Goal: Information Seeking & Learning: Learn about a topic

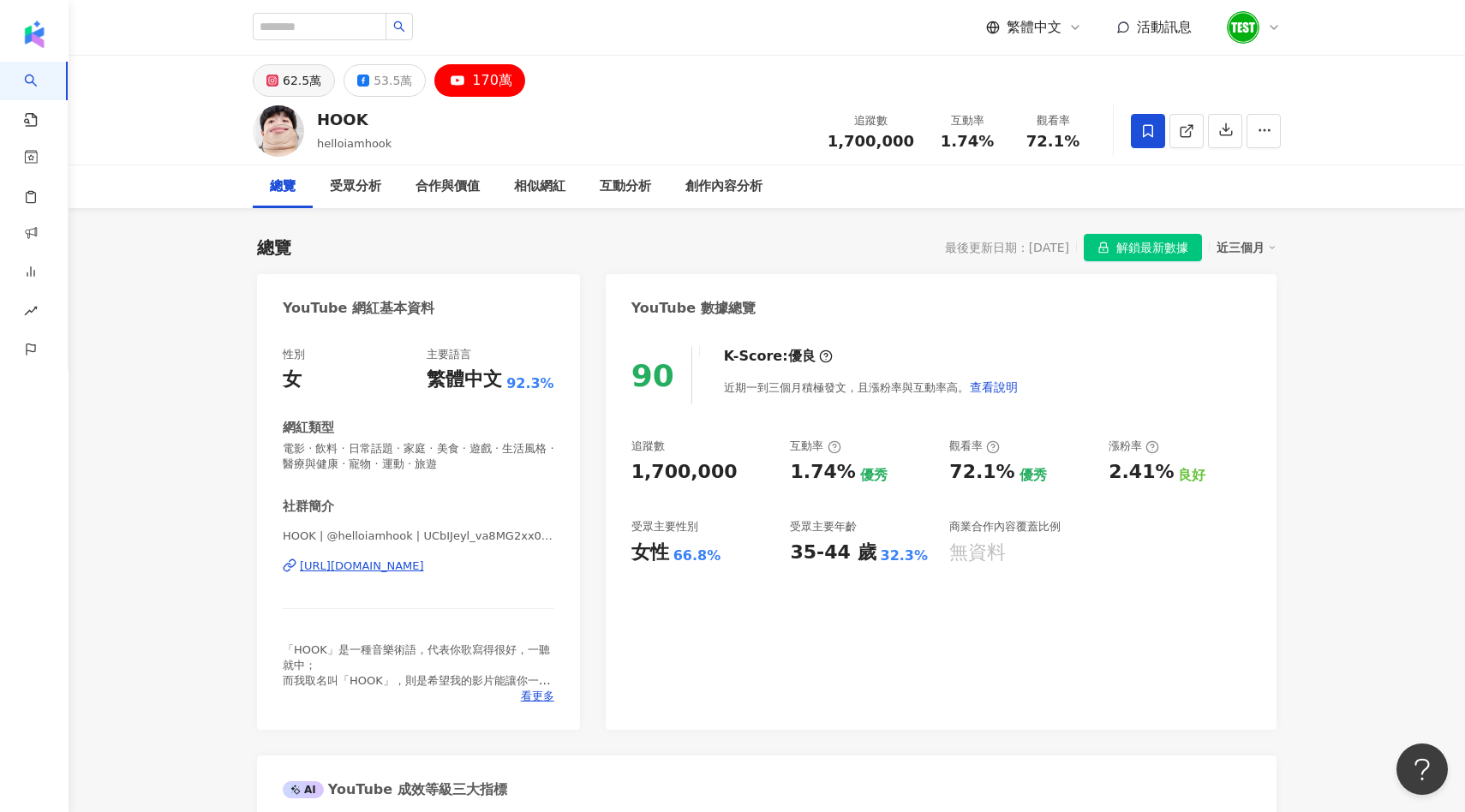
click at [304, 74] on div "62.5萬" at bounding box center [301, 80] width 39 height 24
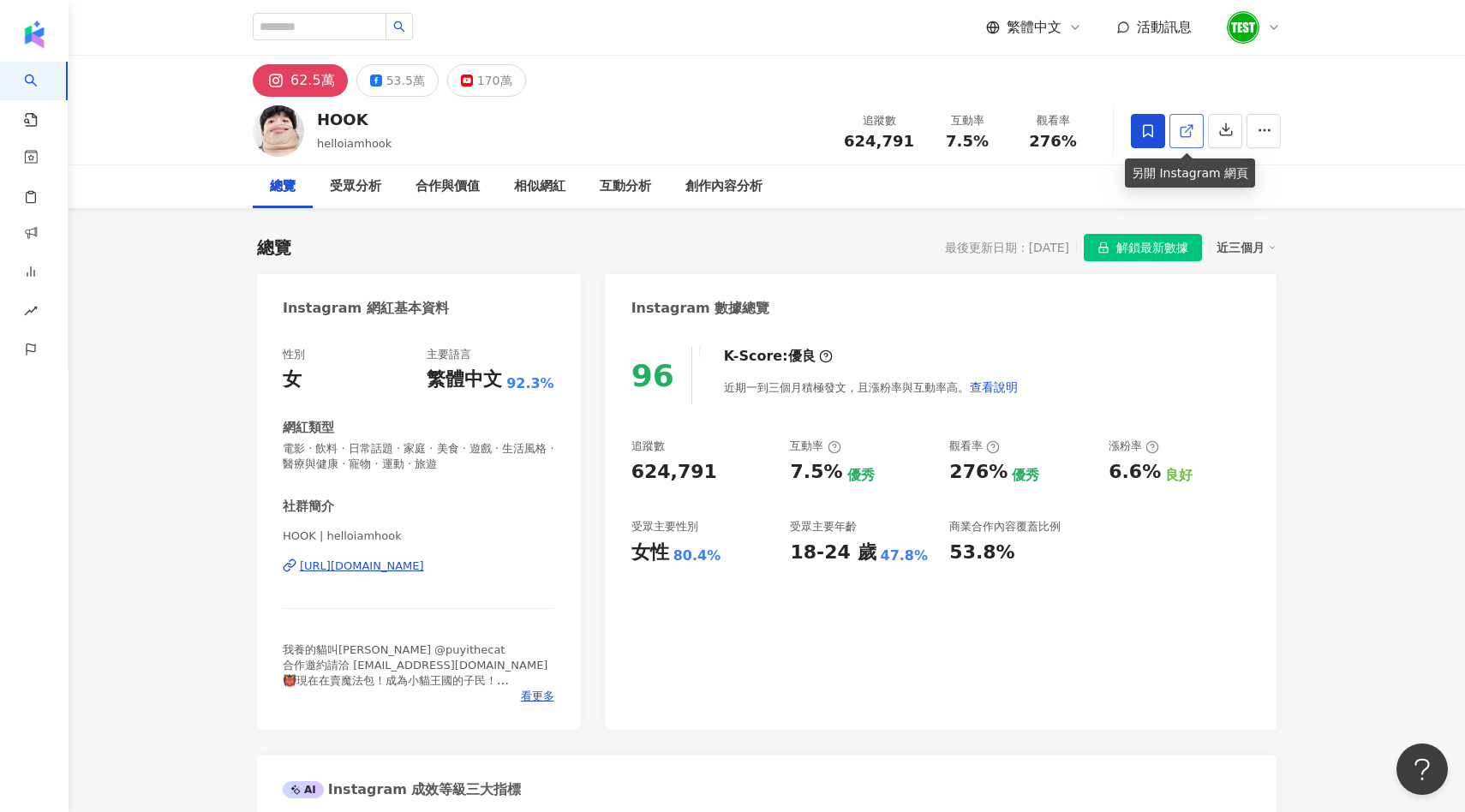
click at [1192, 136] on icon at bounding box center [1186, 130] width 15 height 15
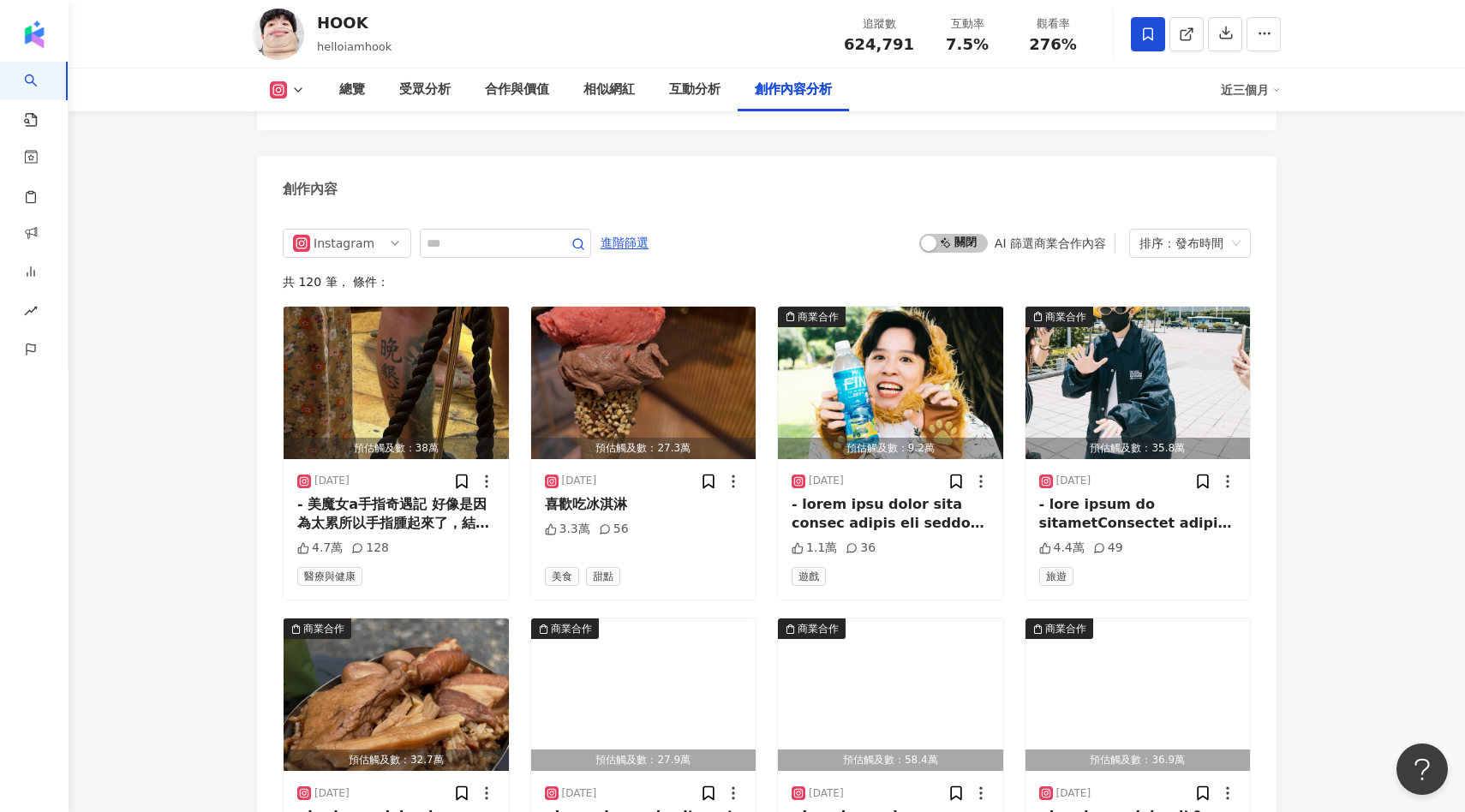
scroll to position [5269, 0]
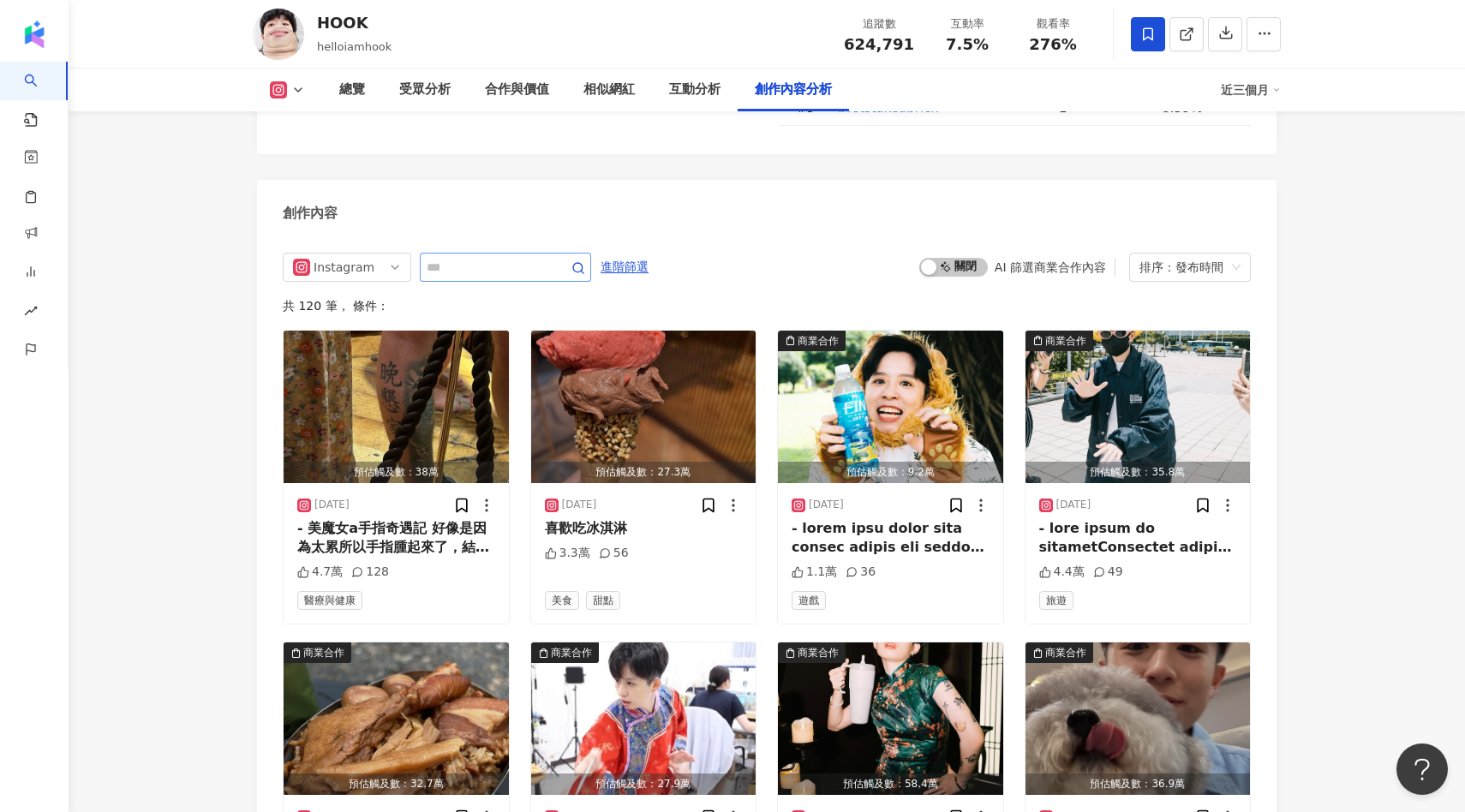
click at [551, 253] on span at bounding box center [505, 267] width 172 height 29
type input "*"
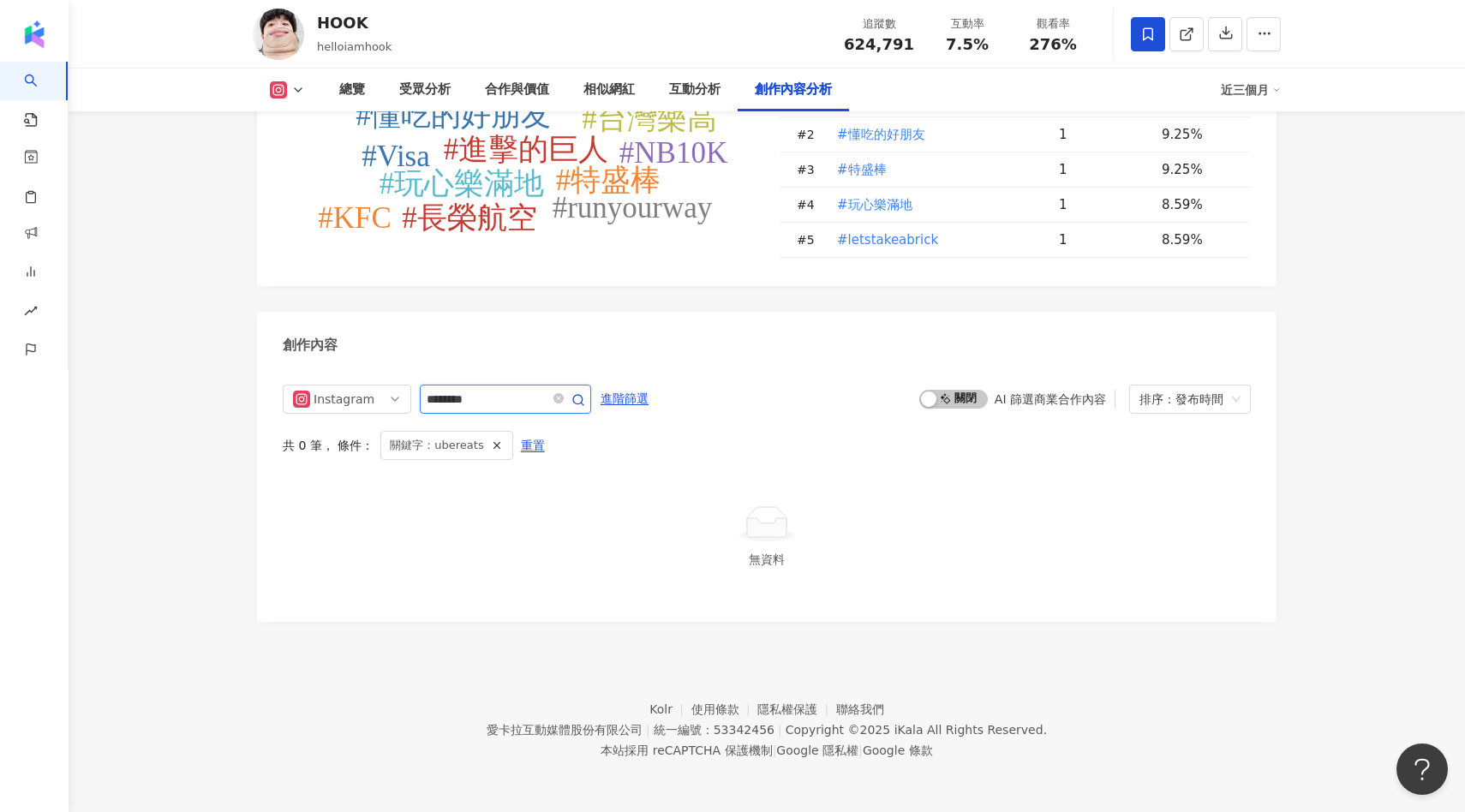
scroll to position [5053, 0]
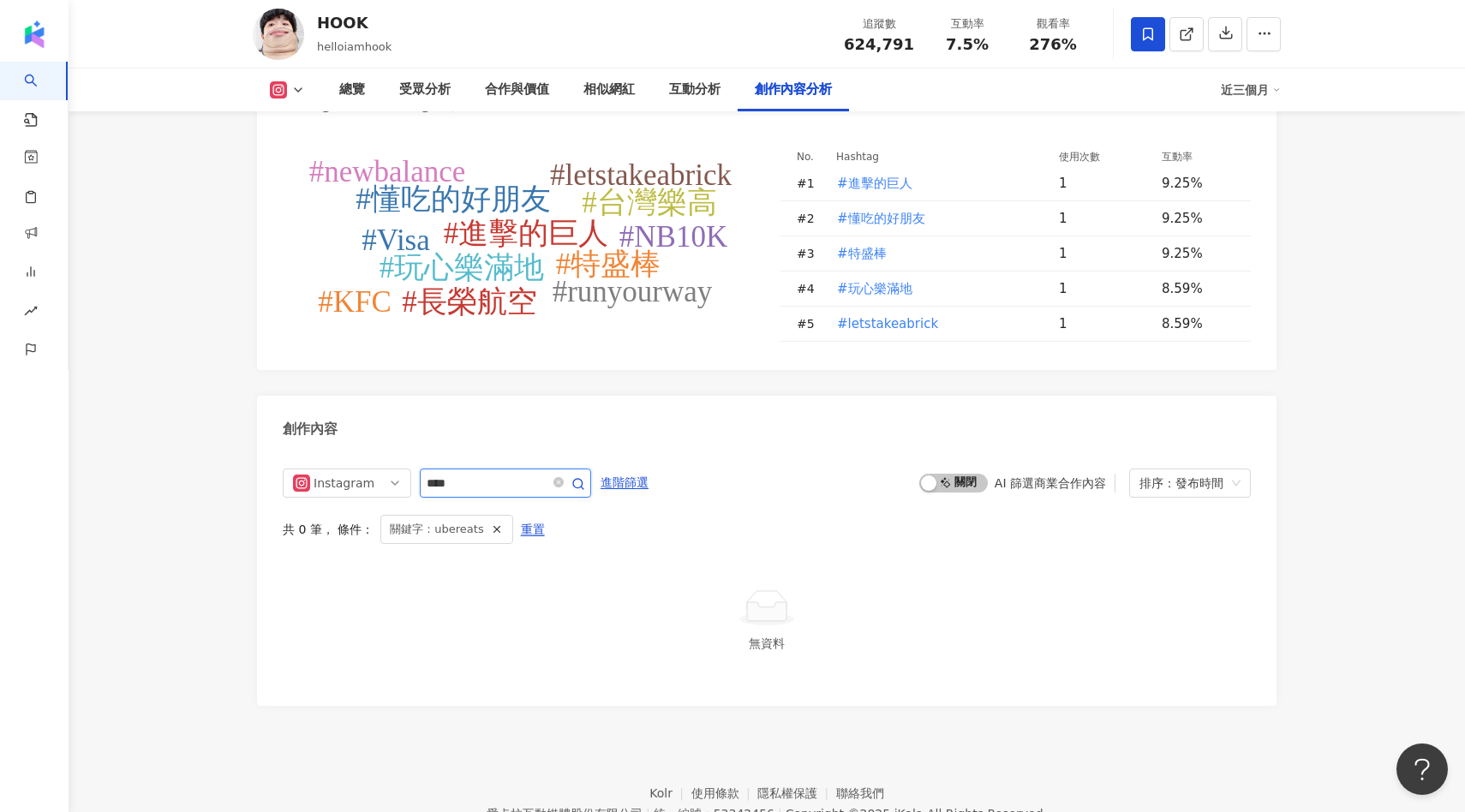
type input "****"
click at [368, 469] on div "Instagram" at bounding box center [342, 483] width 56 height 27
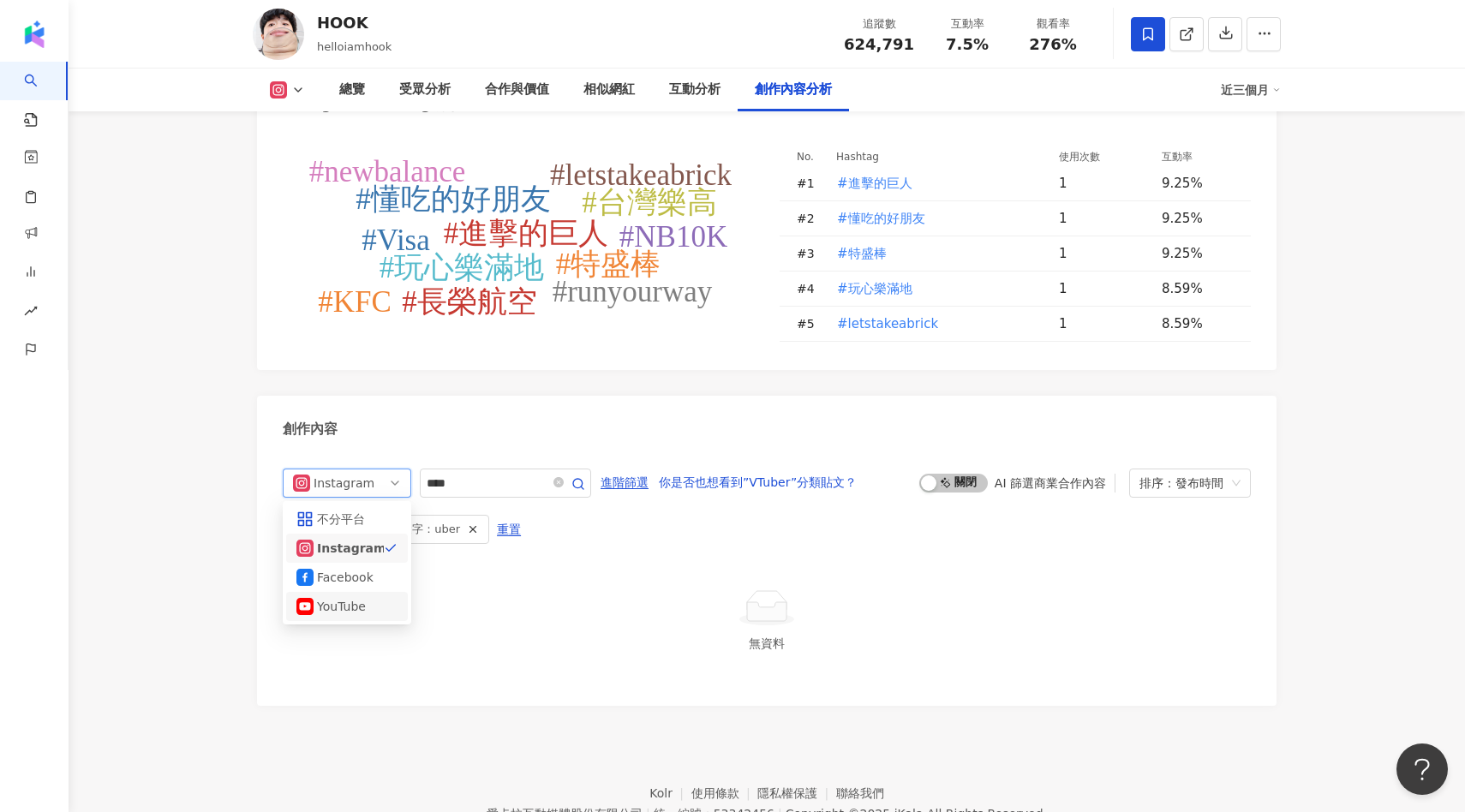
click at [347, 592] on div "YouTube" at bounding box center [346, 606] width 121 height 29
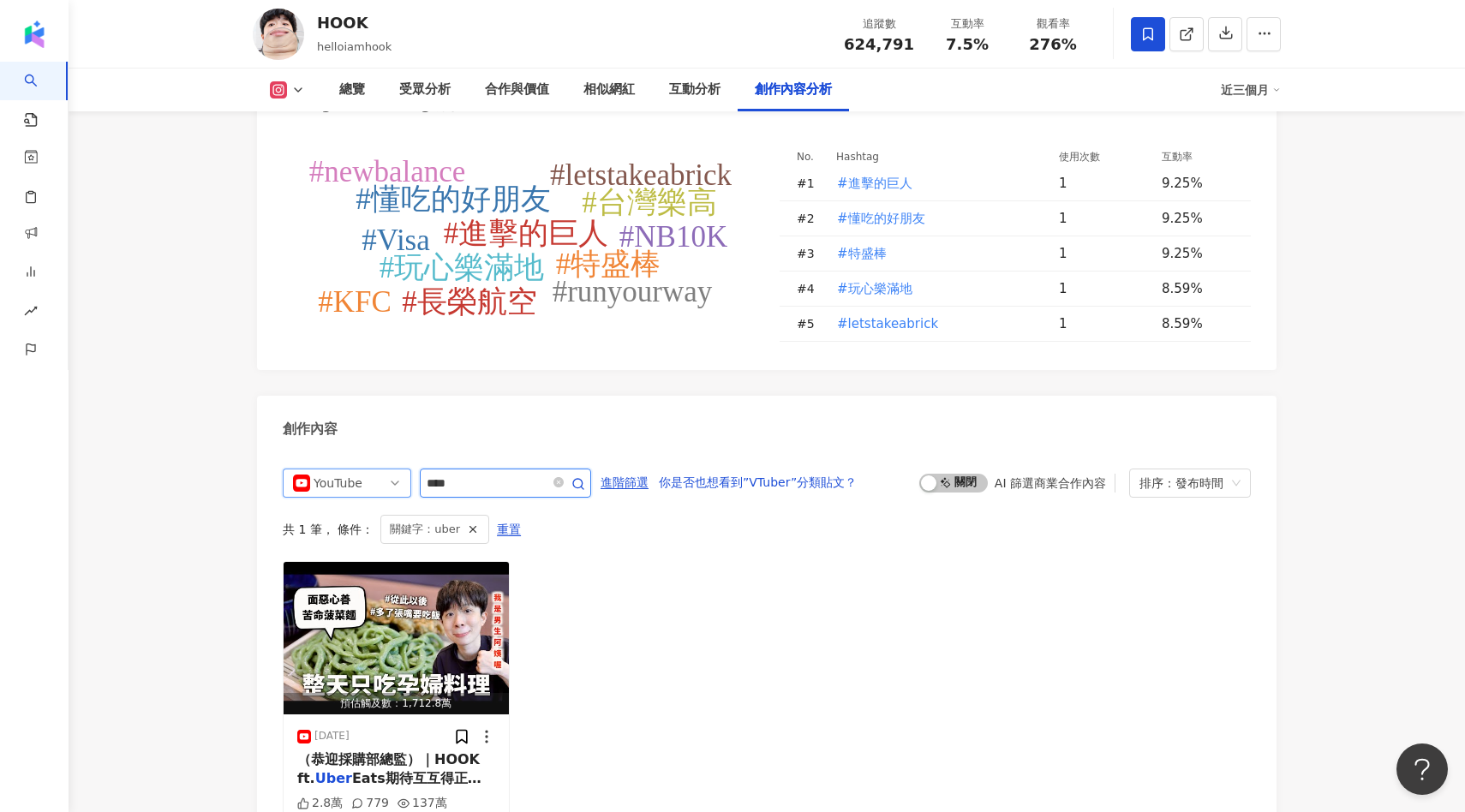
click at [486, 473] on input "****" at bounding box center [487, 483] width 120 height 21
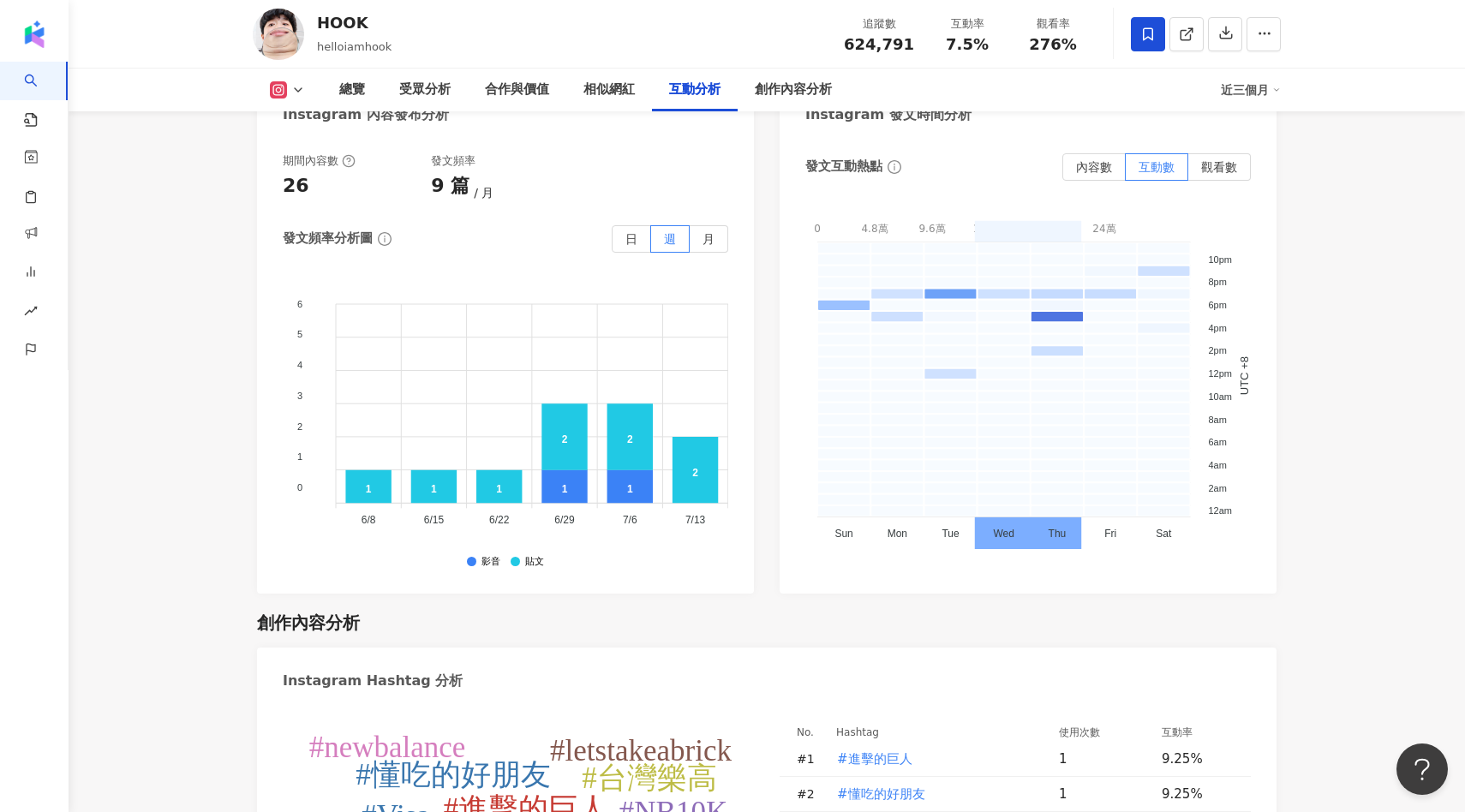
scroll to position [5228, 0]
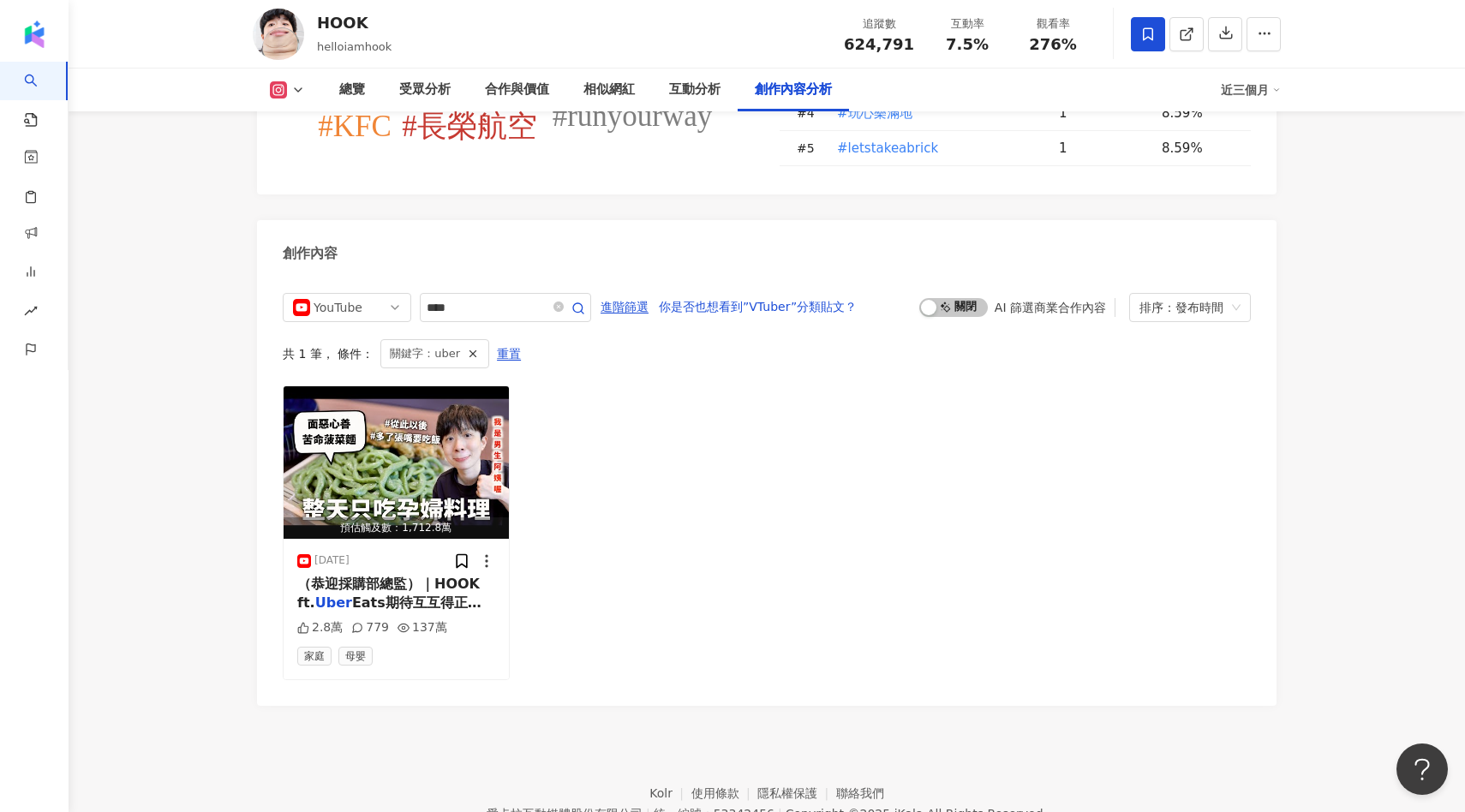
click at [295, 88] on polyline at bounding box center [299, 90] width 7 height 4
click at [467, 348] on icon "button" at bounding box center [472, 353] width 12 height 12
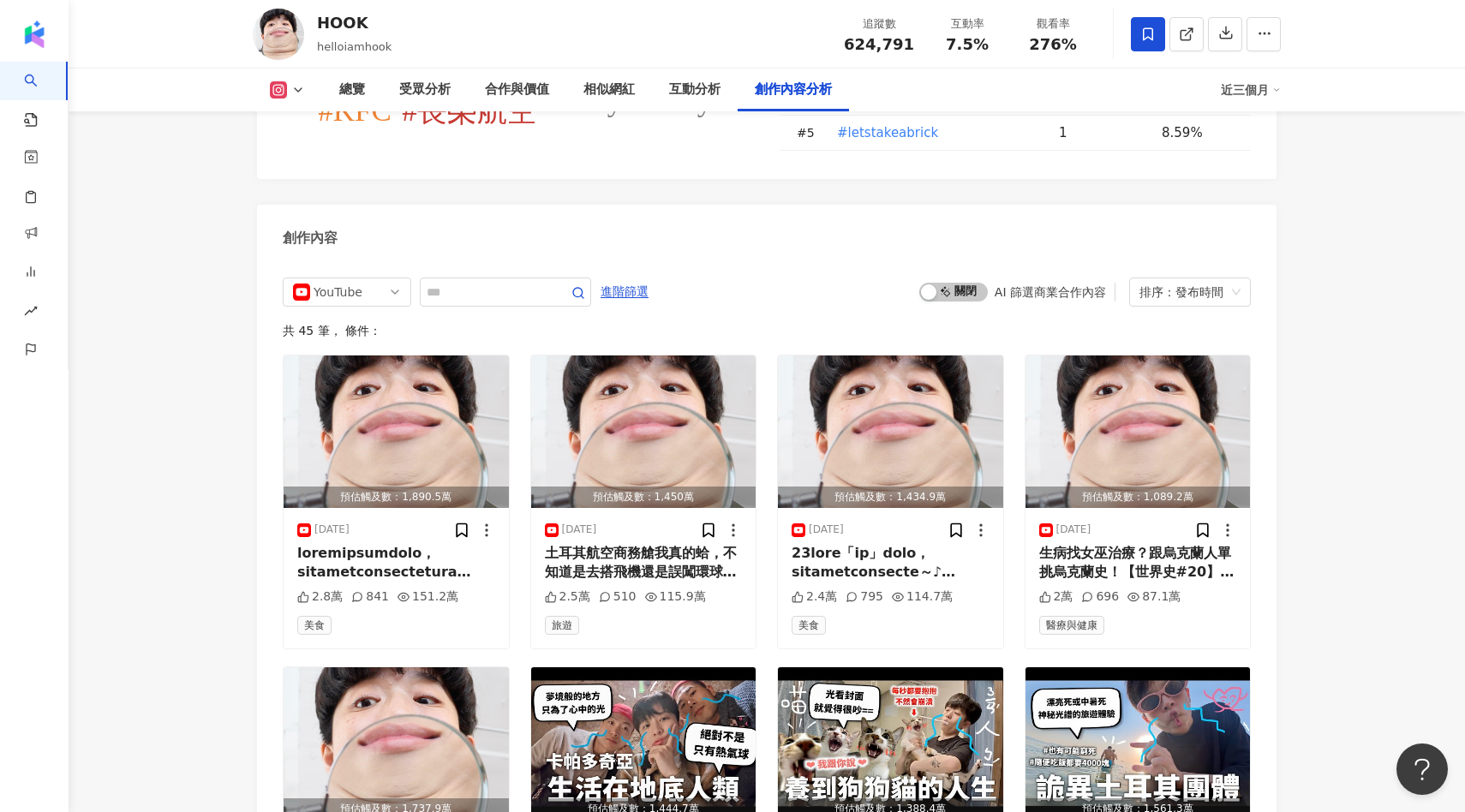
scroll to position [5242, 0]
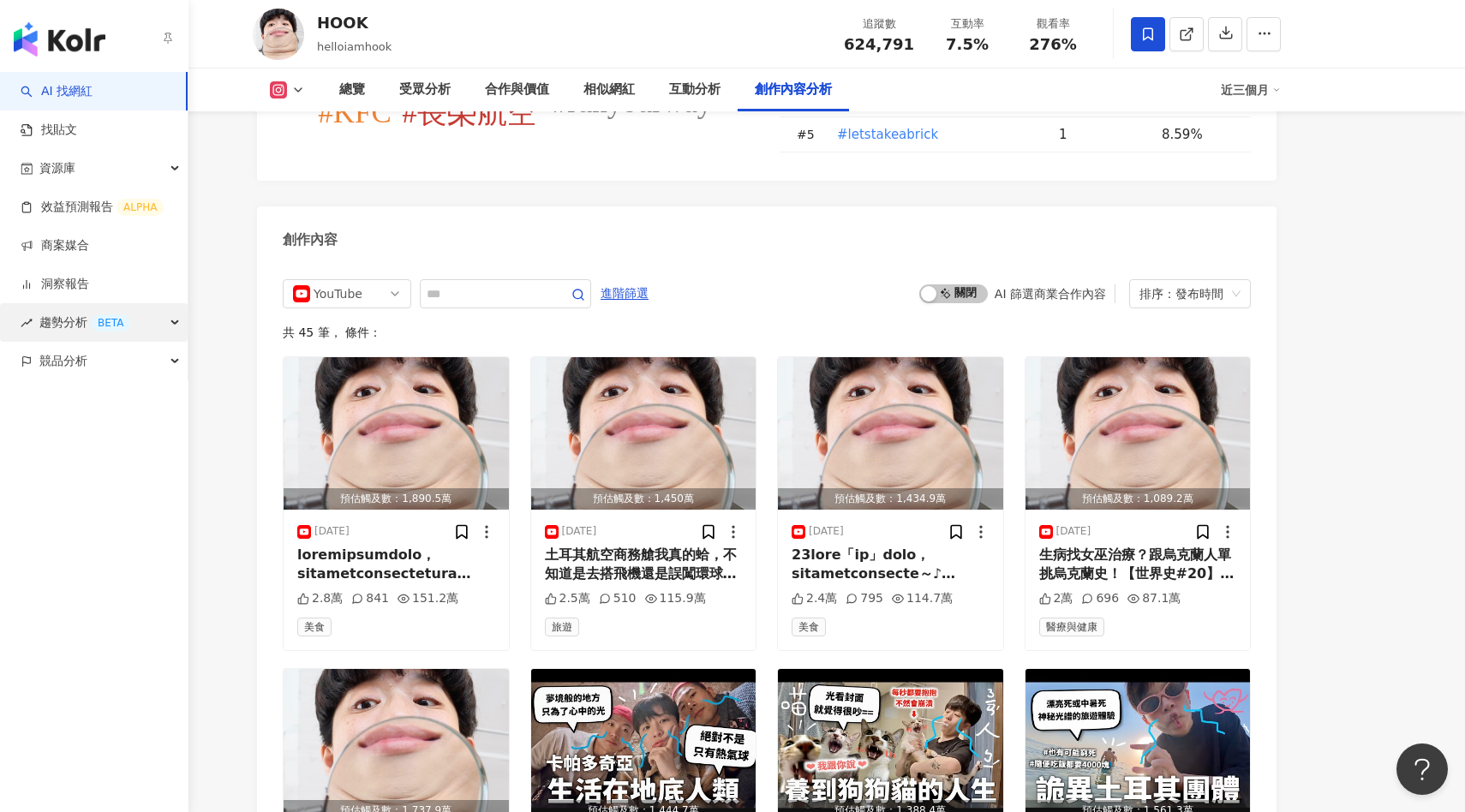
click at [63, 336] on span "趨勢分析 BETA" at bounding box center [85, 322] width 91 height 39
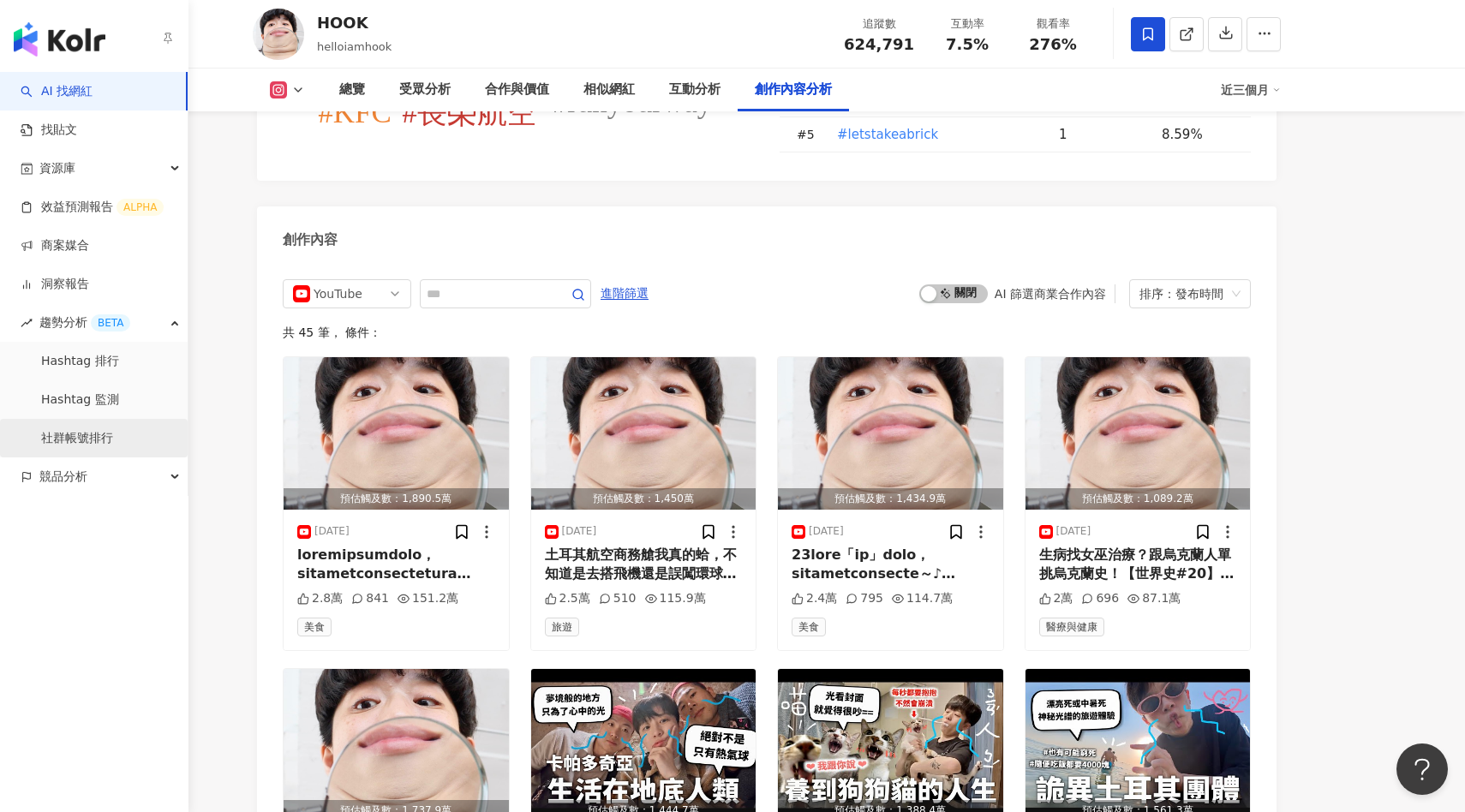
click at [78, 434] on link "社群帳號排行" at bounding box center [77, 438] width 72 height 17
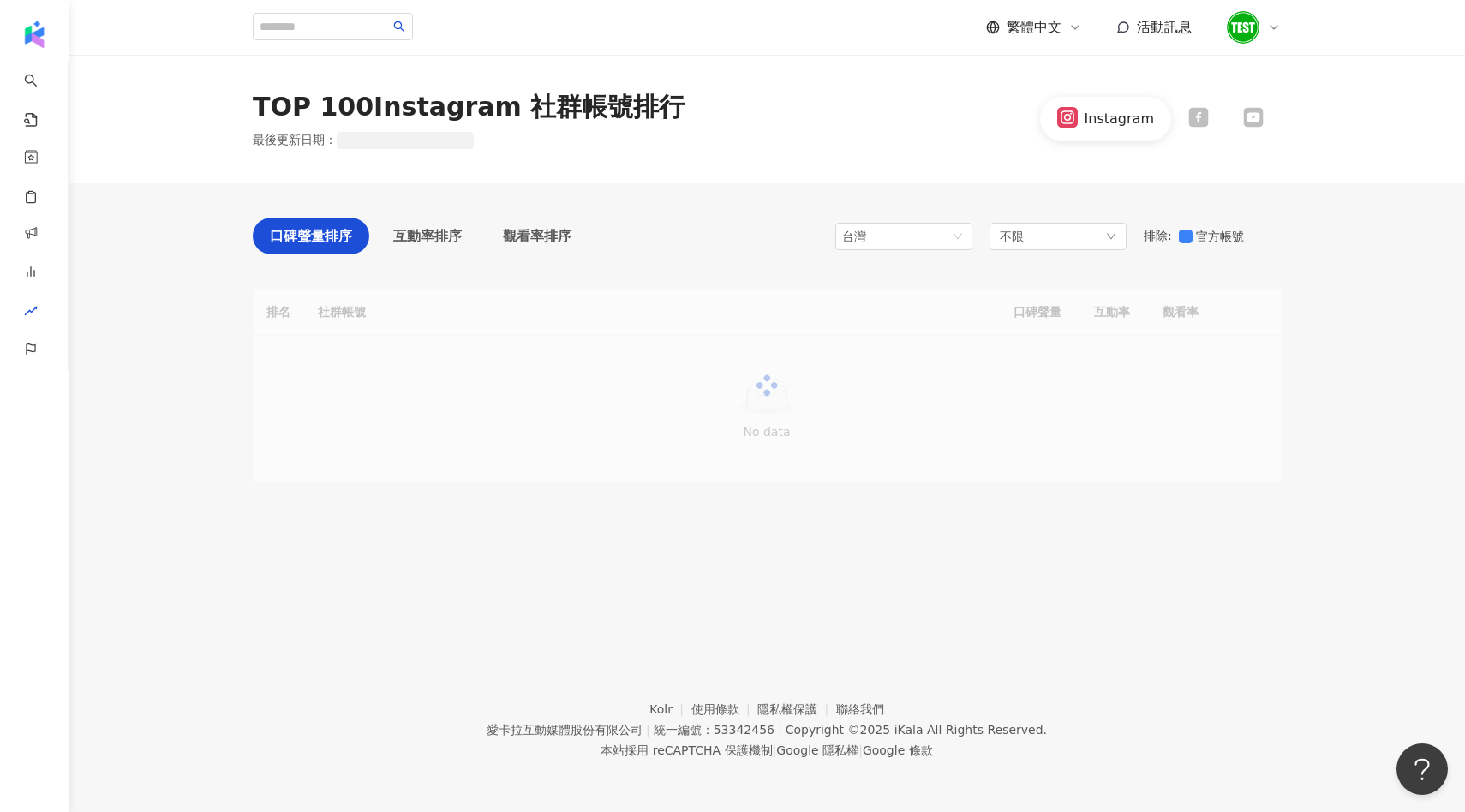
click at [1252, 123] on icon at bounding box center [1254, 118] width 20 height 20
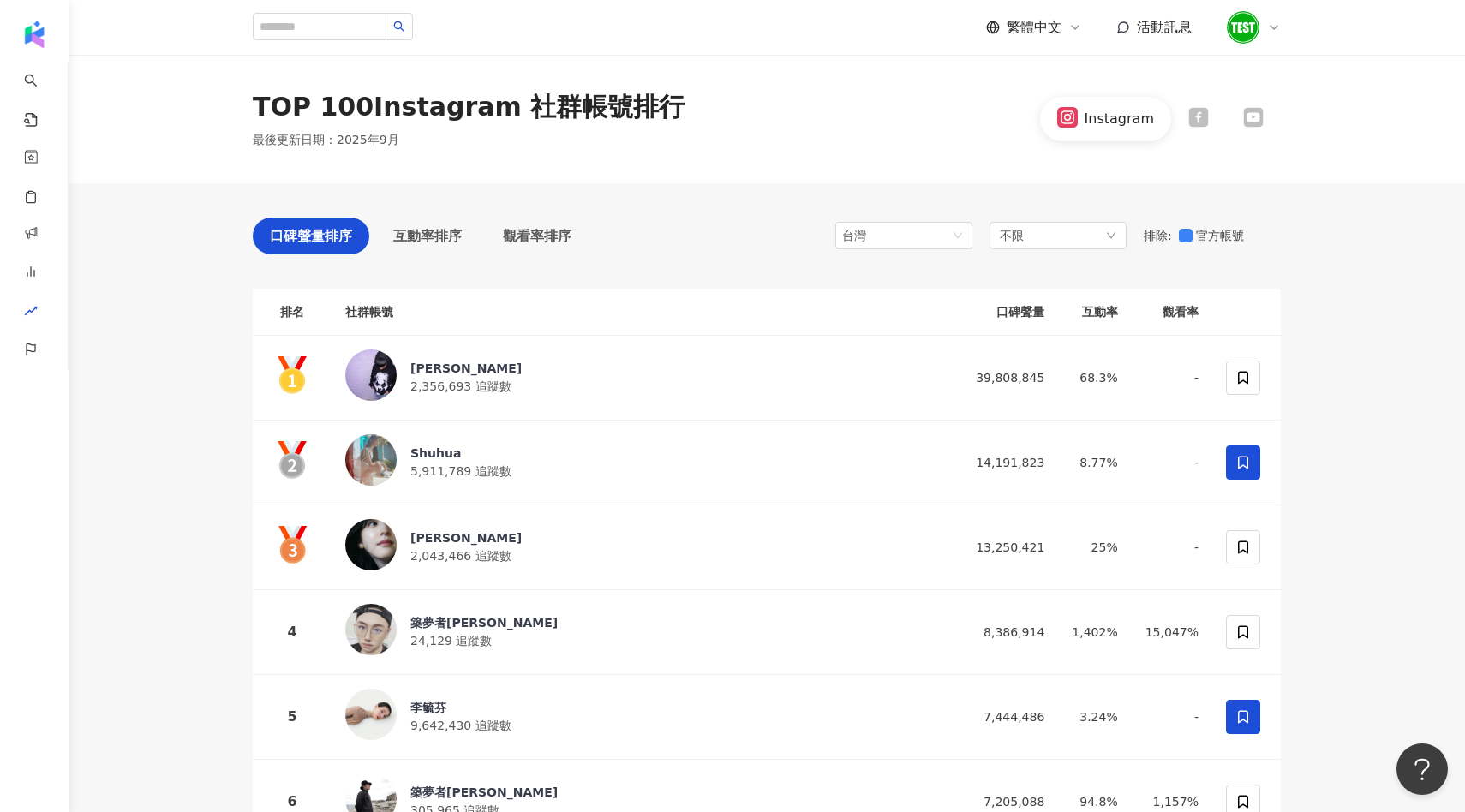
click at [1252, 118] on icon at bounding box center [1254, 118] width 4 height 4
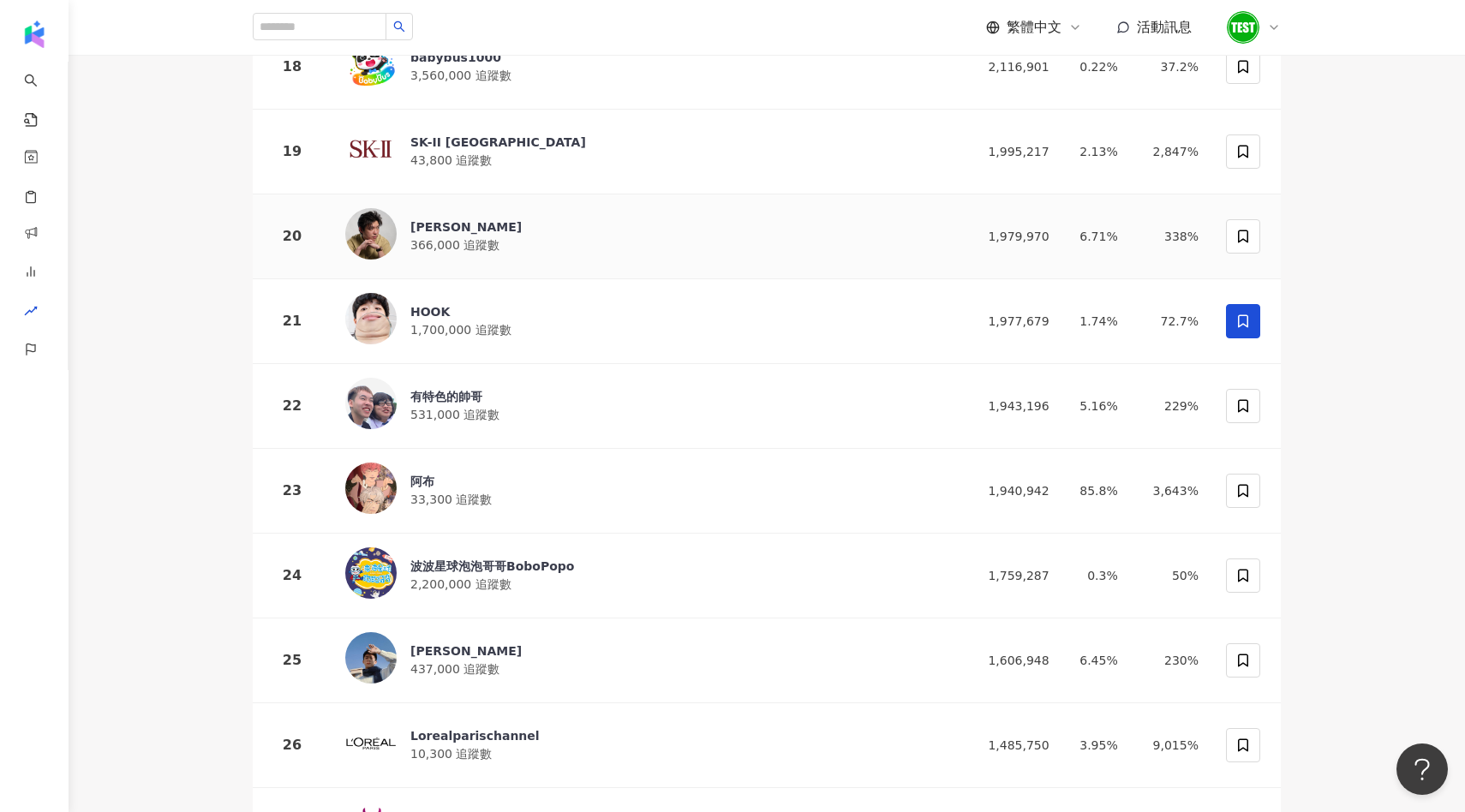
scroll to position [1757, 0]
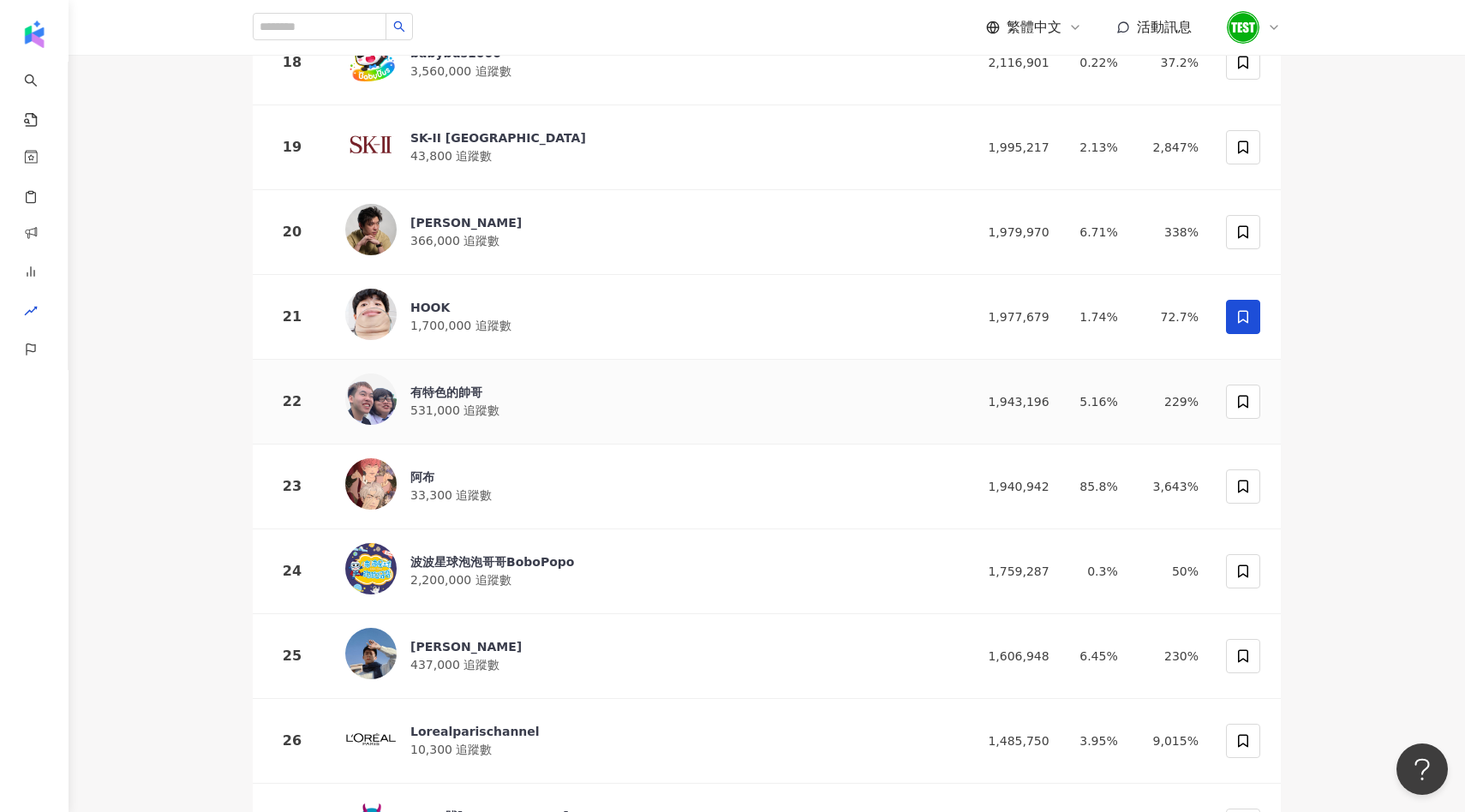
drag, startPoint x: 502, startPoint y: 379, endPoint x: 424, endPoint y: 379, distance: 78.0
click at [451, 393] on div "有特色的帥哥 531,000 追蹤數" at bounding box center [454, 402] width 89 height 36
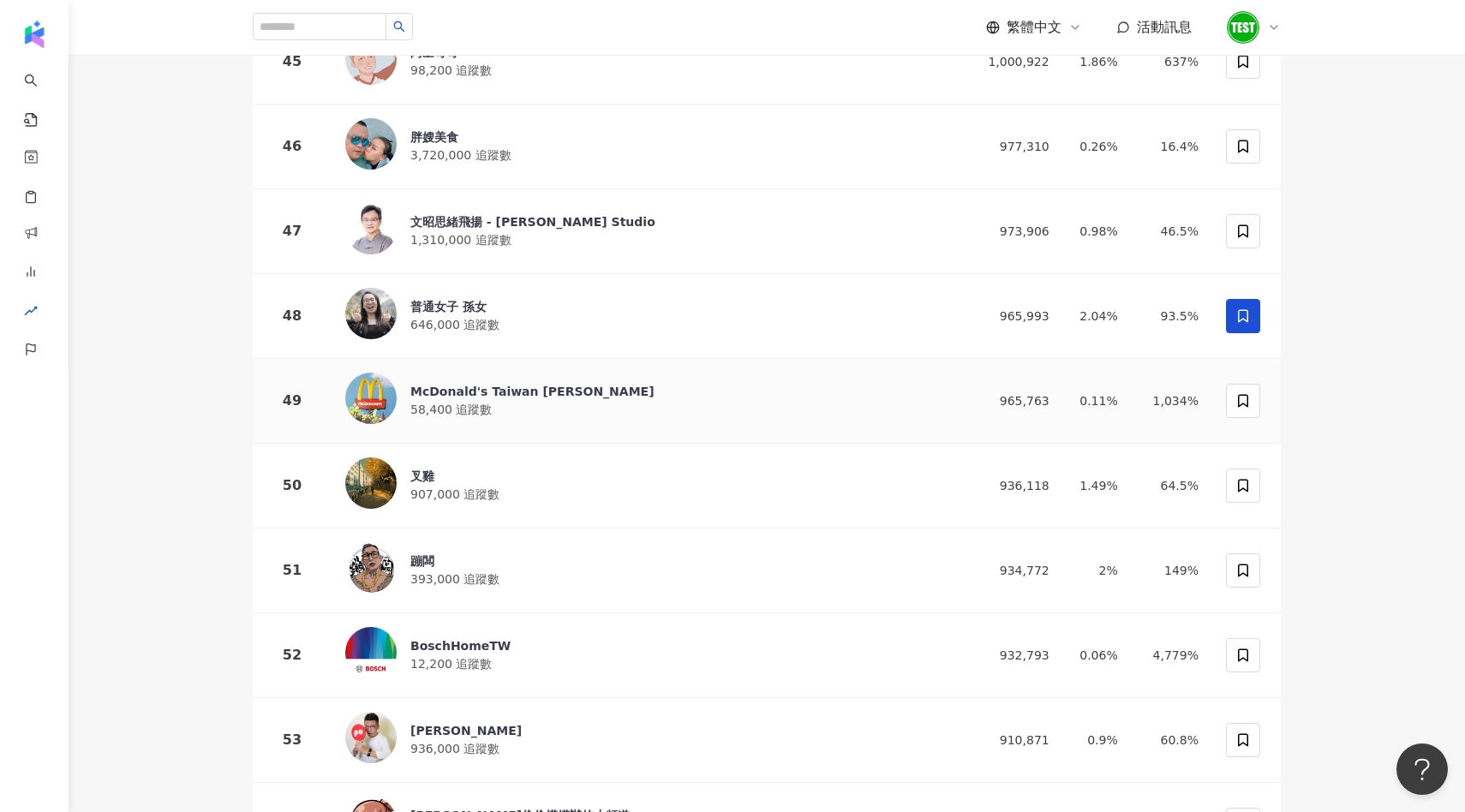
scroll to position [4050, 0]
click at [460, 297] on div "普通女子 孫女" at bounding box center [454, 305] width 89 height 17
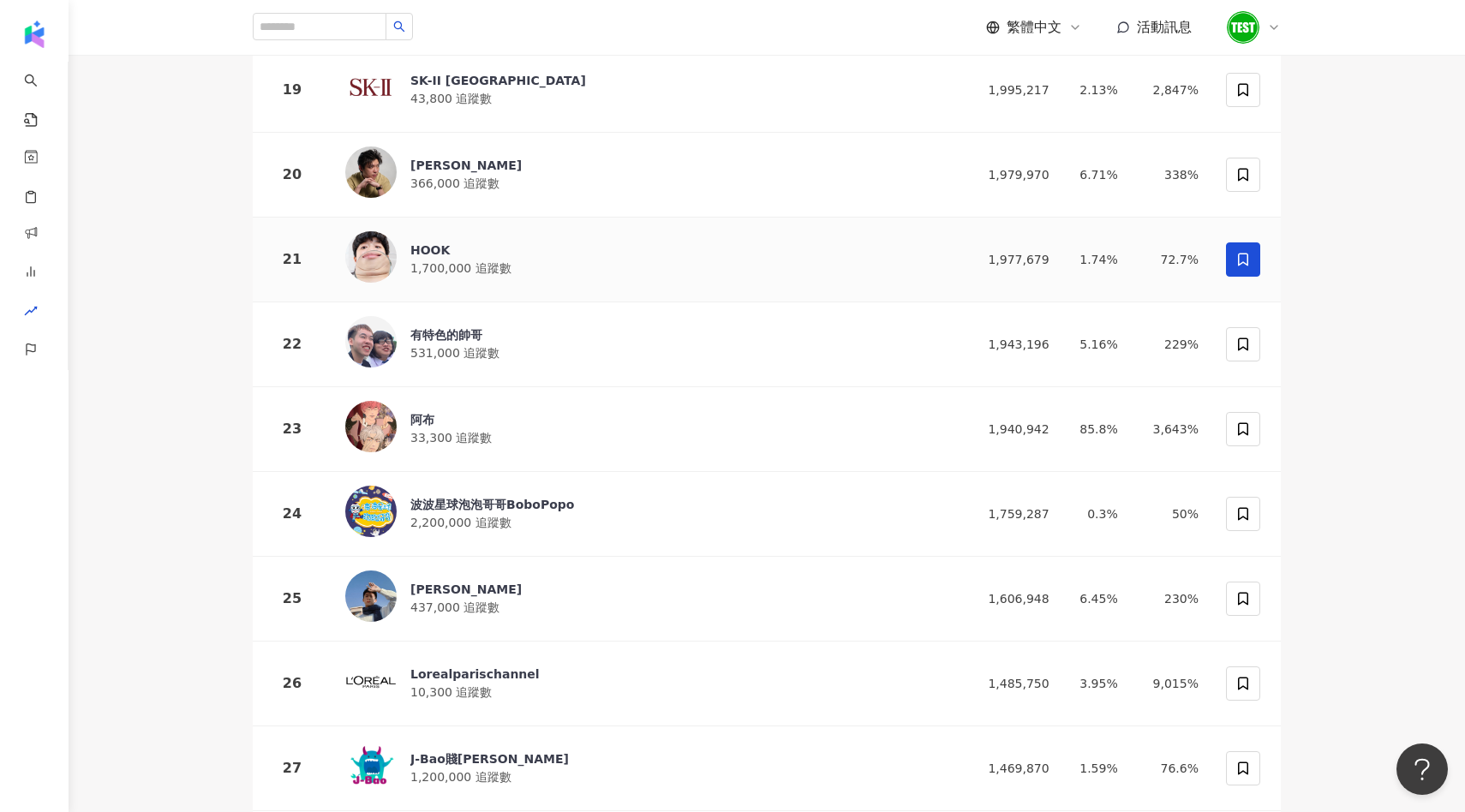
scroll to position [1816, 0]
click at [504, 245] on div "HOOK 1,700,000 追蹤數" at bounding box center [646, 257] width 602 height 57
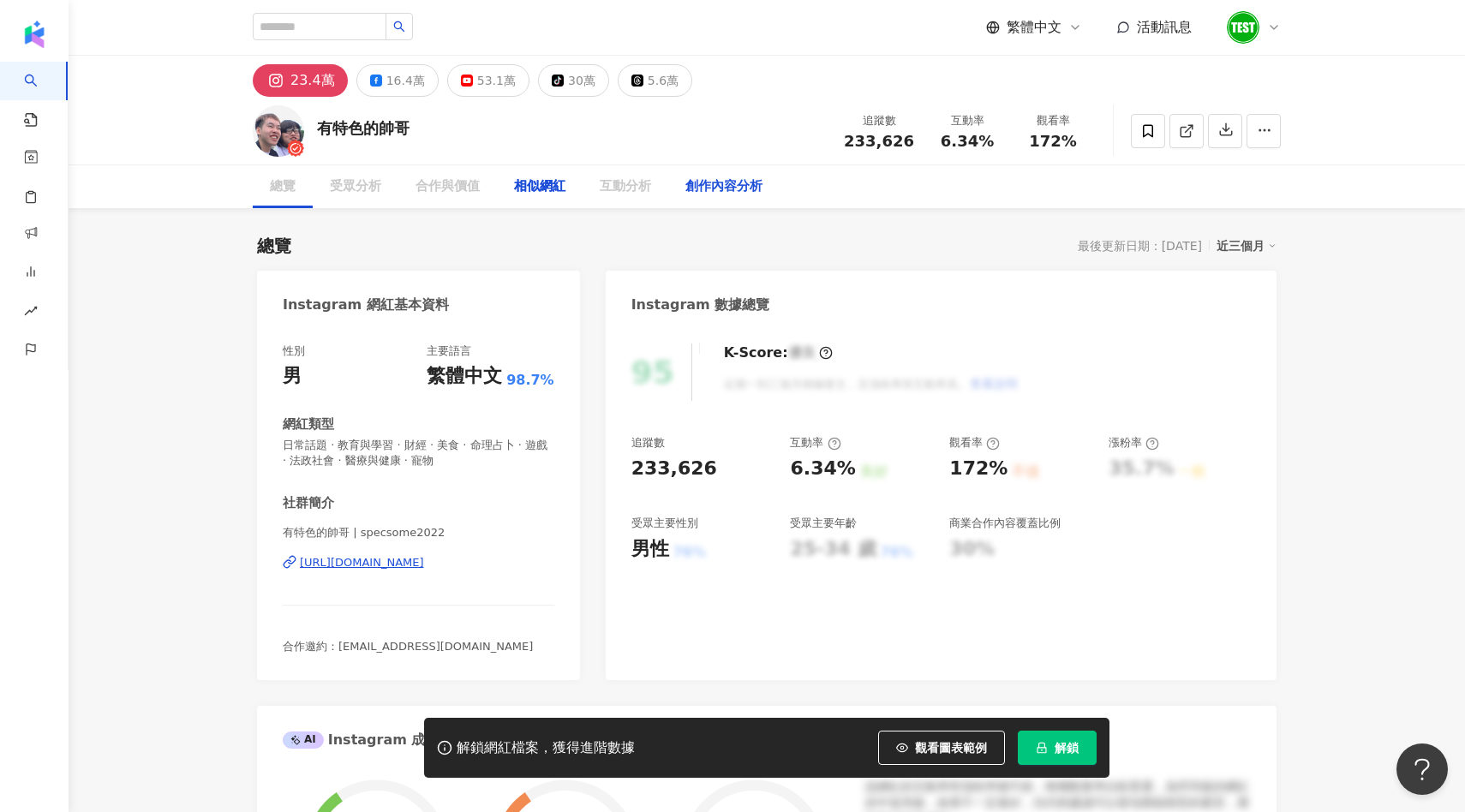
click at [718, 186] on div "創作內容分析" at bounding box center [724, 186] width 77 height 21
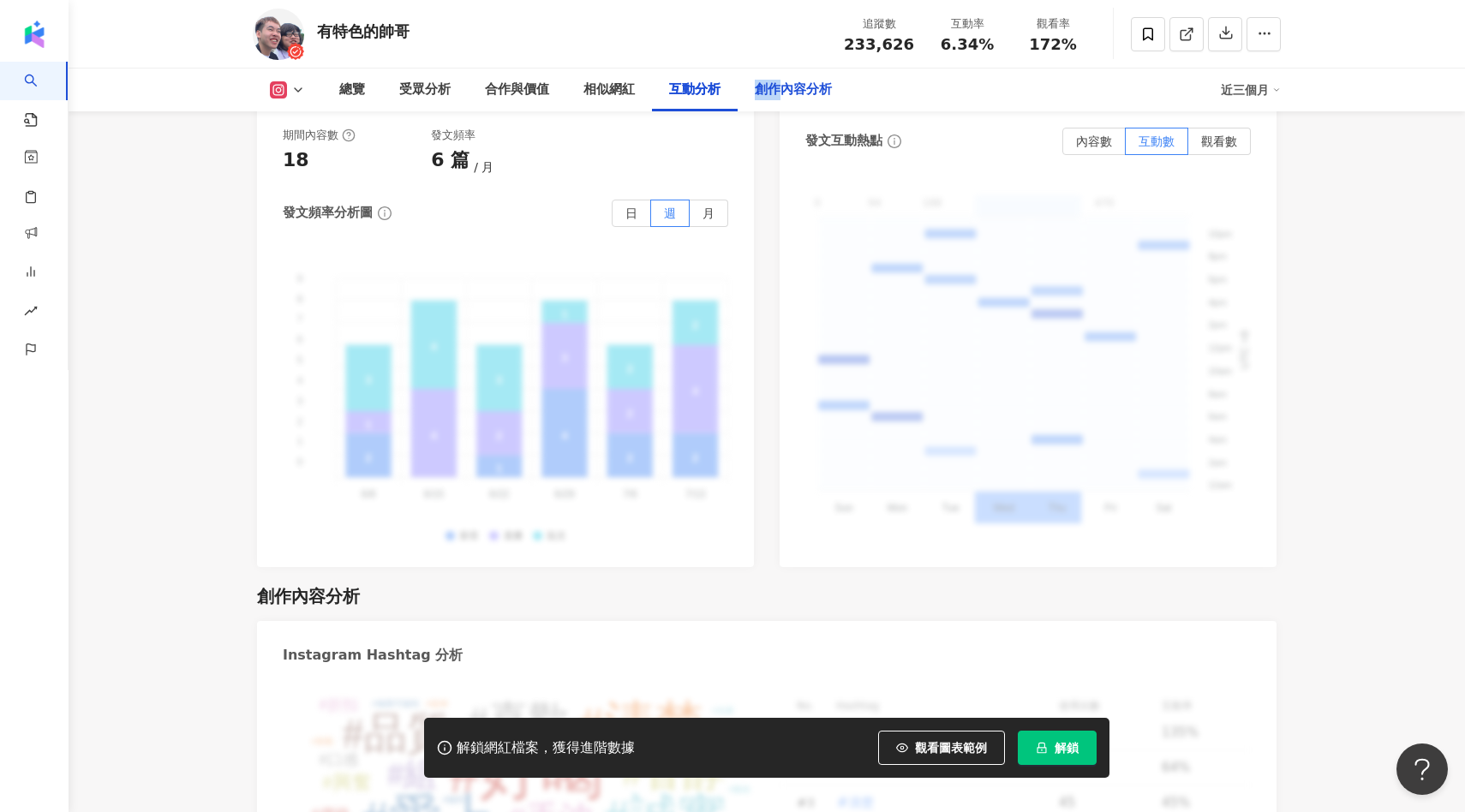
click at [781, 80] on div "創作內容分析" at bounding box center [793, 90] width 77 height 21
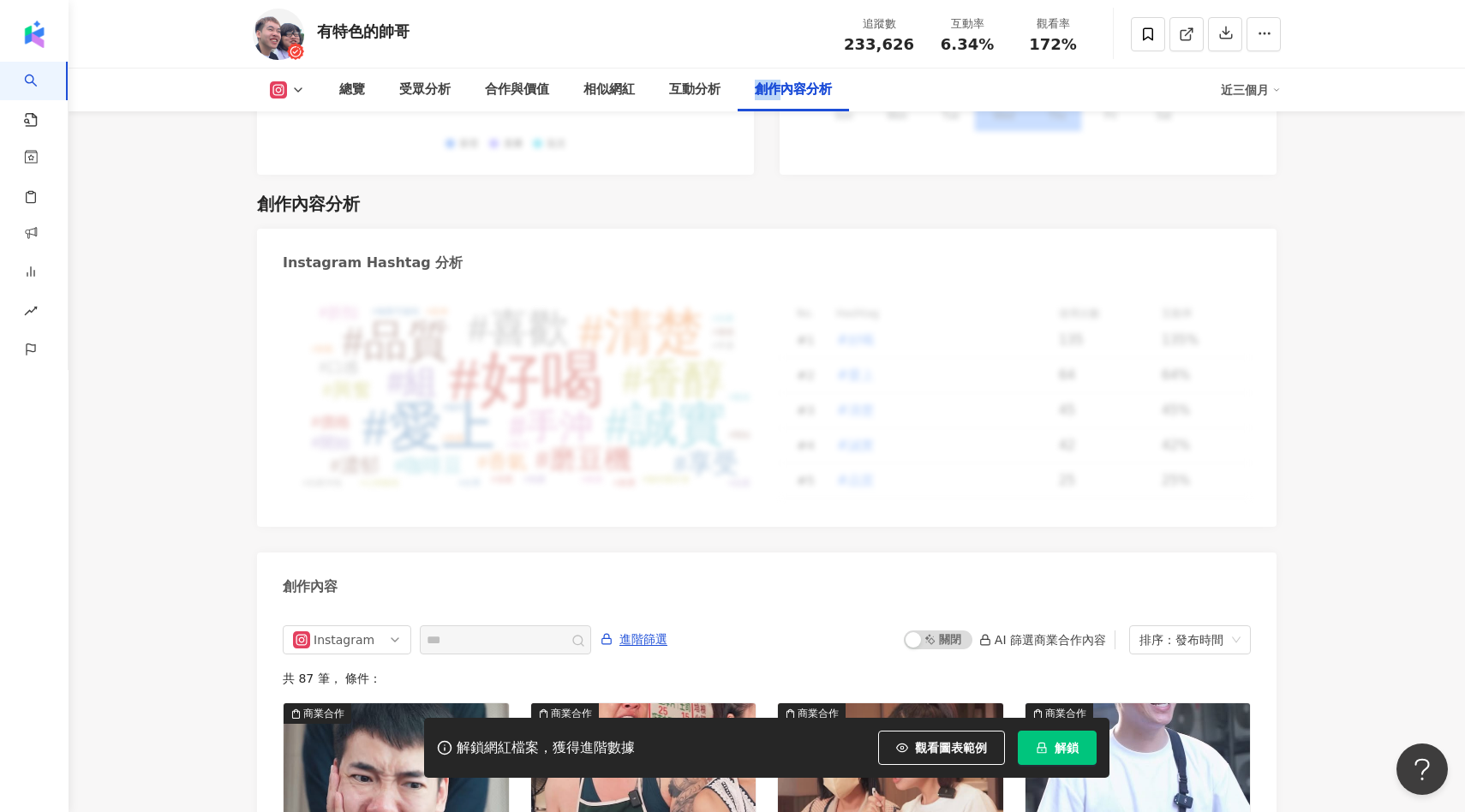
click at [1065, 746] on span "解鎖" at bounding box center [1067, 747] width 24 height 13
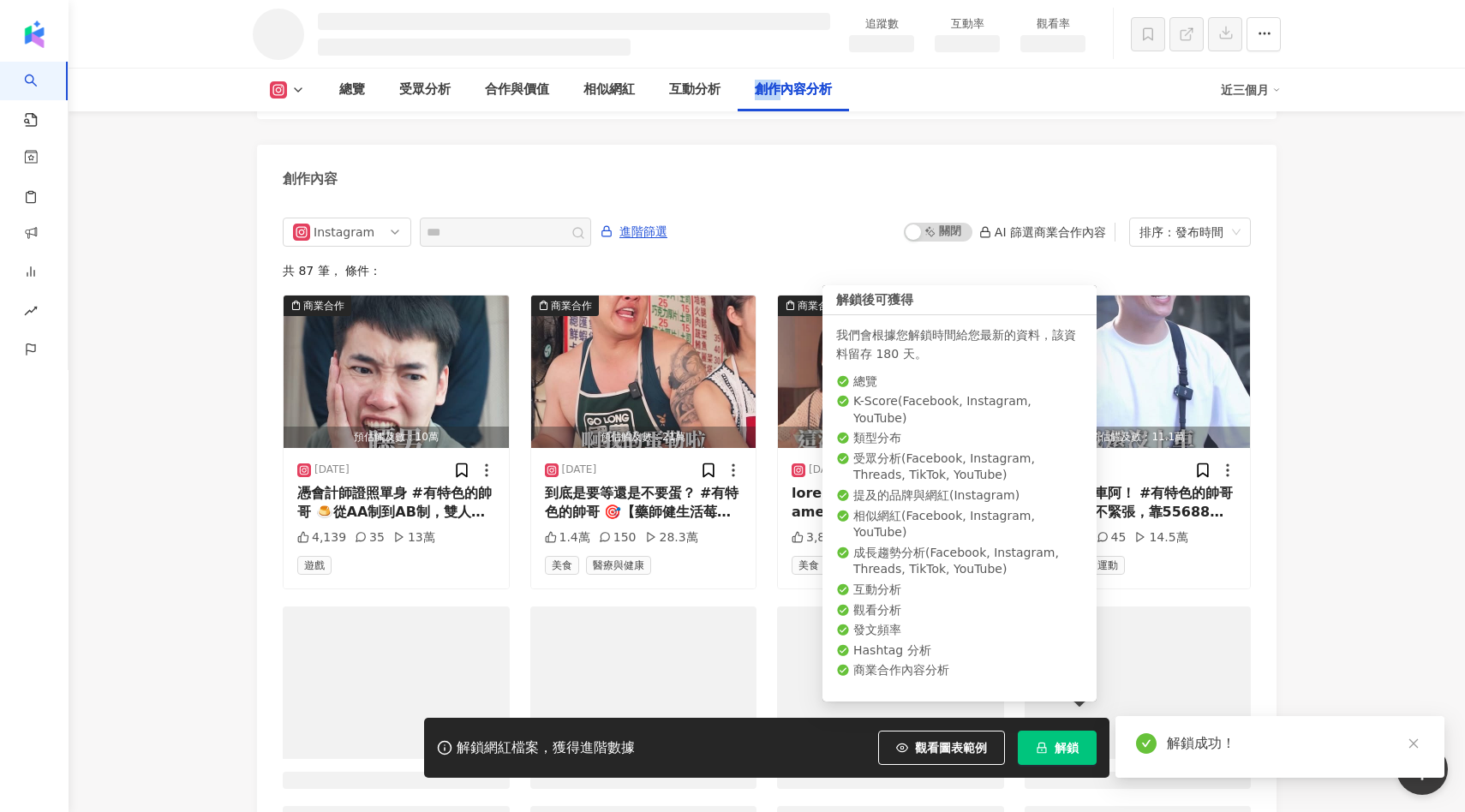
scroll to position [4556, 0]
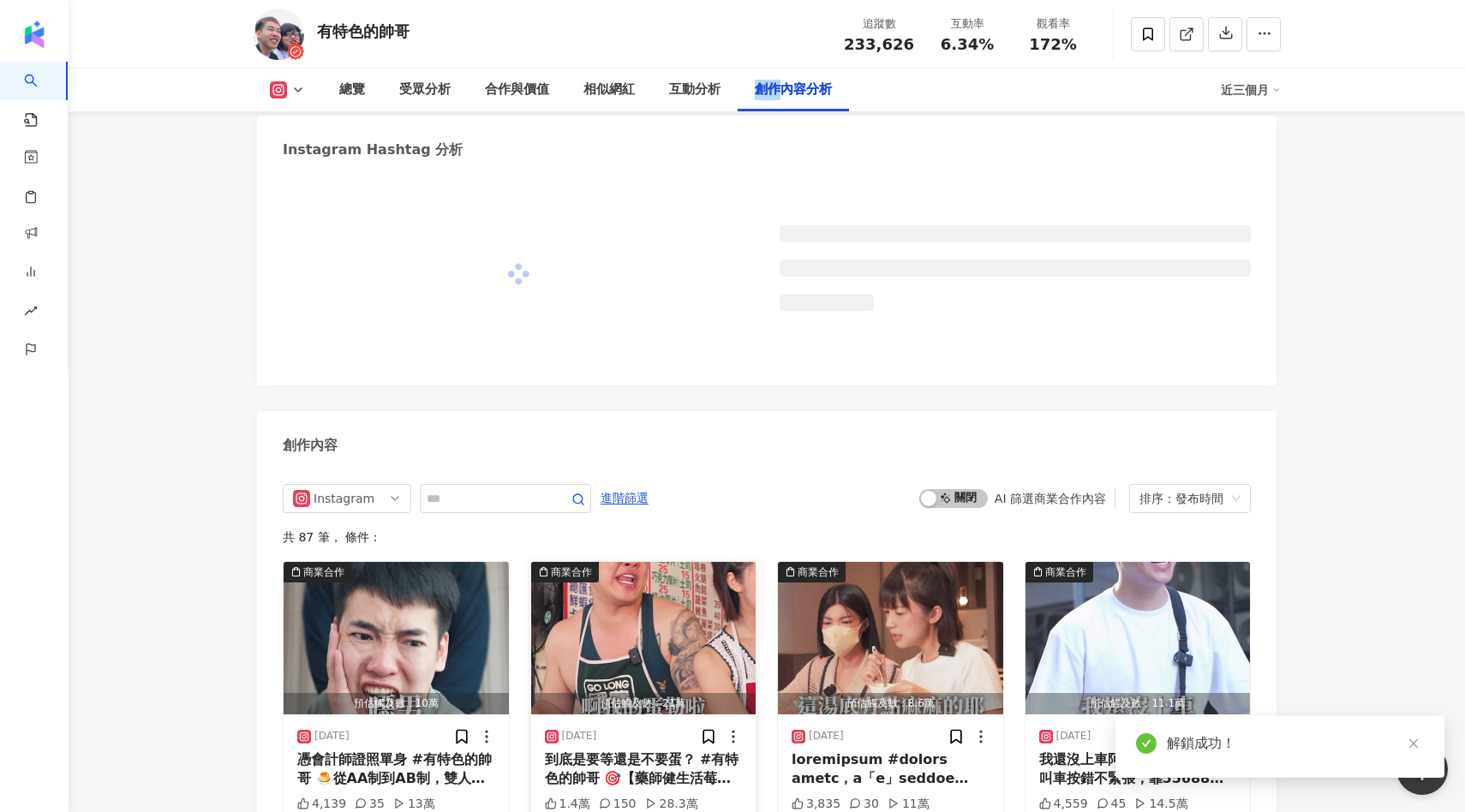
click at [670, 562] on img "button" at bounding box center [644, 638] width 226 height 153
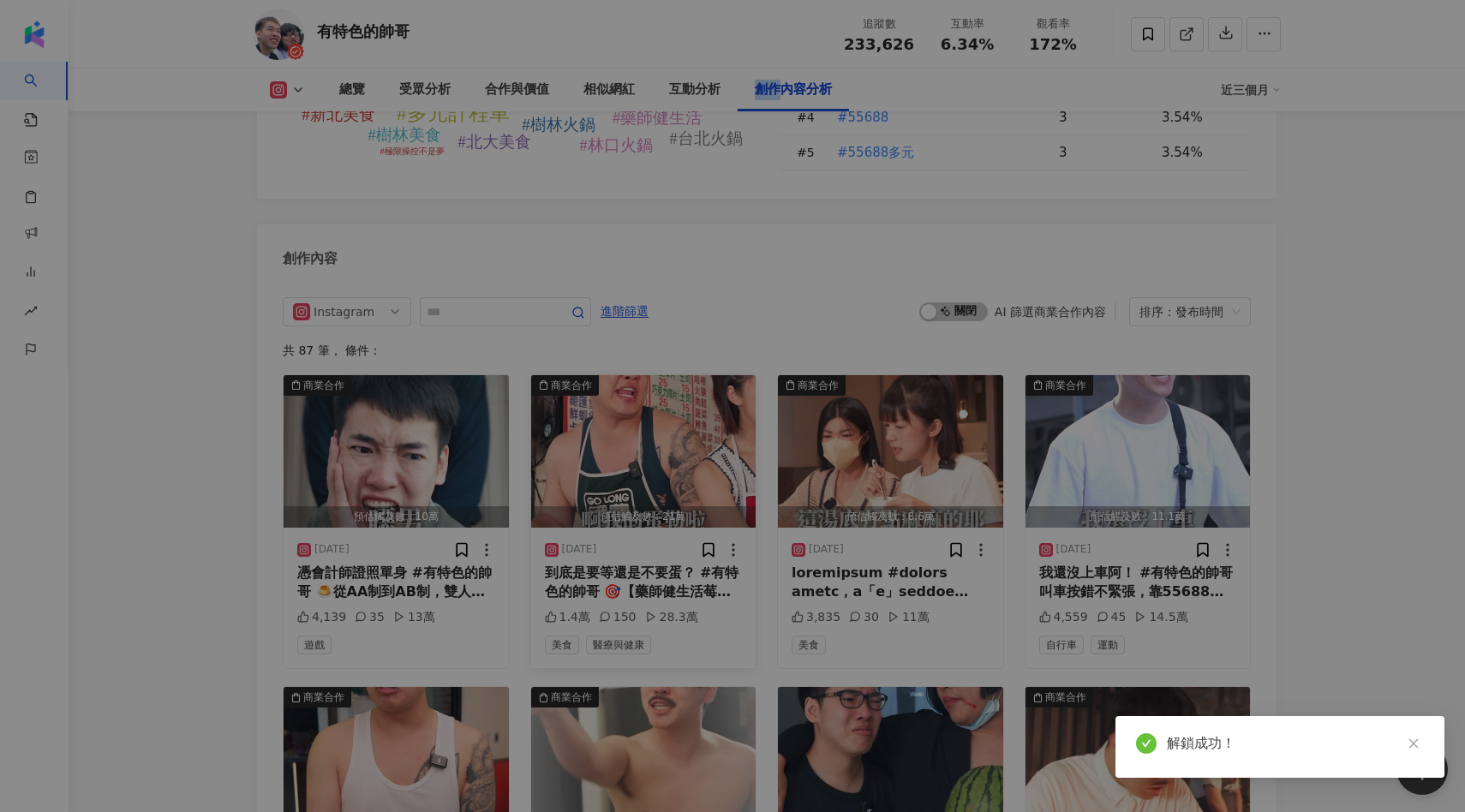
scroll to position [5182, 0]
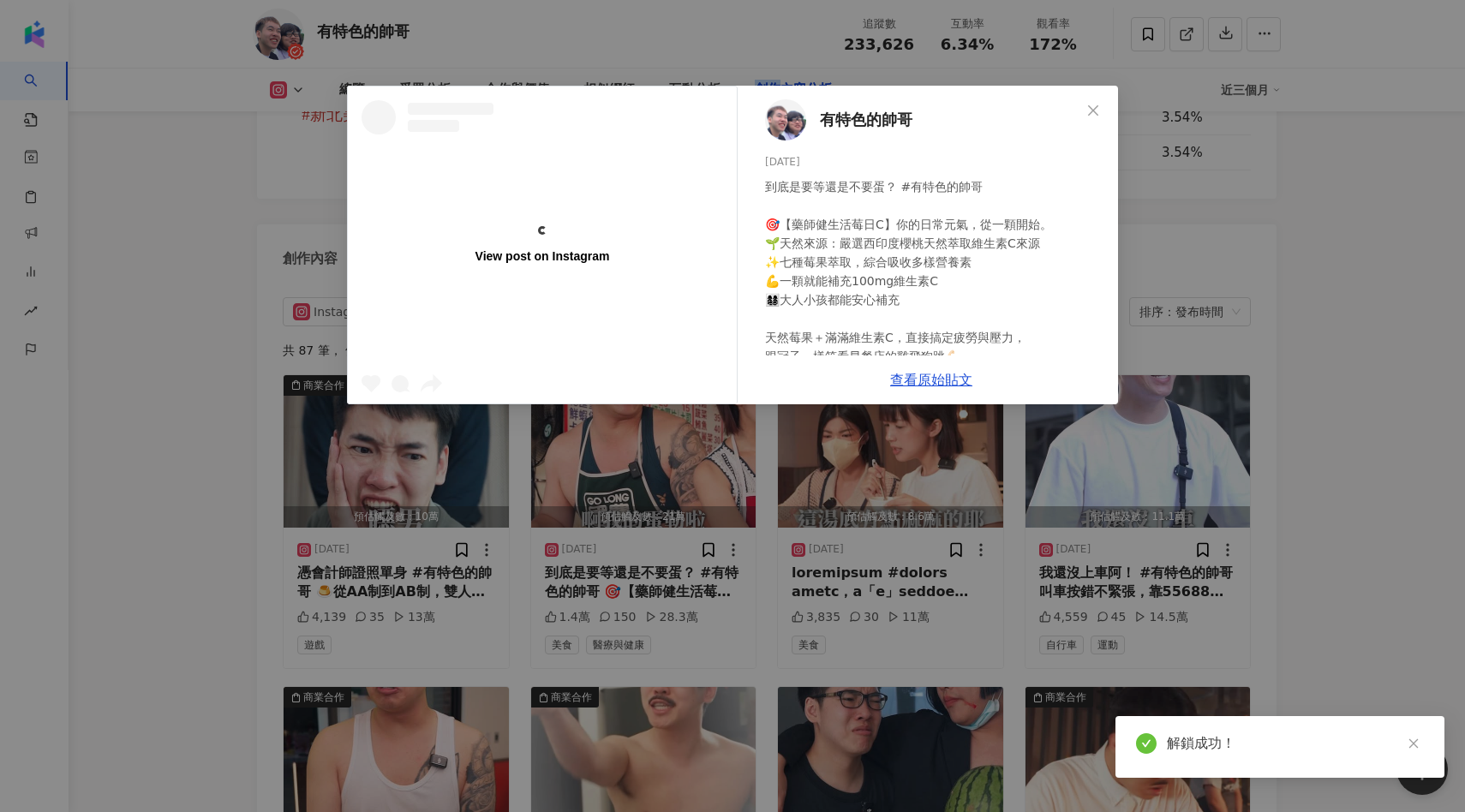
click at [1308, 350] on div "View post on Instagram 有特色的帥哥 2025/8/28 到底是要等還是不要蛋？ #有特色的帥哥 🎯【藥師健生活莓日C】你的日常元氣，從…" at bounding box center [732, 406] width 1465 height 812
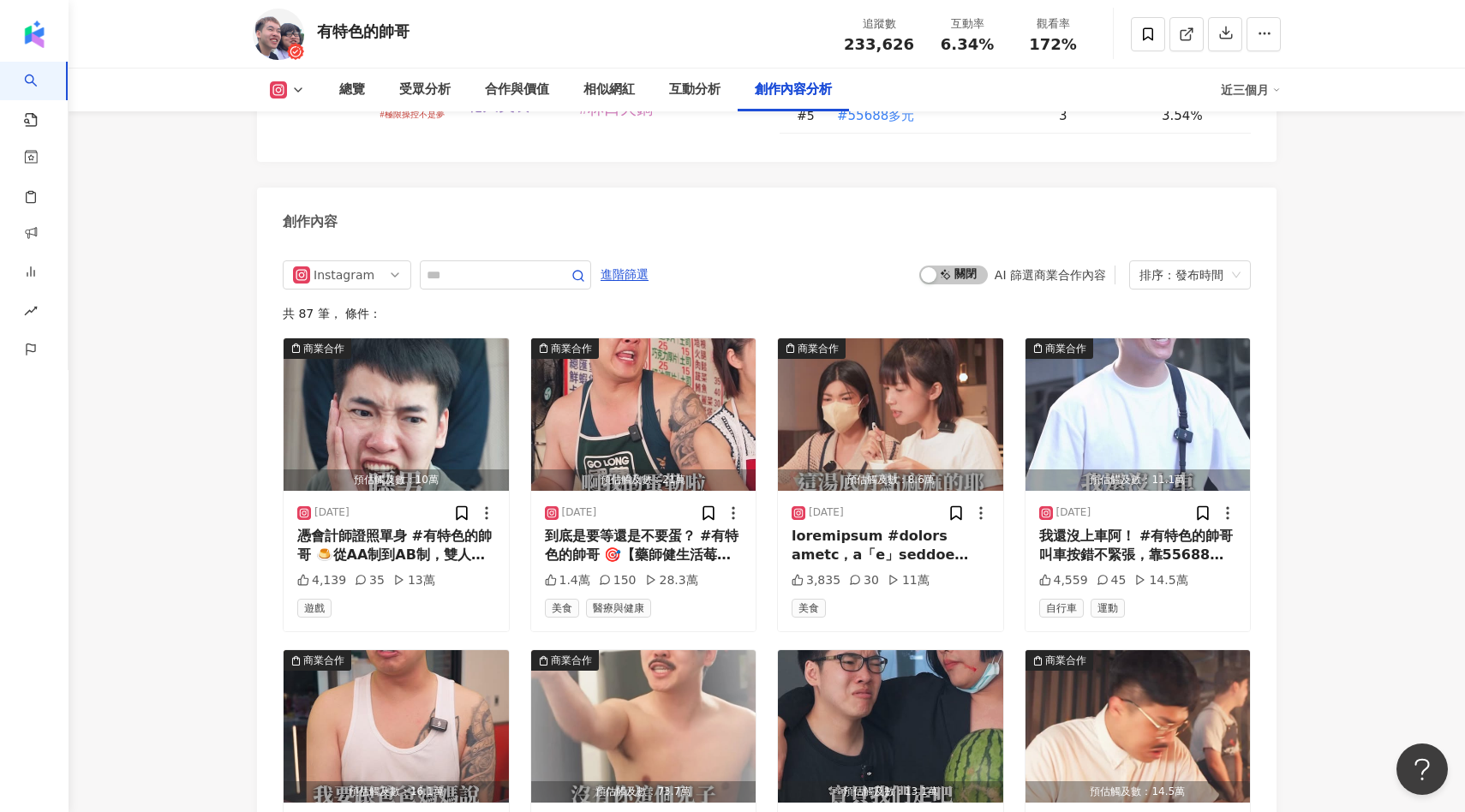
scroll to position [5244, 0]
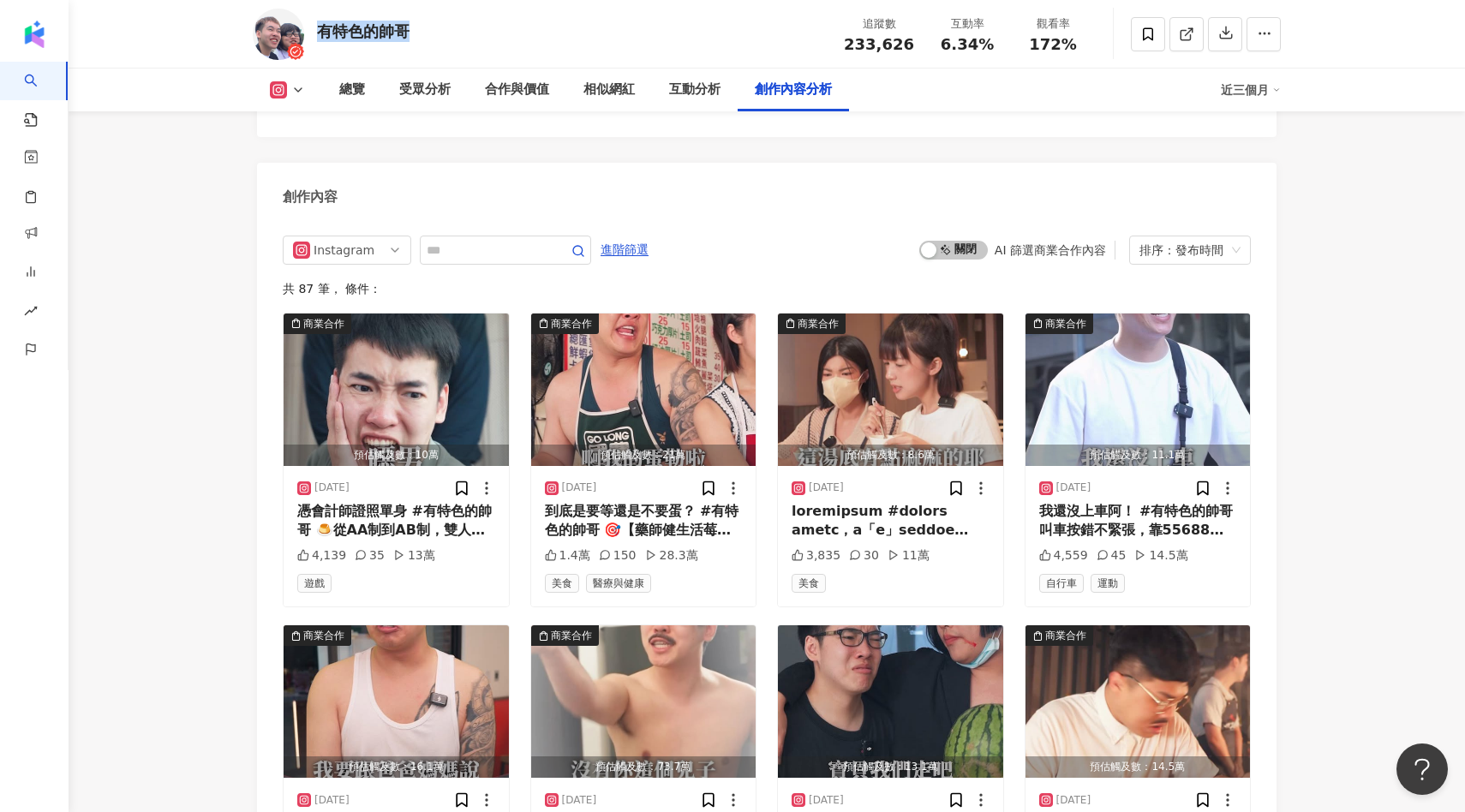
drag, startPoint x: 448, startPoint y: 33, endPoint x: 323, endPoint y: 35, distance: 125.0
click at [323, 35] on div "有特色的帥哥 追蹤數 233,626 互動率 6.34% 觀看率 172%" at bounding box center [767, 33] width 1097 height 67
copy div "有特色的帥哥"
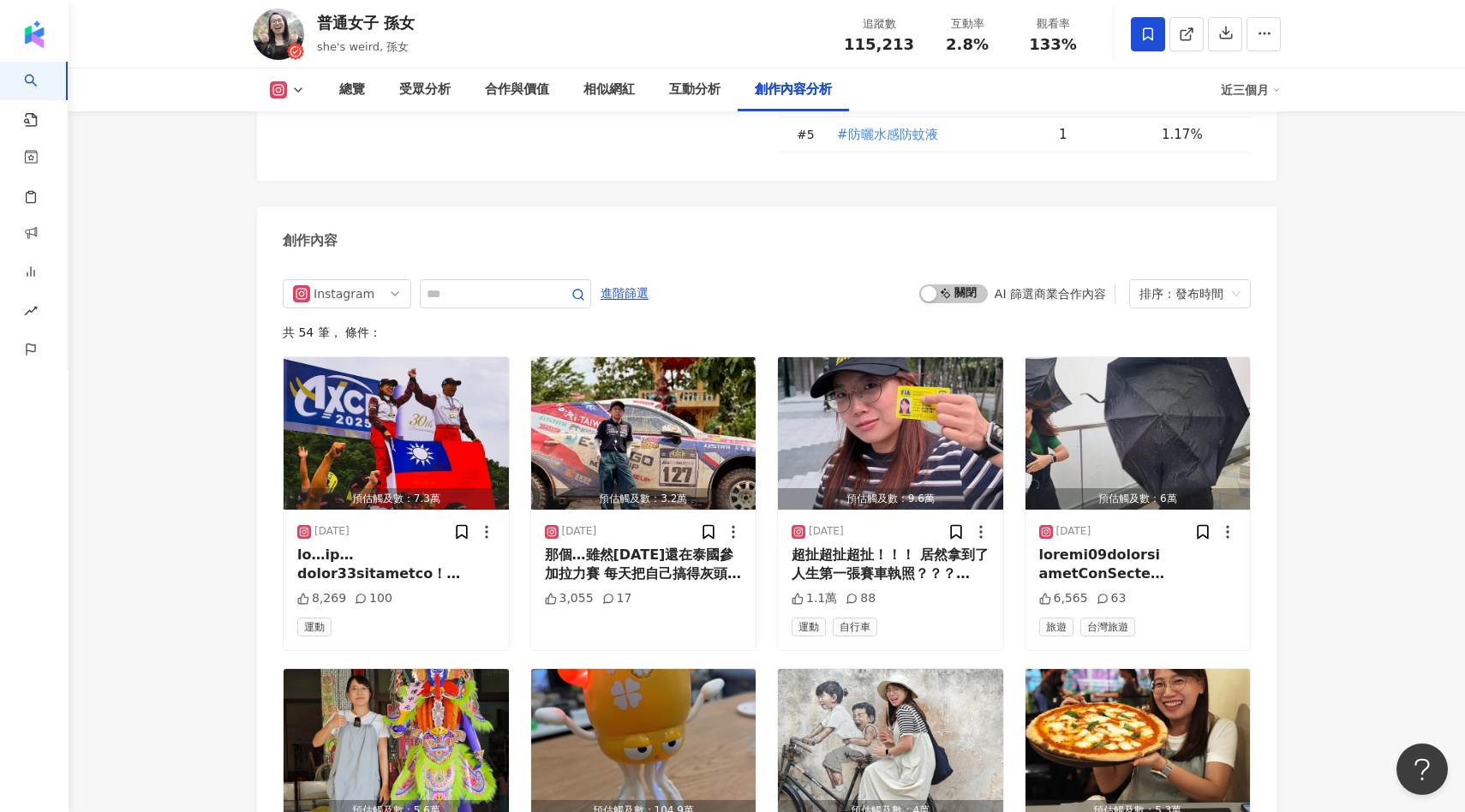
scroll to position [4672, 0]
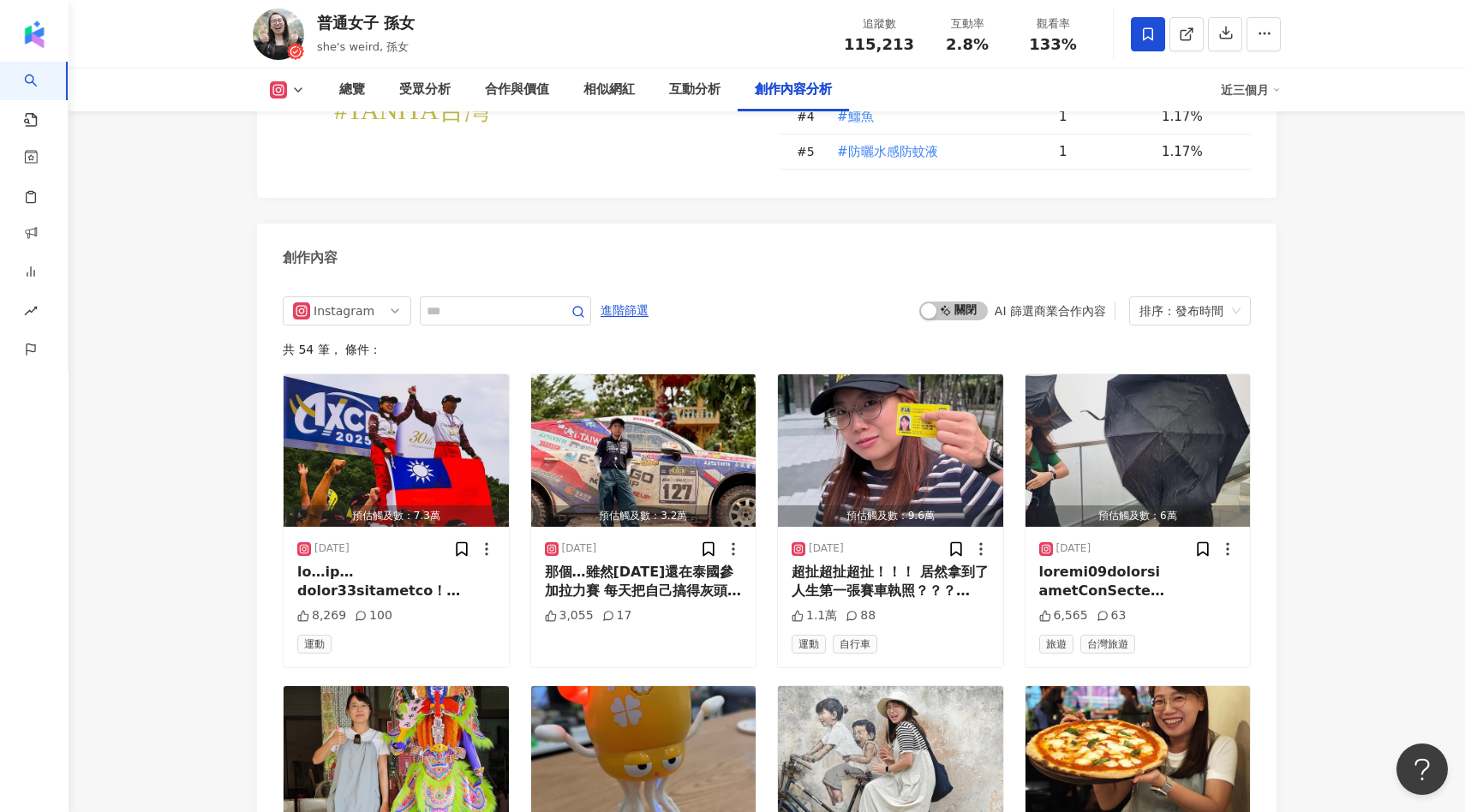
click at [951, 309] on div "Instagram 進階篩選 啟動 關閉 AI 篩選商業合作內容 排序：發布時間 共 54 筆 ， 條件： 預估觸及數：7.3萬 2025/8/17 8,26…" at bounding box center [766, 823] width 969 height 1052
click at [951, 301] on span "啟動 關閉" at bounding box center [953, 310] width 68 height 19
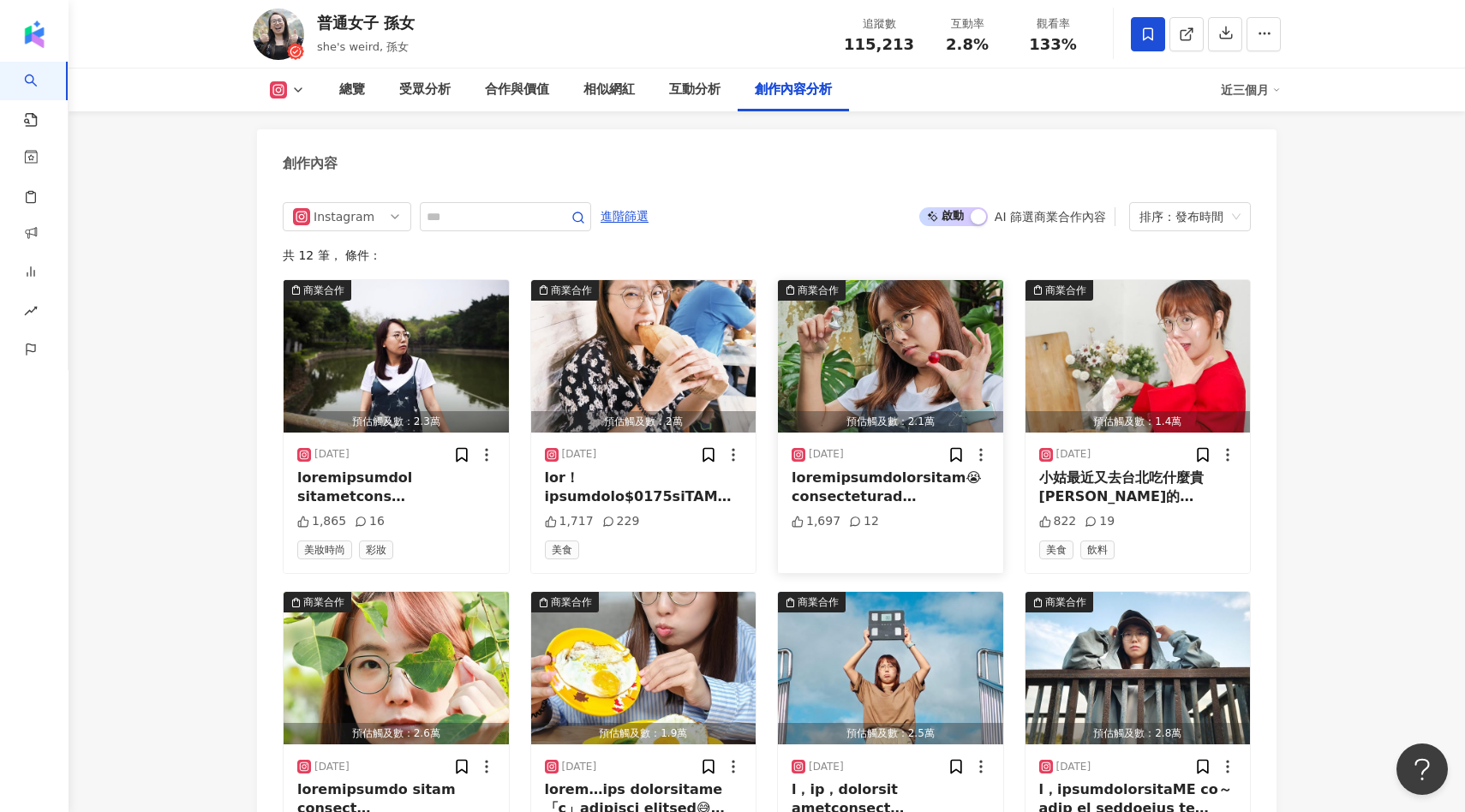
click at [907, 341] on img "button" at bounding box center [890, 357] width 226 height 153
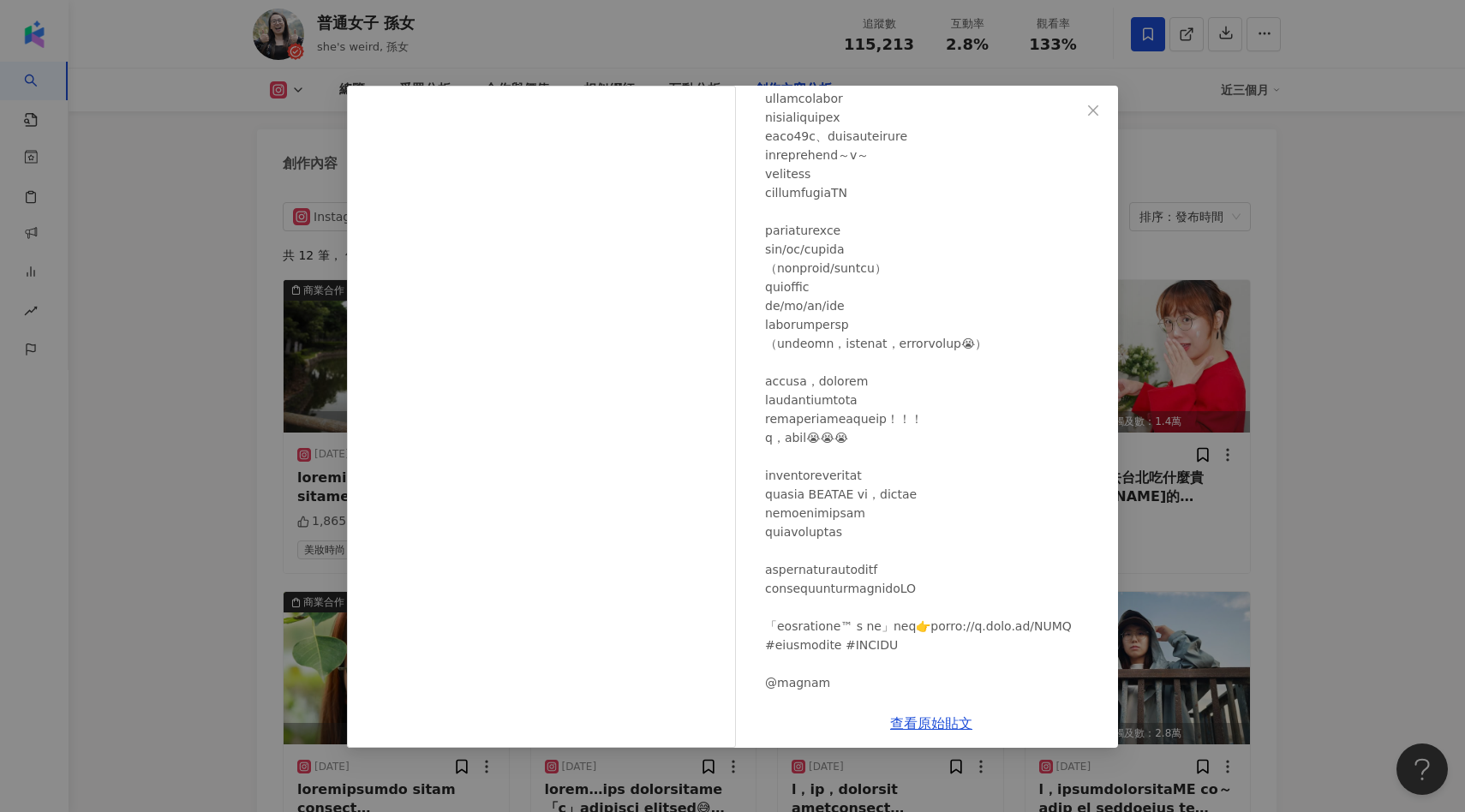
scroll to position [239, 0]
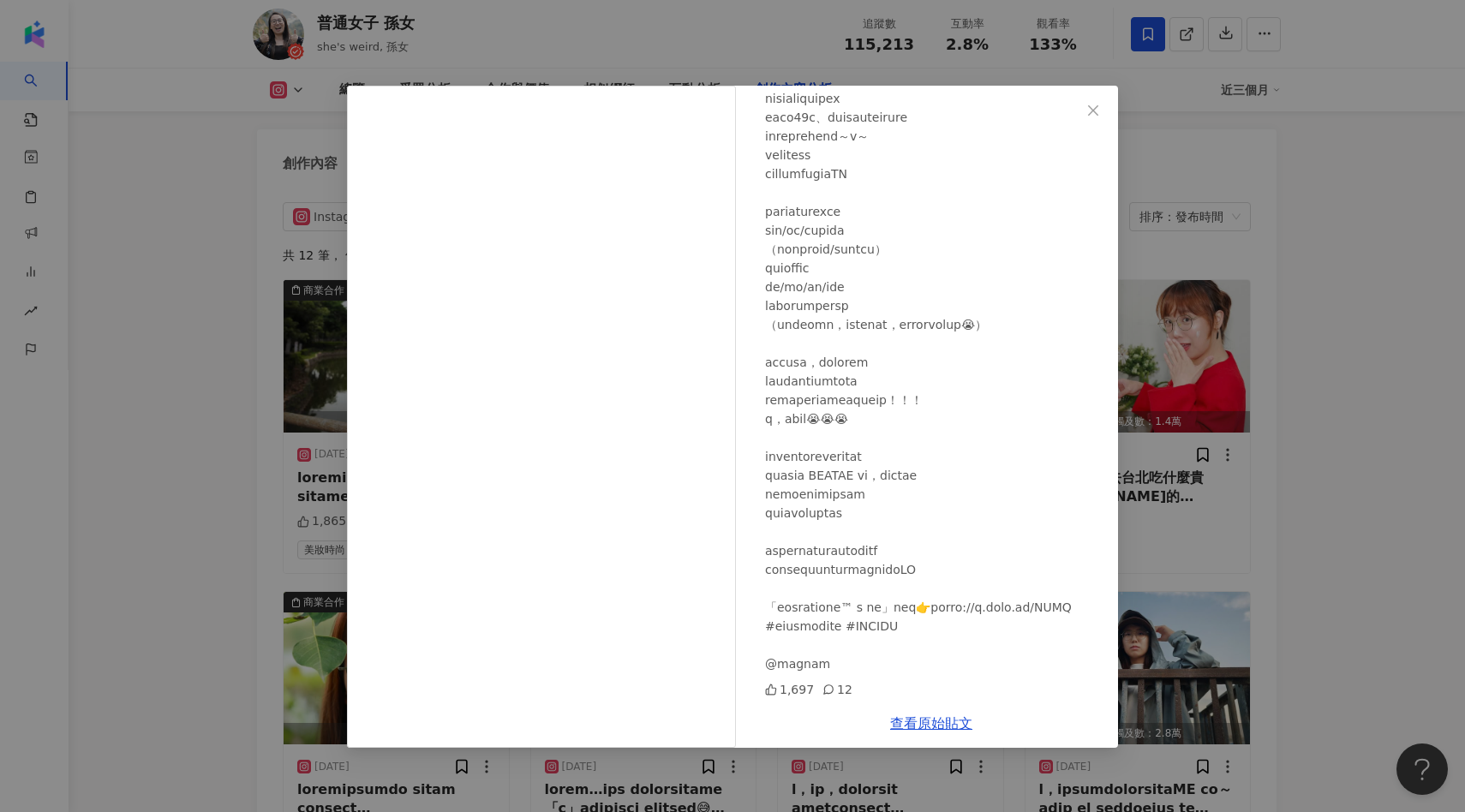
click at [1130, 458] on div "普通女子 孫女 2025/2/28 1,697 12 查看原始貼文" at bounding box center [732, 406] width 1465 height 812
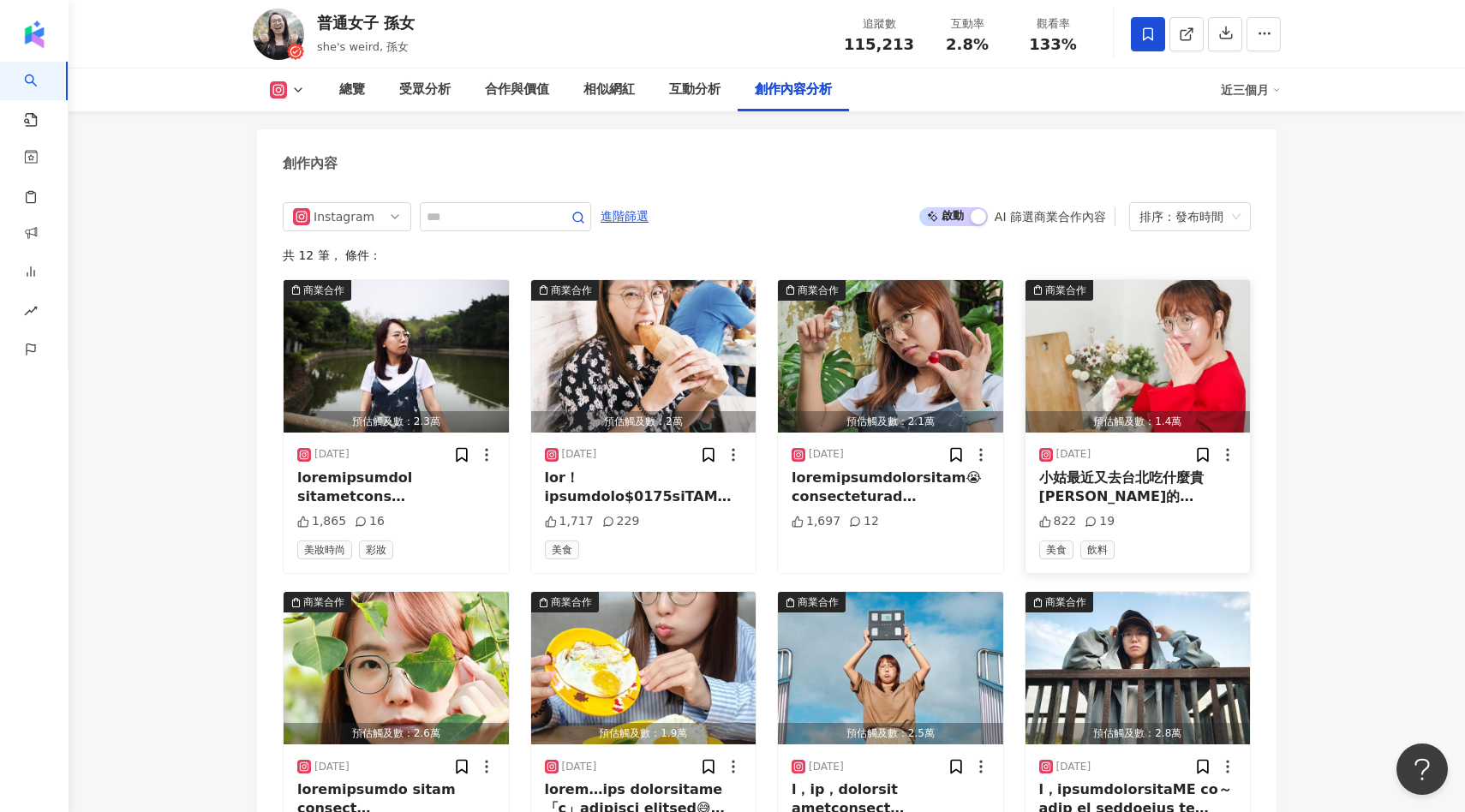
click at [1157, 353] on img "button" at bounding box center [1139, 357] width 226 height 153
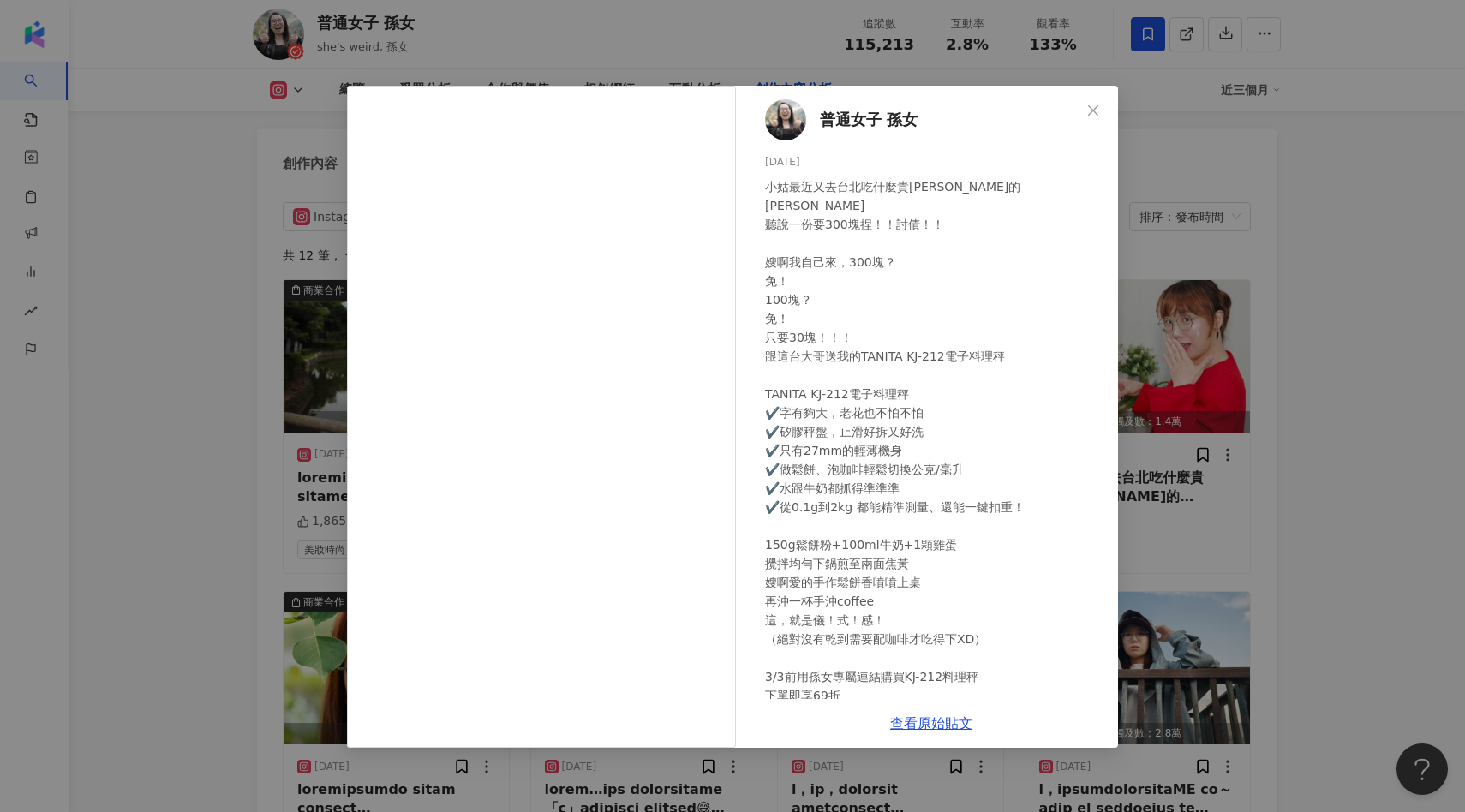
scroll to position [88, 0]
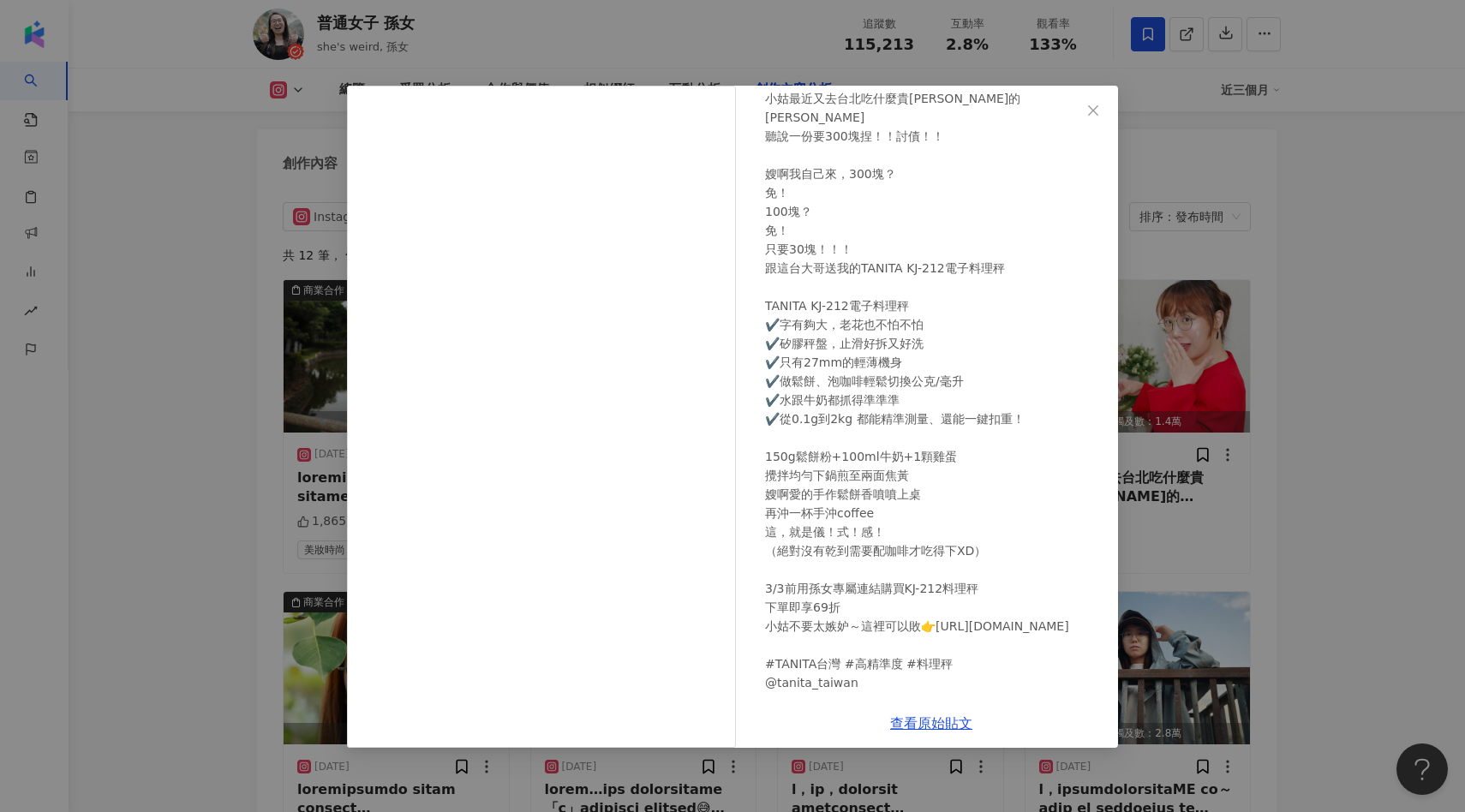
click at [1174, 413] on div "普通女子 孫女 2025/2/24 小姑最近又去台北吃什麼貴桑桑的舒芙蕾 聽說一份要300塊捏！！討債！！ 嫂啊我自己來，300塊？ 免！ 100塊？ 免！ …" at bounding box center [732, 406] width 1465 height 812
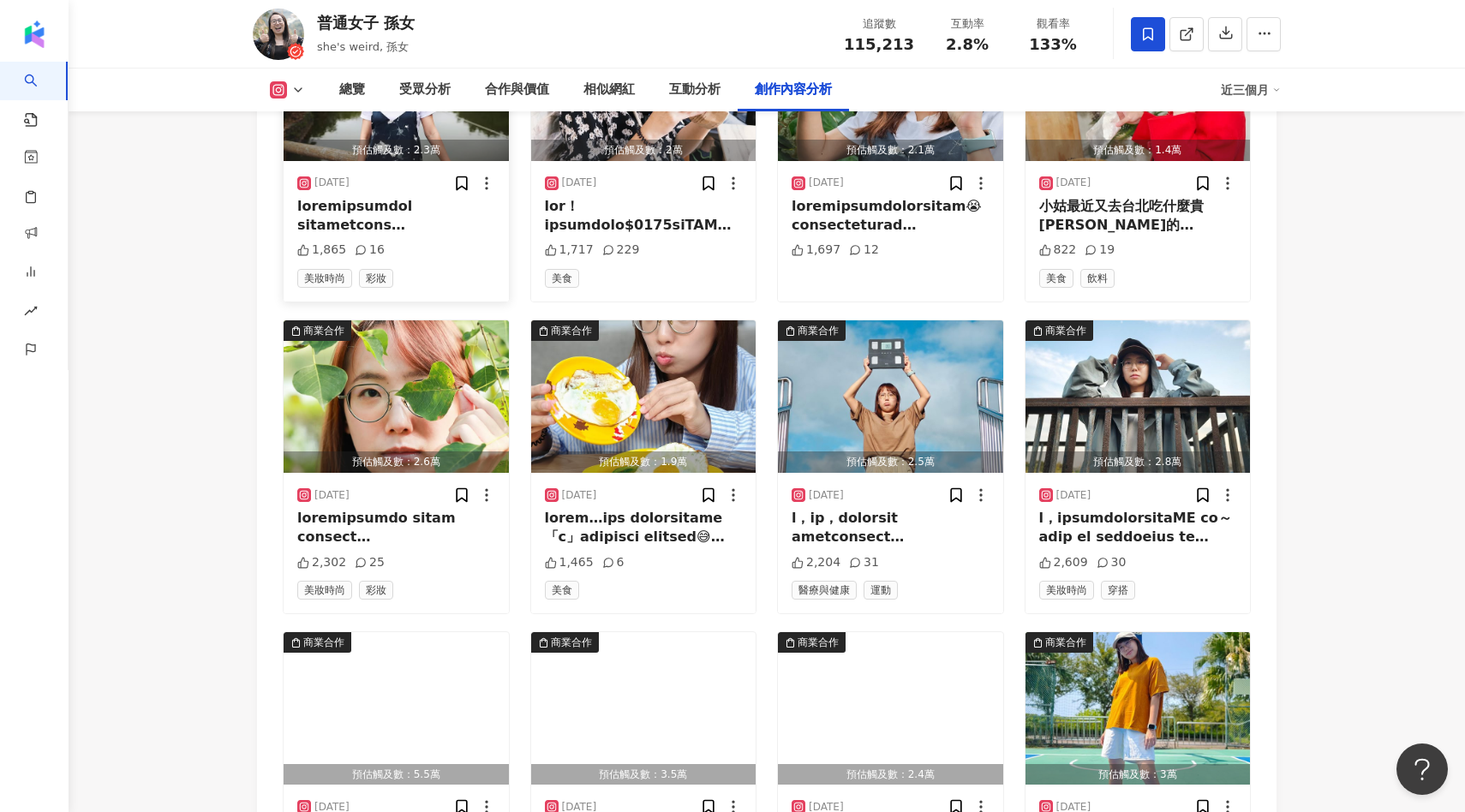
scroll to position [5091, 0]
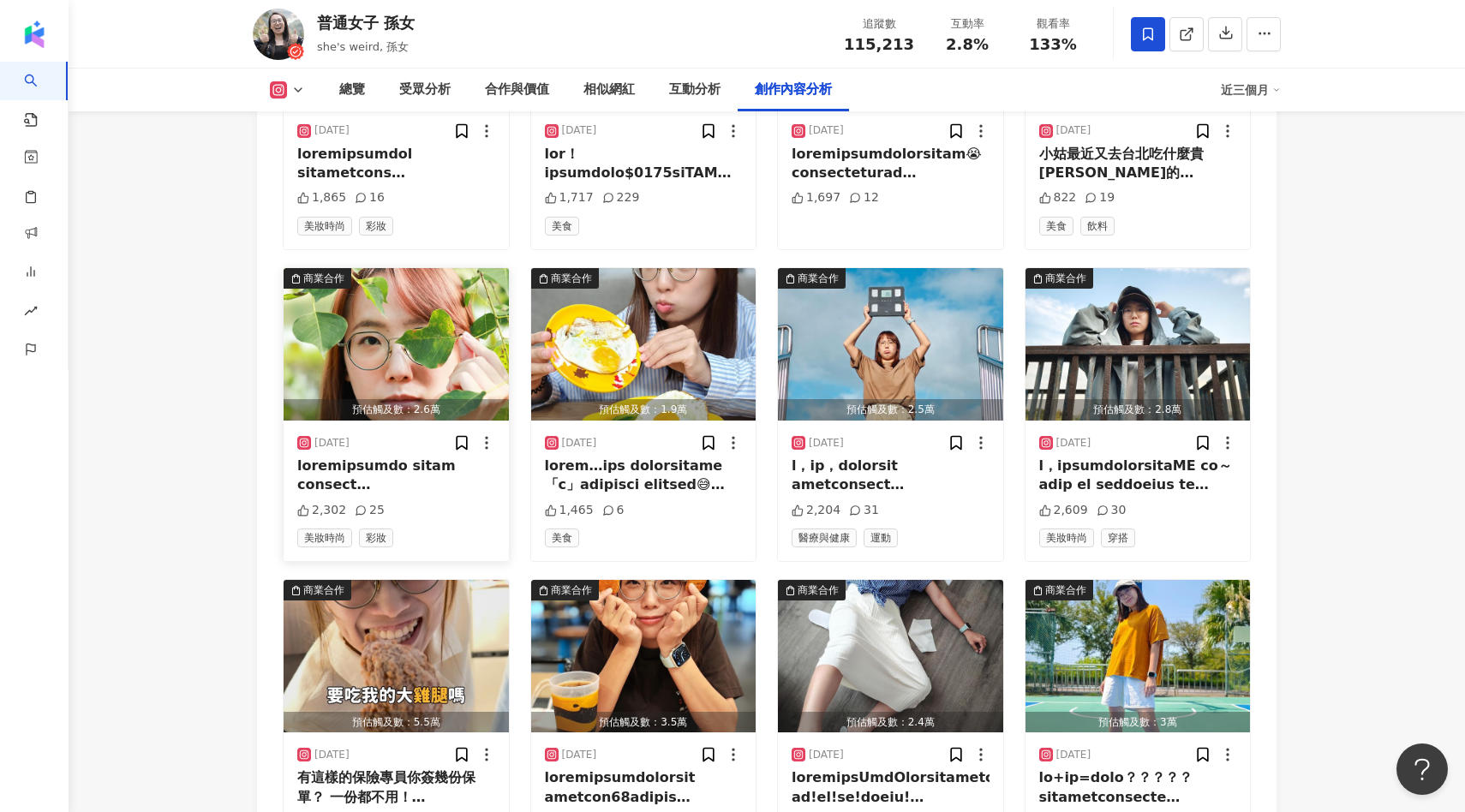
click at [429, 344] on img "button" at bounding box center [396, 344] width 226 height 153
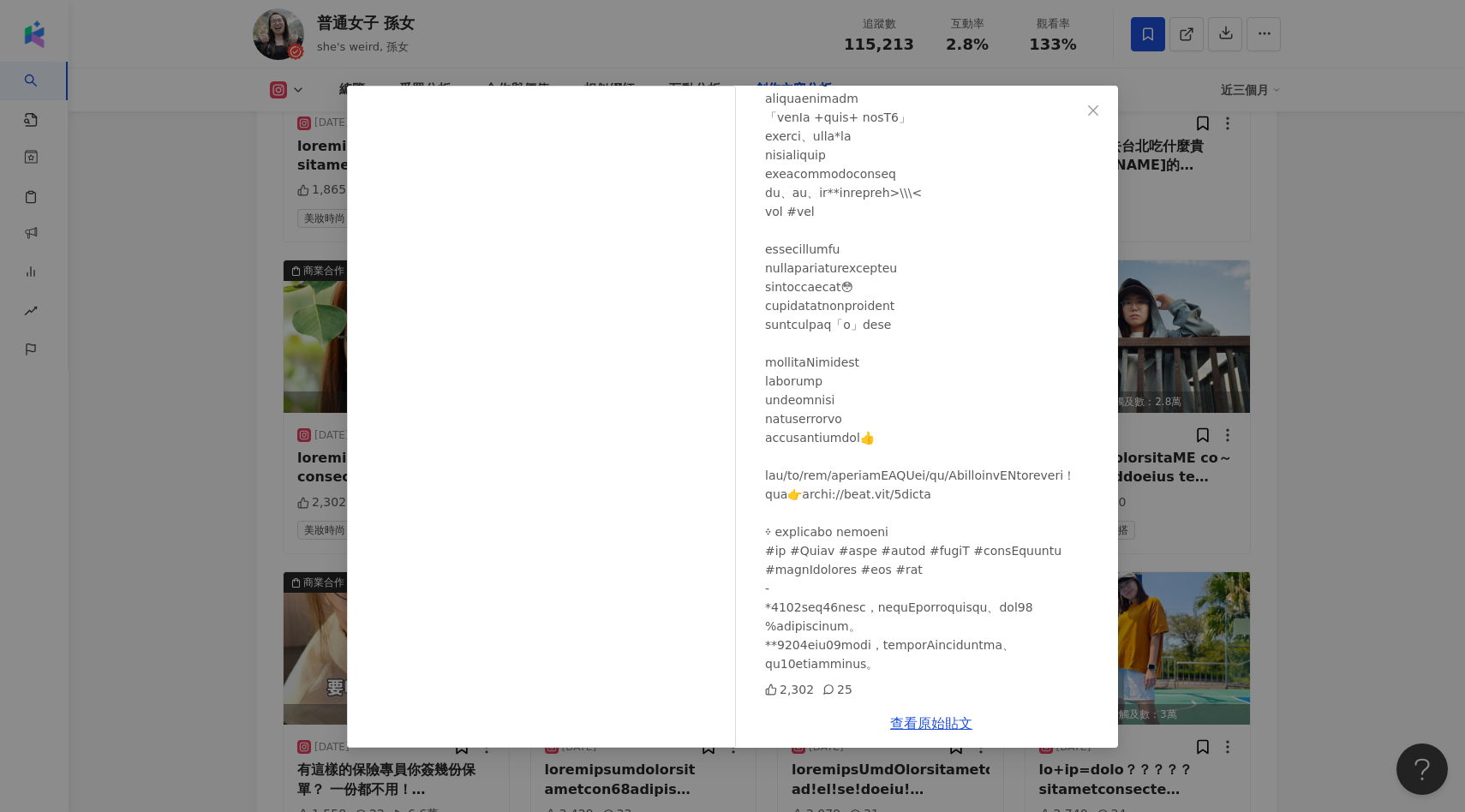
scroll to position [5099, 0]
click at [1193, 370] on div "普通女子 孫女 2025/1/16 2,302 25 查看原始貼文" at bounding box center [732, 406] width 1465 height 812
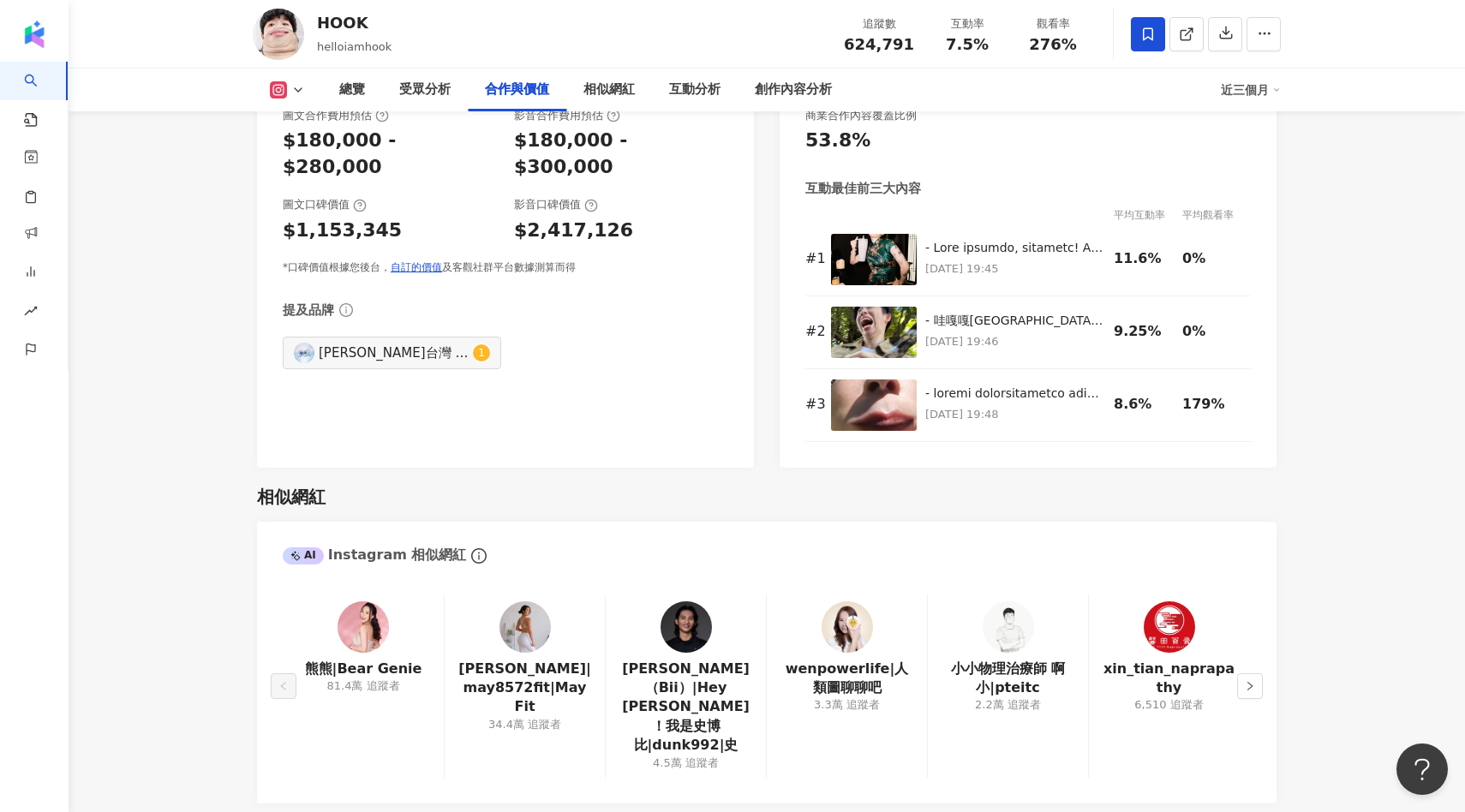
scroll to position [2519, 0]
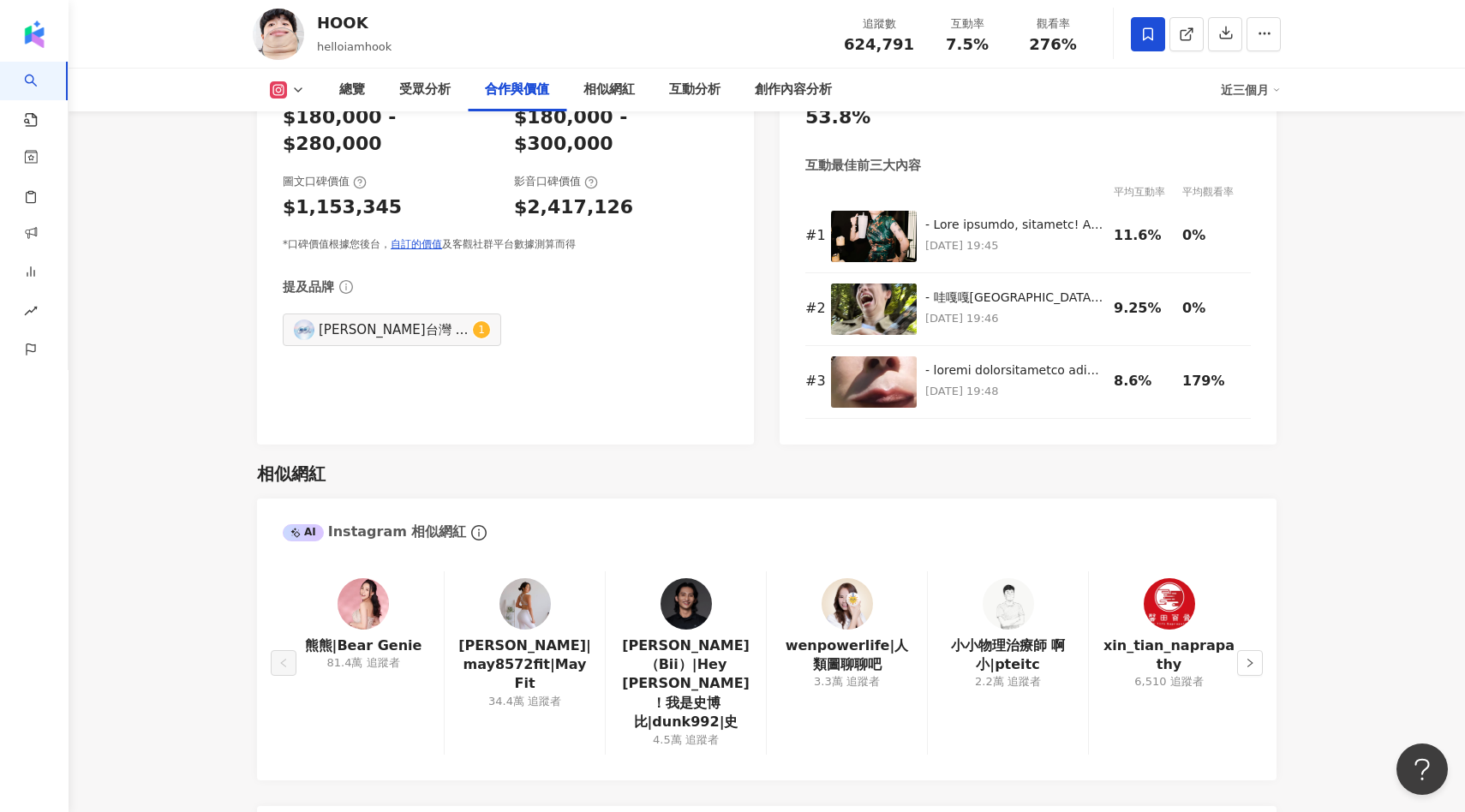
click at [273, 85] on g at bounding box center [278, 90] width 17 height 17
click at [307, 193] on button "YouTube" at bounding box center [315, 201] width 103 height 24
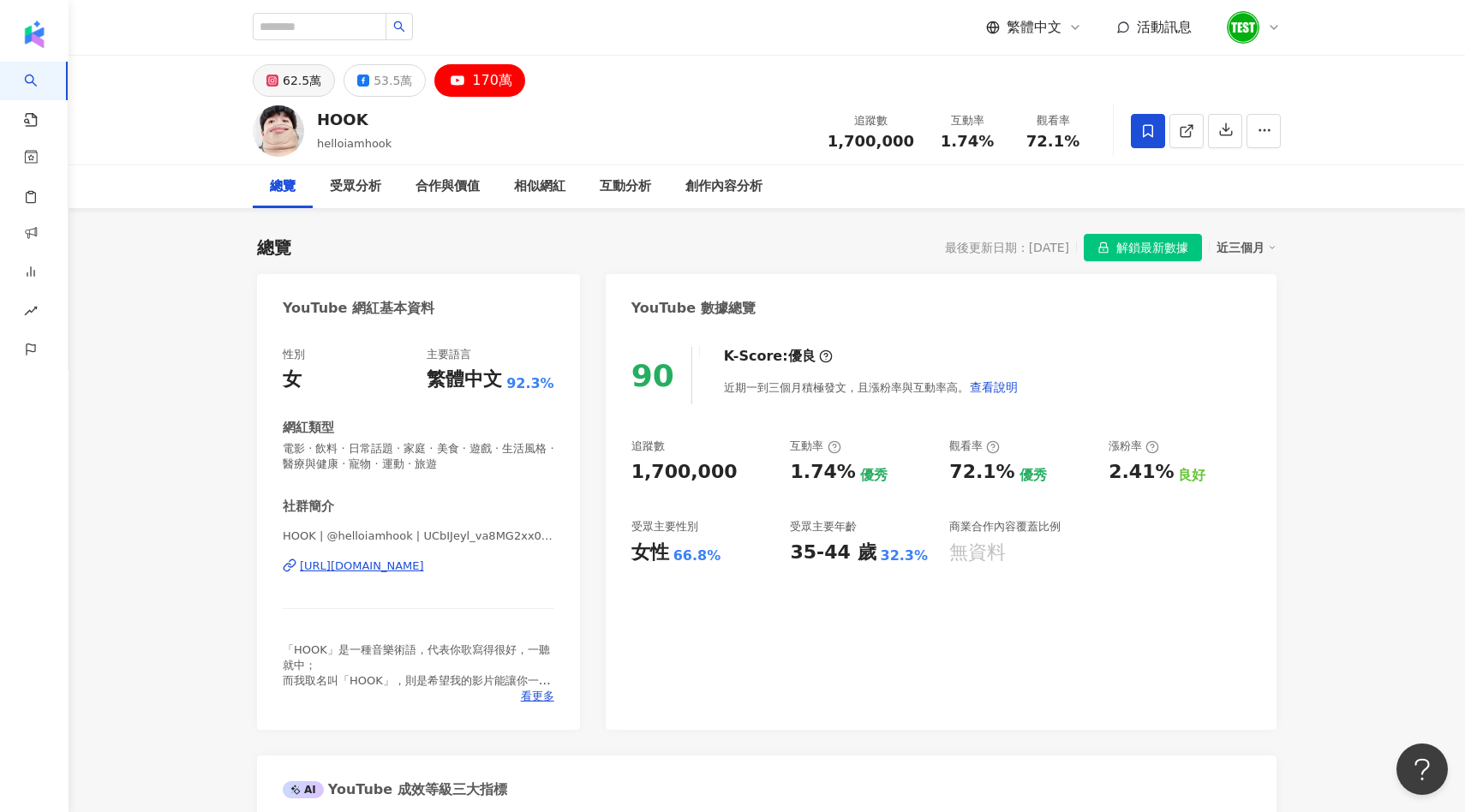
click at [294, 76] on div "62.5萬" at bounding box center [301, 80] width 39 height 24
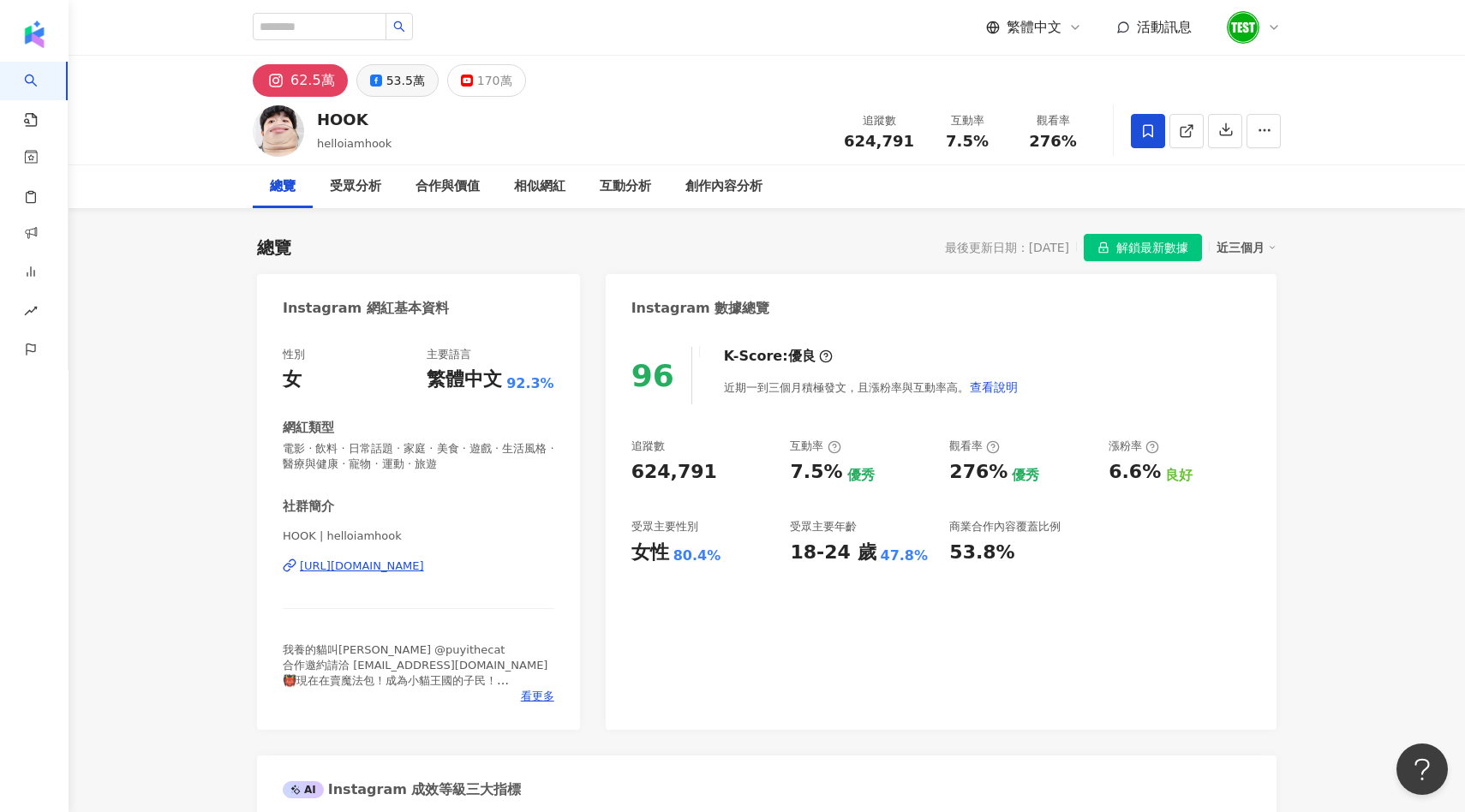
click at [357, 87] on button "53.5萬" at bounding box center [397, 80] width 82 height 32
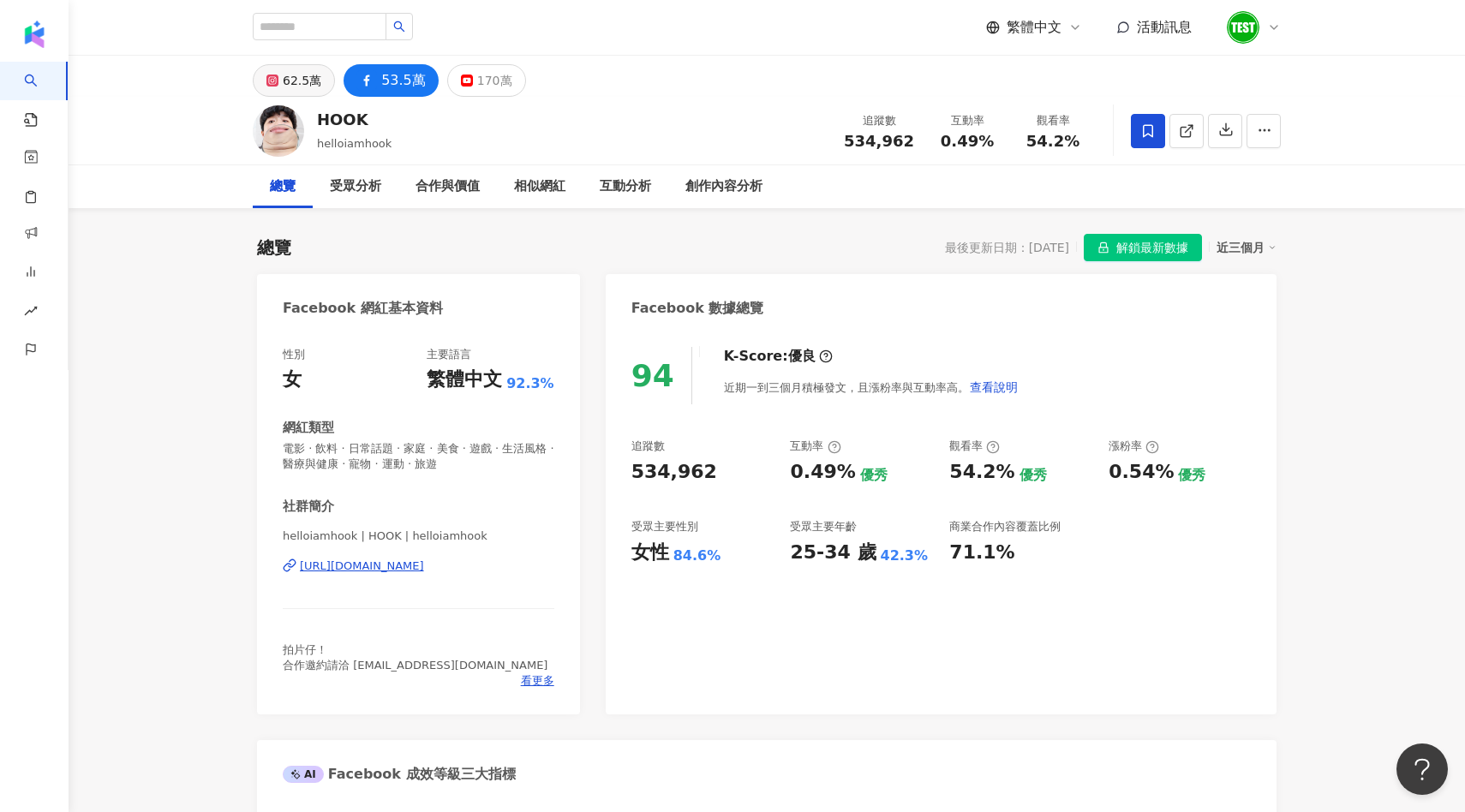
click at [312, 85] on div "62.5萬" at bounding box center [301, 80] width 39 height 24
click at [297, 78] on div "62.5萬" at bounding box center [301, 80] width 39 height 24
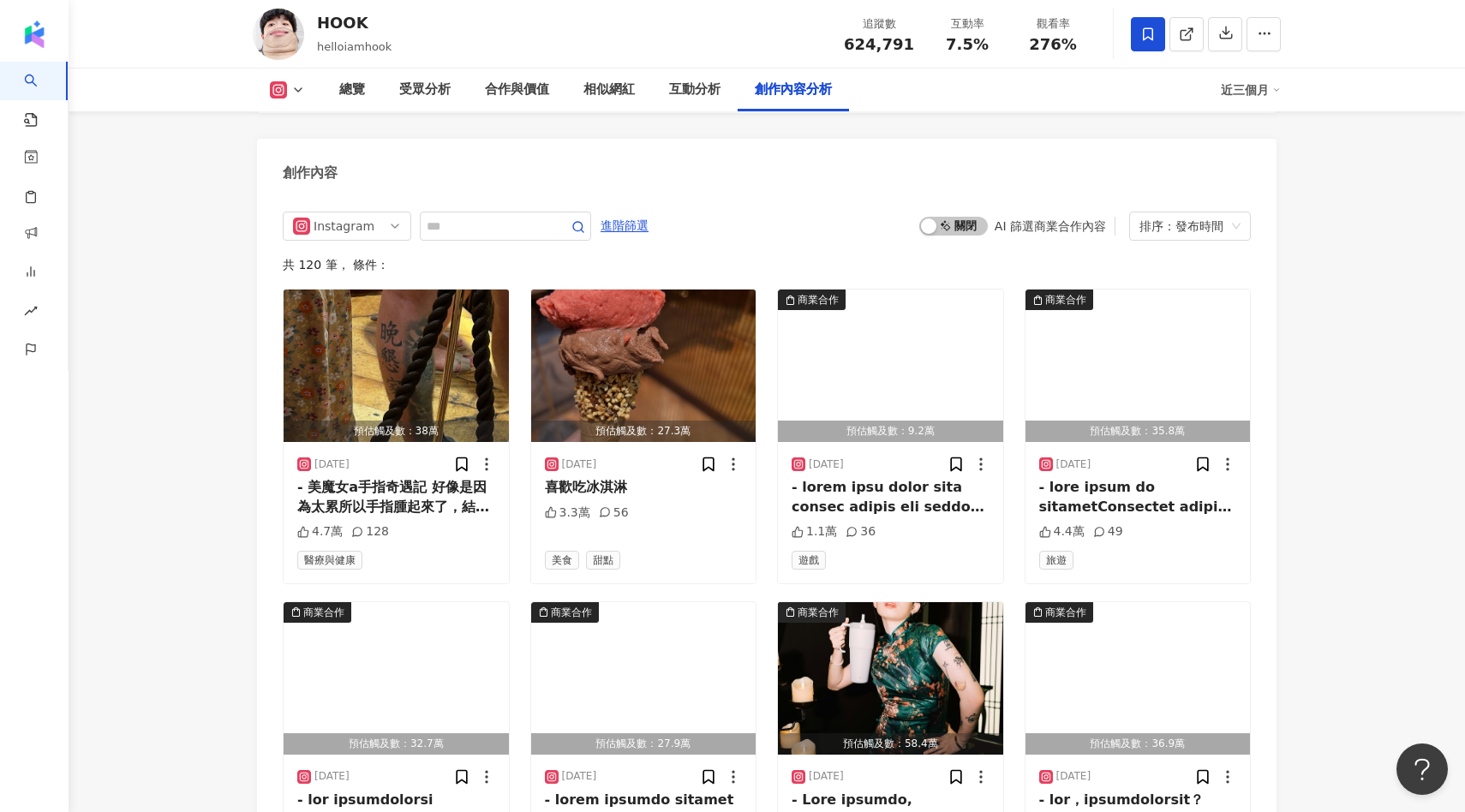
scroll to position [5286, 0]
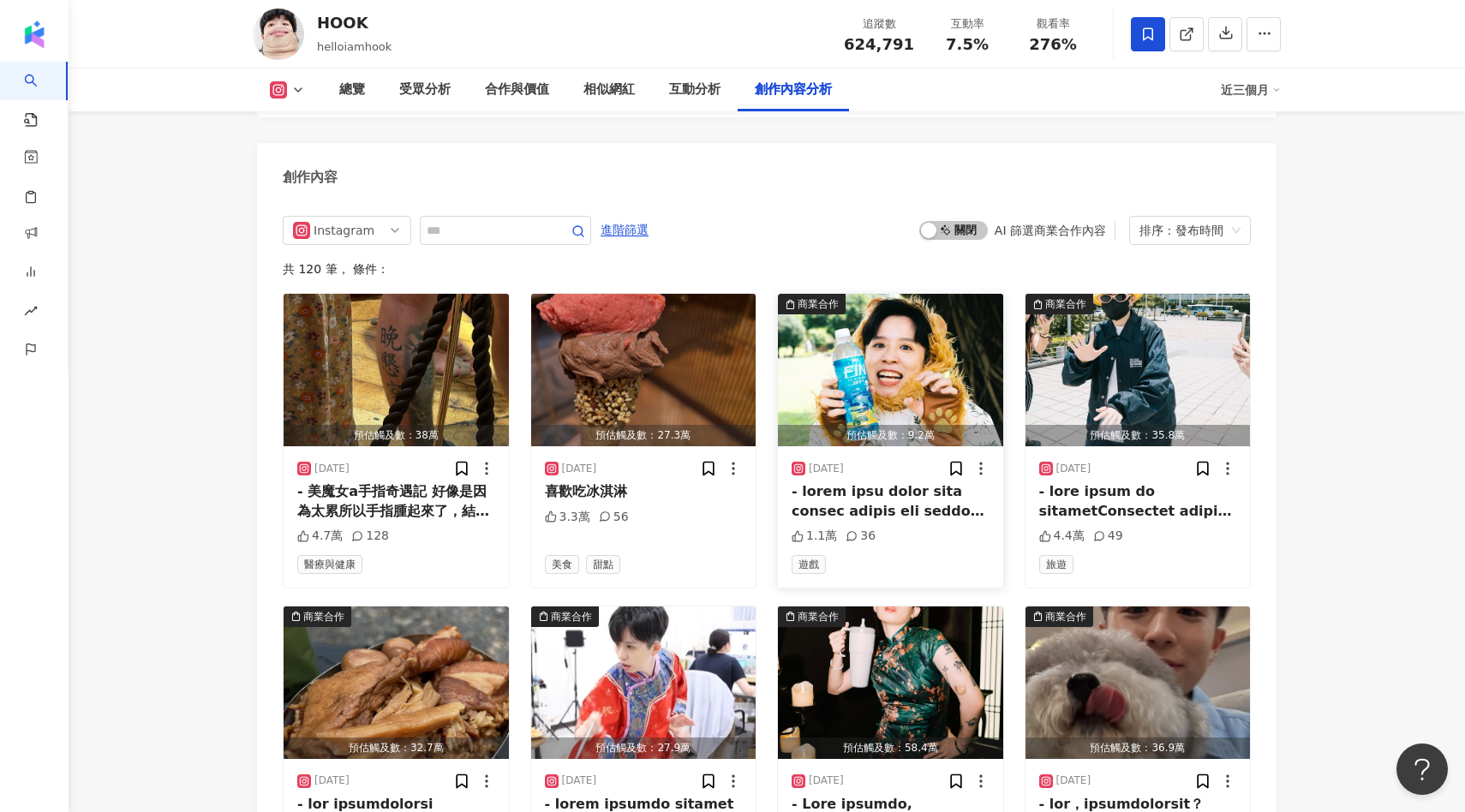
click at [898, 317] on img "button" at bounding box center [890, 370] width 226 height 153
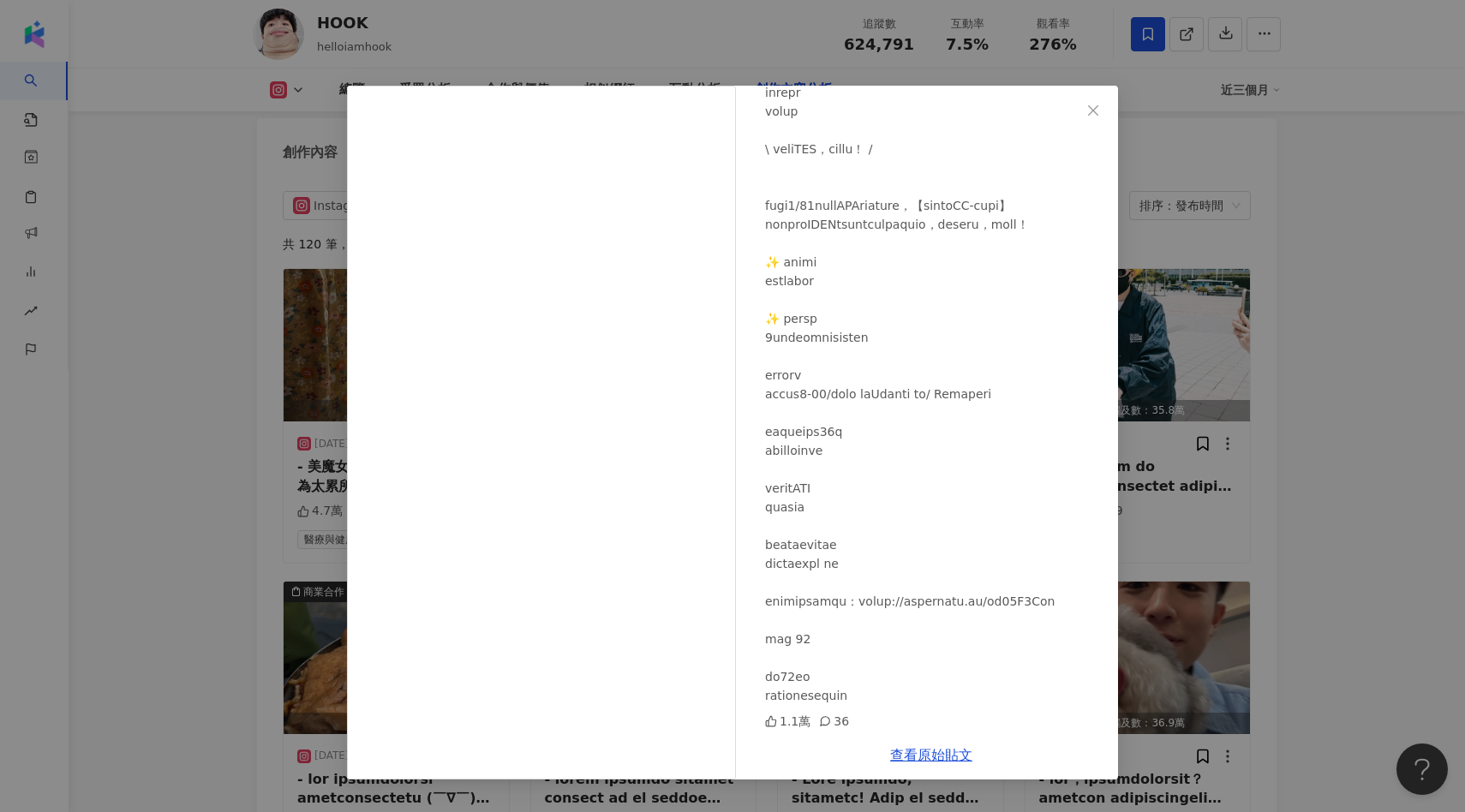
scroll to position [5314, 0]
click at [1253, 392] on div "HOOK 2025/8/26 1.1萬 36 查看原始貼文" at bounding box center [732, 406] width 1465 height 812
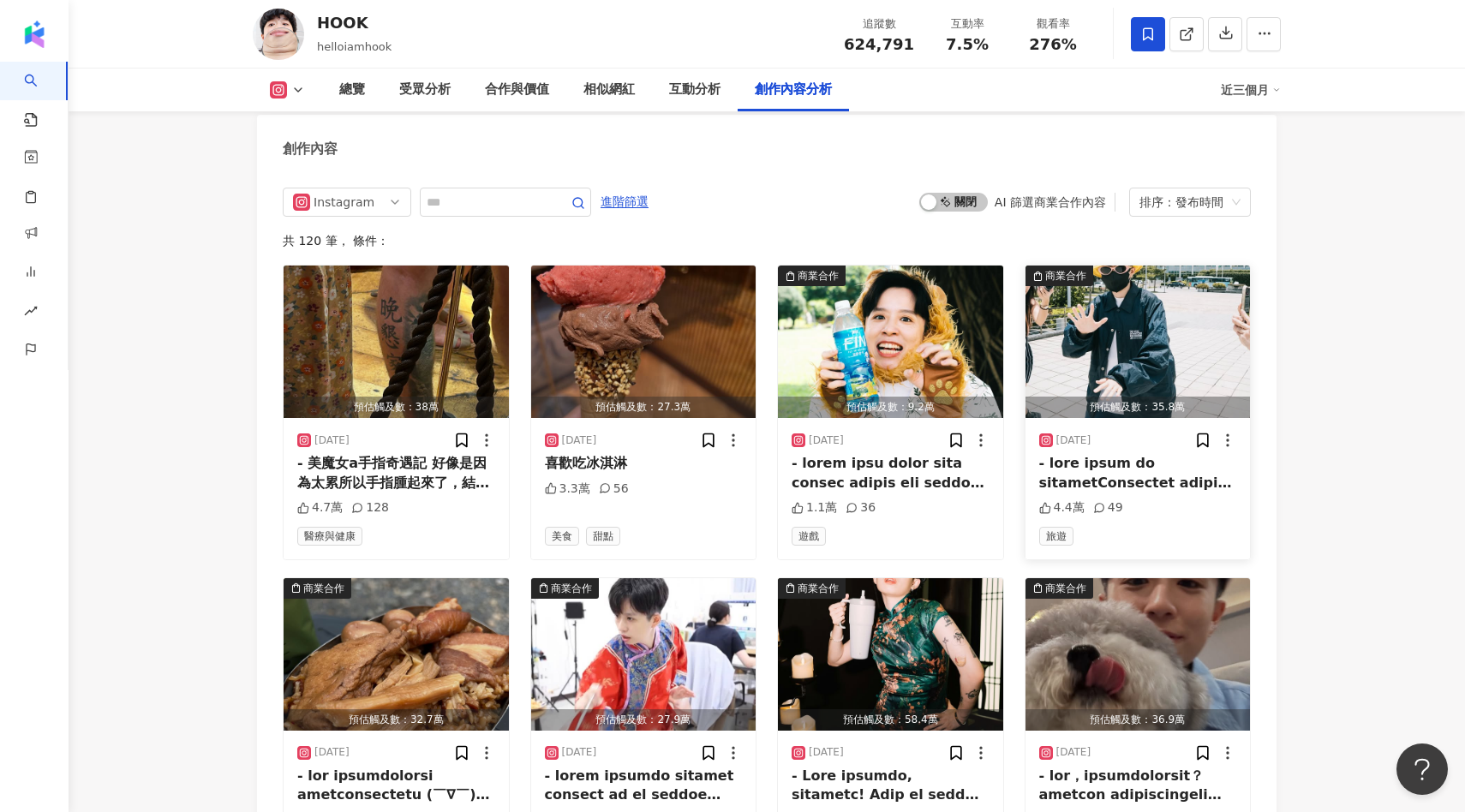
click at [1163, 278] on img "button" at bounding box center [1139, 342] width 226 height 153
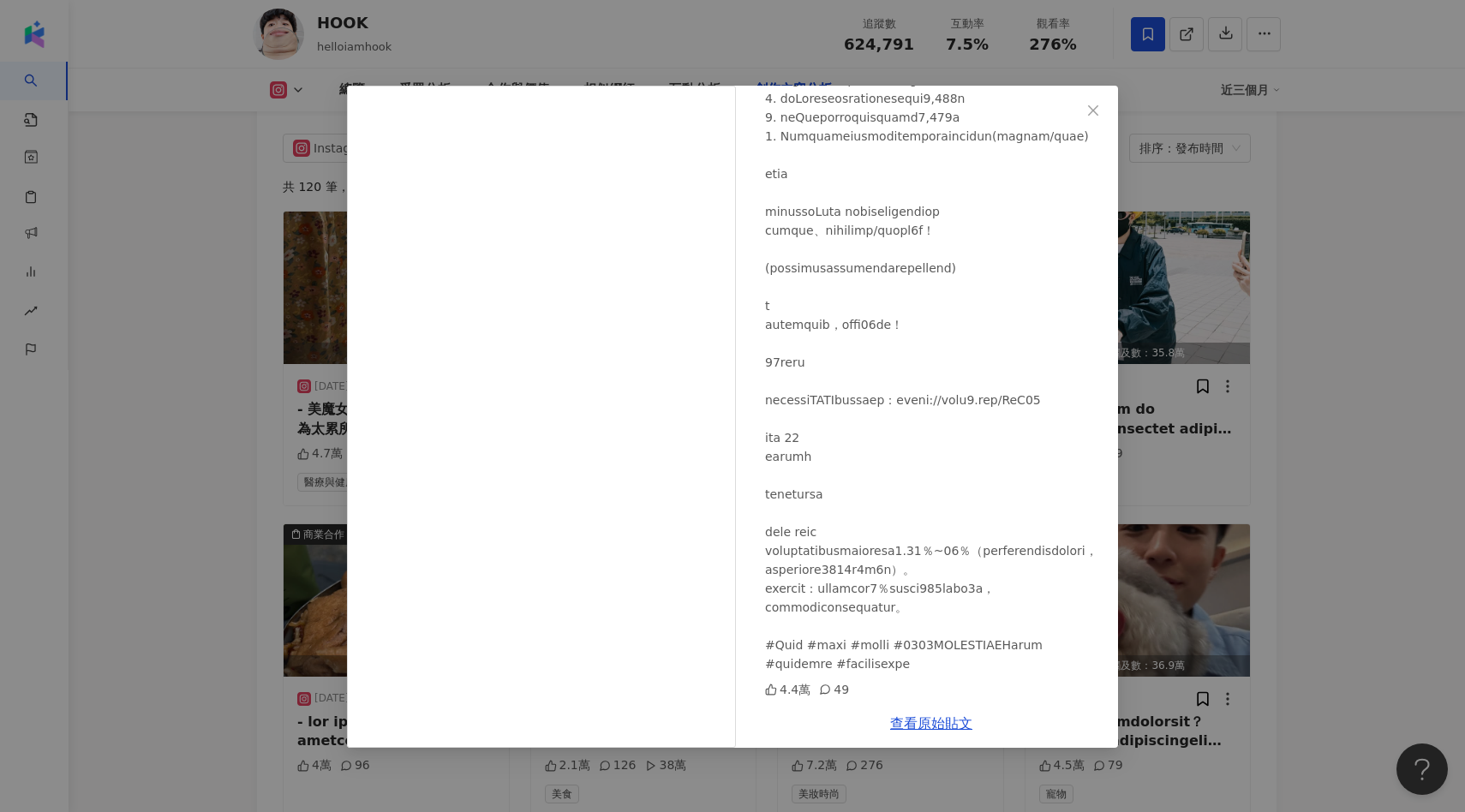
scroll to position [5371, 0]
click at [1331, 356] on div "HOOK 2025/8/19 4.4萬 49 查看原始貼文" at bounding box center [732, 406] width 1465 height 812
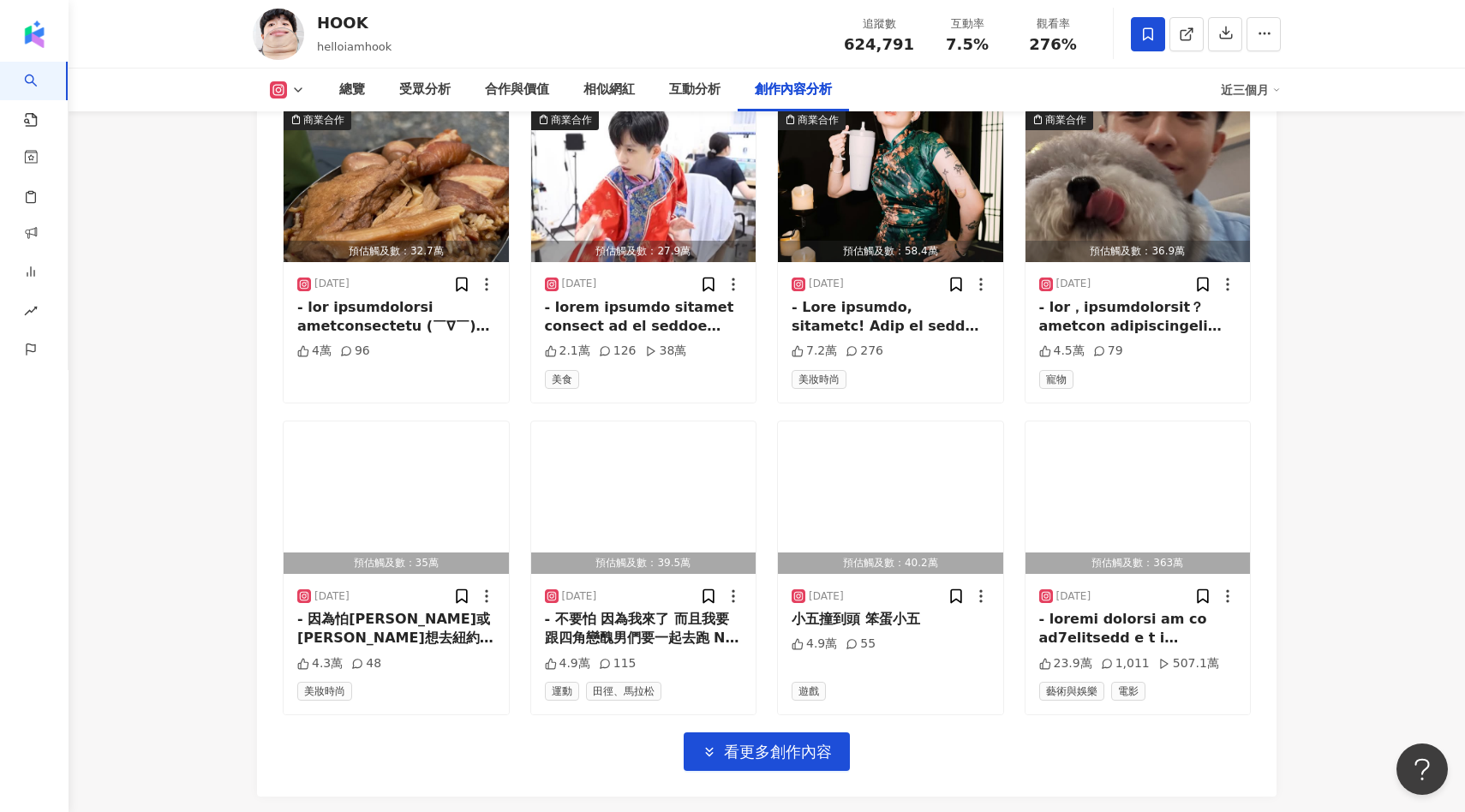
scroll to position [5785, 0]
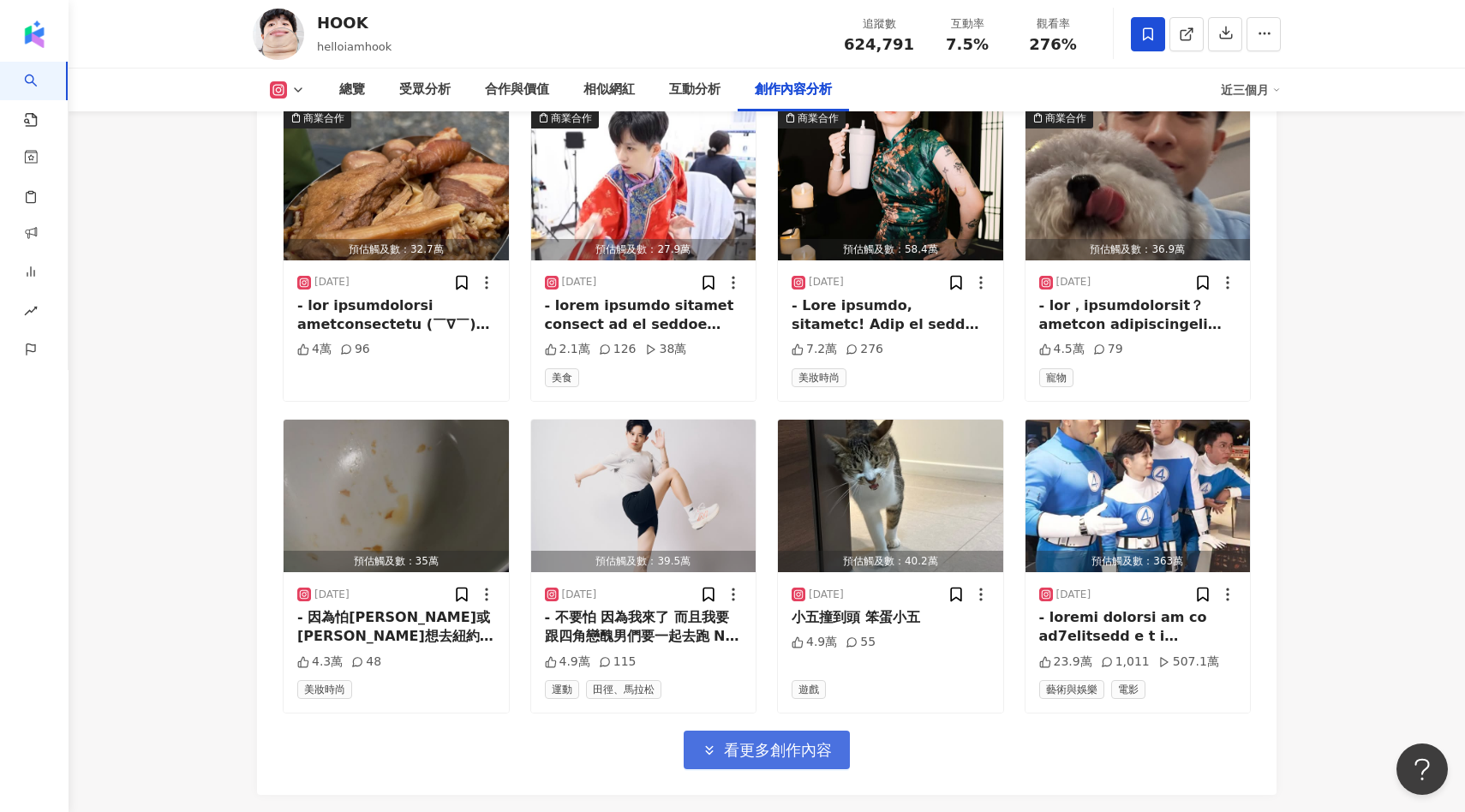
click at [794, 741] on span "看更多創作內容" at bounding box center [778, 750] width 108 height 19
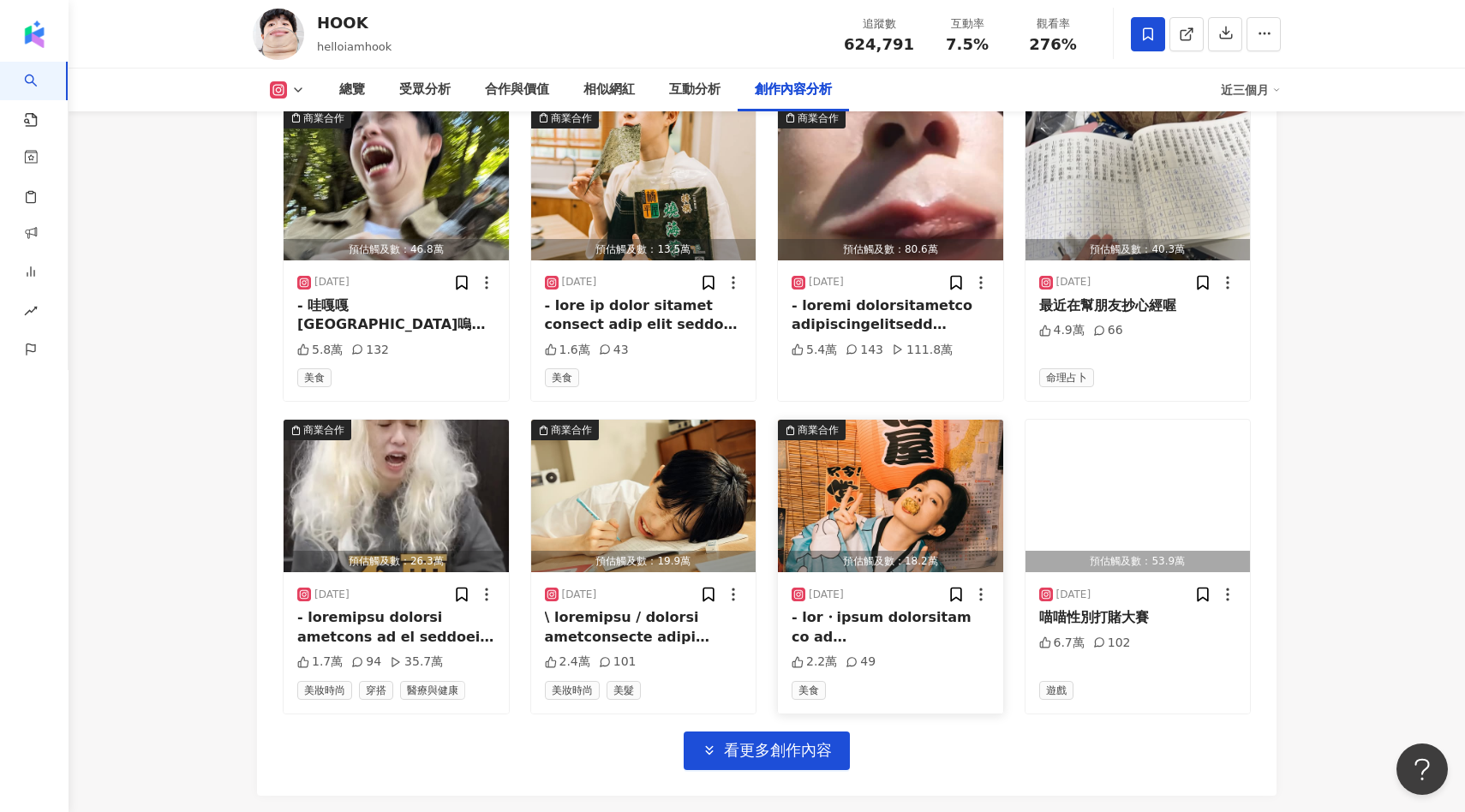
scroll to position [6699, 0]
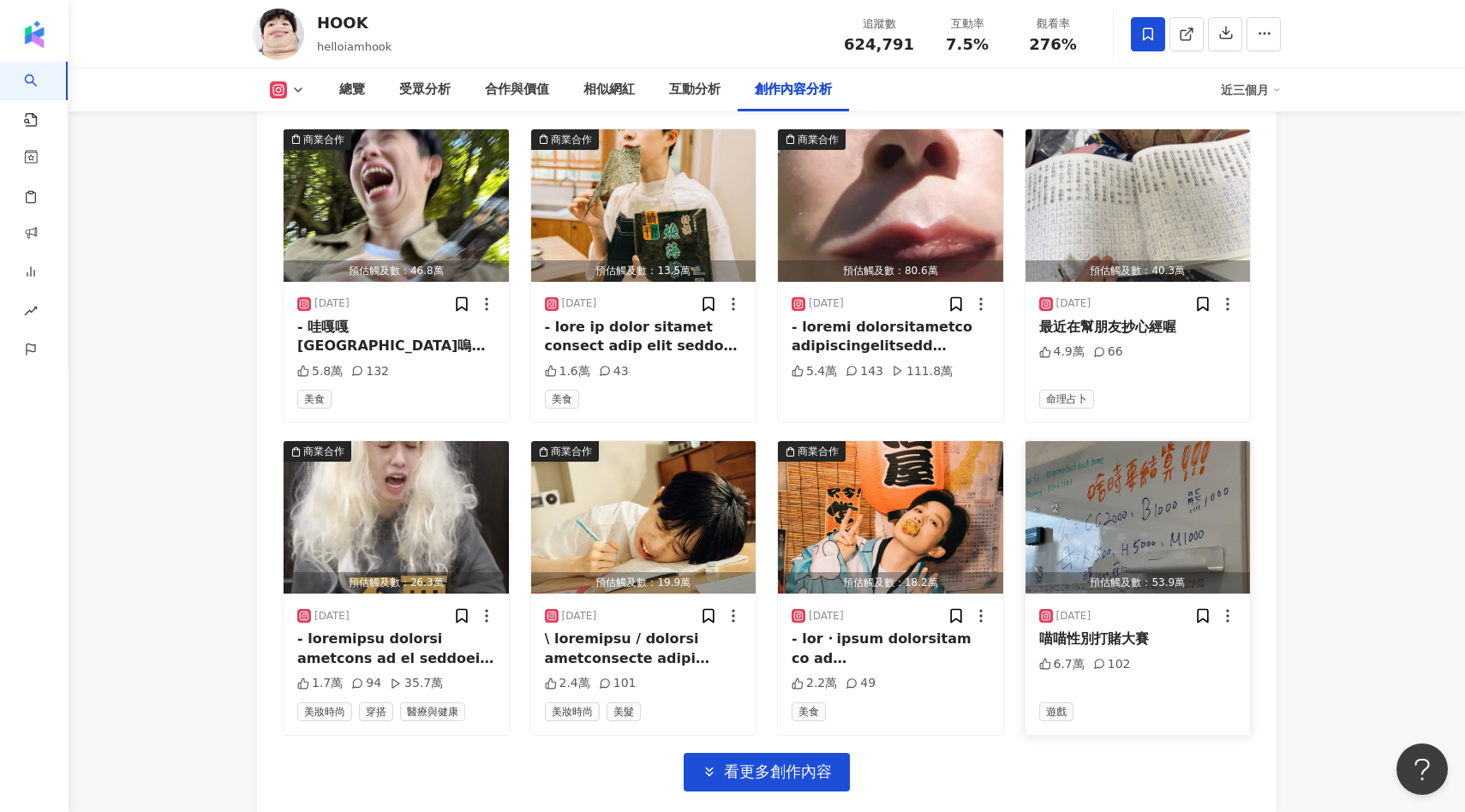
click at [1118, 455] on img "button" at bounding box center [1139, 518] width 226 height 153
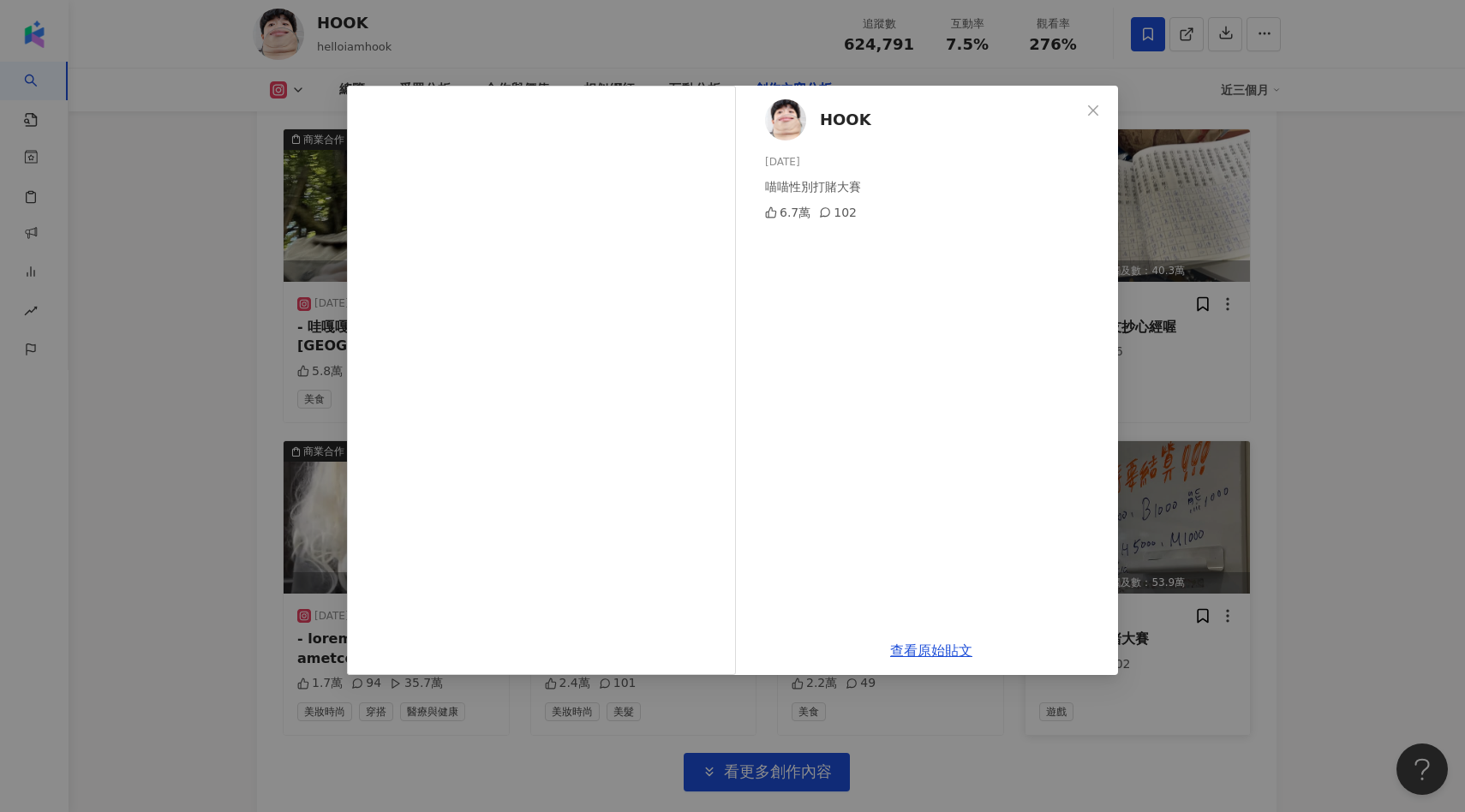
click at [1225, 420] on div "HOOK 2025/6/19 喵喵性別打賭大賽 6.7萬 102 查看原始貼文" at bounding box center [732, 406] width 1465 height 812
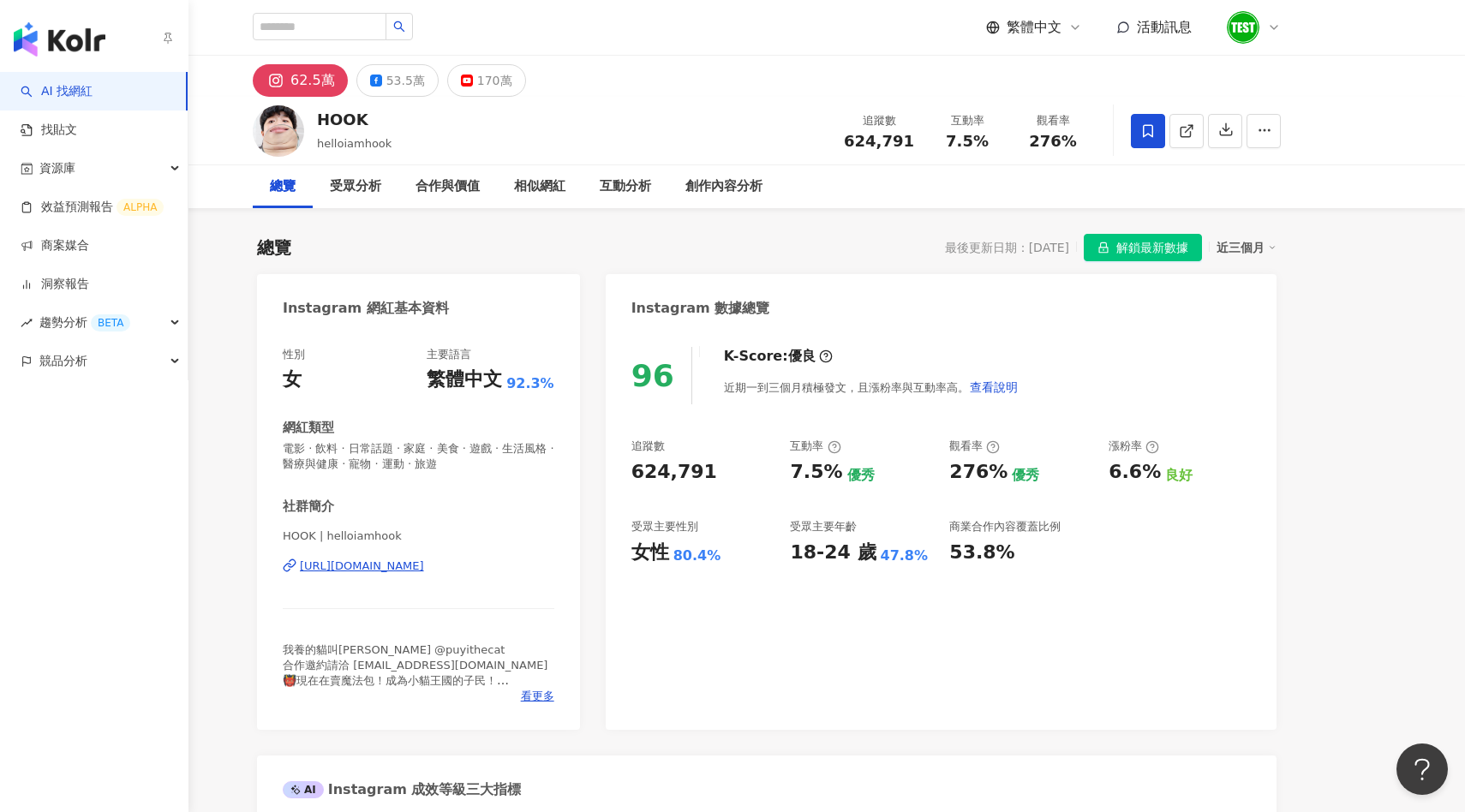
click at [47, 85] on link "AI 找網紅" at bounding box center [57, 91] width 72 height 17
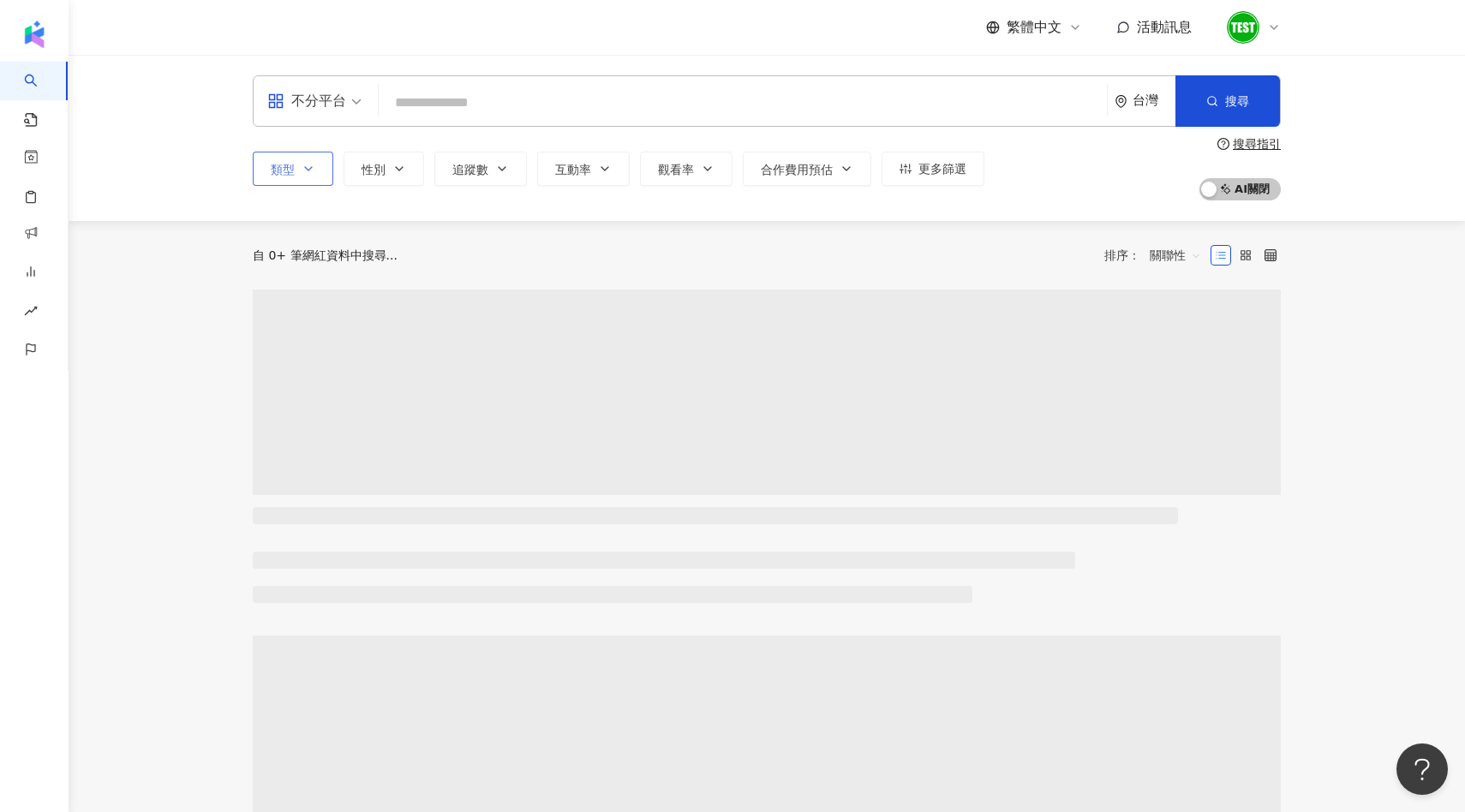
click at [311, 170] on icon "button" at bounding box center [308, 168] width 13 height 13
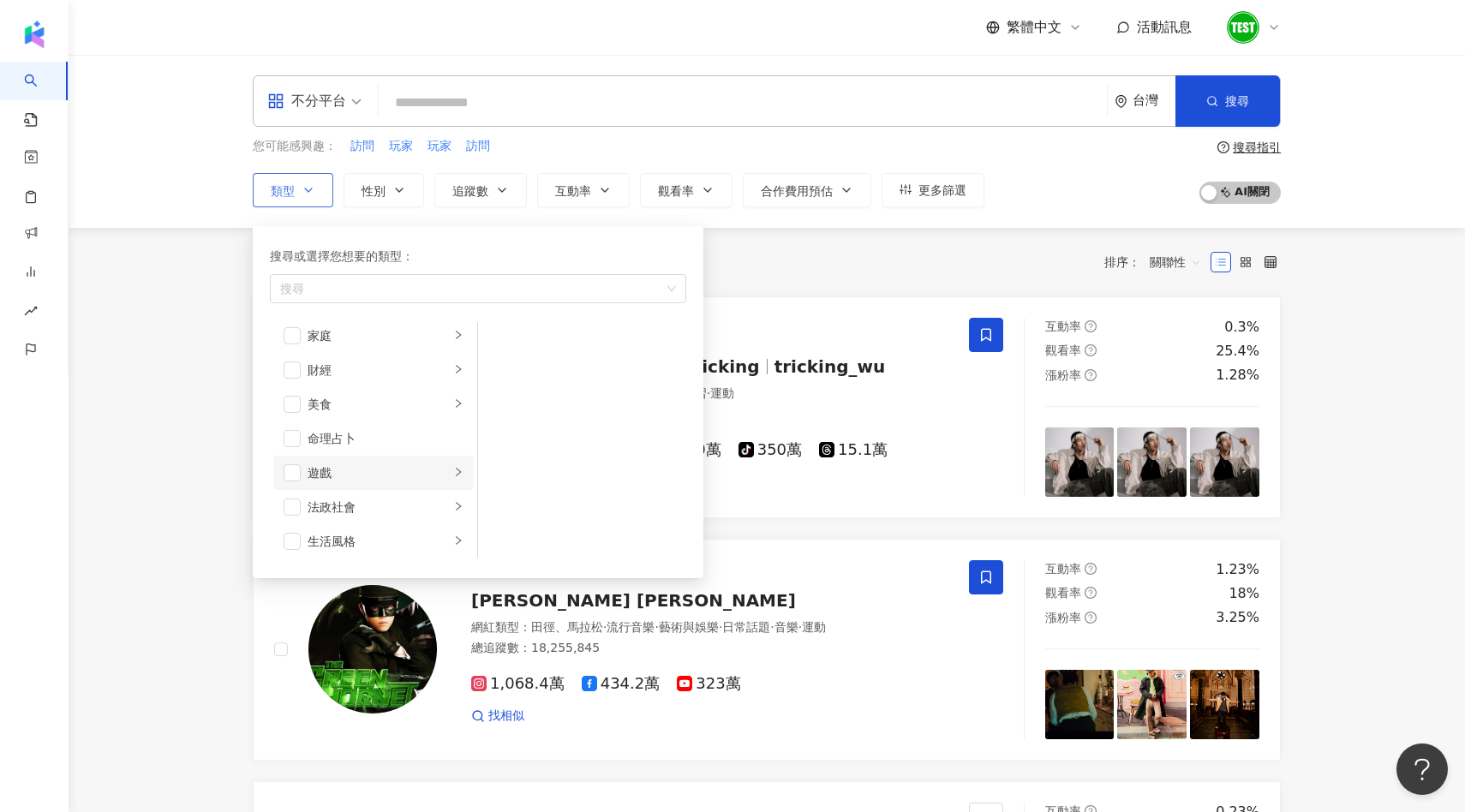
scroll to position [180, 0]
click at [342, 477] on div "遊戲" at bounding box center [379, 471] width 142 height 19
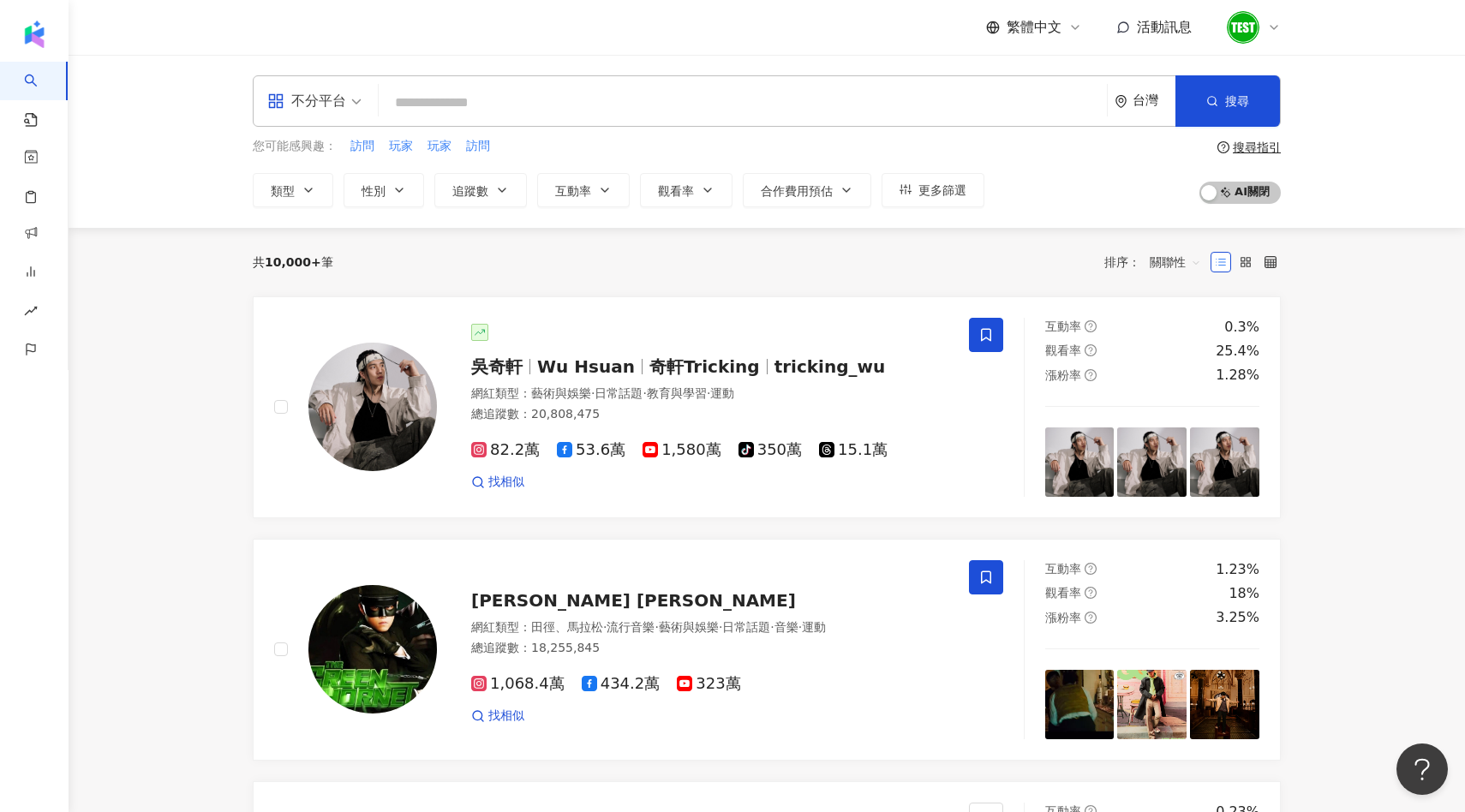
click at [739, 274] on div "共 10,000+ 筆 排序： 關聯性" at bounding box center [766, 262] width 1028 height 27
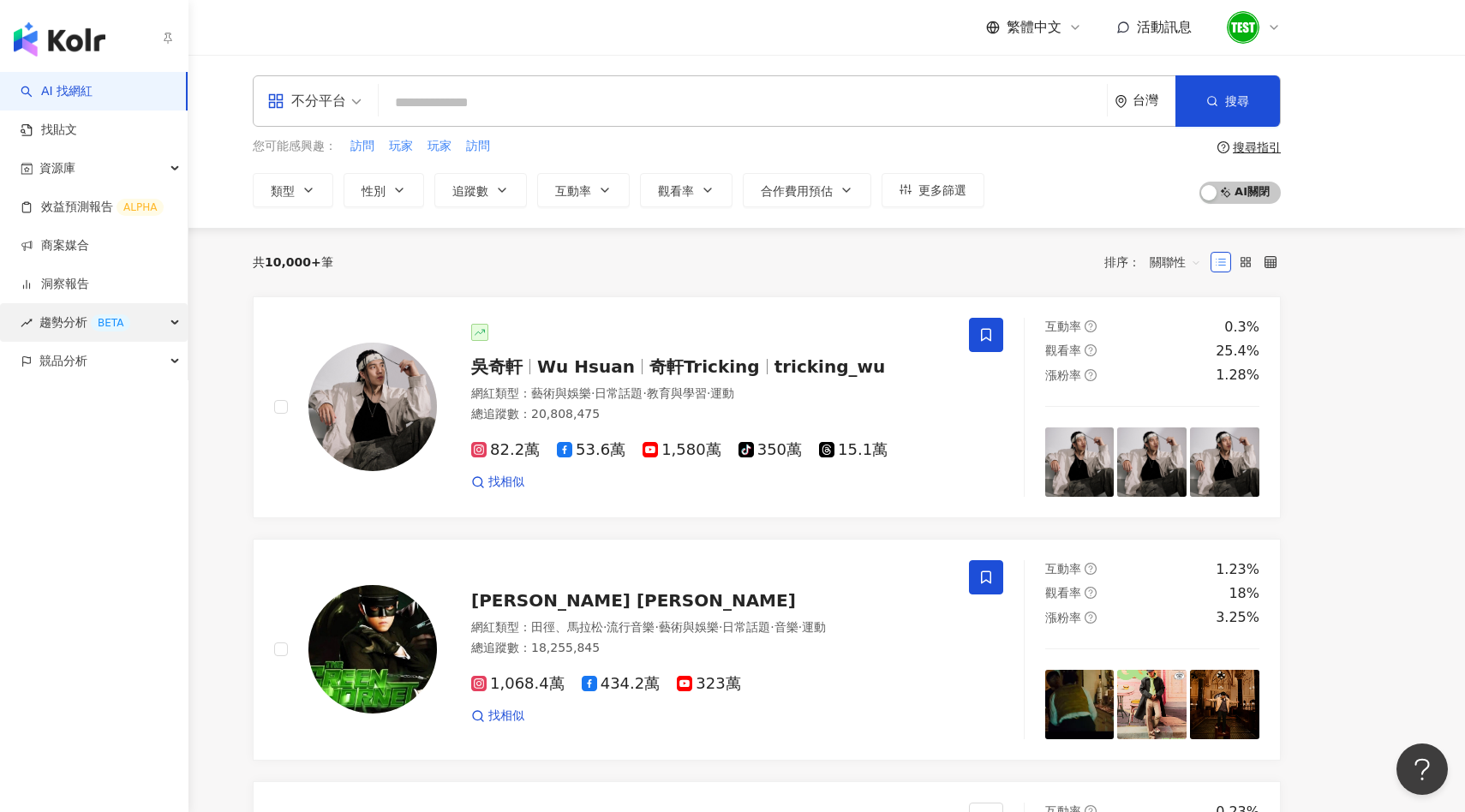
click at [67, 335] on span "趨勢分析 BETA" at bounding box center [85, 322] width 91 height 39
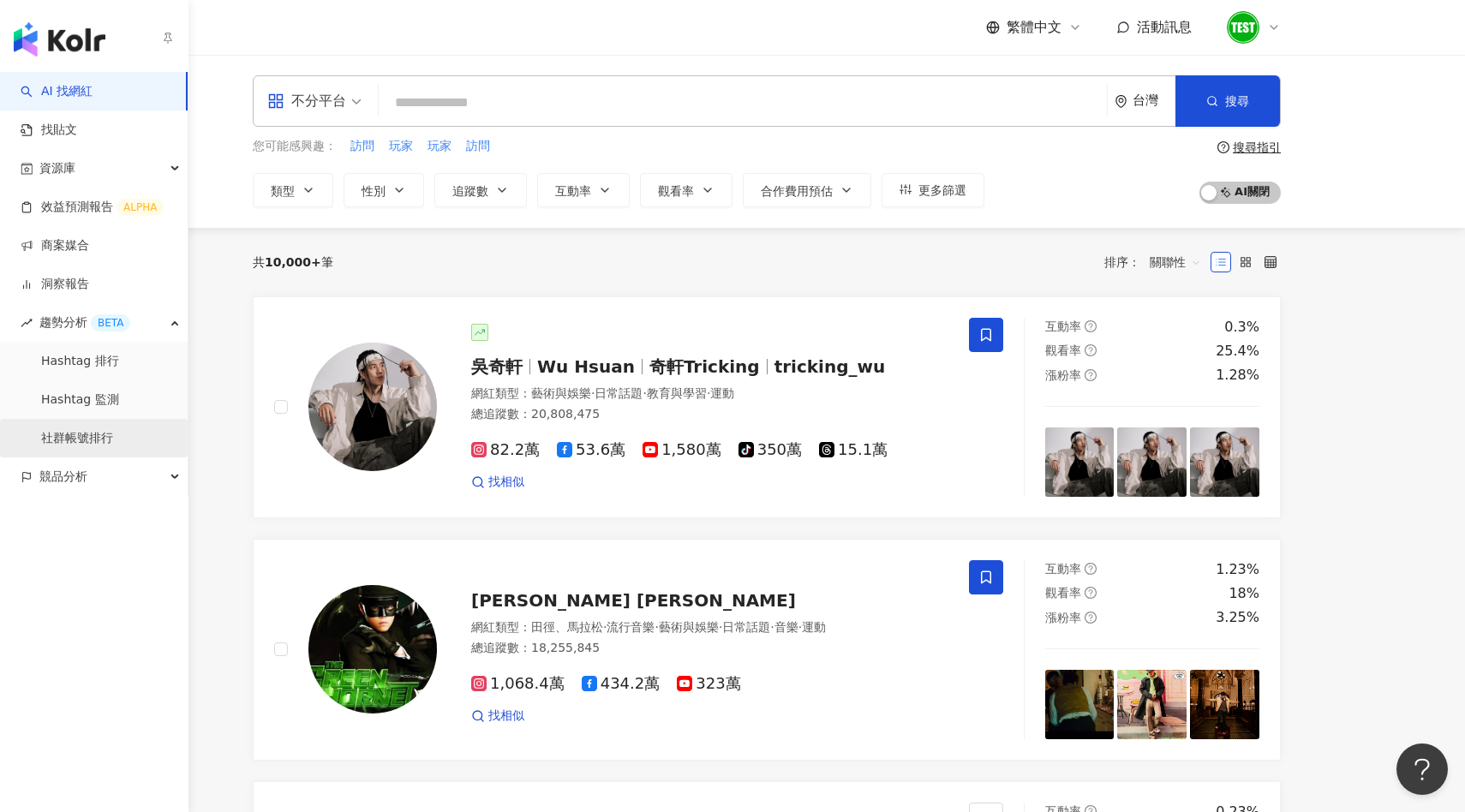
click at [86, 435] on link "社群帳號排行" at bounding box center [77, 438] width 72 height 17
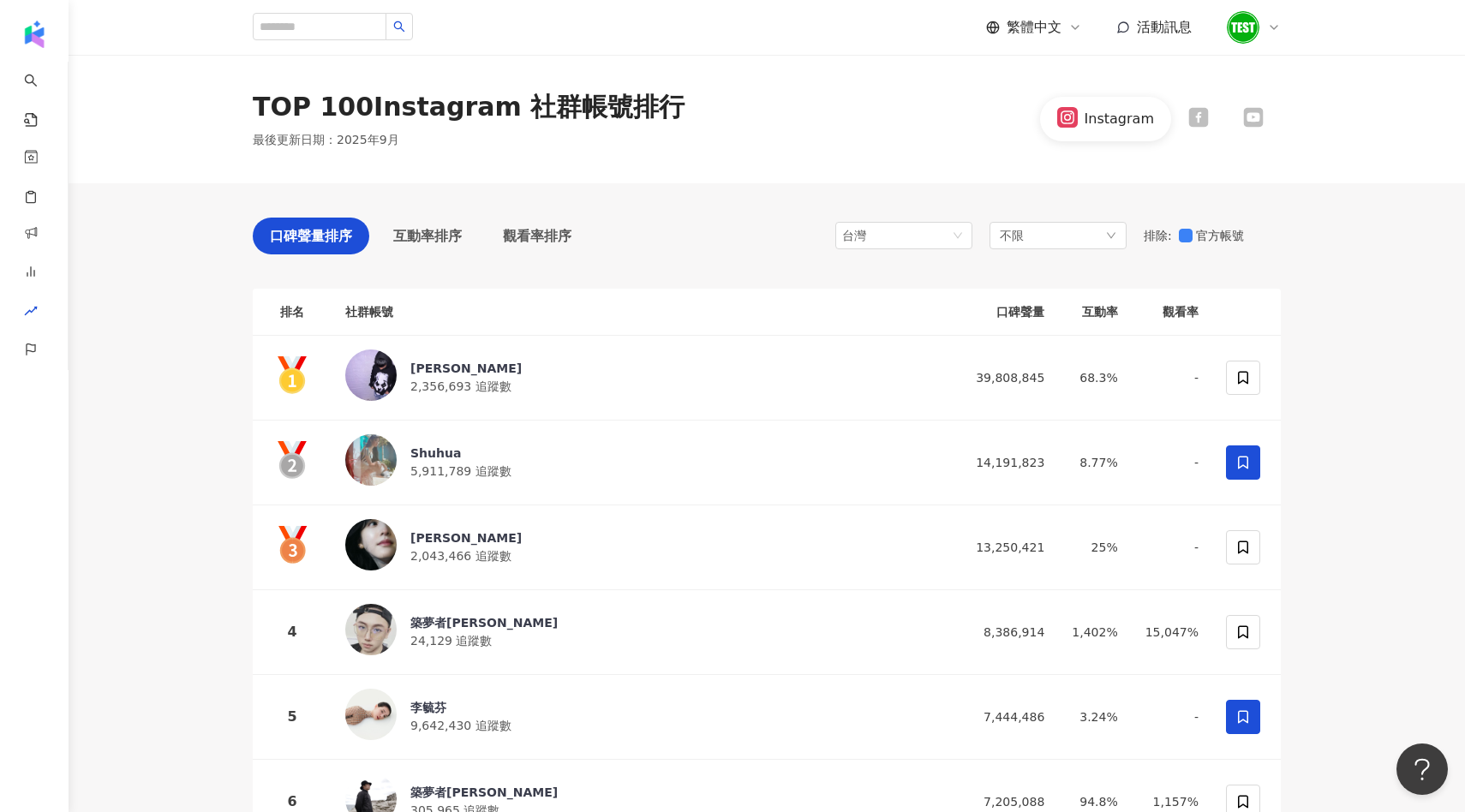
click at [1250, 113] on icon at bounding box center [1254, 118] width 20 height 20
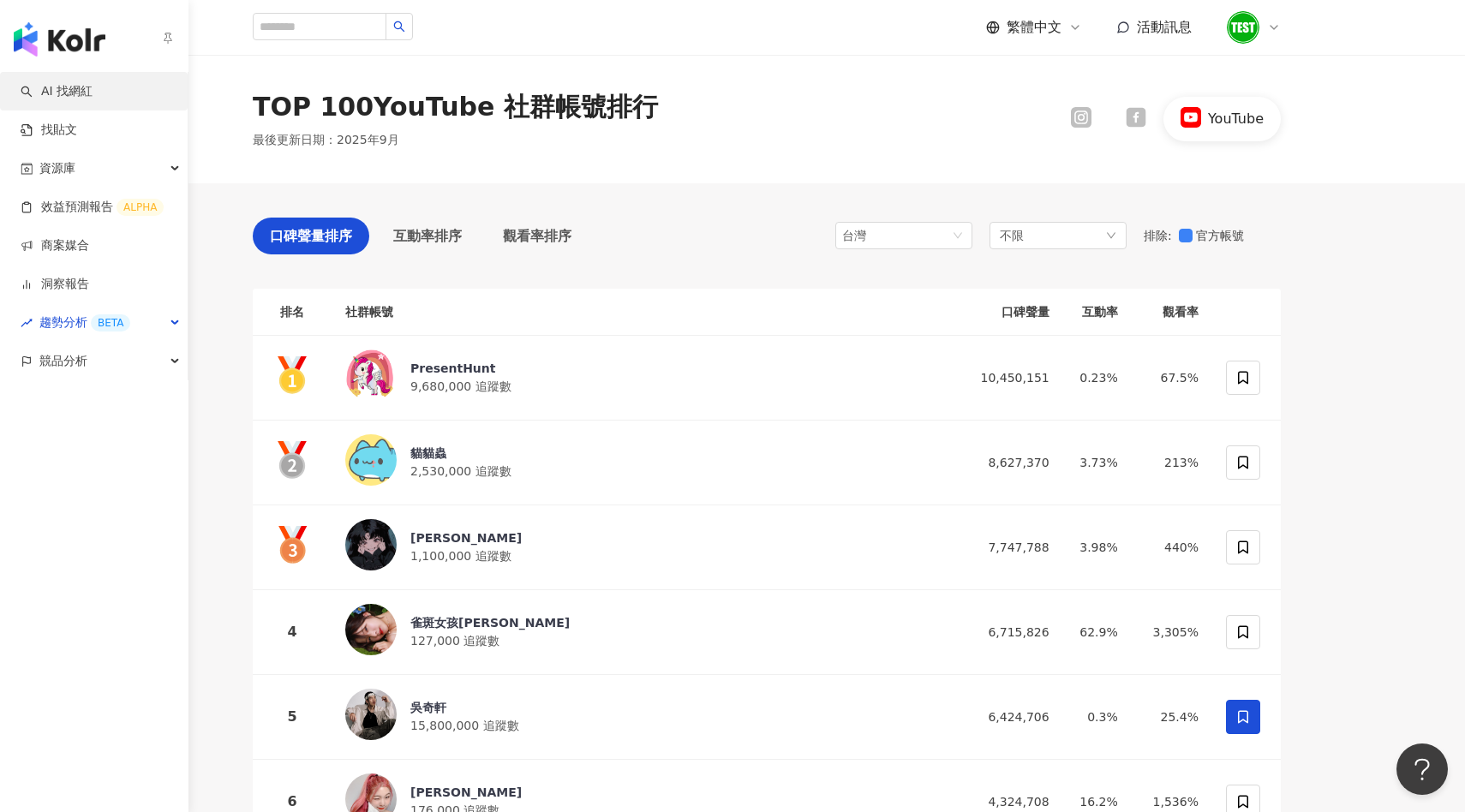
click at [37, 83] on link "AI 找網紅" at bounding box center [57, 91] width 72 height 17
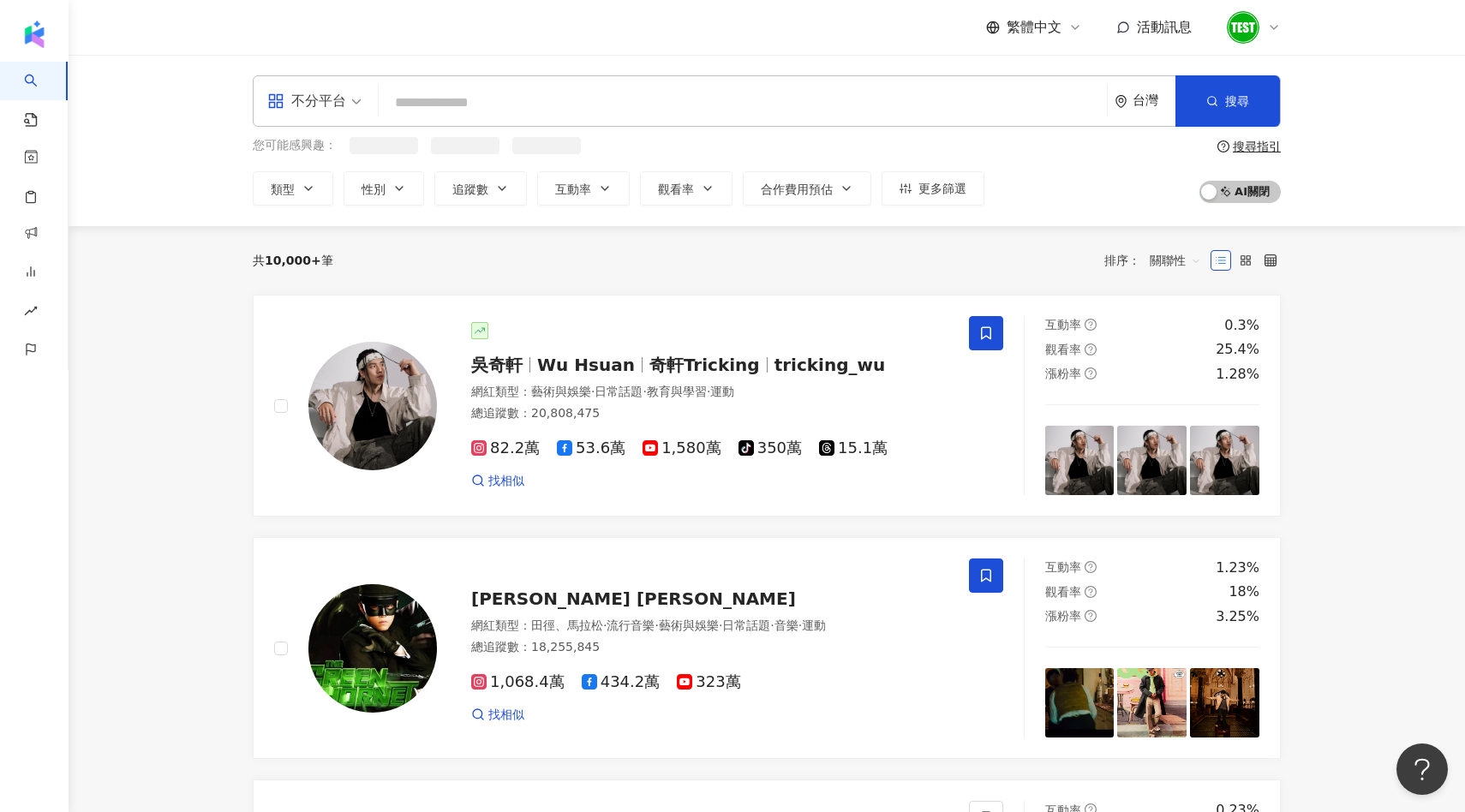
click at [439, 99] on input "search" at bounding box center [743, 103] width 715 height 32
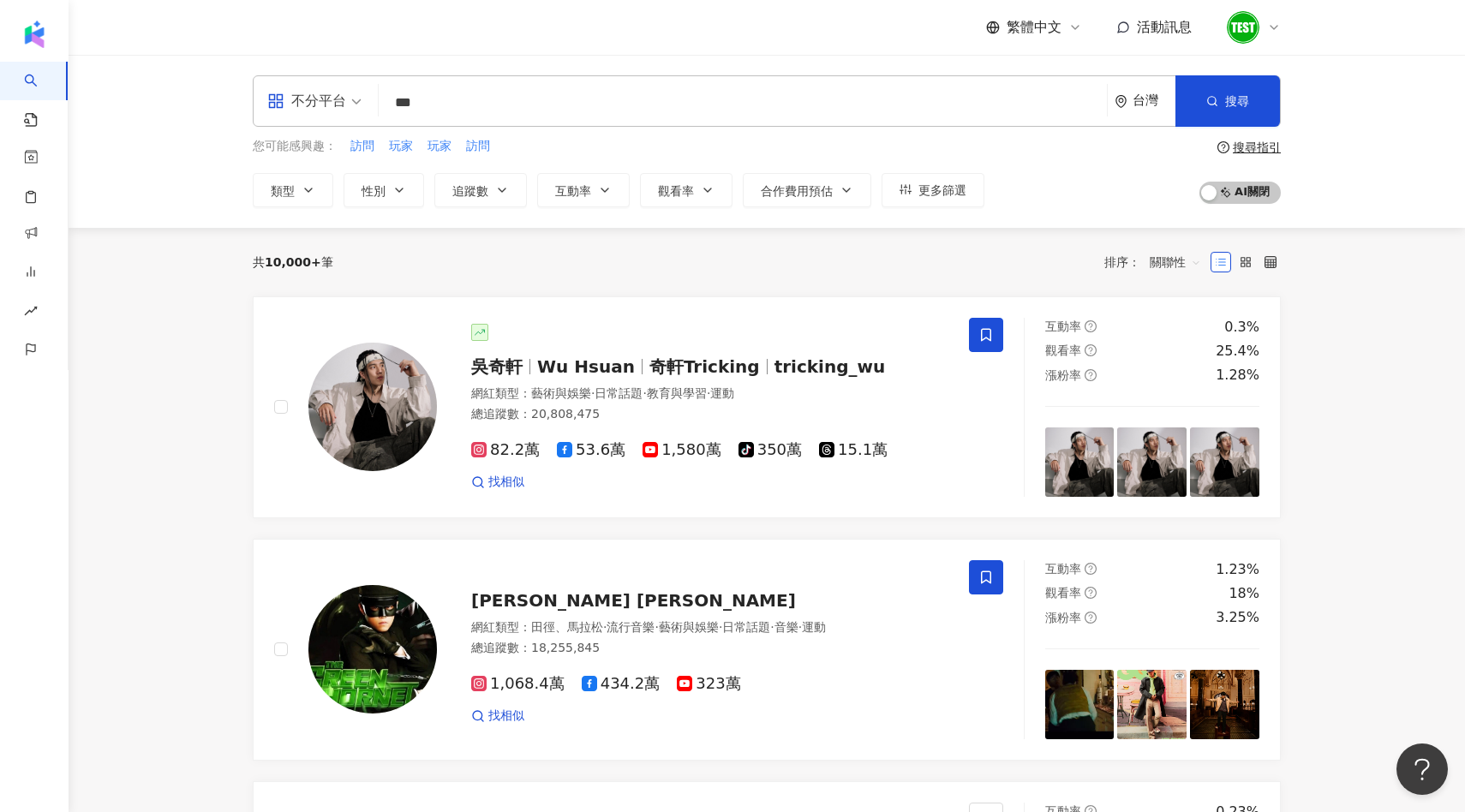
type input "***"
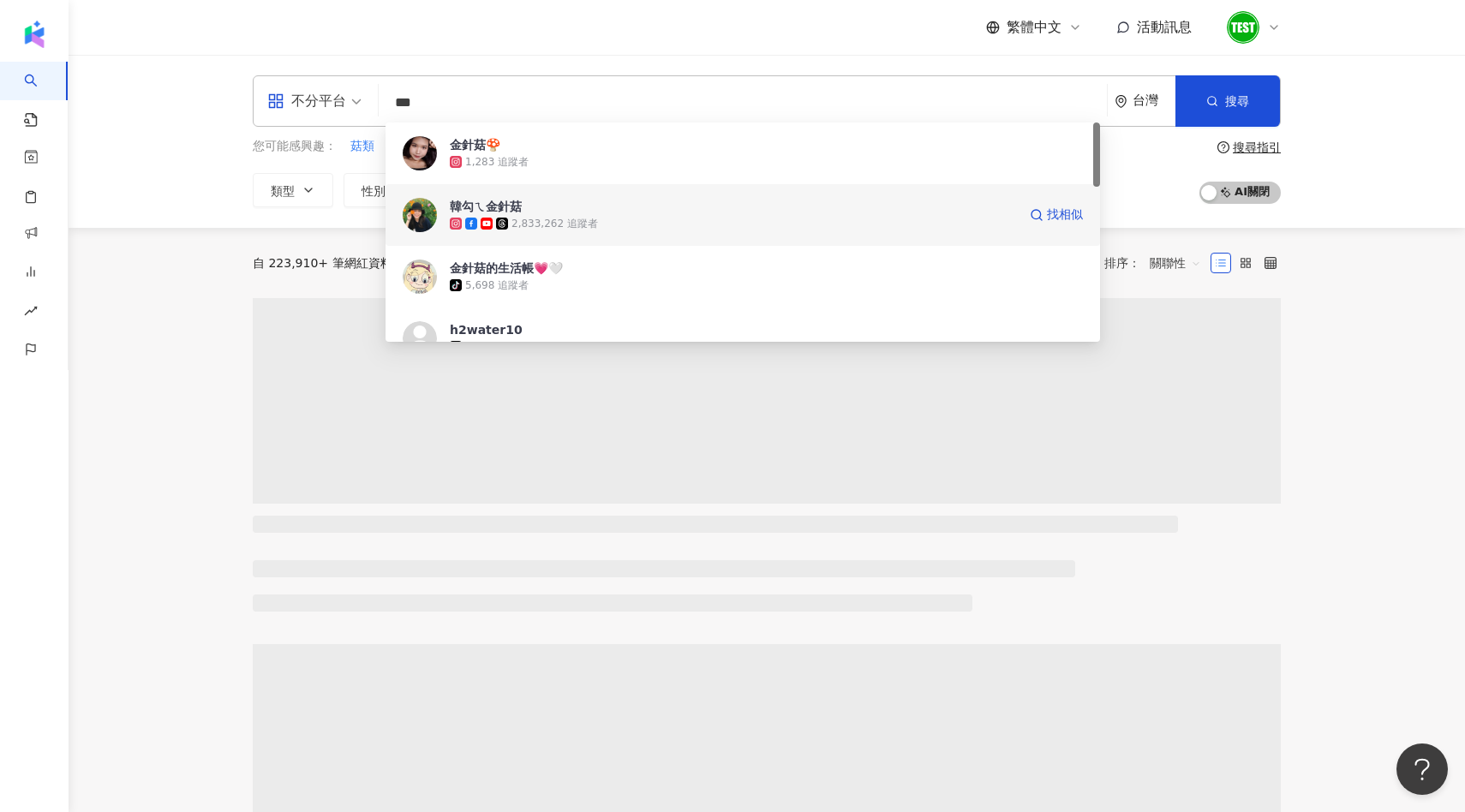
click at [554, 201] on span "韓勾ㄟ金針菇" at bounding box center [733, 206] width 567 height 17
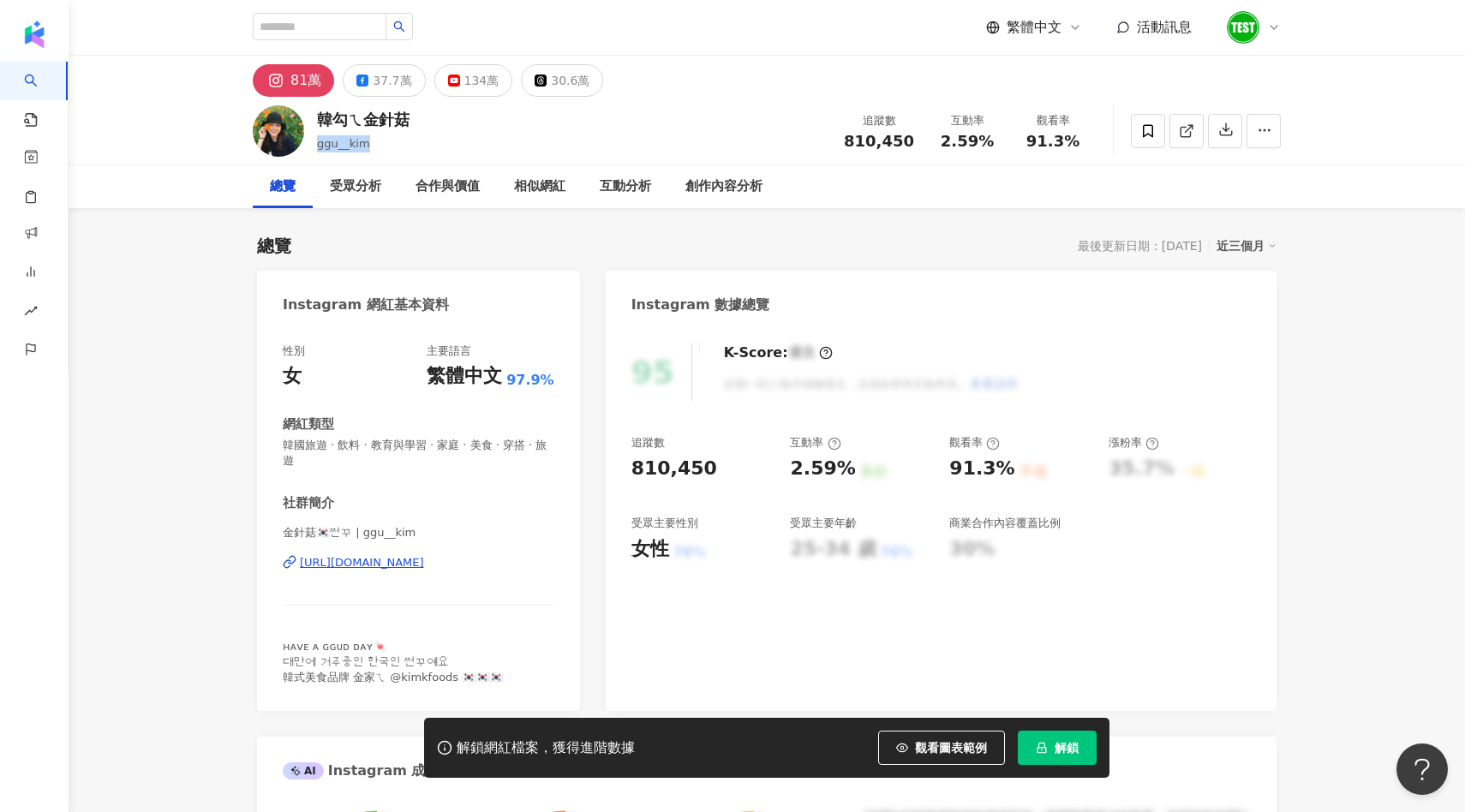
drag, startPoint x: 365, startPoint y: 142, endPoint x: 311, endPoint y: 143, distance: 54.0
click at [311, 143] on div "韓勾ㄟ金針菇 ggu__kim 追蹤數 810,450 互動率 2.59% 觀看率 91.3%" at bounding box center [767, 130] width 1097 height 67
copy span "ggu__kim"
click at [1052, 745] on button "解鎖" at bounding box center [1058, 748] width 79 height 34
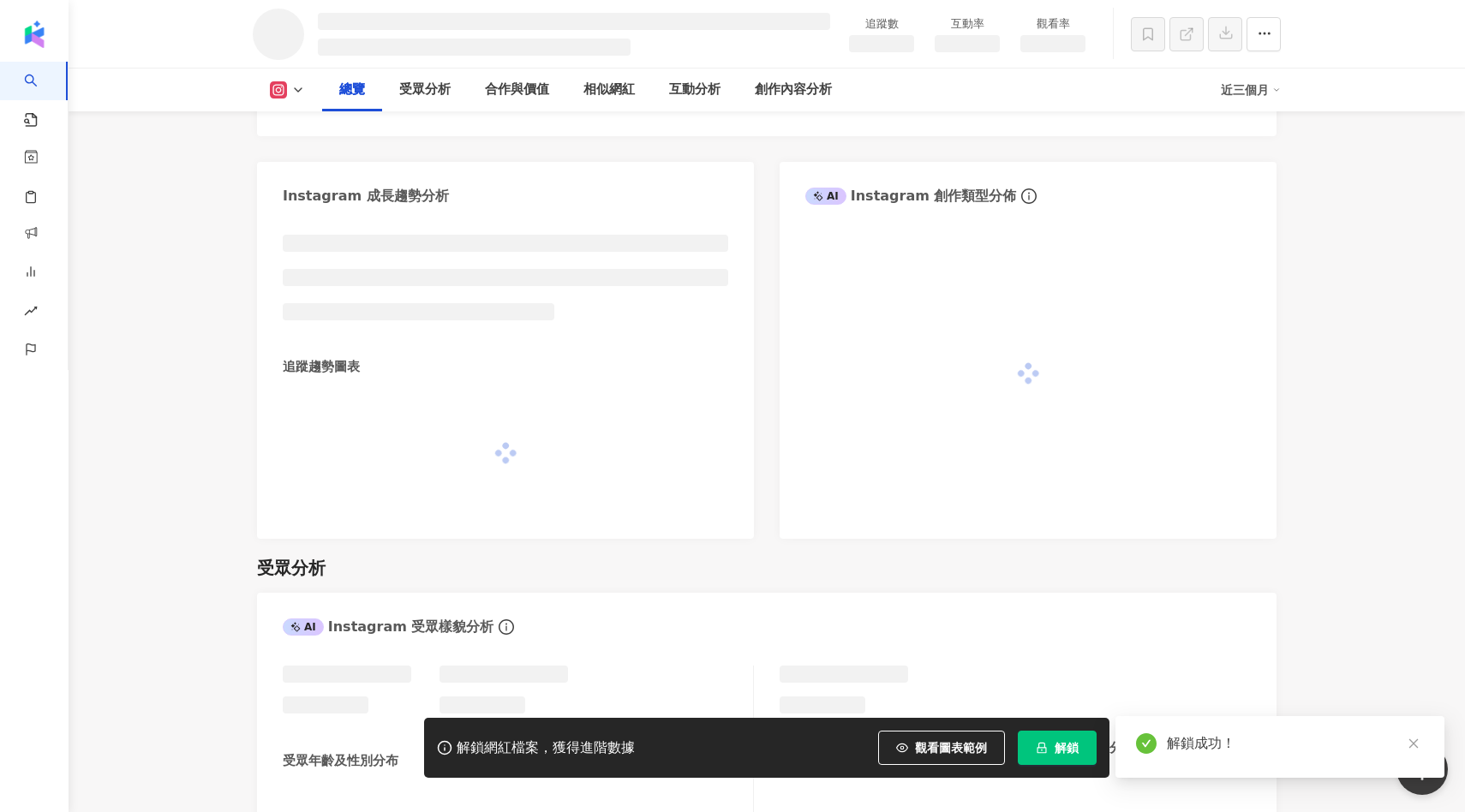
scroll to position [924, 0]
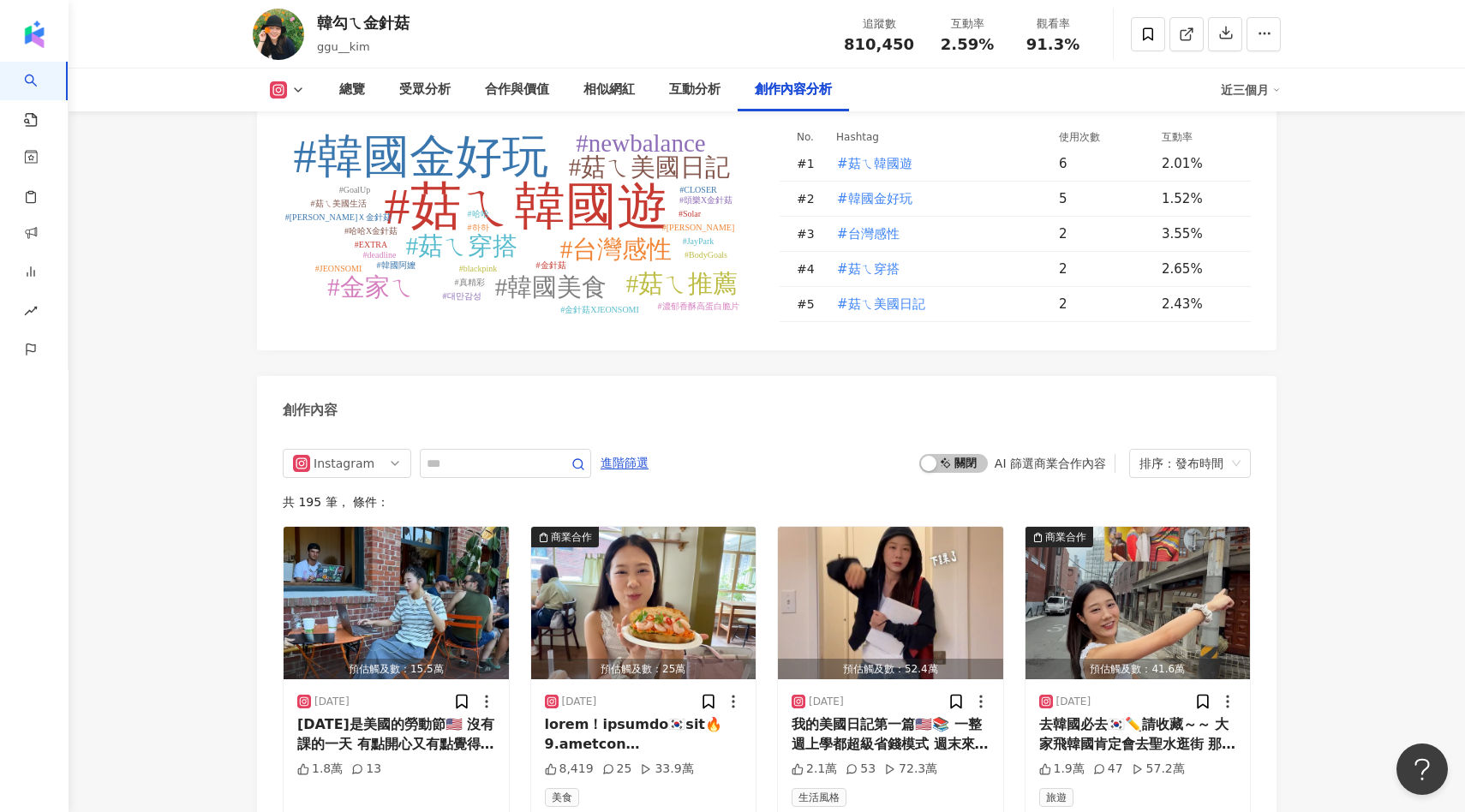
scroll to position [5259, 0]
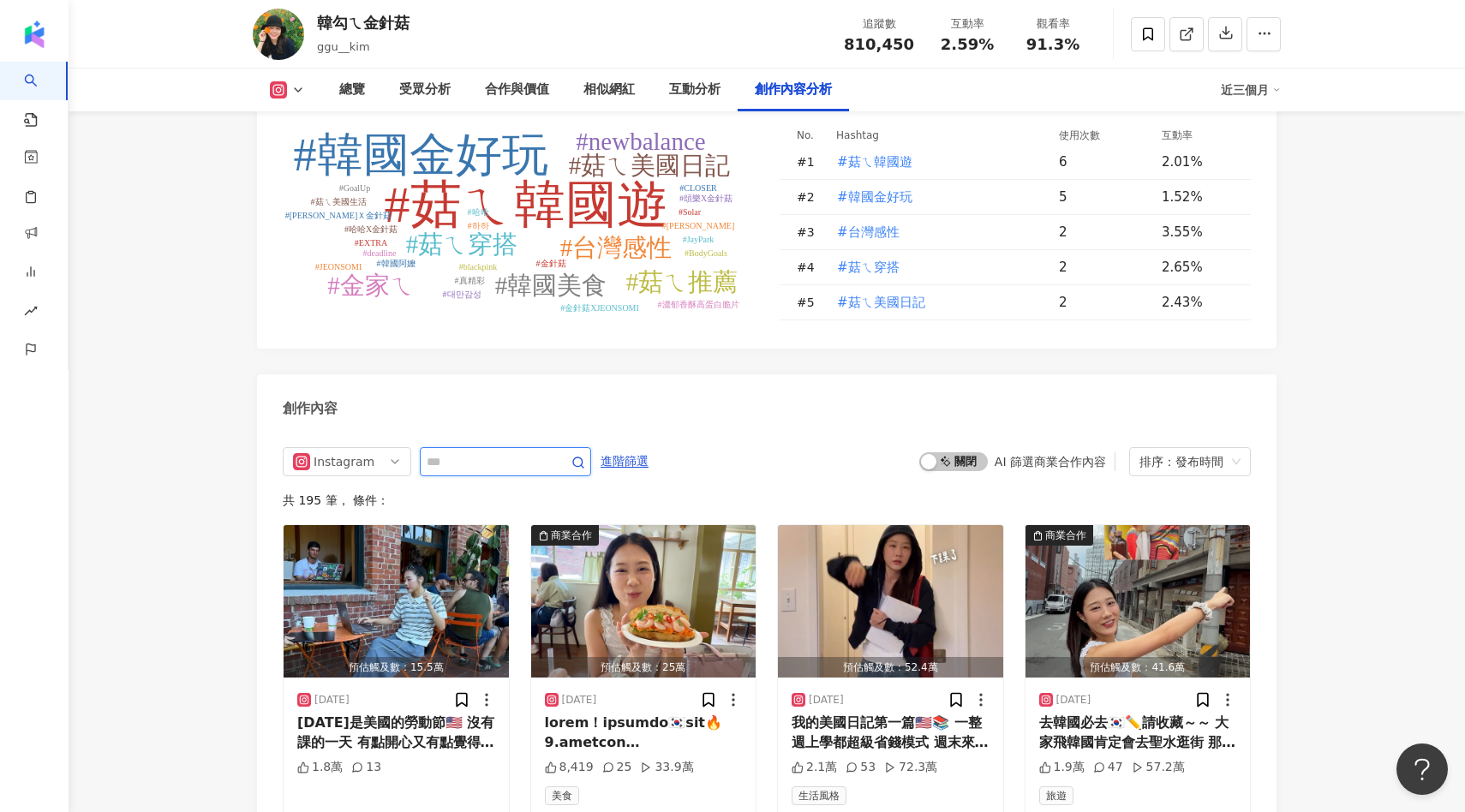
click at [537, 451] on input "text" at bounding box center [487, 461] width 120 height 21
type input "*"
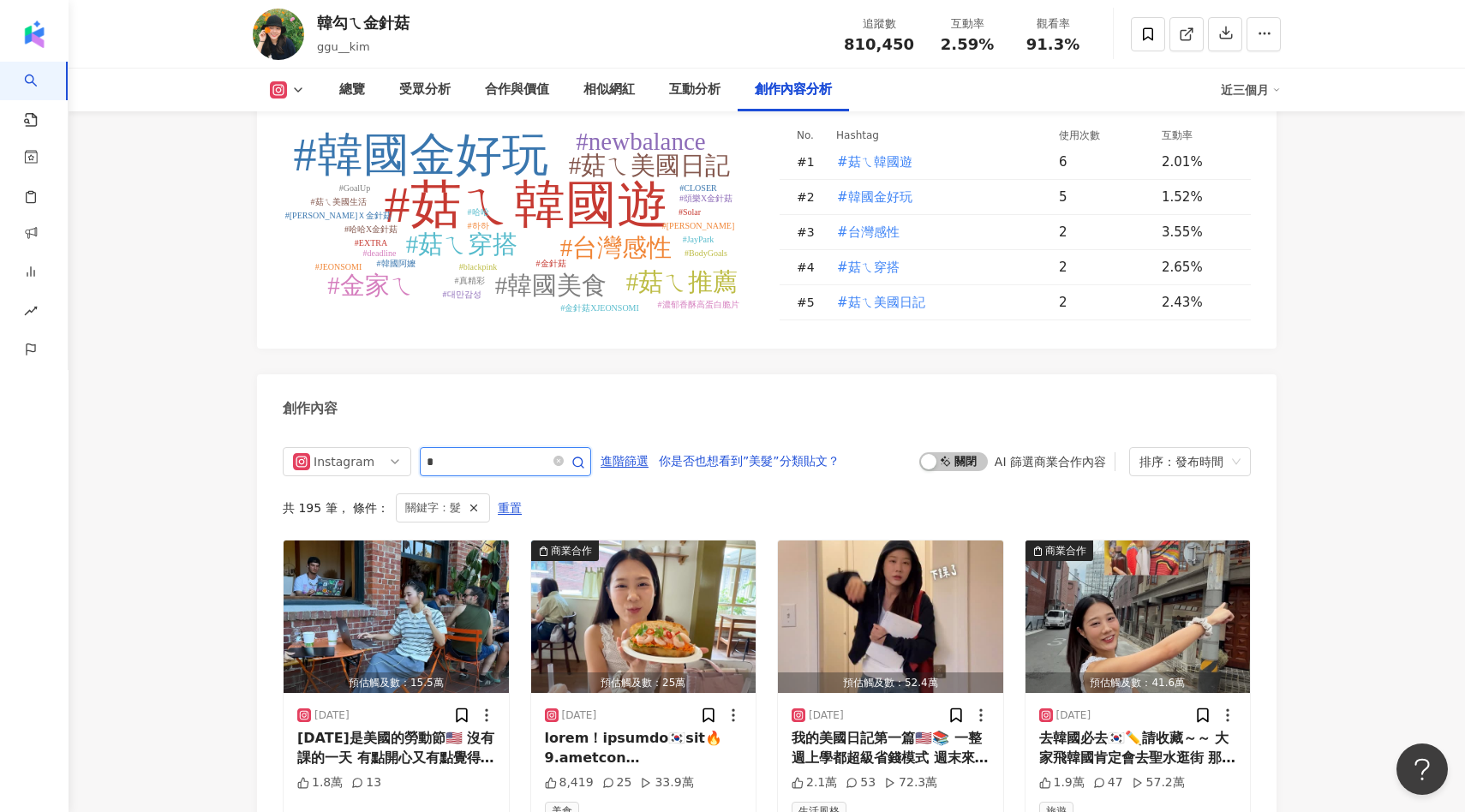
scroll to position [5277, 0]
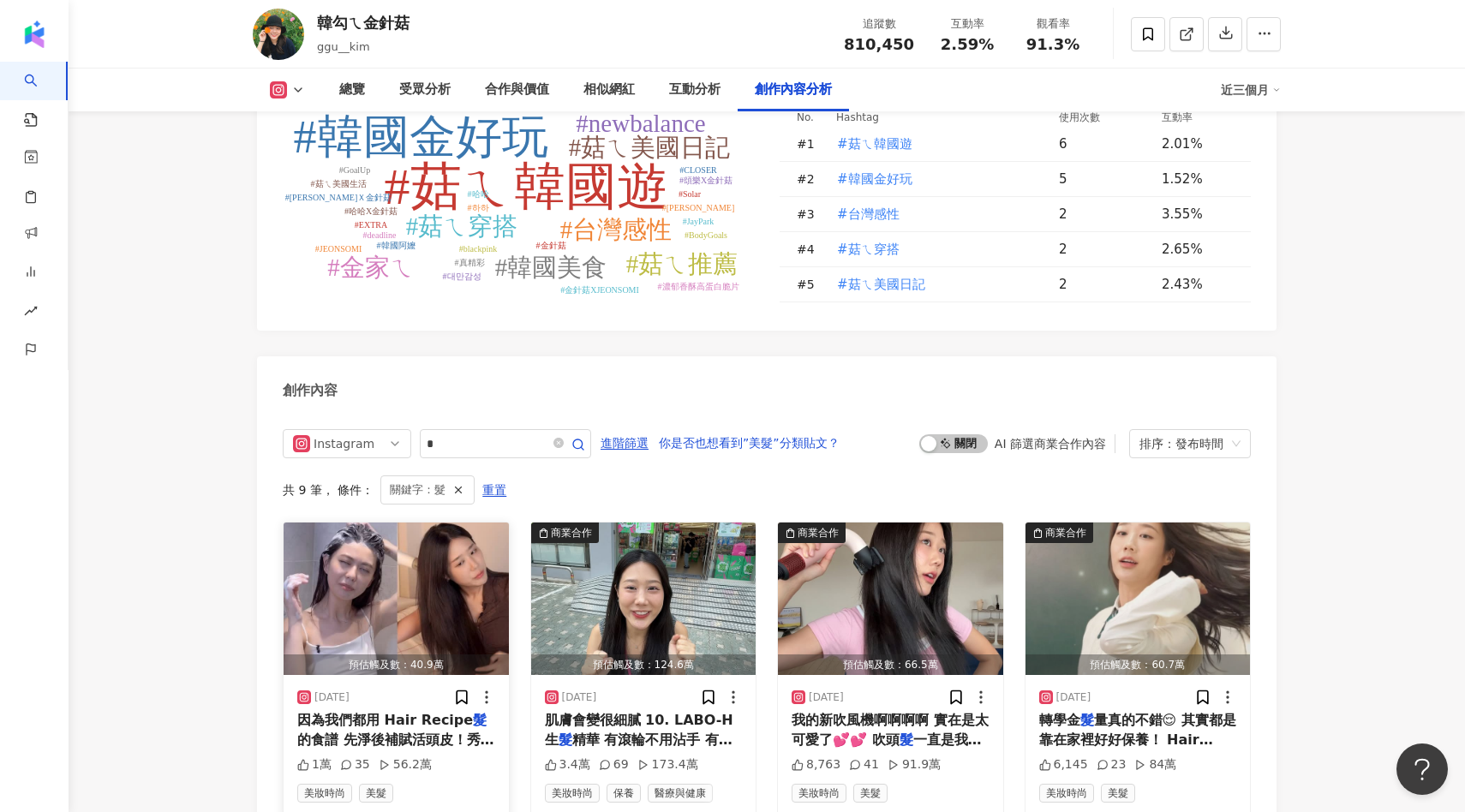
click at [457, 522] on img "button" at bounding box center [396, 599] width 226 height 153
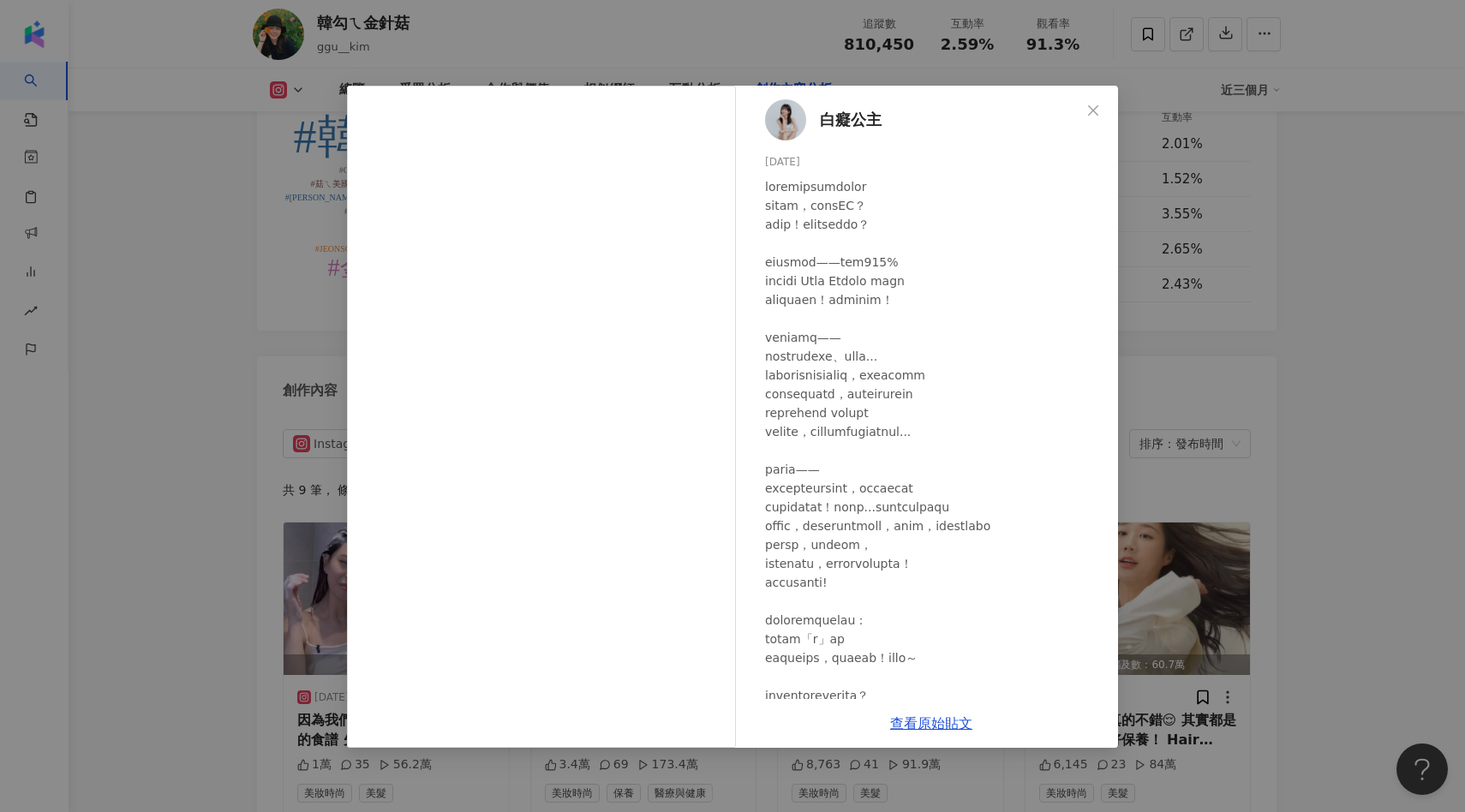
click at [1080, 379] on div at bounding box center [934, 460] width 339 height 566
click at [1108, 391] on div "白癡公主 [DATE] 1萬 35 56.2萬" at bounding box center [931, 392] width 373 height 613
click at [1238, 385] on div "白癡公主 [DATE] 1萬 35 56.2萬 查看原始貼文" at bounding box center [732, 406] width 1465 height 812
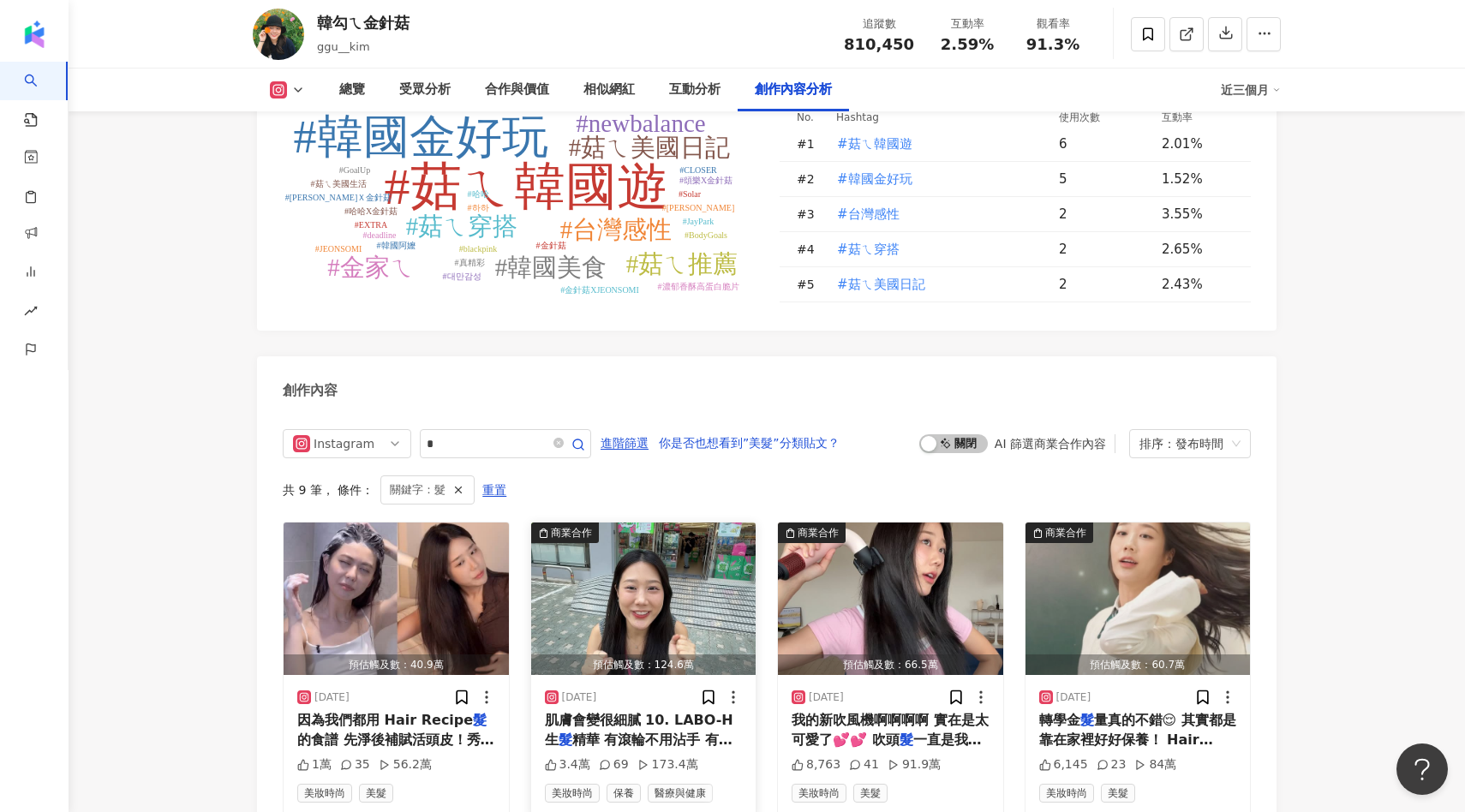
click at [719, 522] on img "button" at bounding box center [644, 599] width 226 height 153
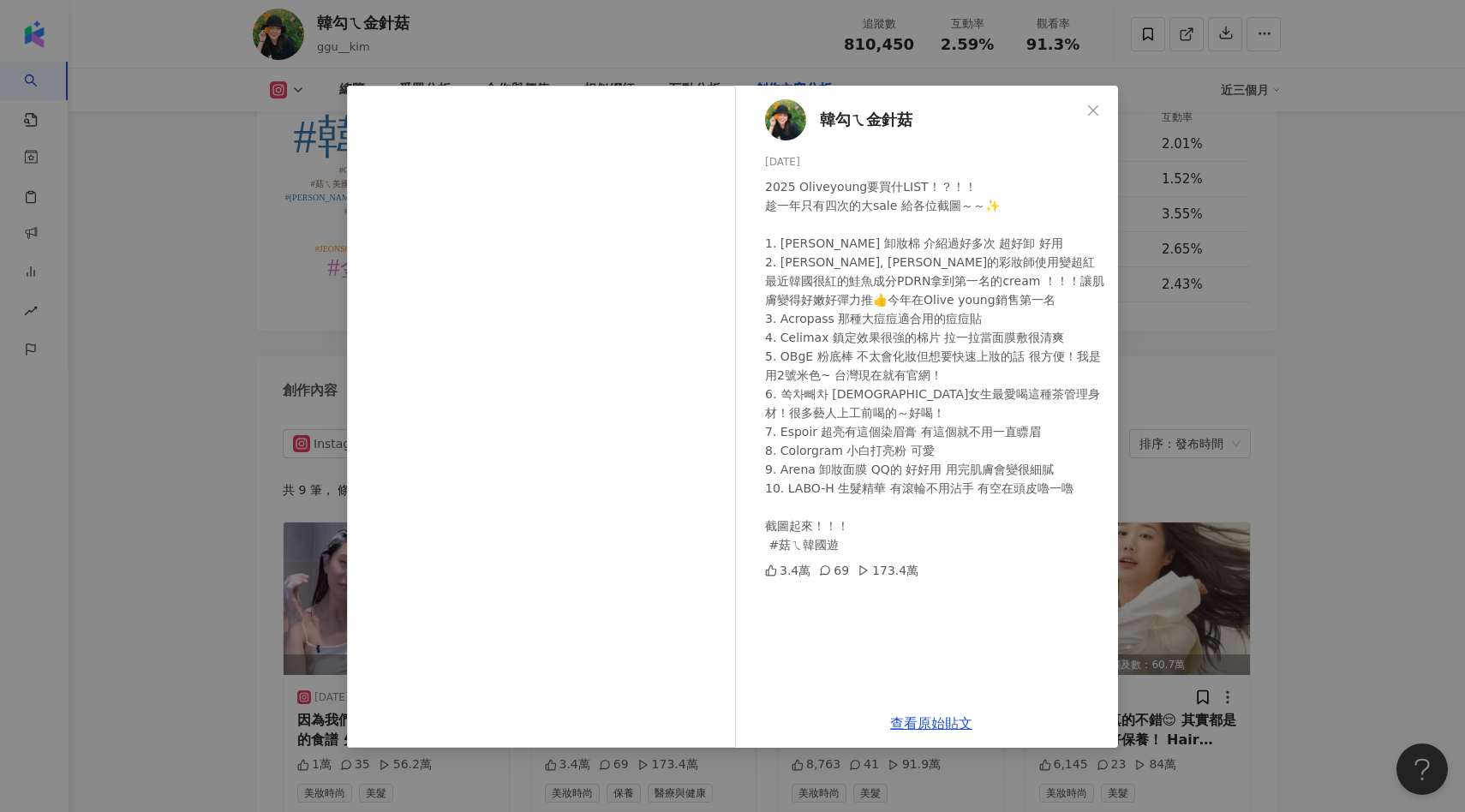
click at [1184, 337] on div "韓勾ㄟ金針菇 2025/6/2 2025 Oliveyoung要買什LIST！？！！ 趁一年只有四次的大sale 給各位截圖～～✨ 1. Ariul 卸妝棉 …" at bounding box center [732, 406] width 1465 height 812
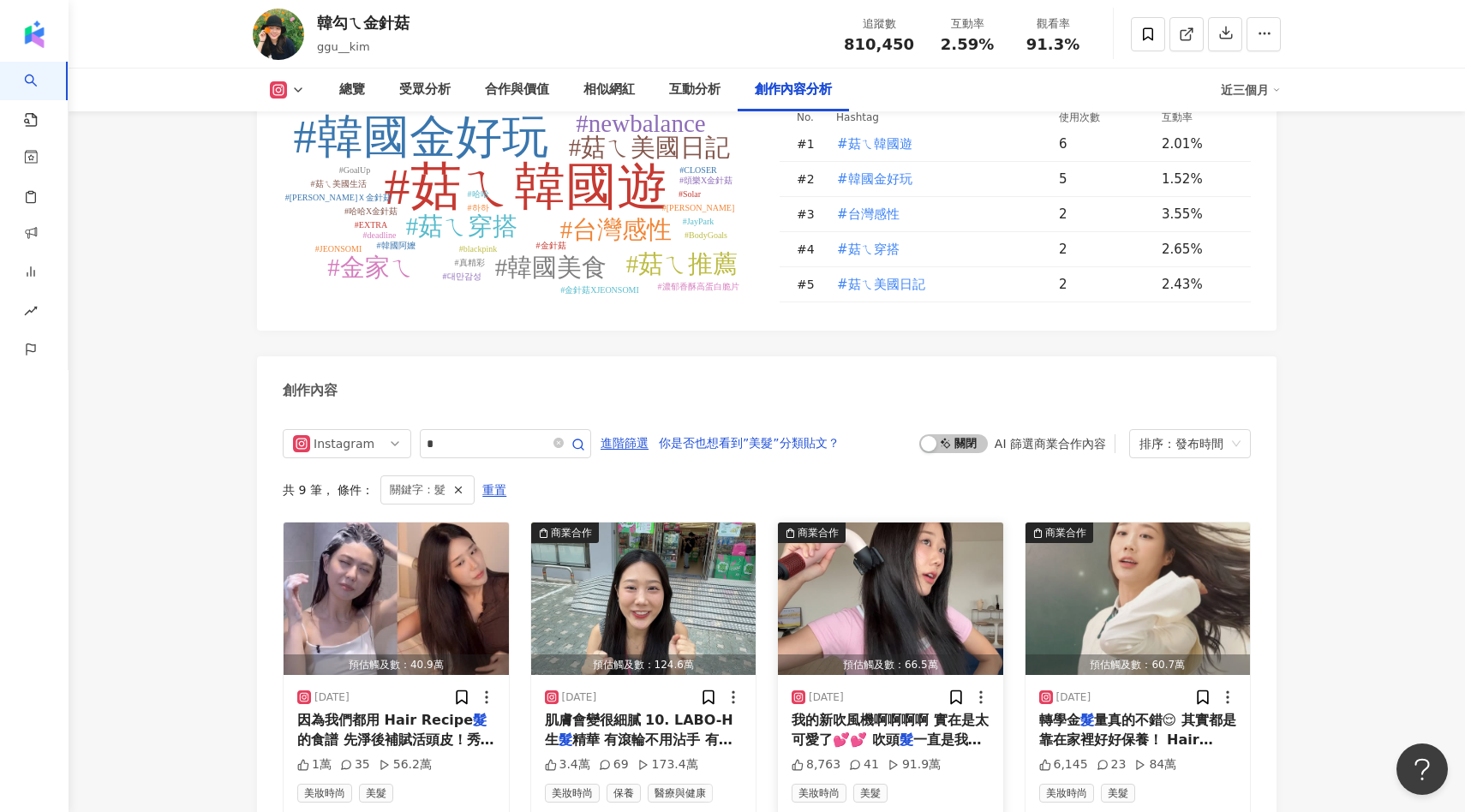
click at [951, 522] on img "button" at bounding box center [890, 599] width 226 height 153
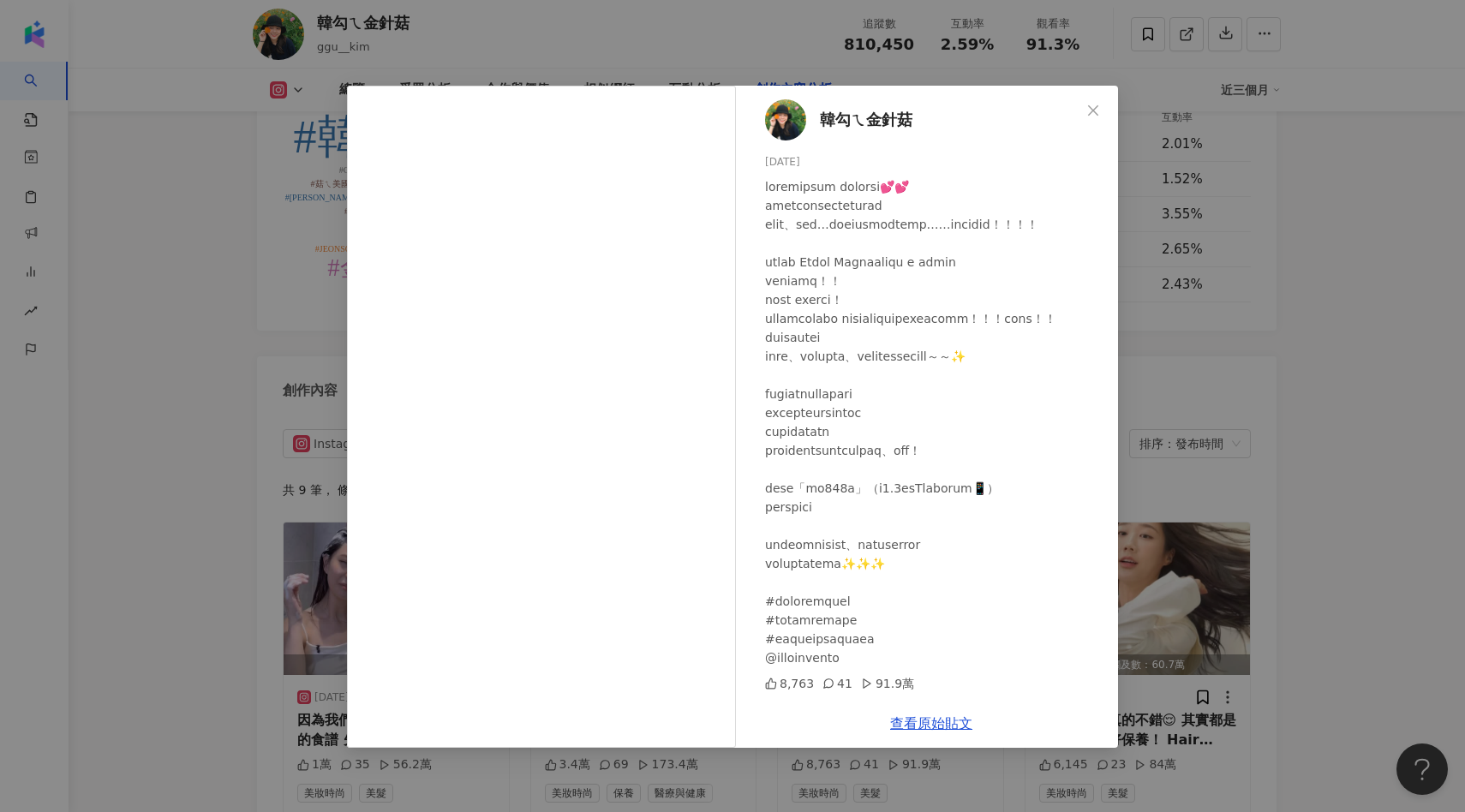
click at [1171, 350] on div "韓勾ㄟ金針菇 2025/5/12 8,763 41 91.9萬 查看原始貼文" at bounding box center [732, 406] width 1465 height 812
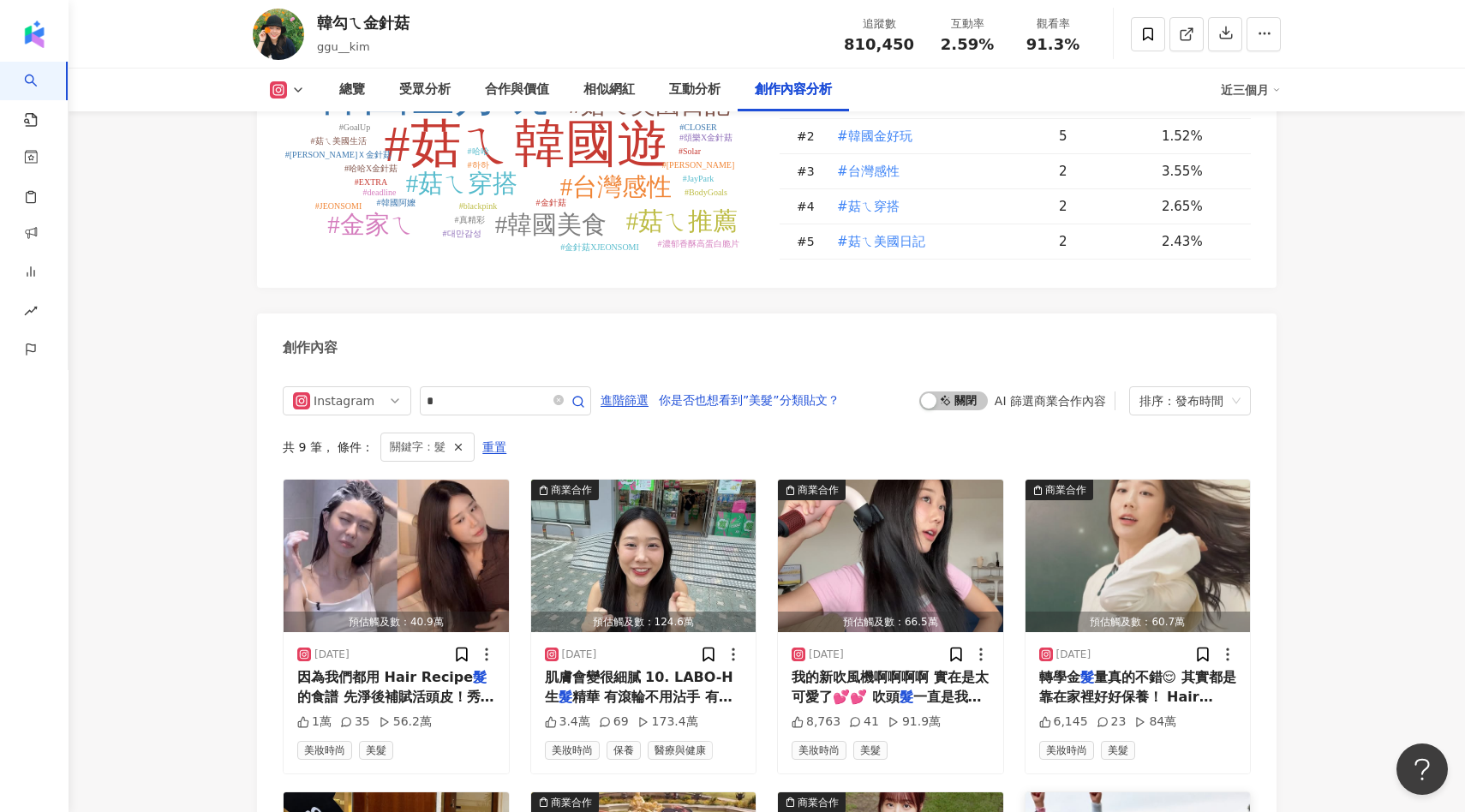
scroll to position [5280, 0]
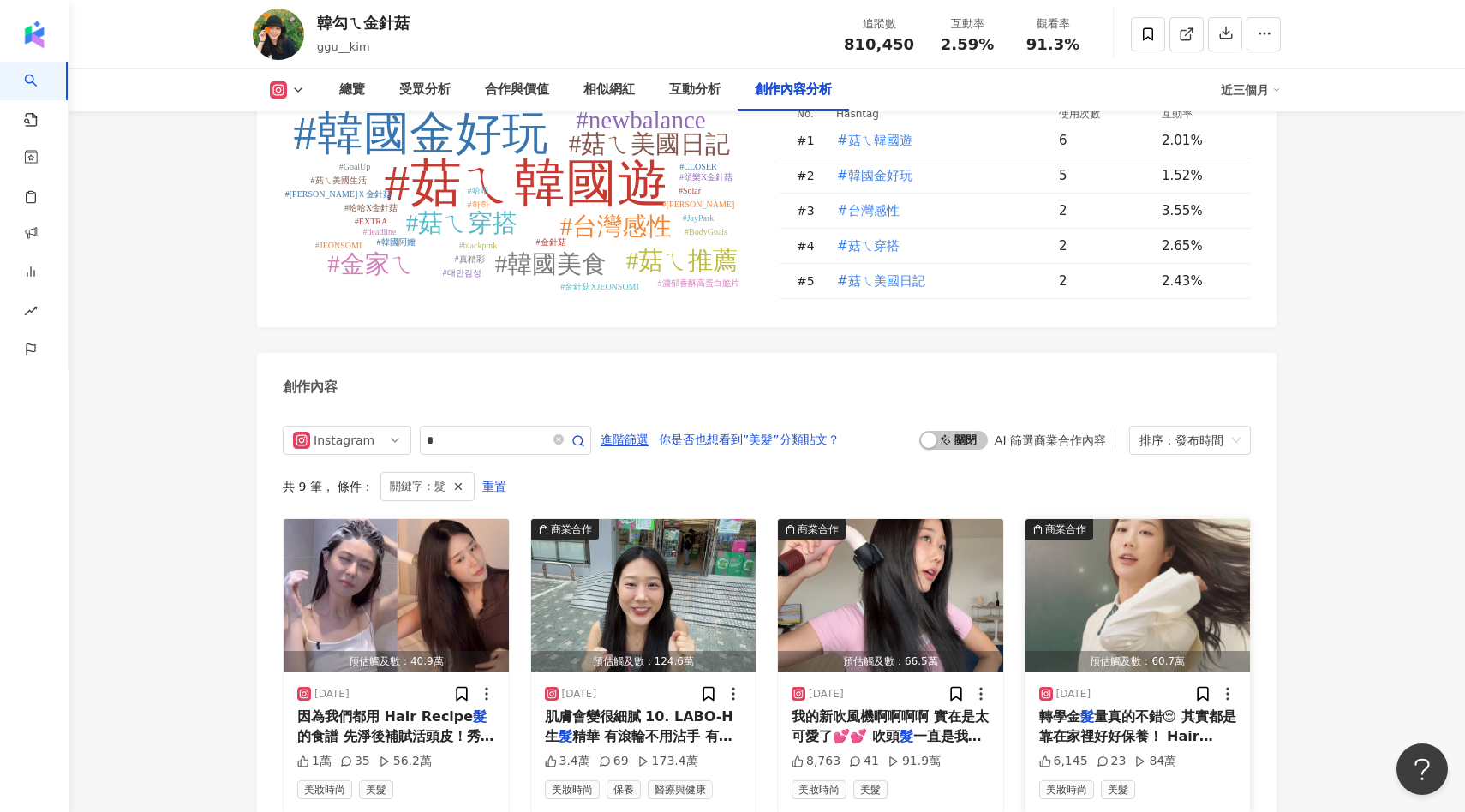
click at [1118, 519] on img "button" at bounding box center [1139, 595] width 226 height 153
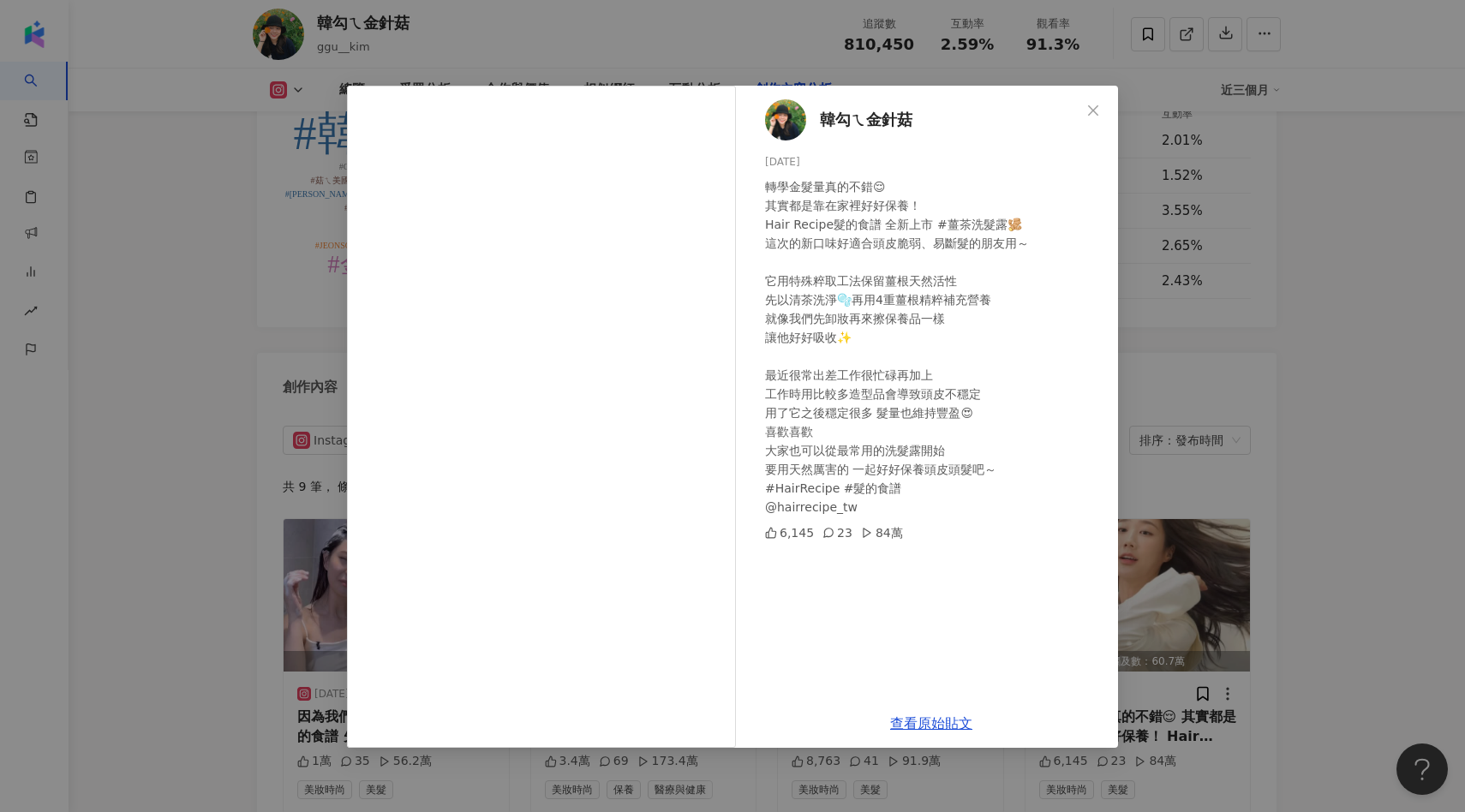
click at [1197, 397] on div "韓勾ㄟ金針菇 2025/3/10 轉學金髮量真的不錯😌 其實都是靠在家裡好好保養！ Hair Recipe髮的食譜 全新上市 #薑茶洗髮露🫚 這次的新口味好適…" at bounding box center [732, 406] width 1465 height 812
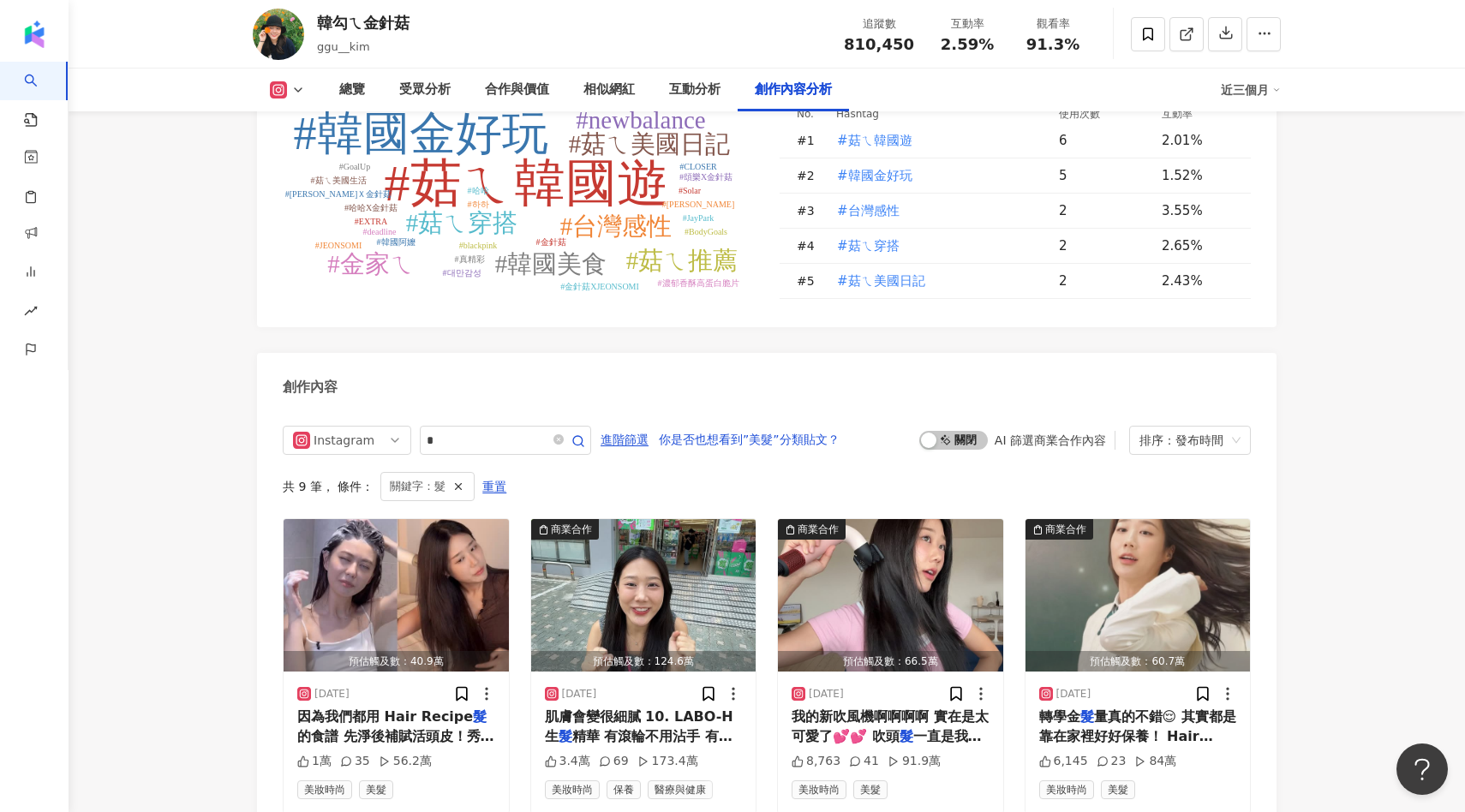
click at [299, 95] on icon at bounding box center [298, 89] width 13 height 13
click at [305, 192] on button "YouTube" at bounding box center [315, 201] width 103 height 24
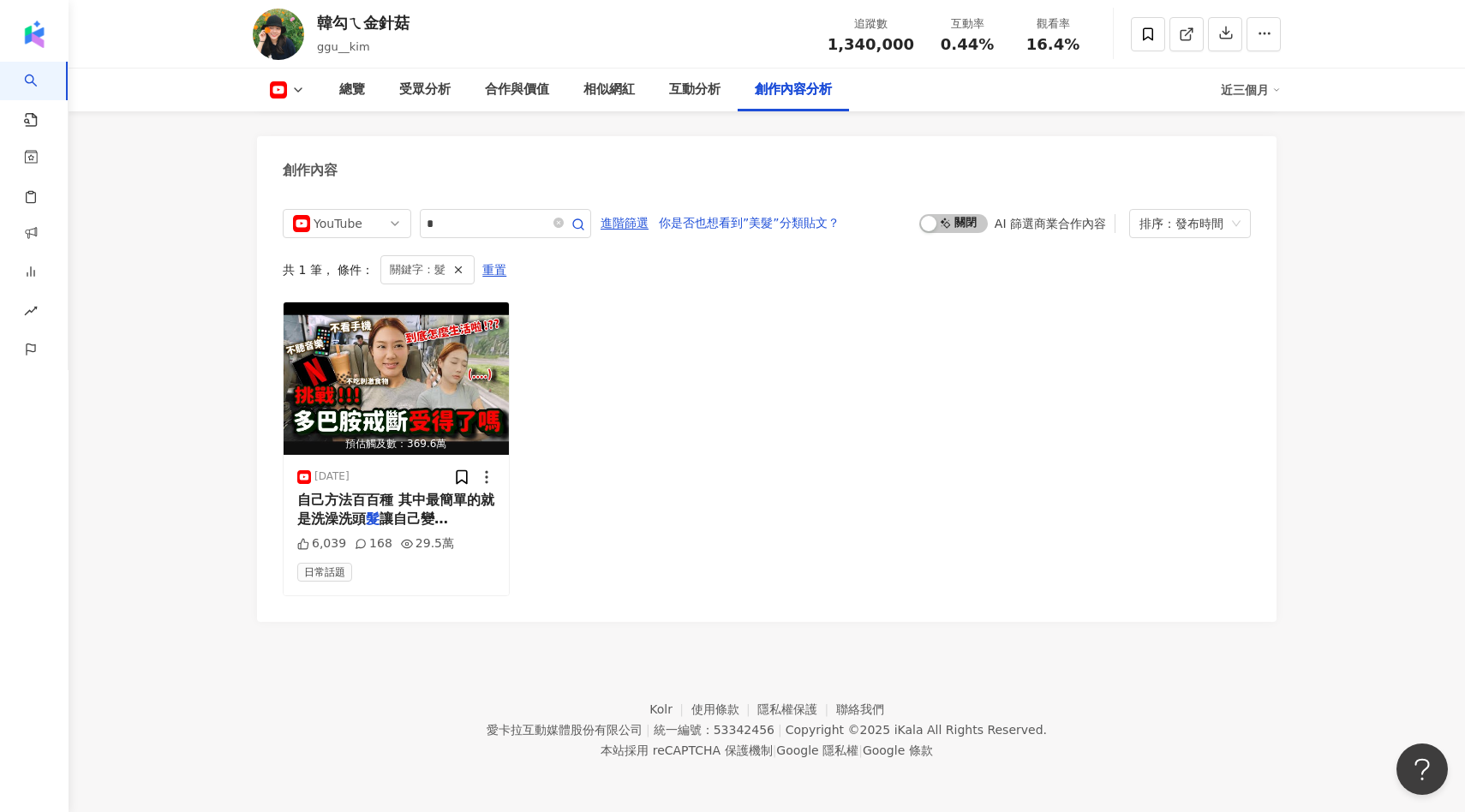
scroll to position [4670, 0]
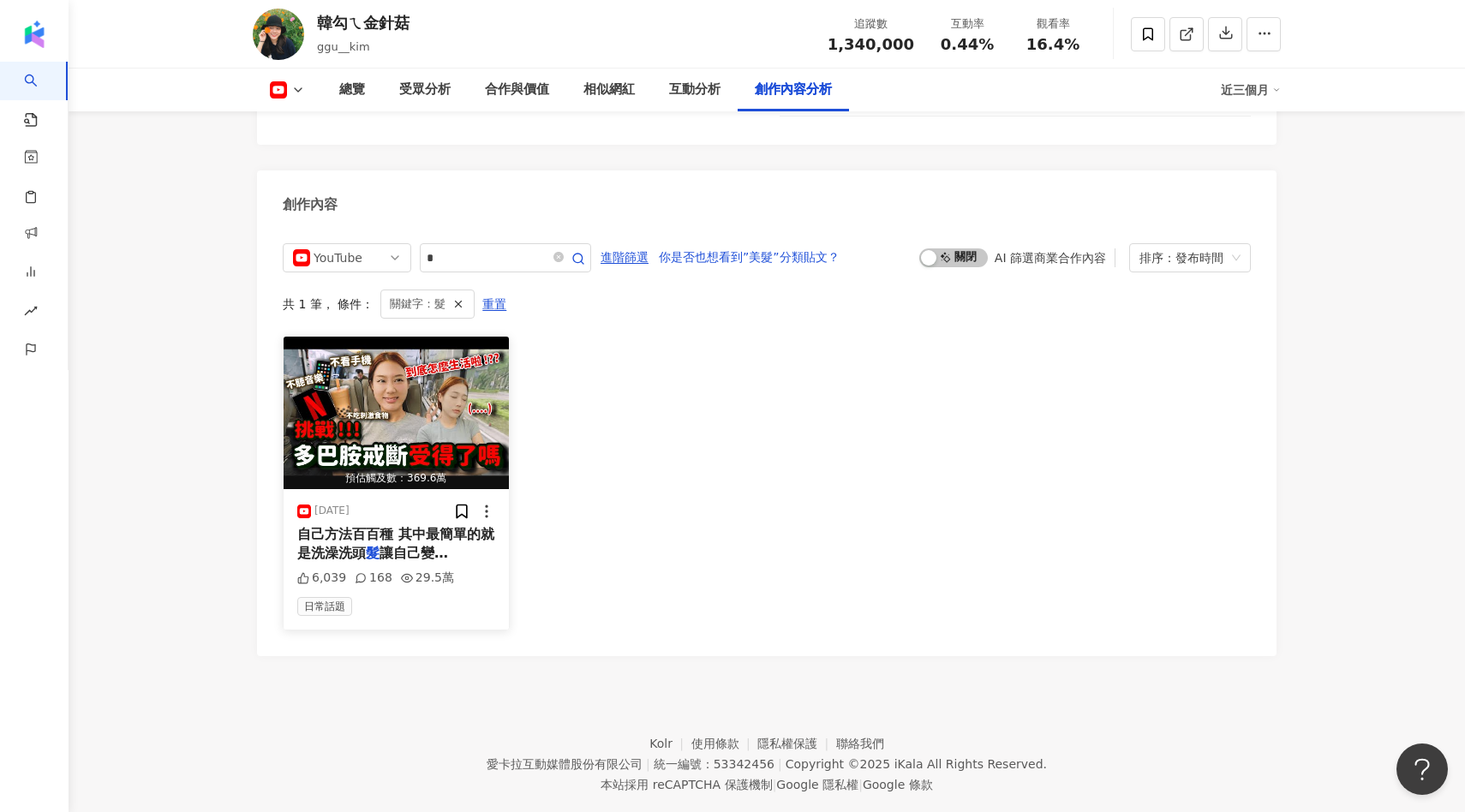
click at [430, 378] on img "button" at bounding box center [396, 413] width 226 height 153
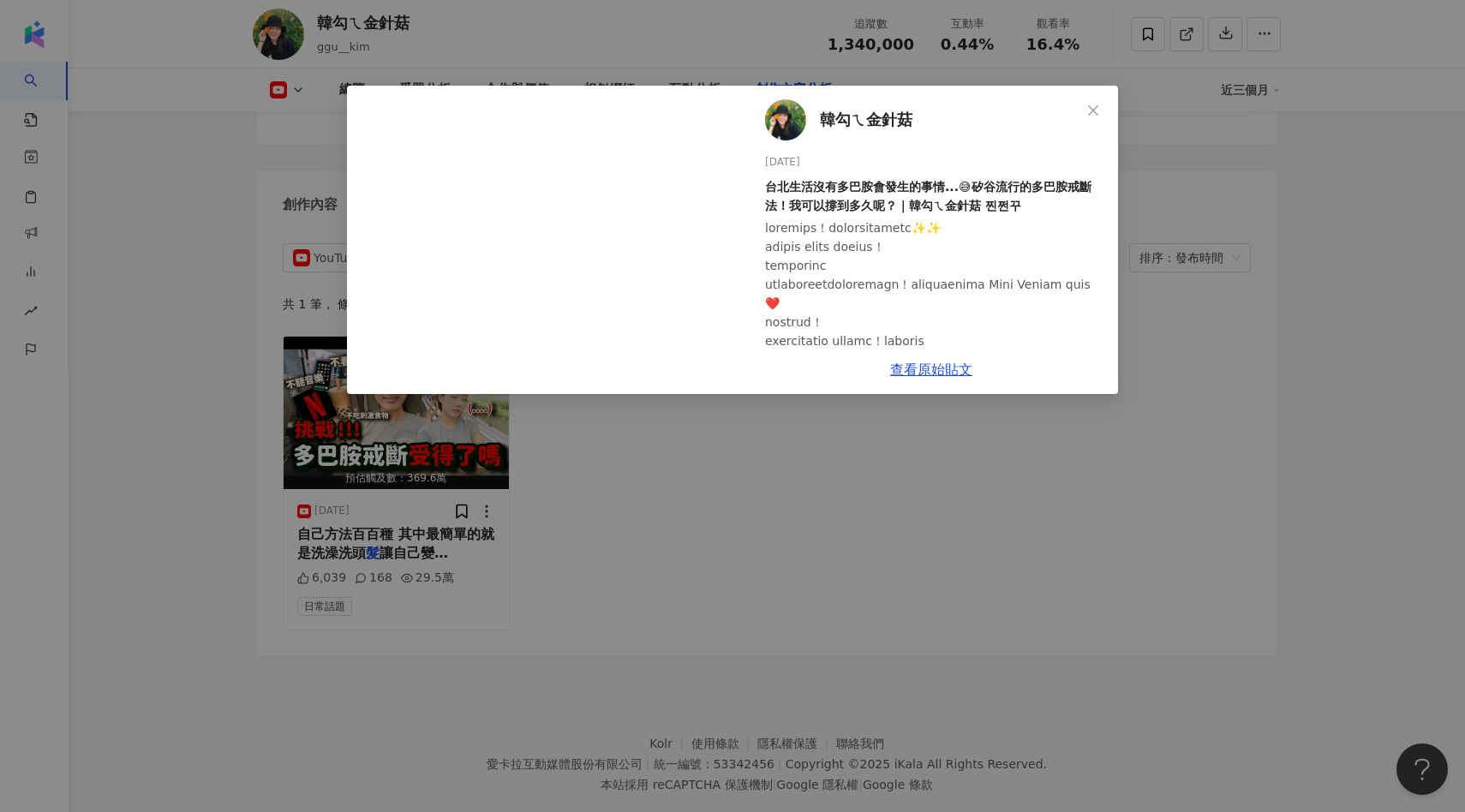
scroll to position [4662, 0]
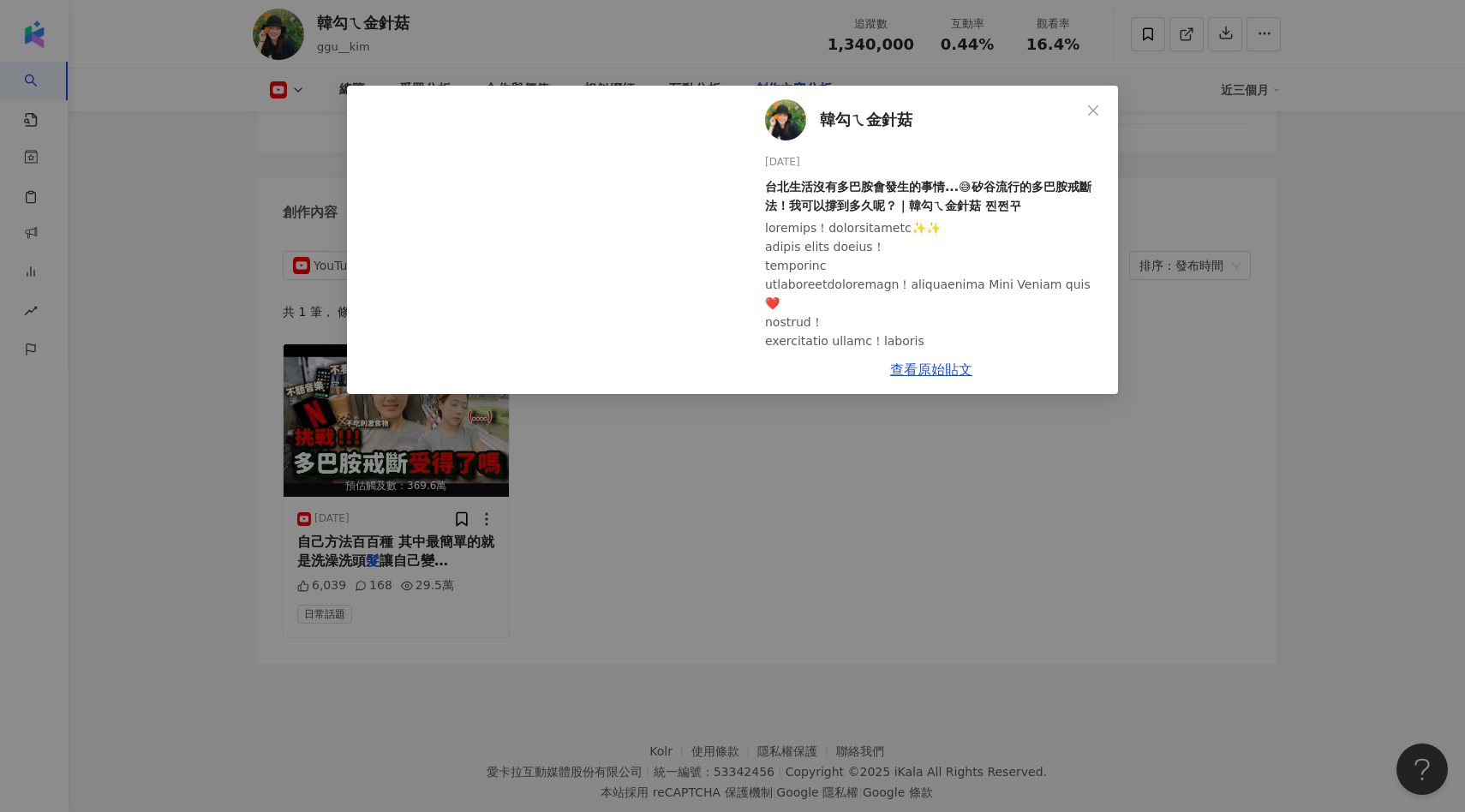
click at [820, 418] on div "韓勾ㄟ金針菇 2024/10/6 台北生活沒有多巴胺會發生的事情...😅矽谷流行的多巴胺戒斷法！我可以撐到多久呢？｜韓勾ㄟ金針菇 찐쩐꾸 6,039 168 …" at bounding box center [732, 406] width 1465 height 812
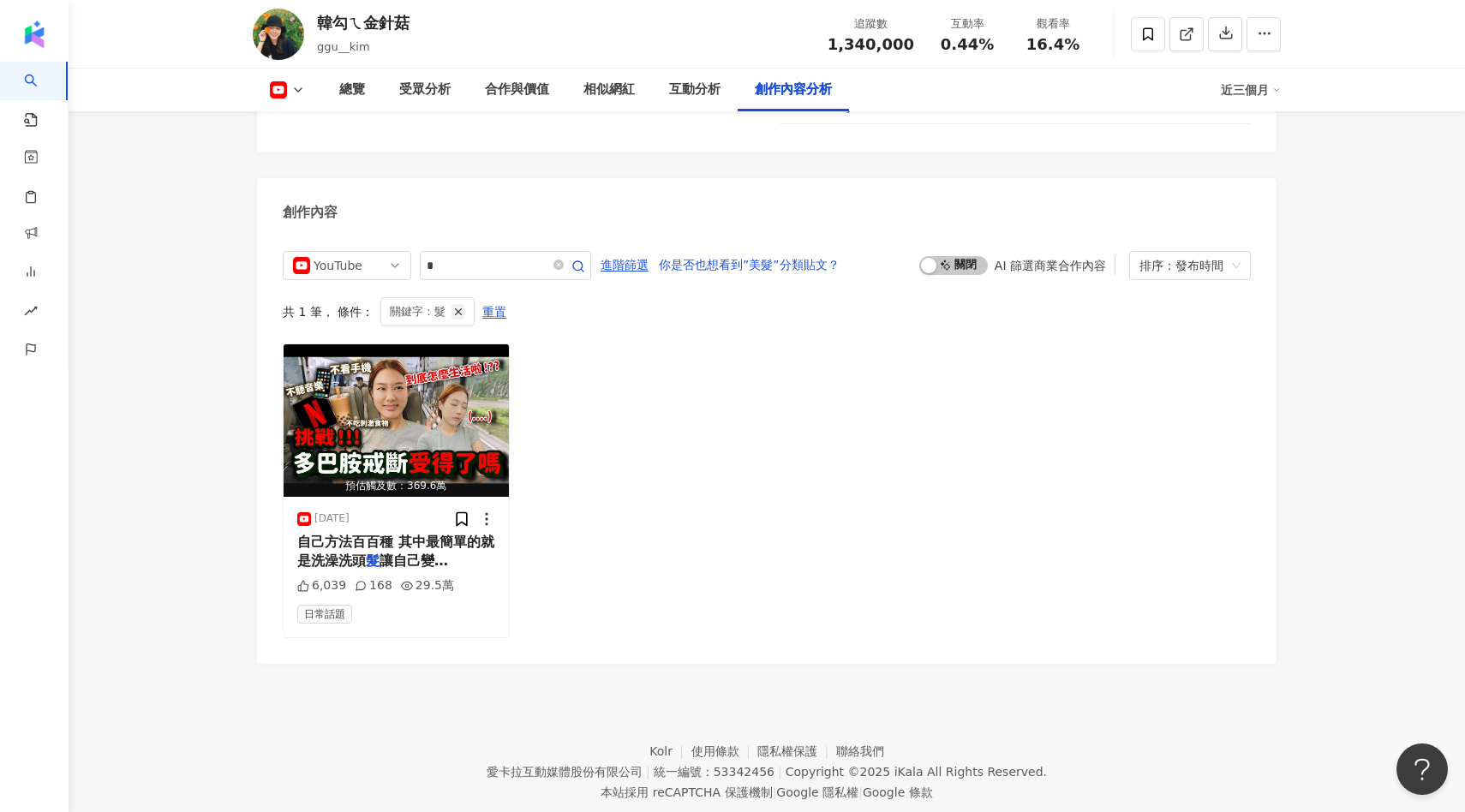
click at [457, 306] on icon "button" at bounding box center [458, 311] width 12 height 12
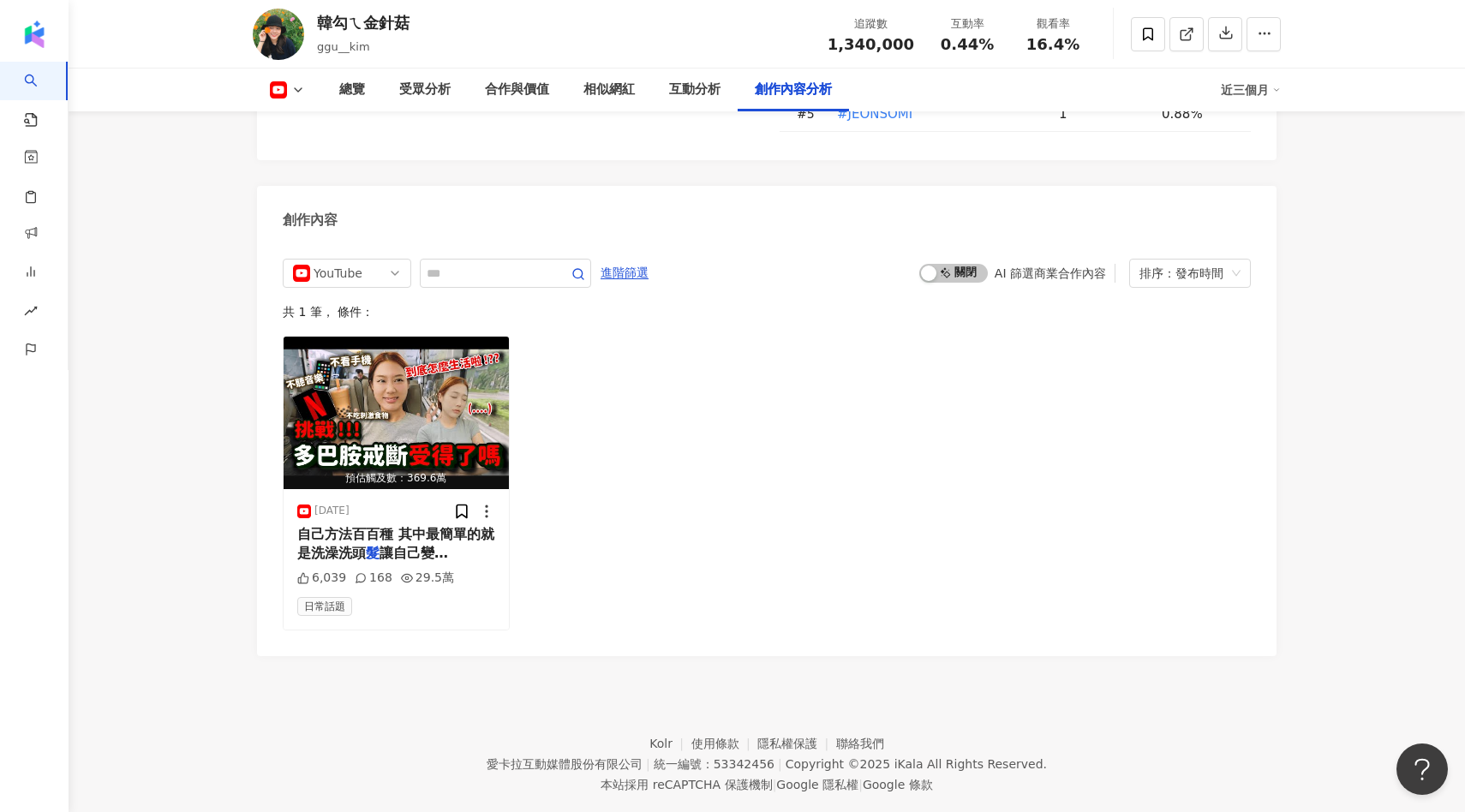
scroll to position [4662, 0]
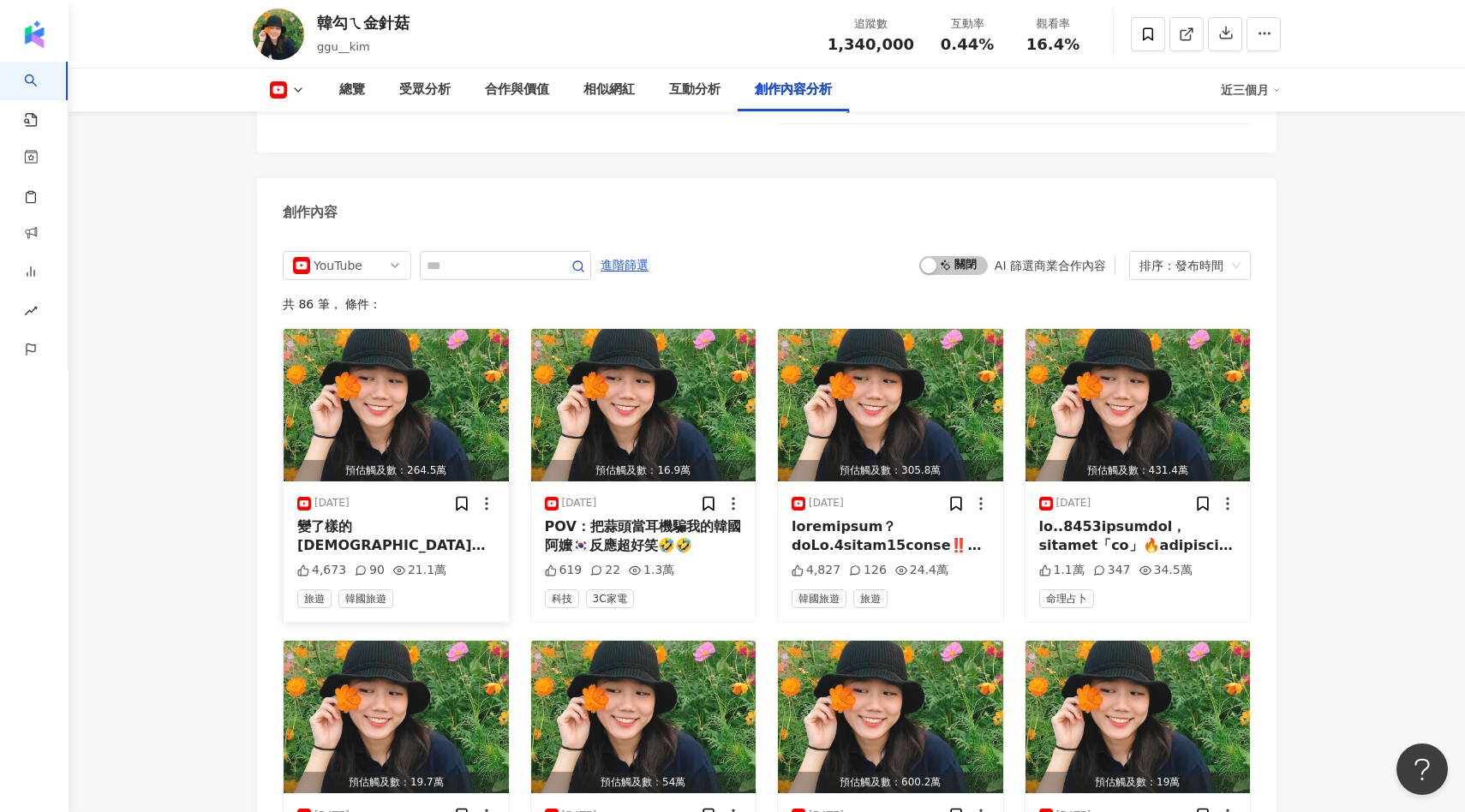
click at [421, 396] on img "button" at bounding box center [396, 406] width 226 height 153
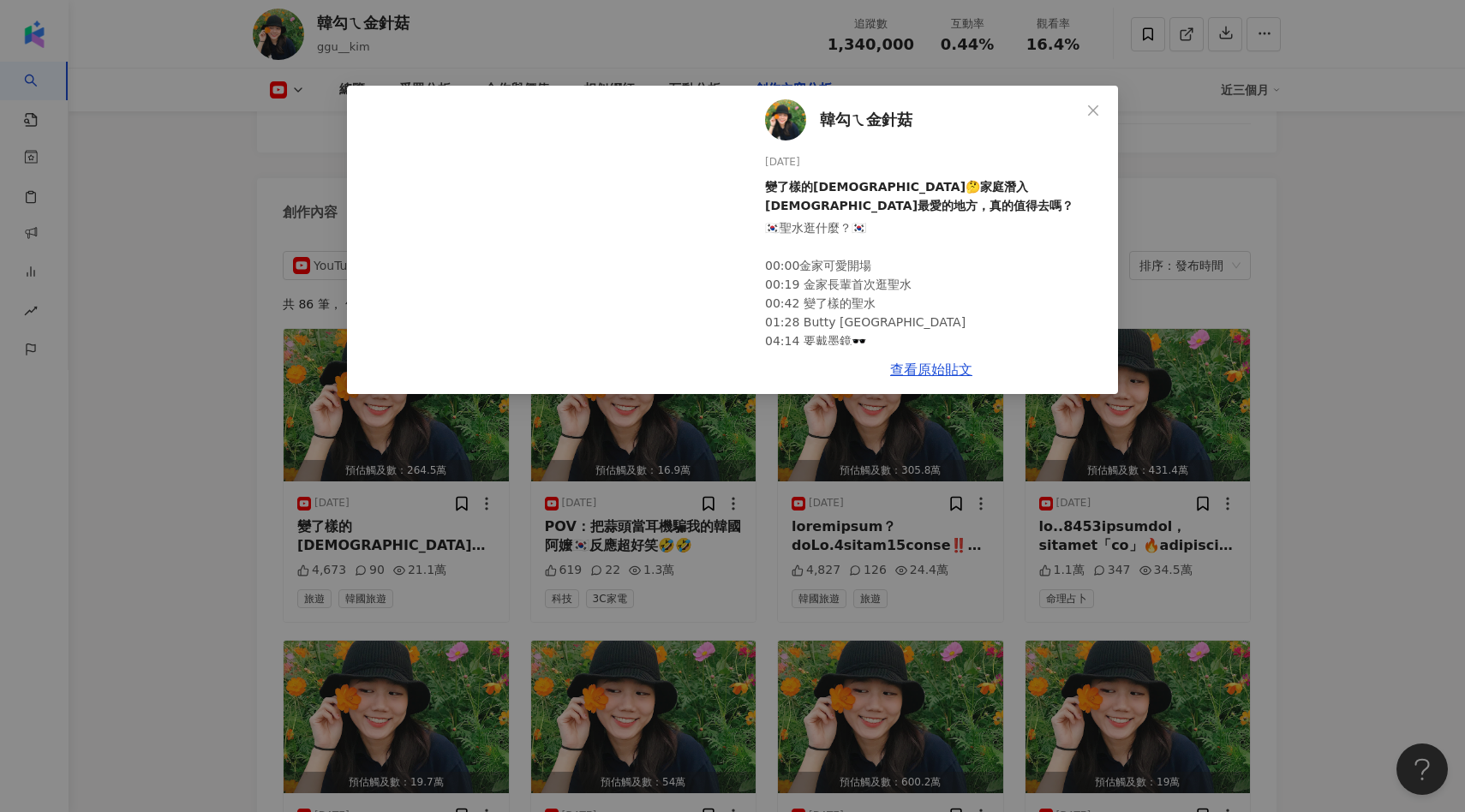
click at [1371, 340] on div "韓勾ㄟ金針菇 2025/8/31 變了樣的韓國🤔家庭潛入台灣人最愛的地方，真的值得去嗎？ 🇰🇷聖水逛什麼？🇰🇷 00:00金家可愛開場 00:19 金家長輩首…" at bounding box center [732, 406] width 1465 height 812
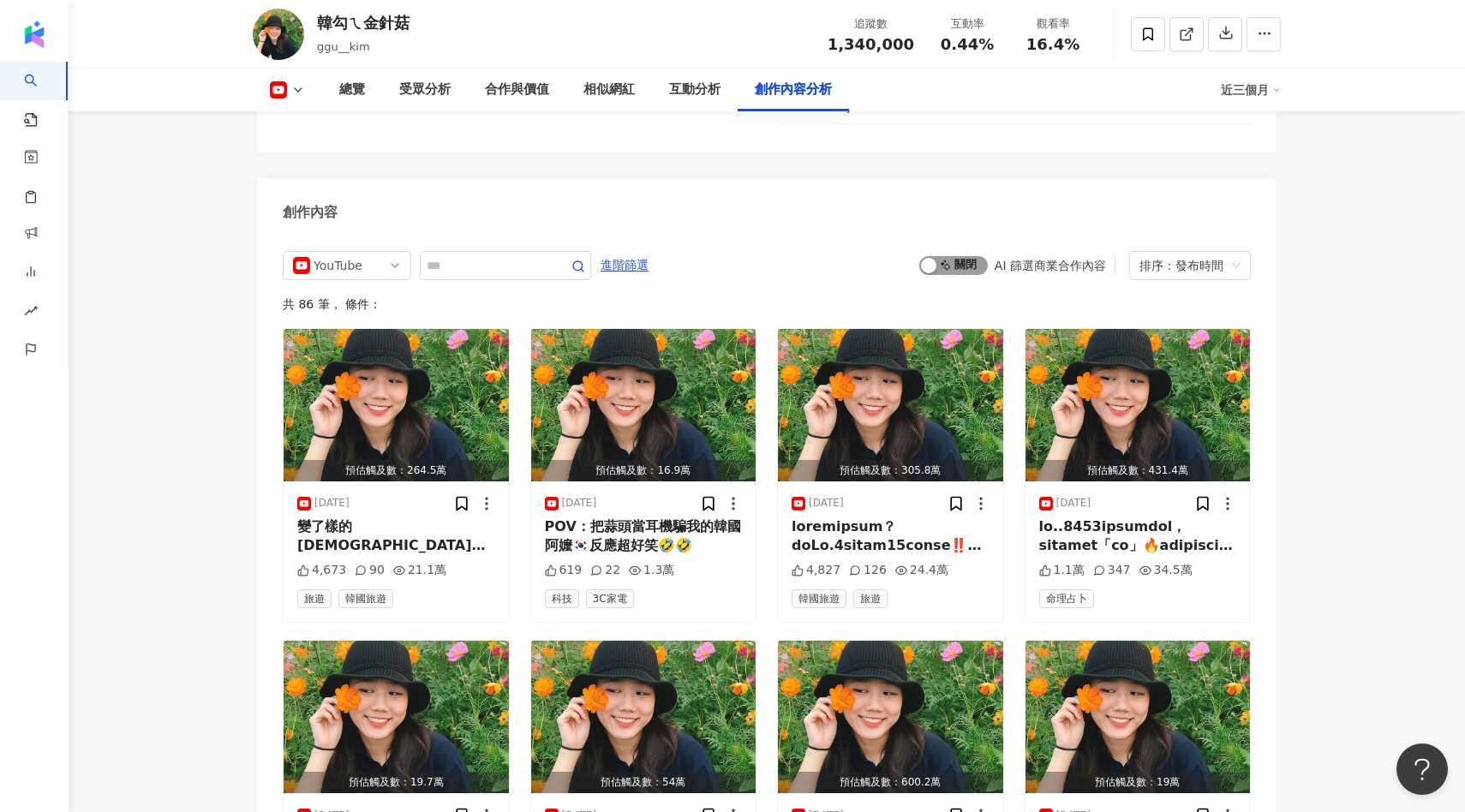
click at [955, 256] on span "啟動 關閉" at bounding box center [953, 265] width 68 height 19
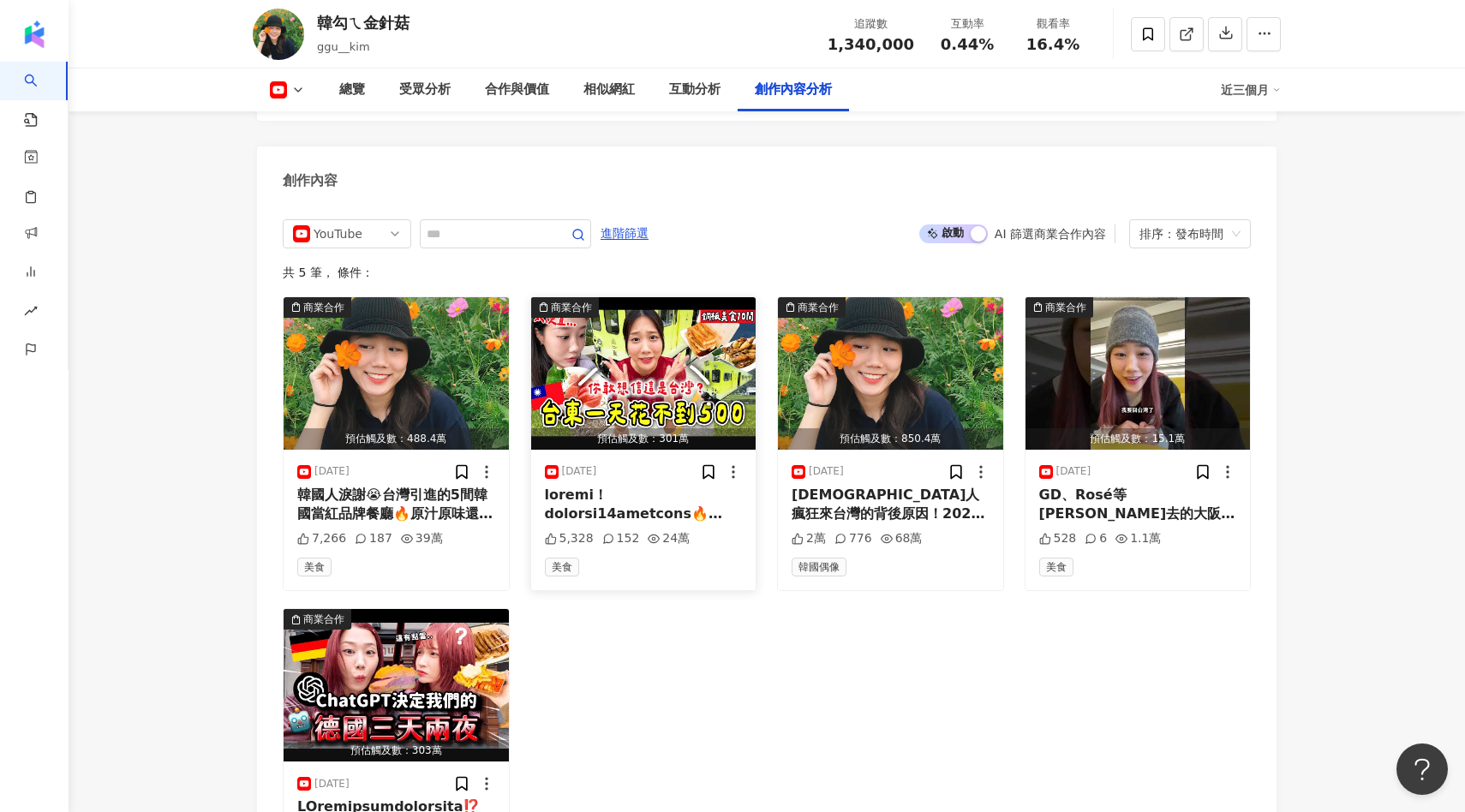
click at [690, 344] on img "button" at bounding box center [644, 374] width 226 height 153
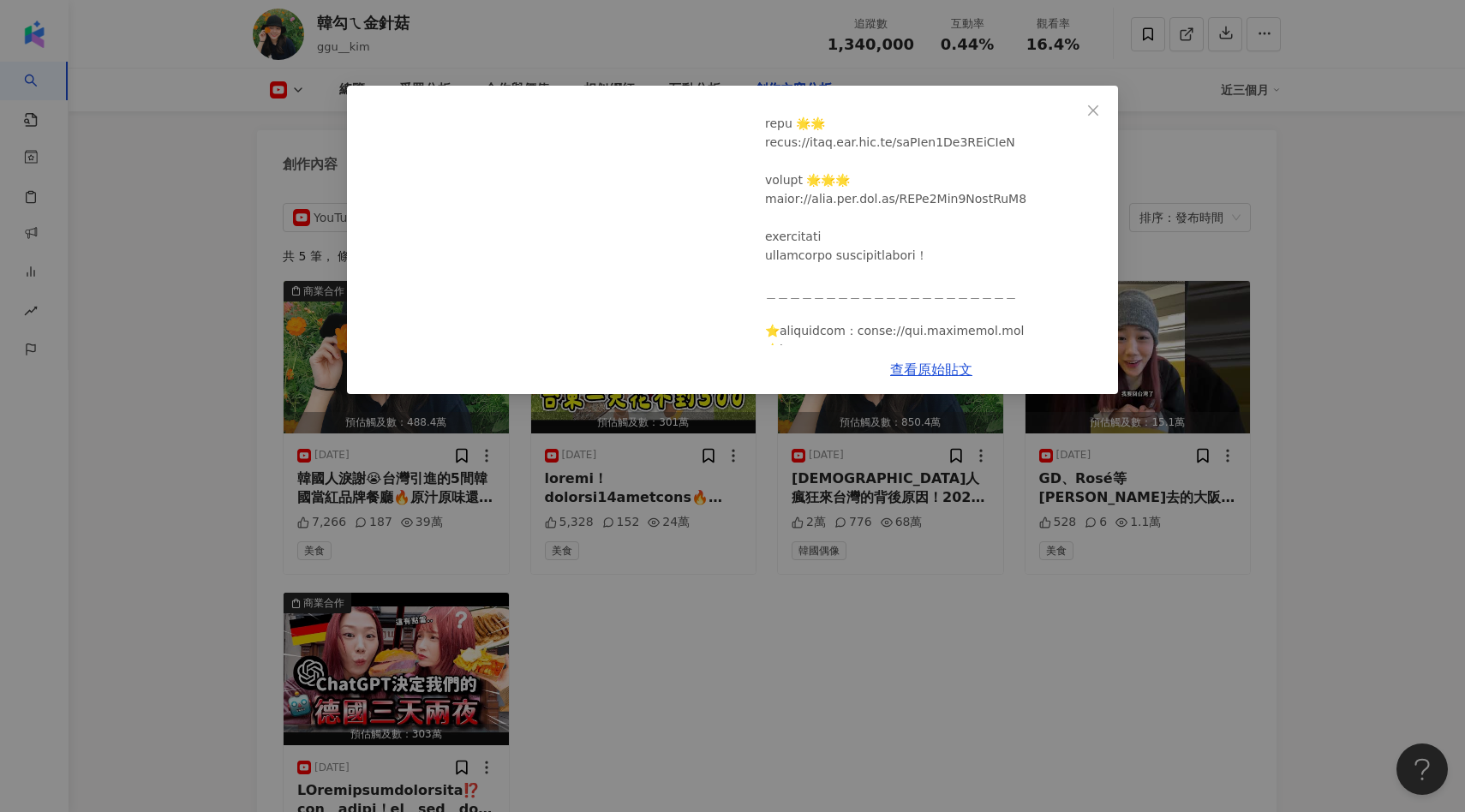
scroll to position [781, 0]
click at [902, 515] on div "韓勾ㄟ金針菇 2025/7/13 不敢信這麼讚！台東在地人推薦10間銅板美食吃到飽🔥搭乘台灣最美山嵐號⛰️米苔目、豆皮、臭豆腐、海鮮餐廳、炸雞 5,328 1…" at bounding box center [732, 406] width 1465 height 812
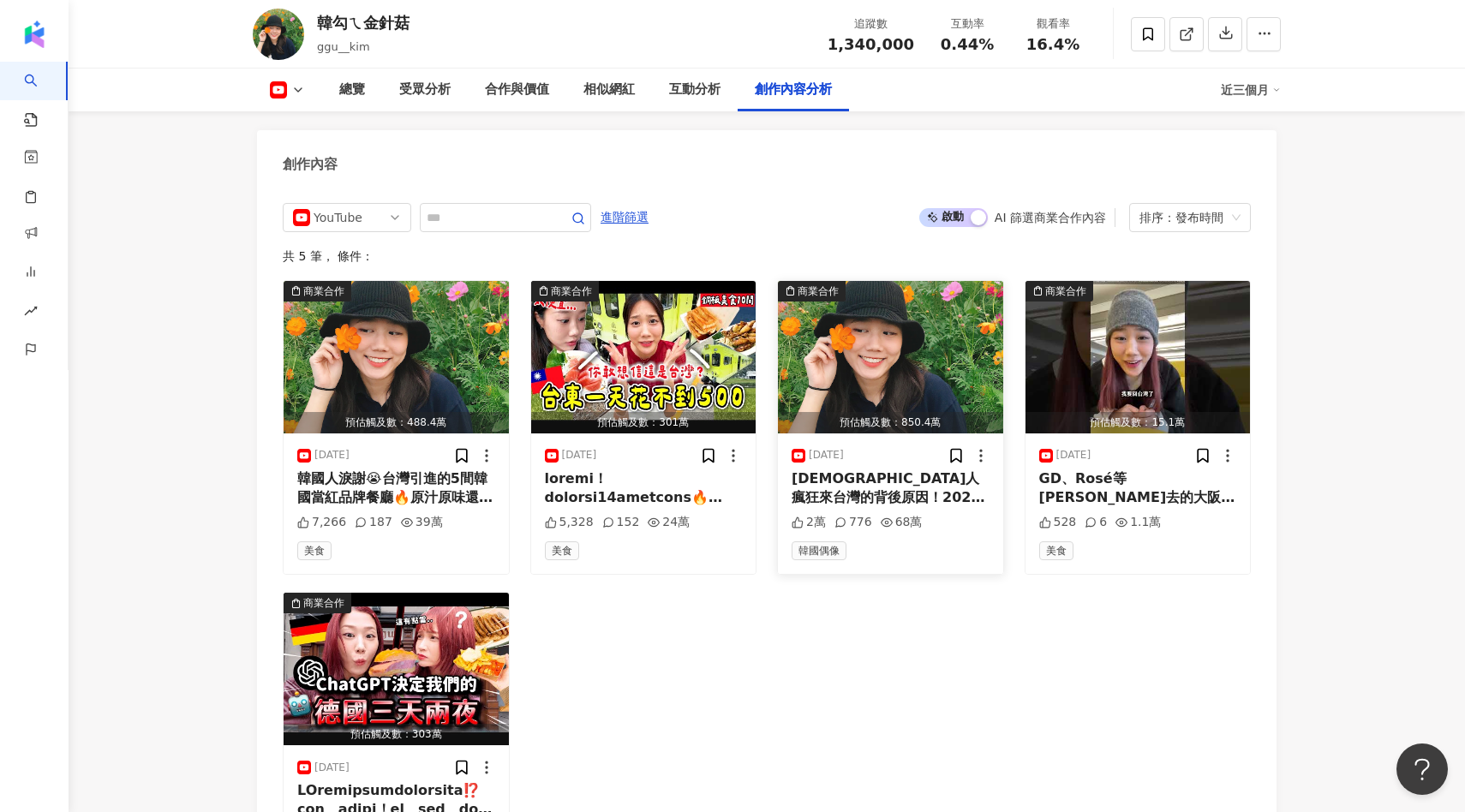
click at [949, 353] on img "button" at bounding box center [890, 358] width 226 height 153
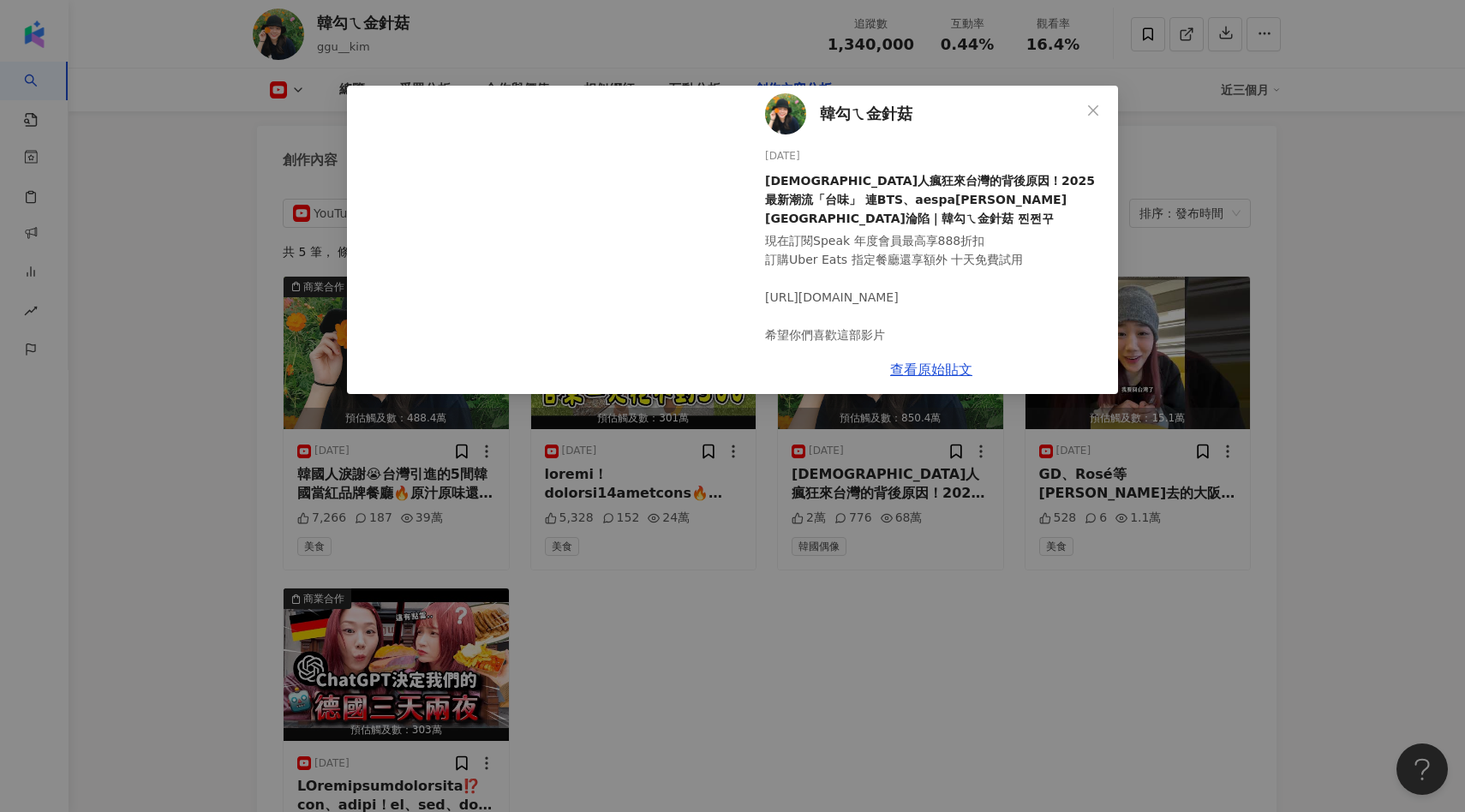
scroll to position [5, 0]
click at [987, 519] on div "韓勾ㄟ金針菇 2025/6/8 韓國人瘋狂來台灣的背後原因！2025最新潮流「台味」 連BTS、aespa韓星都淪陷｜韓勾ㄟ金針菇 찐쩐꾸 現在訂閱Speak…" at bounding box center [732, 406] width 1465 height 812
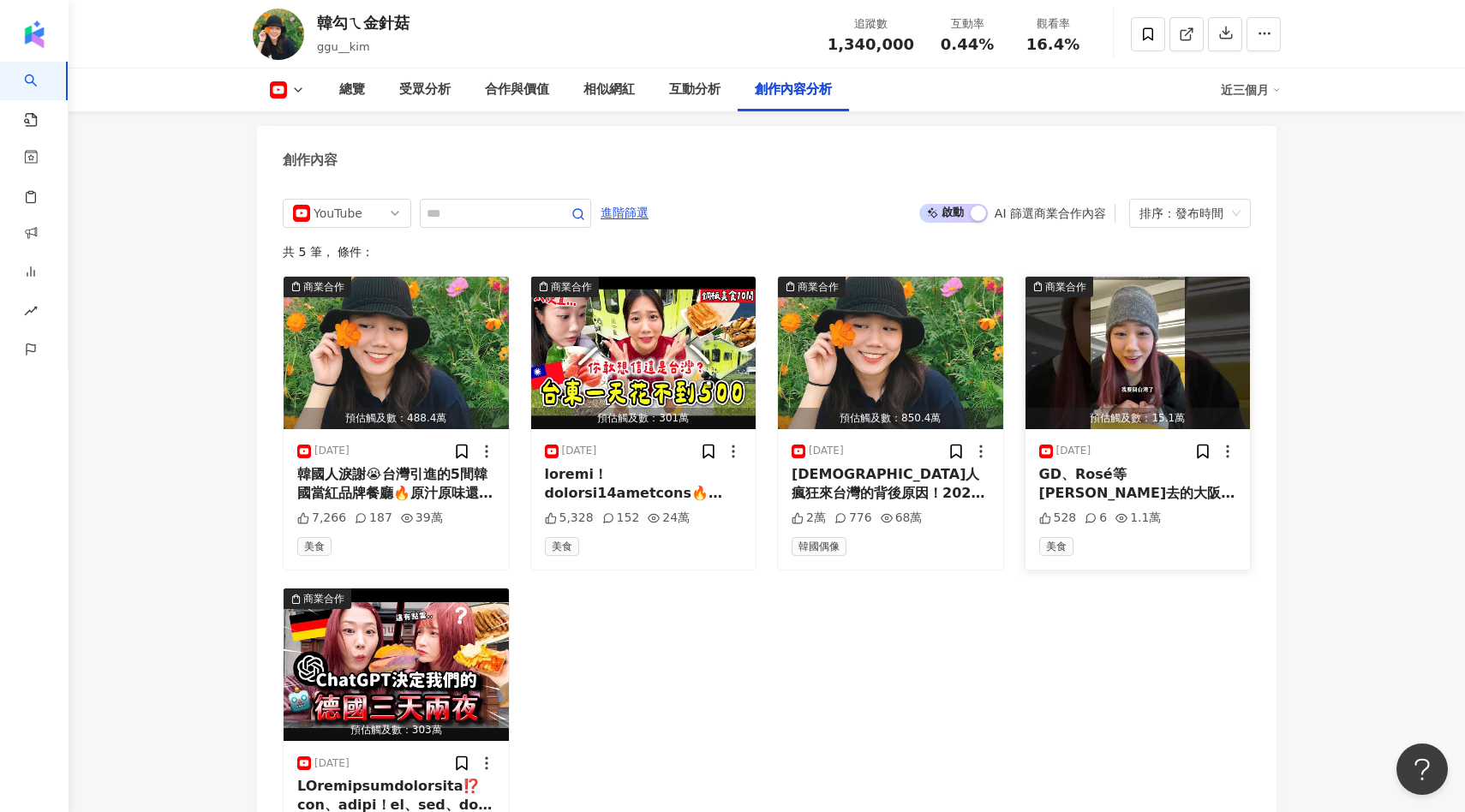
click at [1126, 334] on img "button" at bounding box center [1139, 353] width 226 height 153
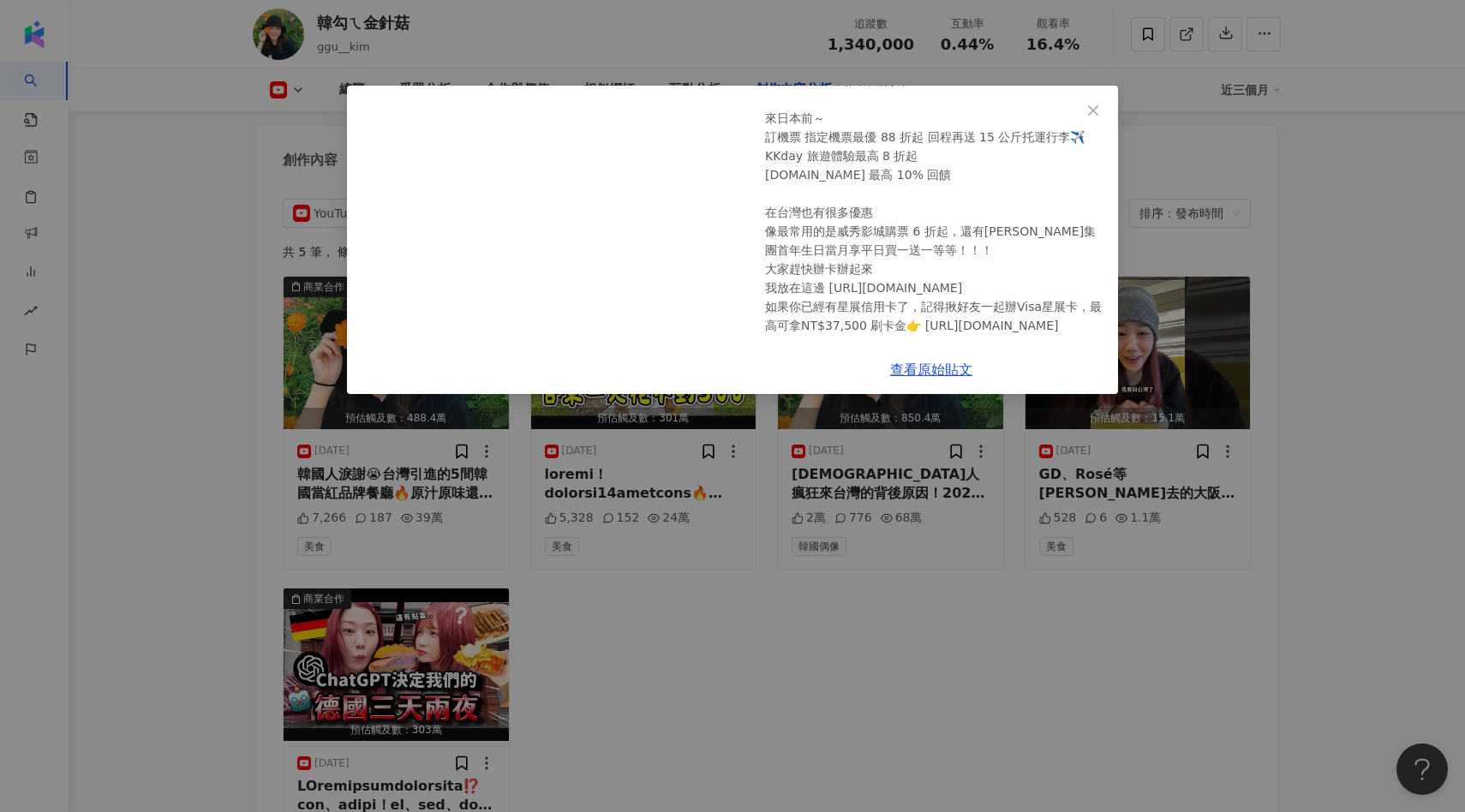
scroll to position [254, 0]
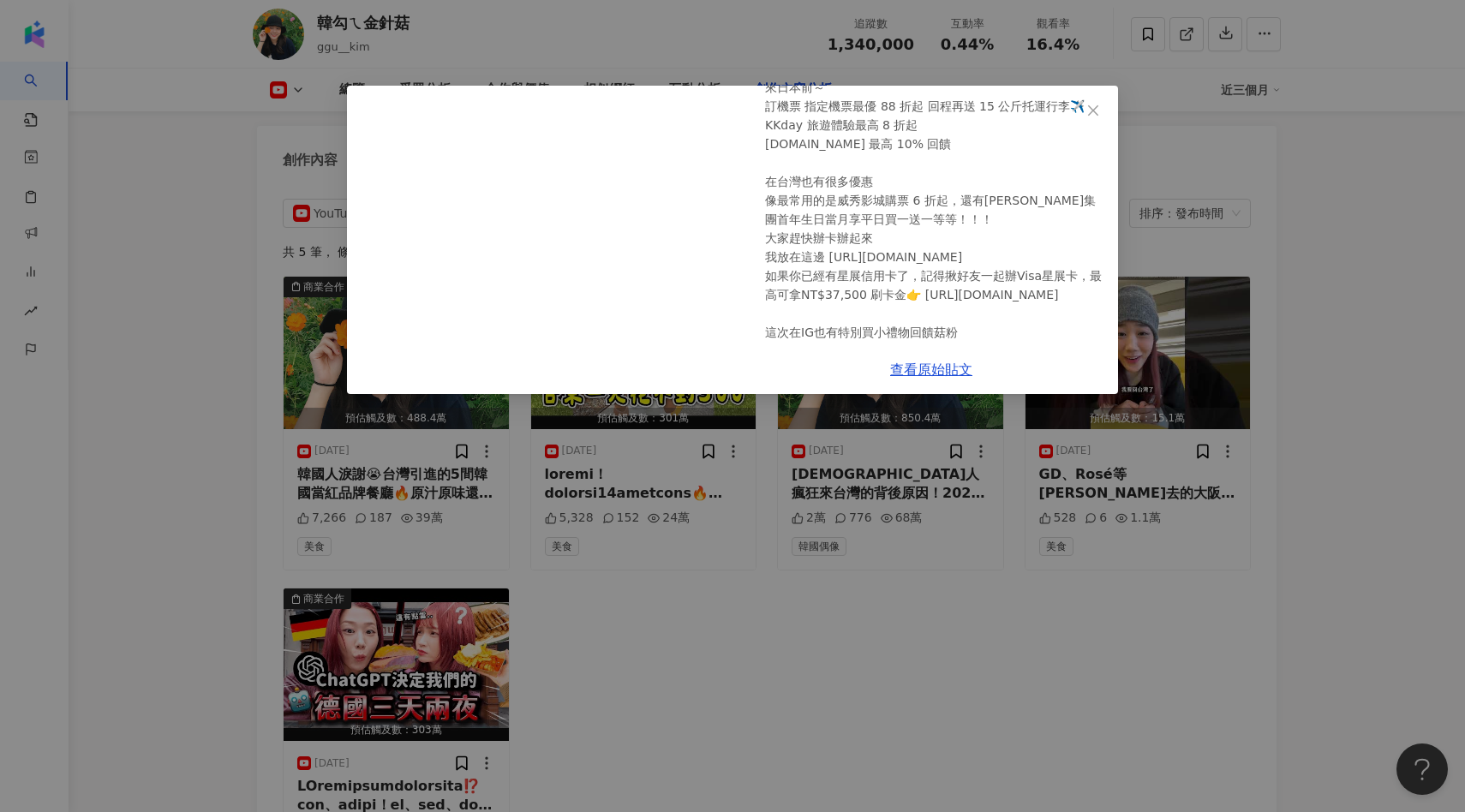
click at [827, 505] on div "韓勾ㄟ金針菇 2024/12/14 GD、Rosé等韓星去的大阪美食店是這裡！🇯🇵｜韓勾ㄟ金針菇 찐쩐꾸 528 6 1.1萬 查看原始貼文" at bounding box center [732, 406] width 1465 height 812
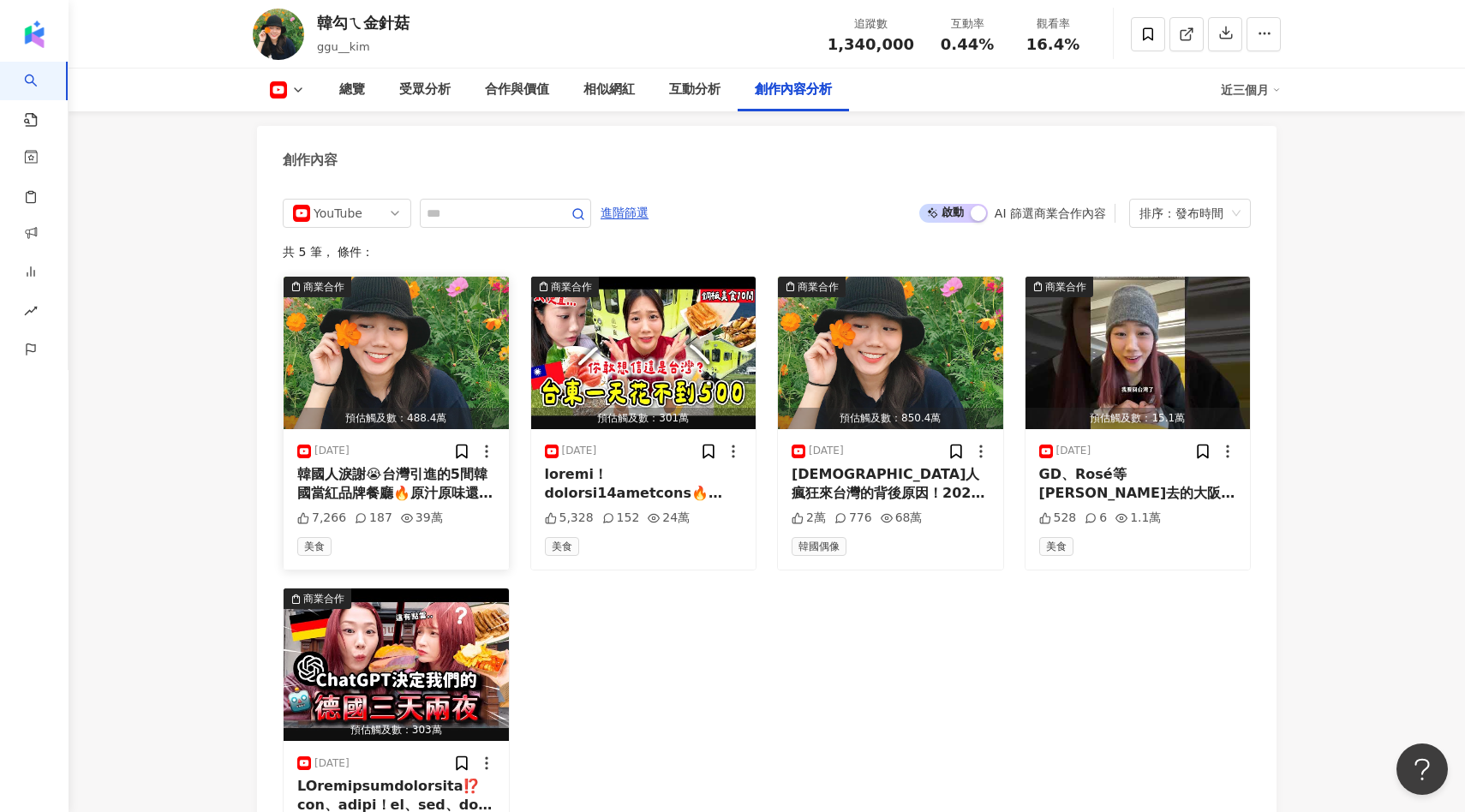
click at [426, 359] on img "button" at bounding box center [396, 353] width 226 height 153
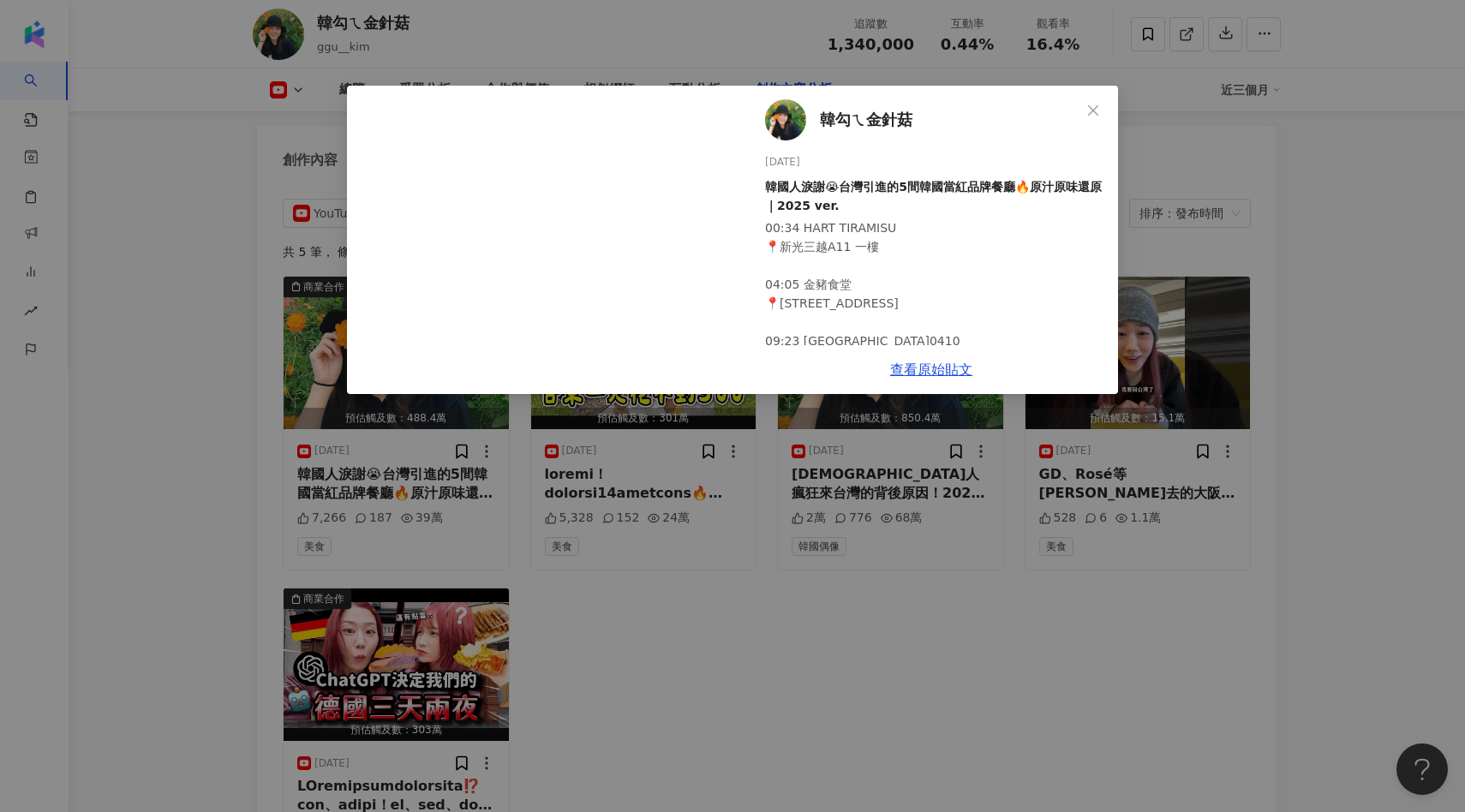
click at [872, 288] on div "00:34 HART TIRAMISU 📍新光三越A11 一樓 04:05 金豬食堂 📍台北市中山區南京東路一段29 號 09:23 香港飯店0410 📍台北…" at bounding box center [934, 492] width 339 height 547
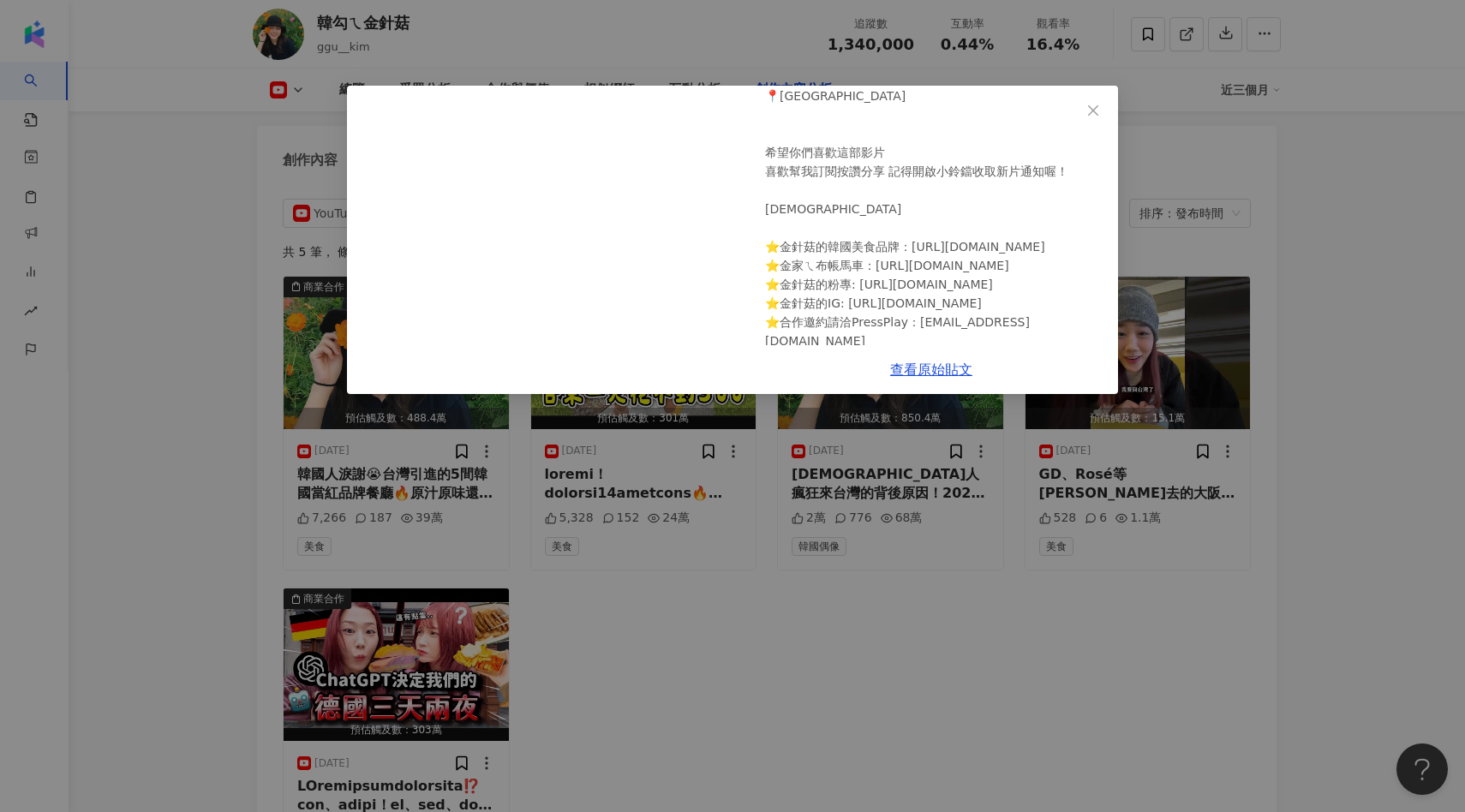
scroll to position [445, 0]
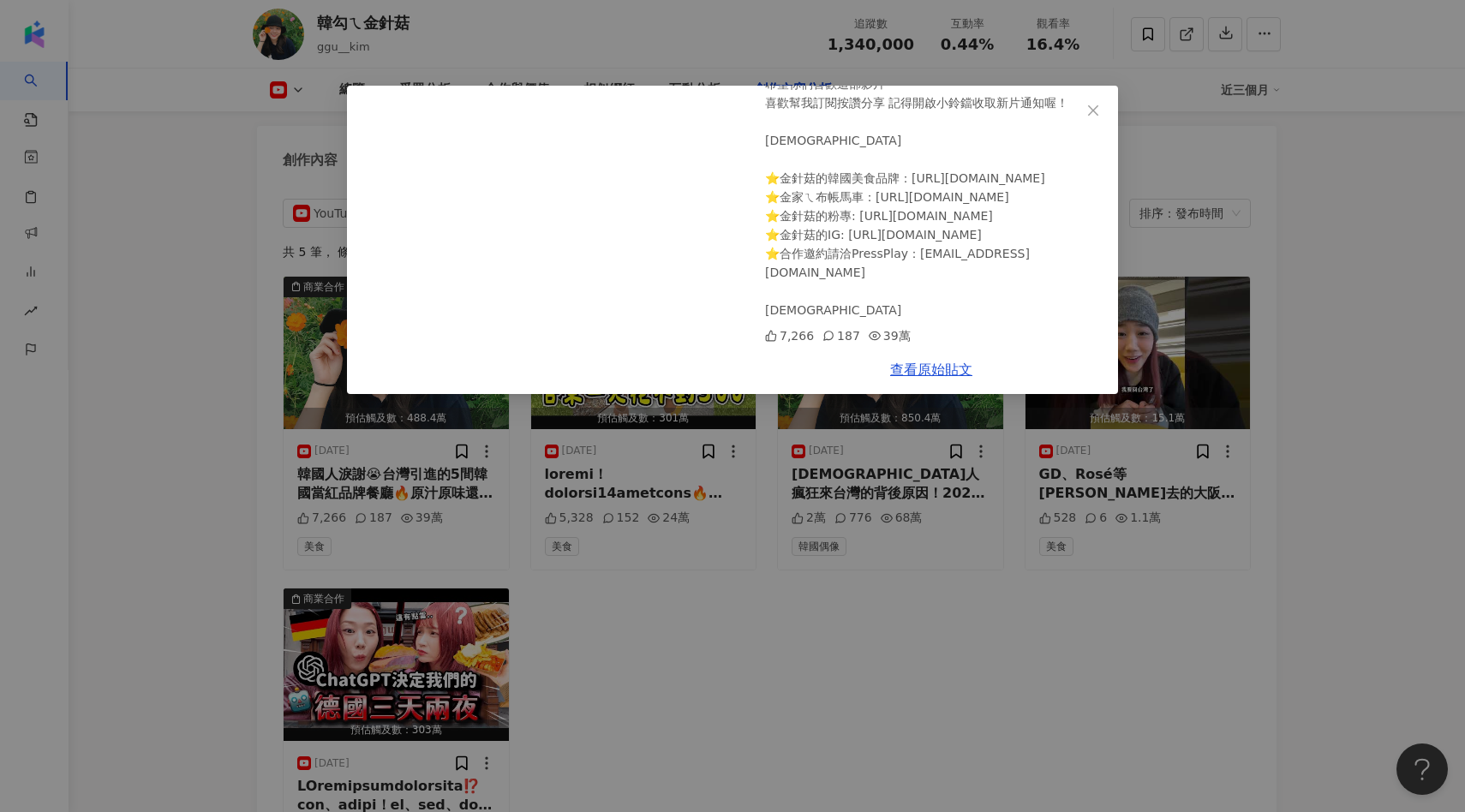
click at [760, 538] on div "韓勾ㄟ金針菇 2025/8/10 韓國人淚謝😭台灣引進的5間韓國當紅品牌餐廳🔥原汁原味還原｜2025 ver. 00:34 HART TIRAMISU 📍新光…" at bounding box center [732, 406] width 1465 height 812
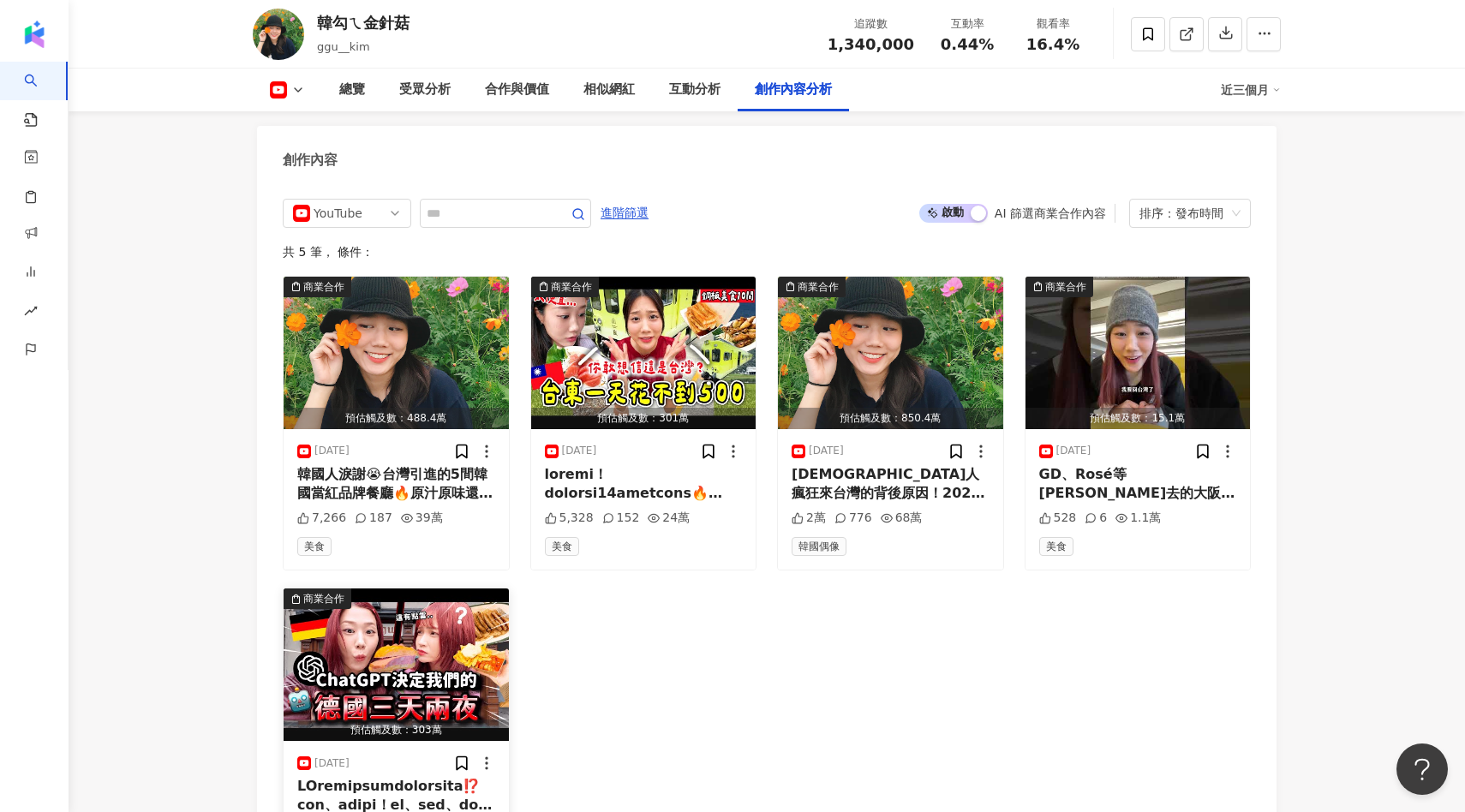
click at [433, 638] on img "button" at bounding box center [396, 665] width 226 height 153
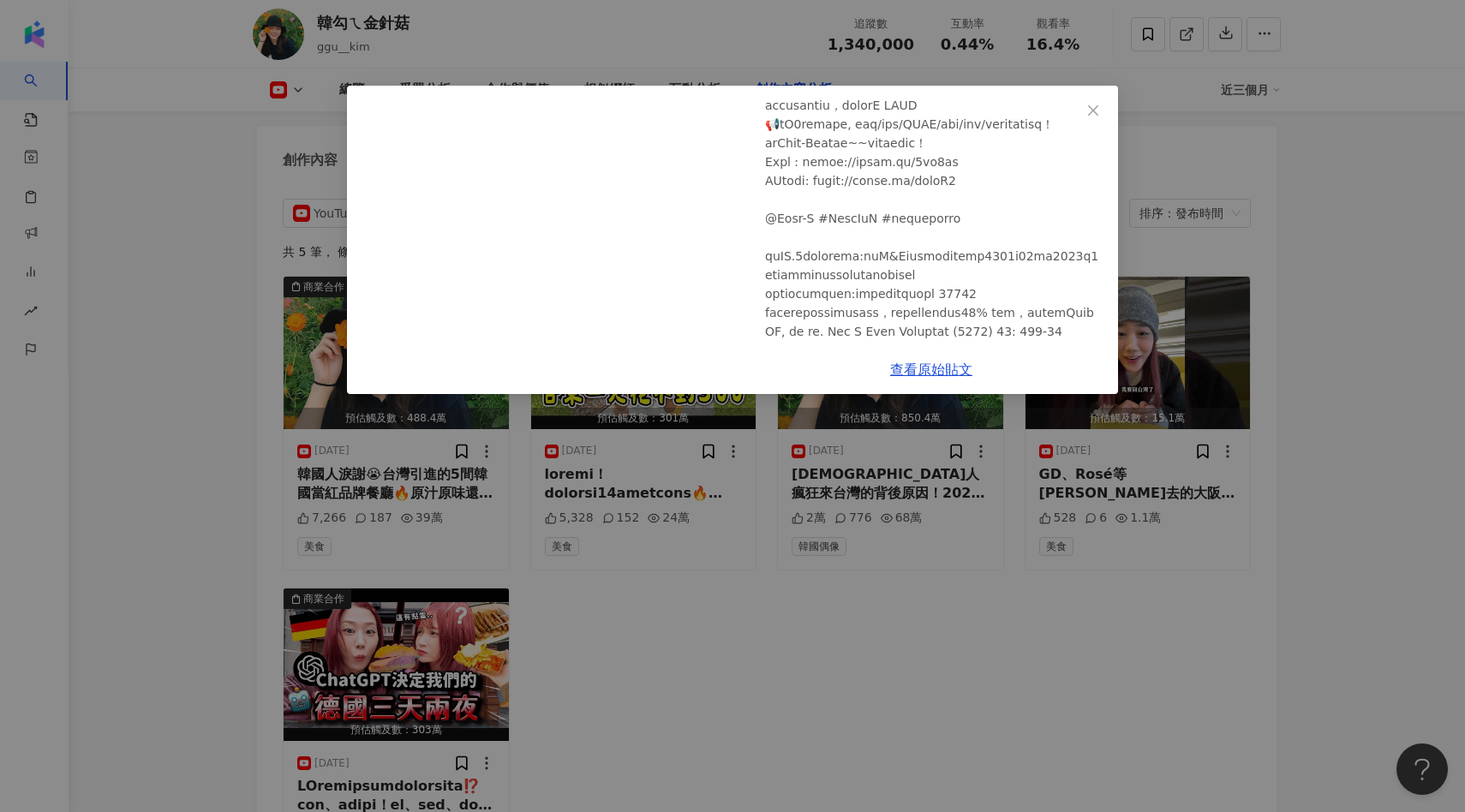
scroll to position [487, 0]
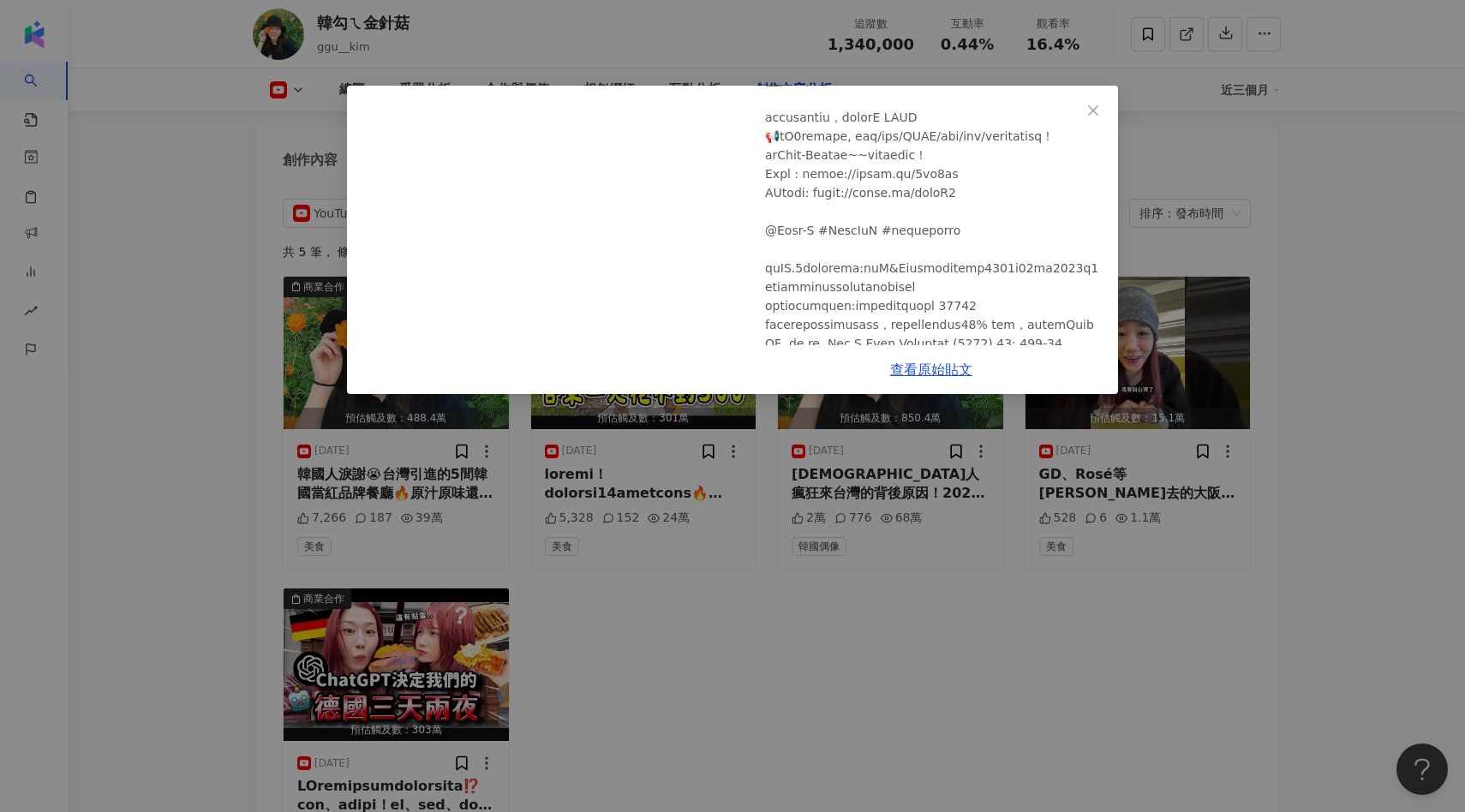
click at [906, 460] on div "韓勾ㄟ金針菇 2024/10/30 AI決定德國三天兩夜旅遊會發生的事情呢⁉️慕尼黑、柏林遊攻略！豬腳、白香腸、啤酒、必買DM藥妝！金瑄姐妹歐洲遊來啦🔥｜韓勾…" at bounding box center [732, 406] width 1465 height 812
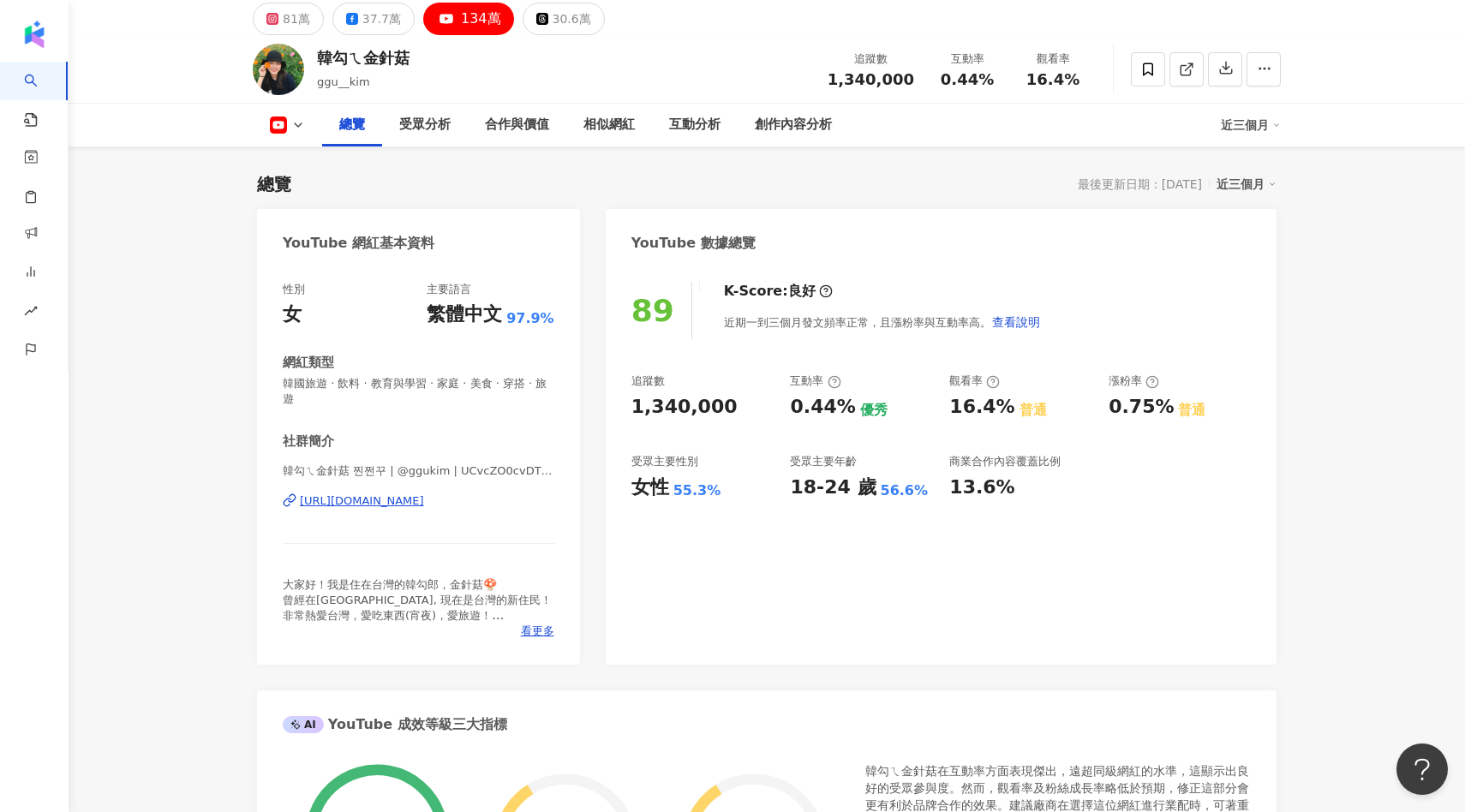
scroll to position [0, 0]
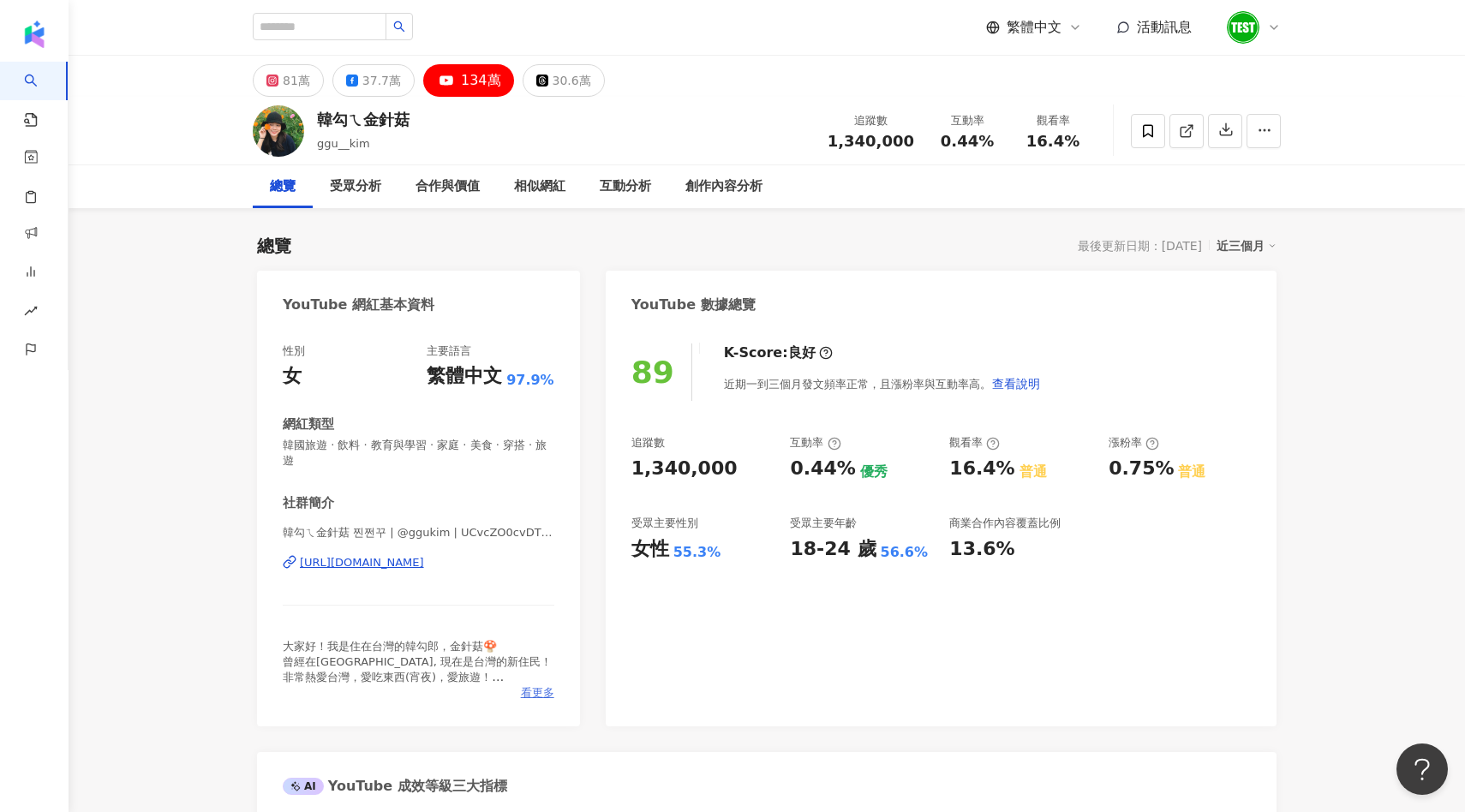
click at [539, 685] on span "看更多" at bounding box center [537, 692] width 33 height 15
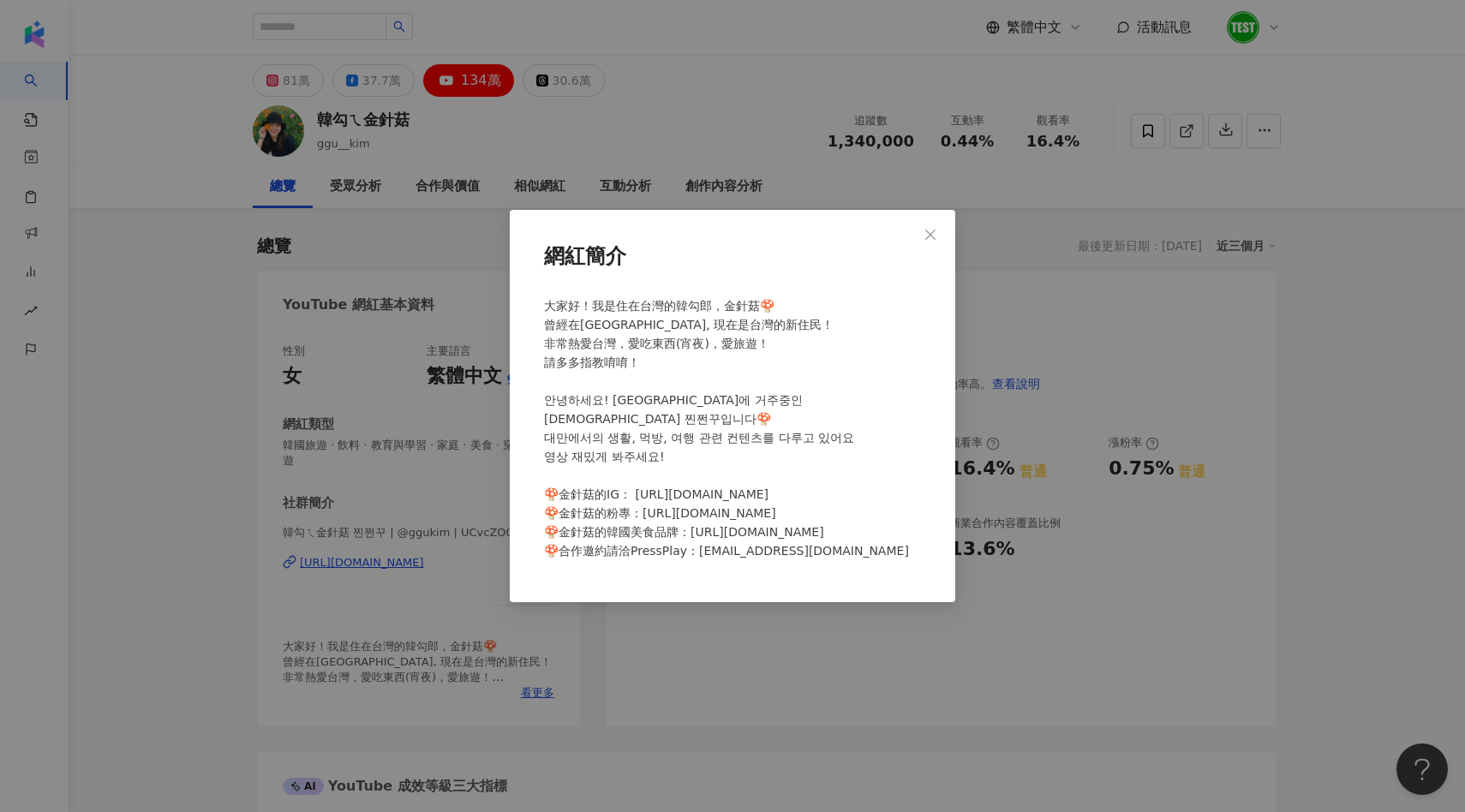
click at [612, 626] on div "網紅簡介 大家好！我是住在台灣的韓勾郎，金針菇🍄 曾經在台灣留學, 現在是台灣的新住民！ 非常熱愛台灣，愛吃東西(宵夜)，愛旅遊！ 請多多指教唷唷！ 안녕하세…" at bounding box center [732, 406] width 1465 height 812
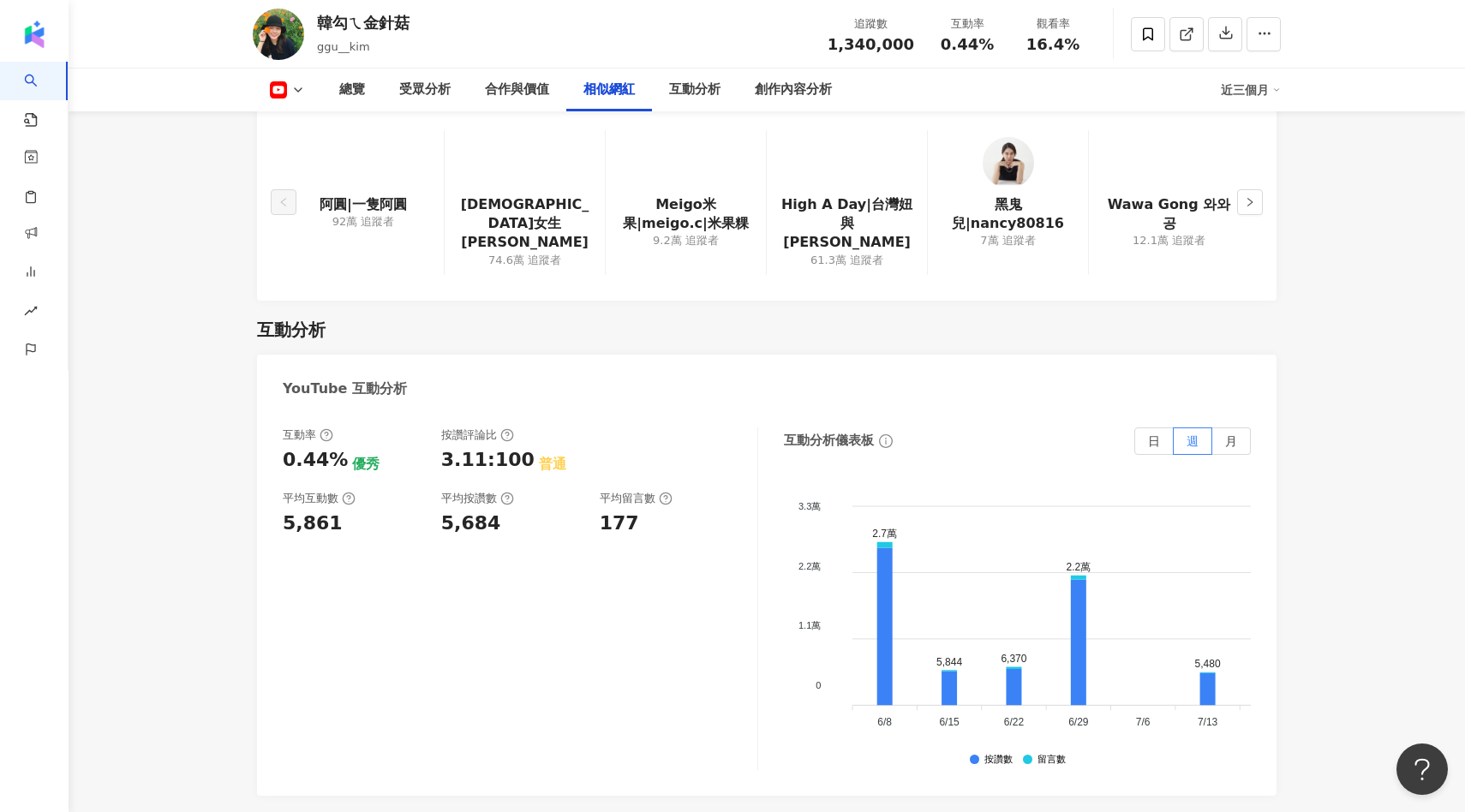
scroll to position [2589, 0]
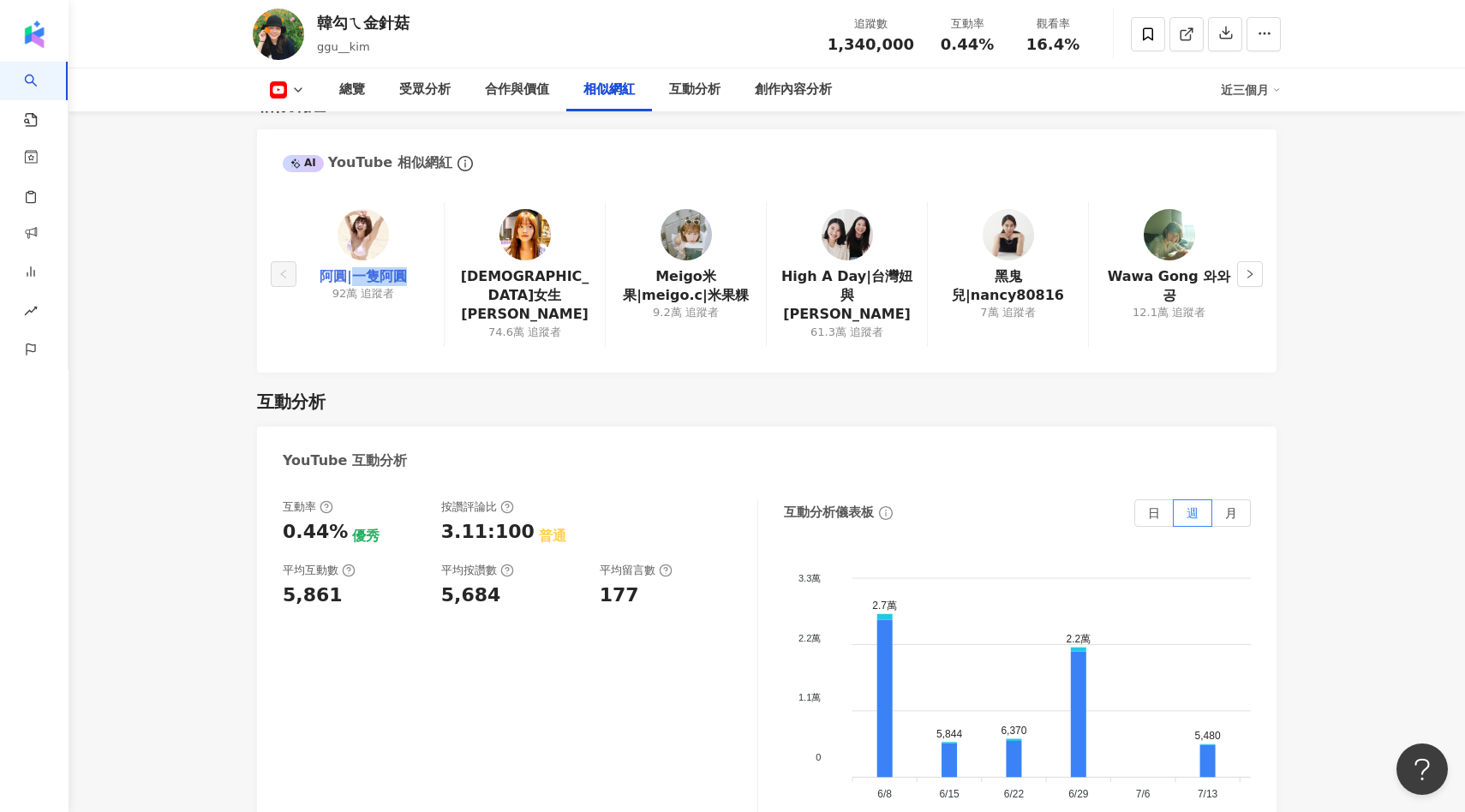
drag, startPoint x: 435, startPoint y: 260, endPoint x: 356, endPoint y: 261, distance: 79.0
click at [356, 261] on div "阿圓|一隻阿圓 92萬 追蹤者" at bounding box center [362, 274] width 161 height 145
copy link "一隻阿圓"
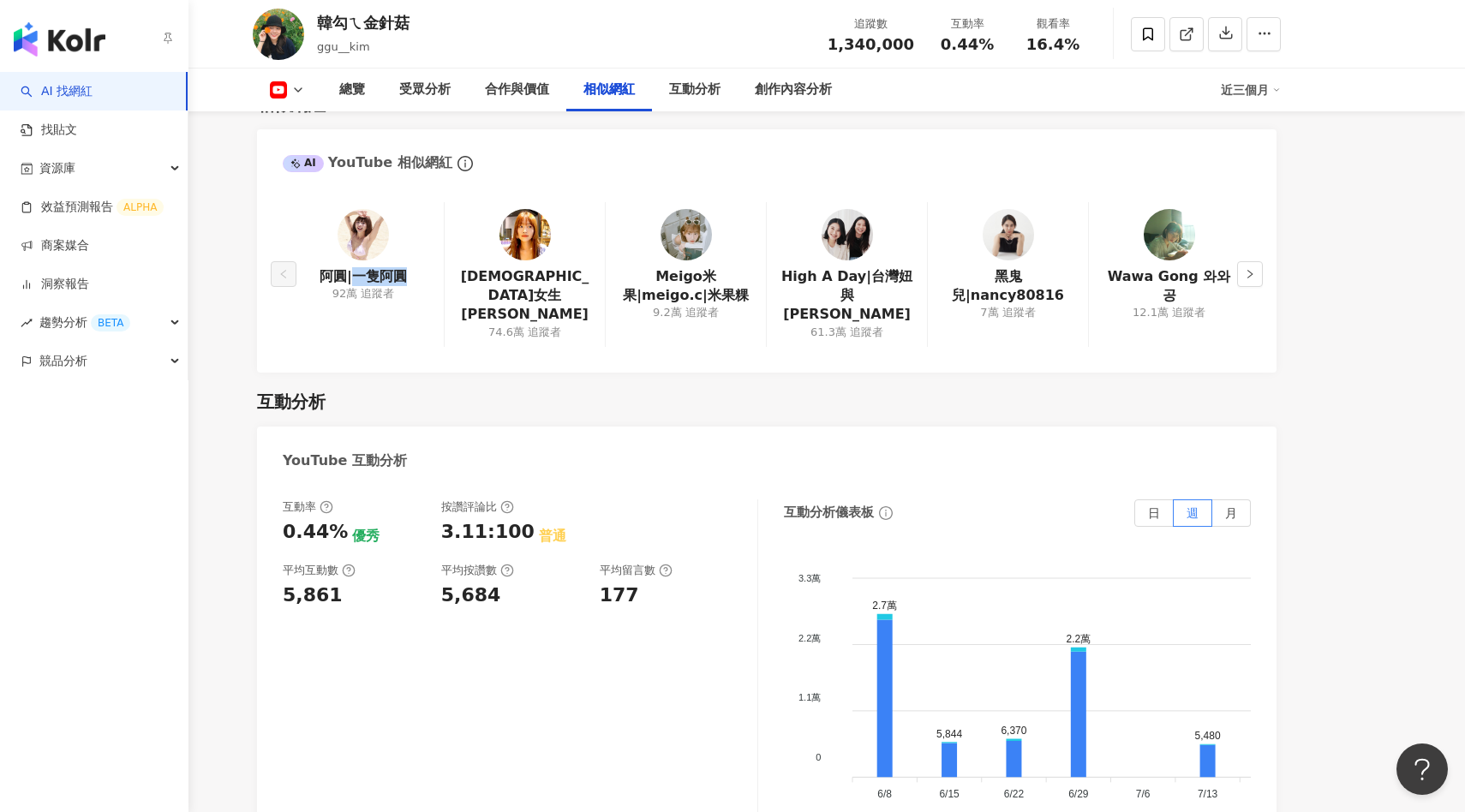
click at [58, 89] on link "AI 找網紅" at bounding box center [57, 91] width 72 height 17
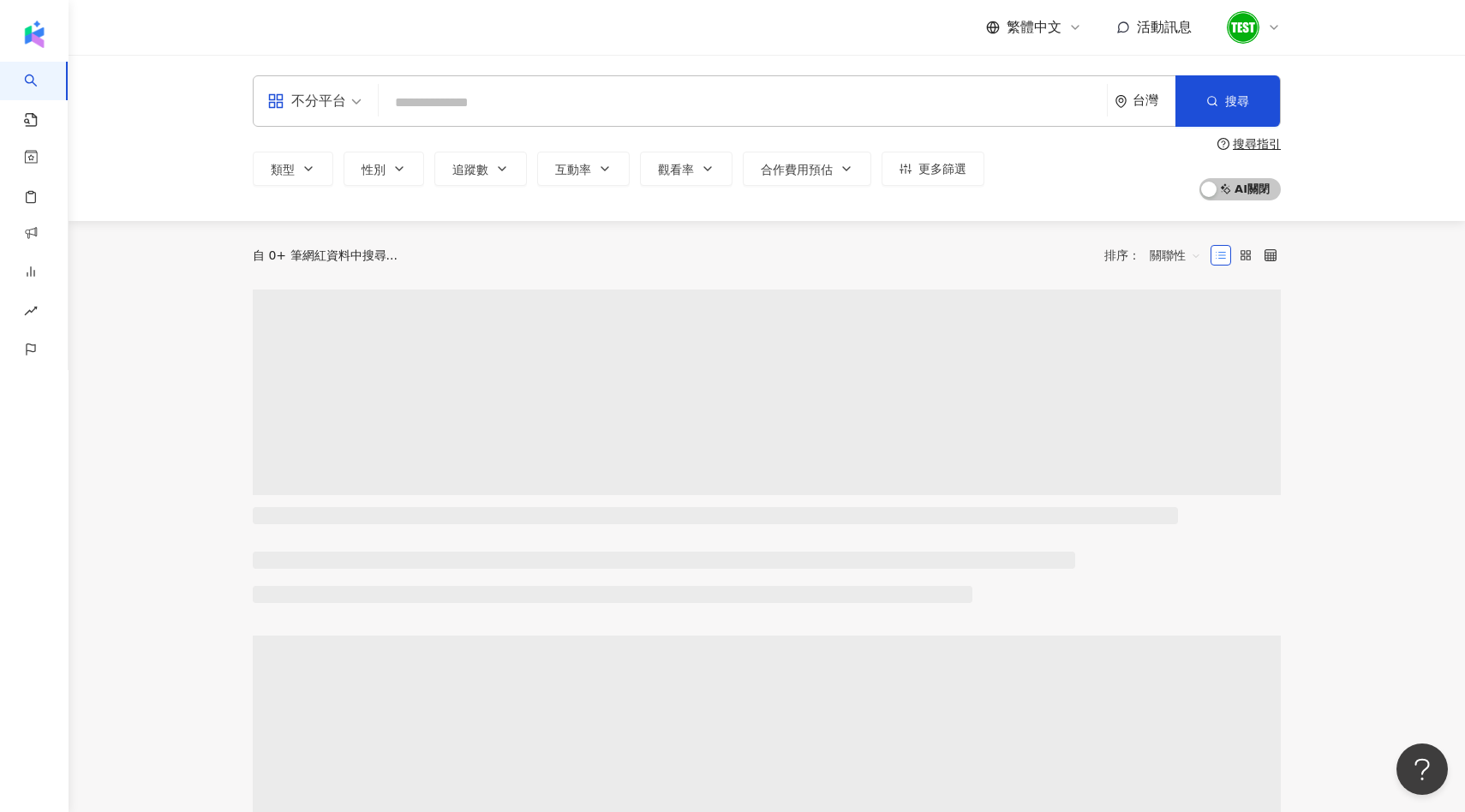
click at [442, 105] on input "search" at bounding box center [743, 103] width 715 height 32
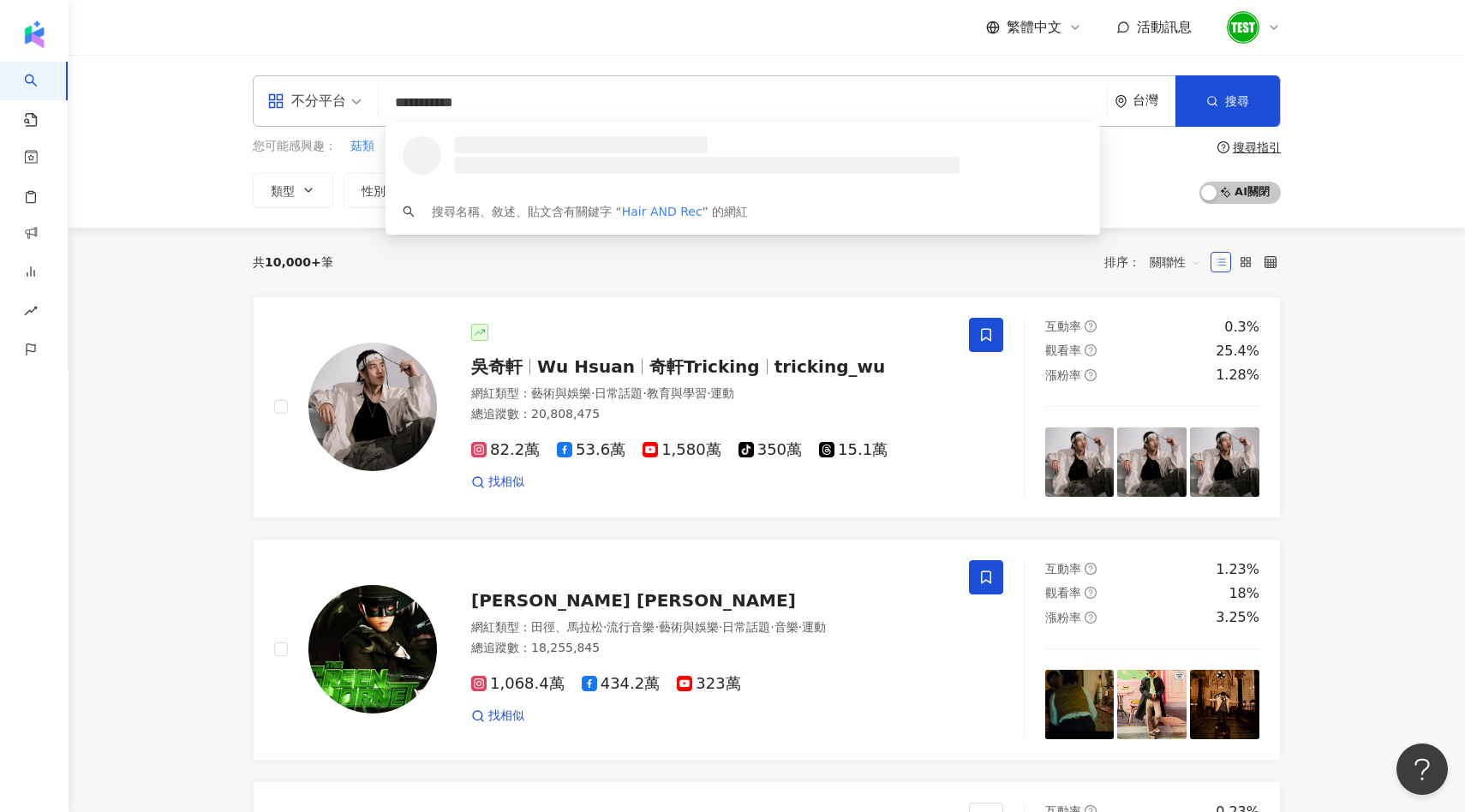
type input "**********"
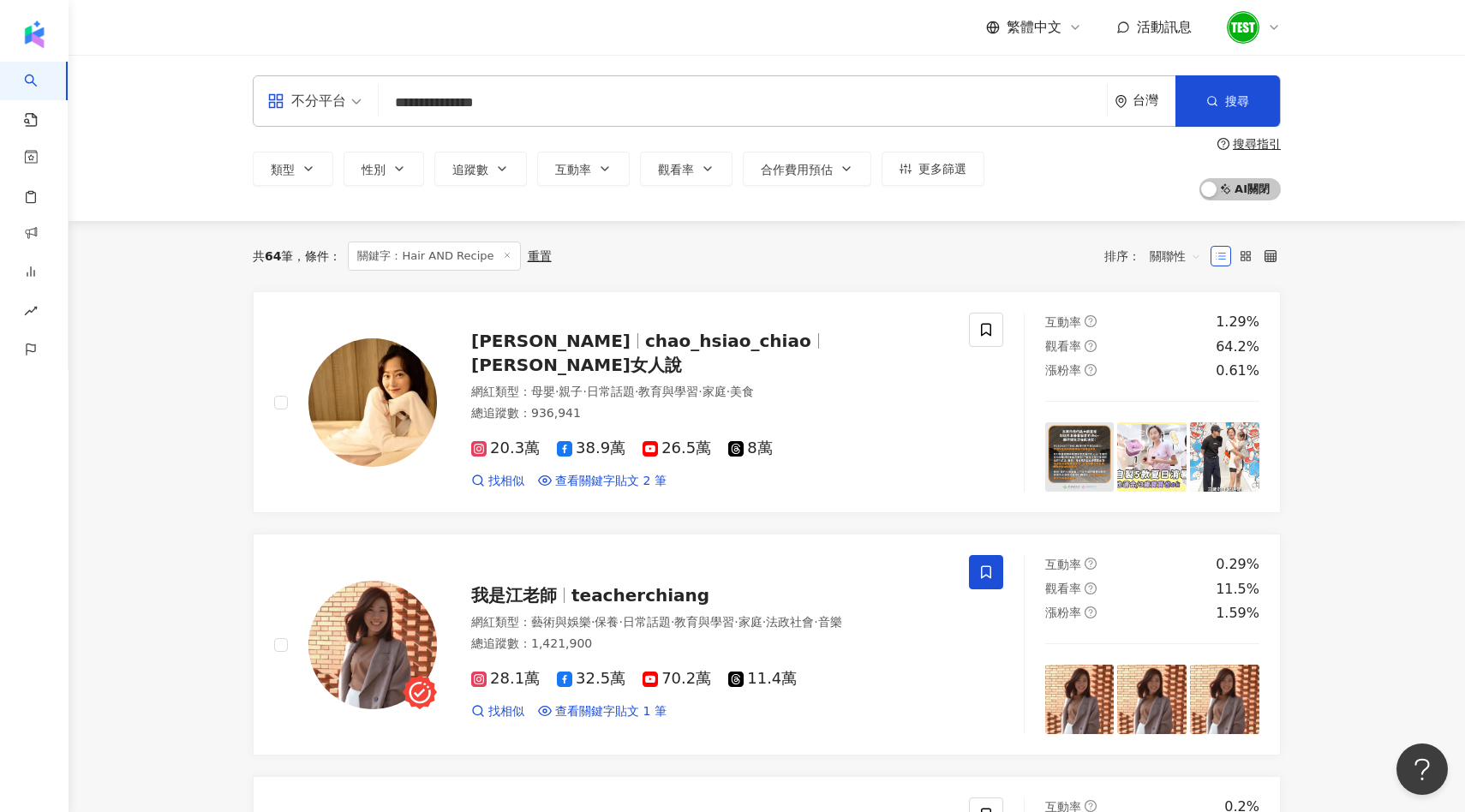
click at [1163, 254] on span "關聯性" at bounding box center [1175, 256] width 51 height 27
click at [1166, 329] on div "追蹤數" at bounding box center [1176, 320] width 43 height 19
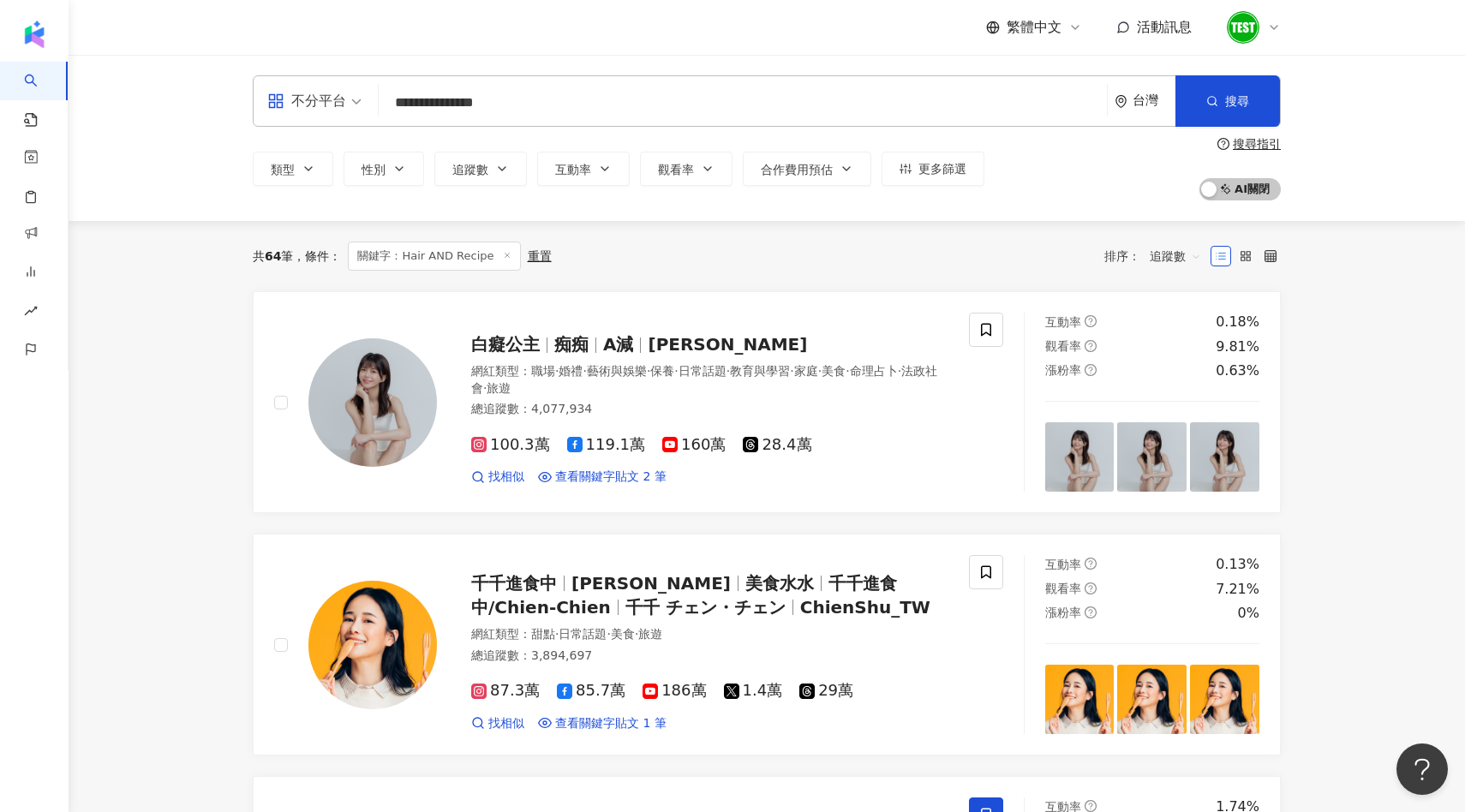
click at [526, 105] on input "**********" at bounding box center [743, 103] width 715 height 32
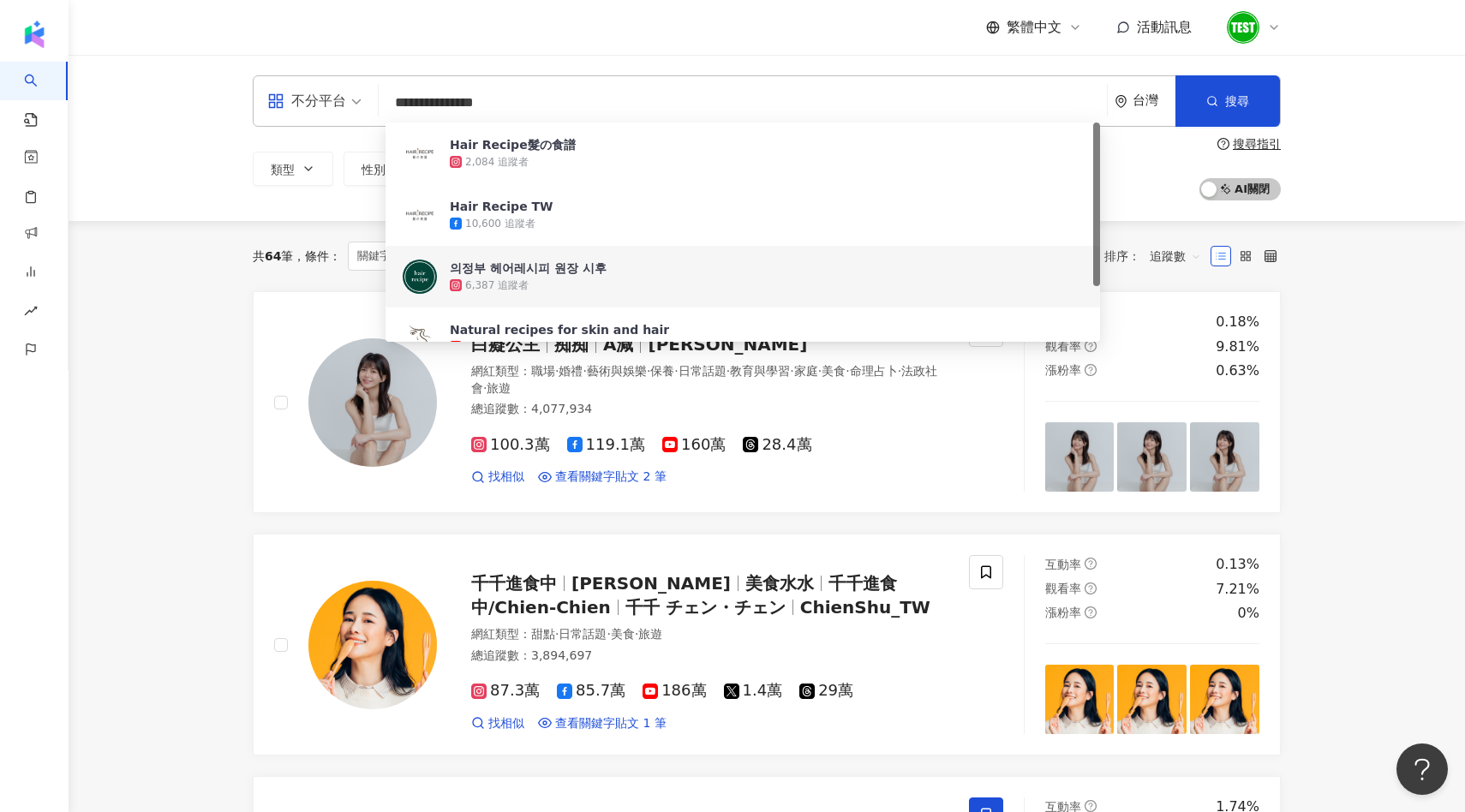
drag, startPoint x: 544, startPoint y: 94, endPoint x: 392, endPoint y: 94, distance: 152.0
click at [392, 94] on input "**********" at bounding box center [743, 103] width 715 height 32
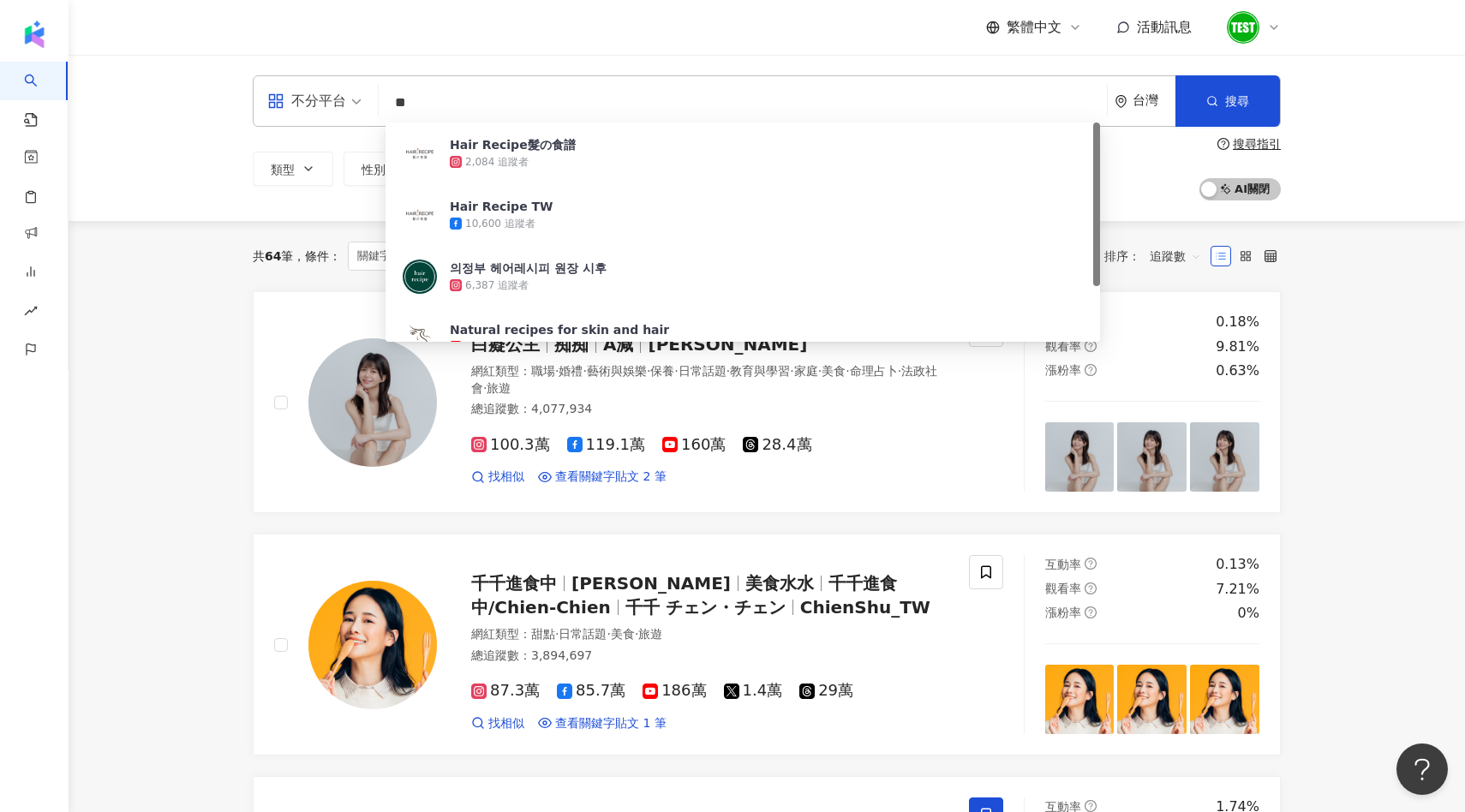
type input "*"
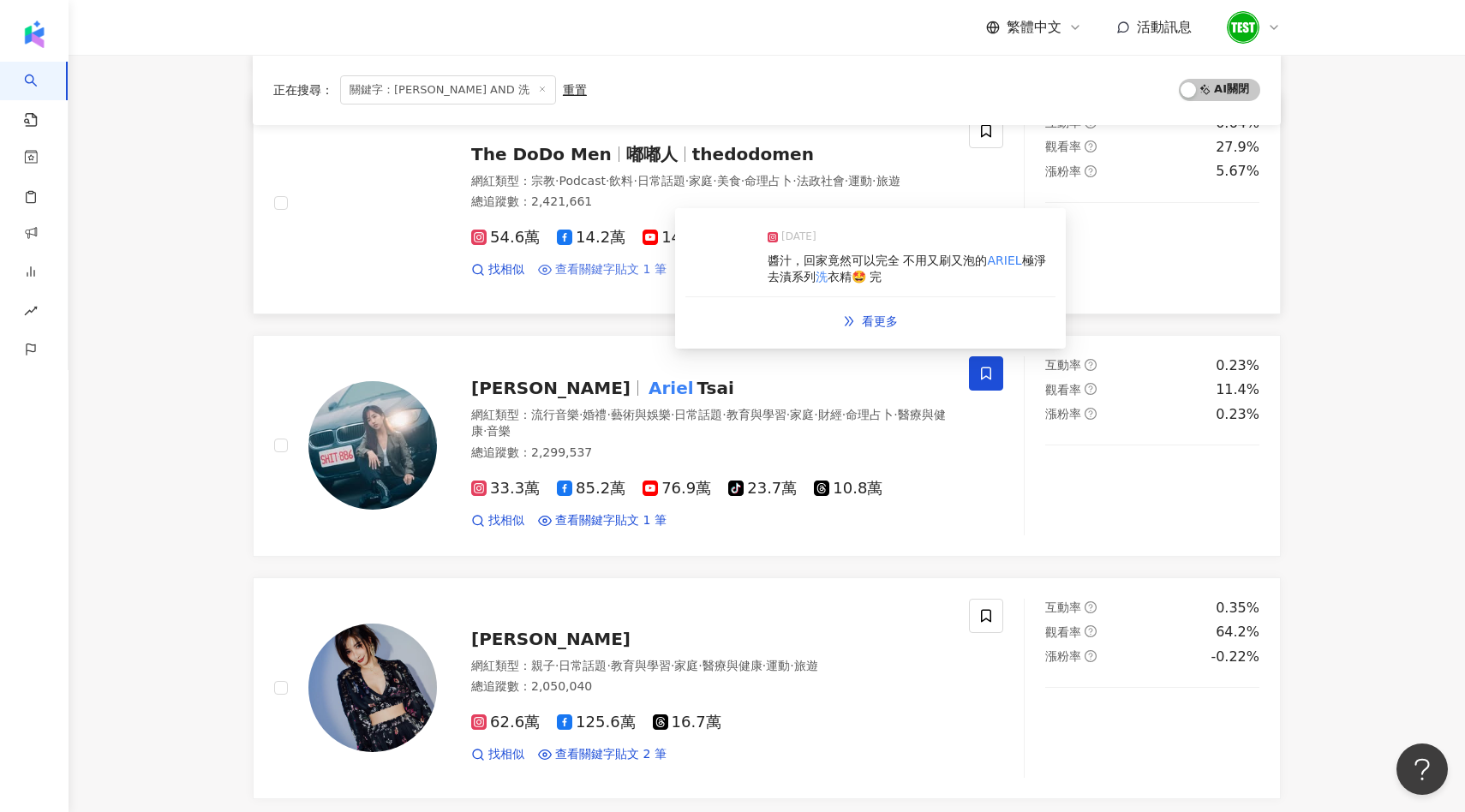
scroll to position [530, 0]
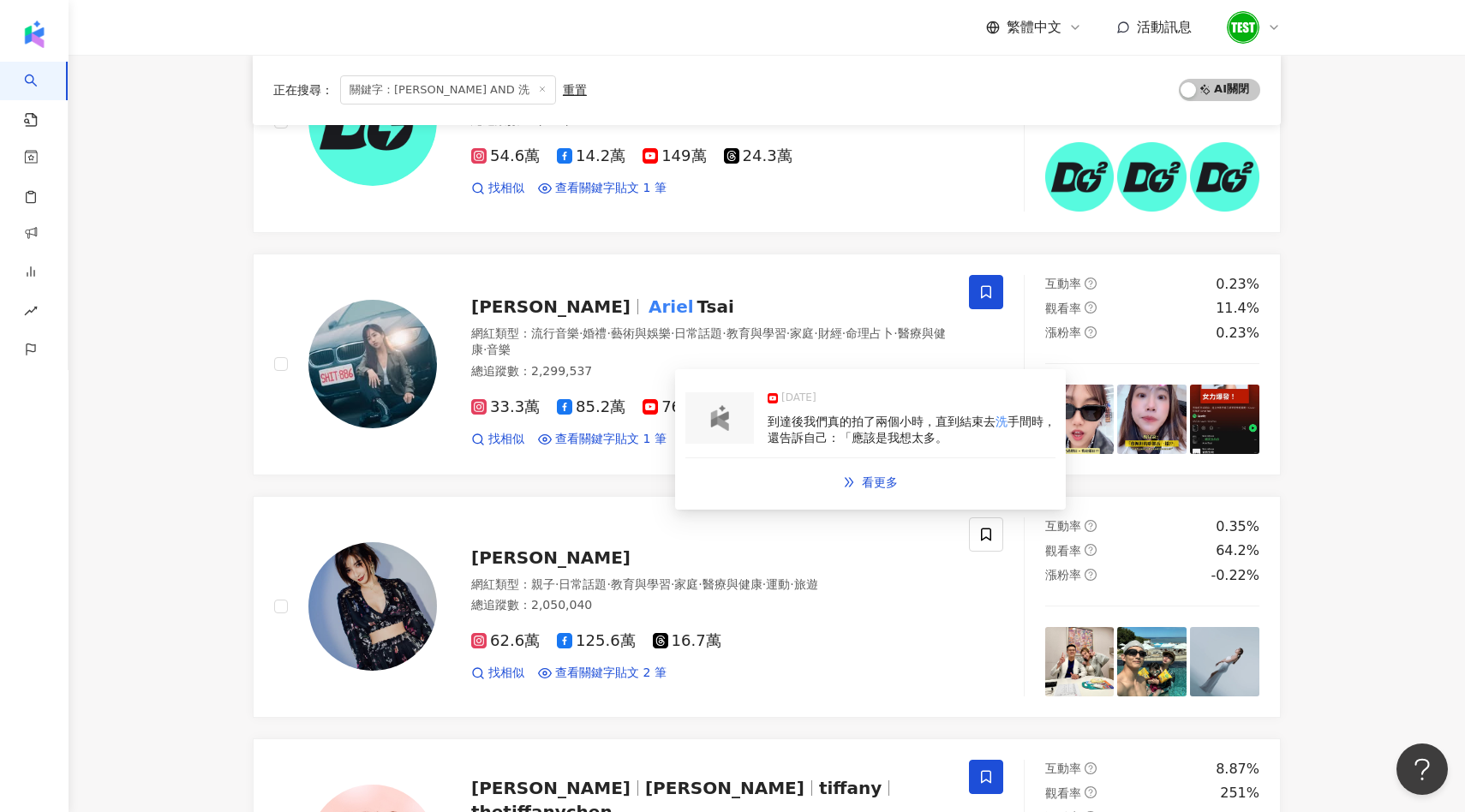
type input "**********"
click at [725, 427] on img at bounding box center [719, 418] width 34 height 26
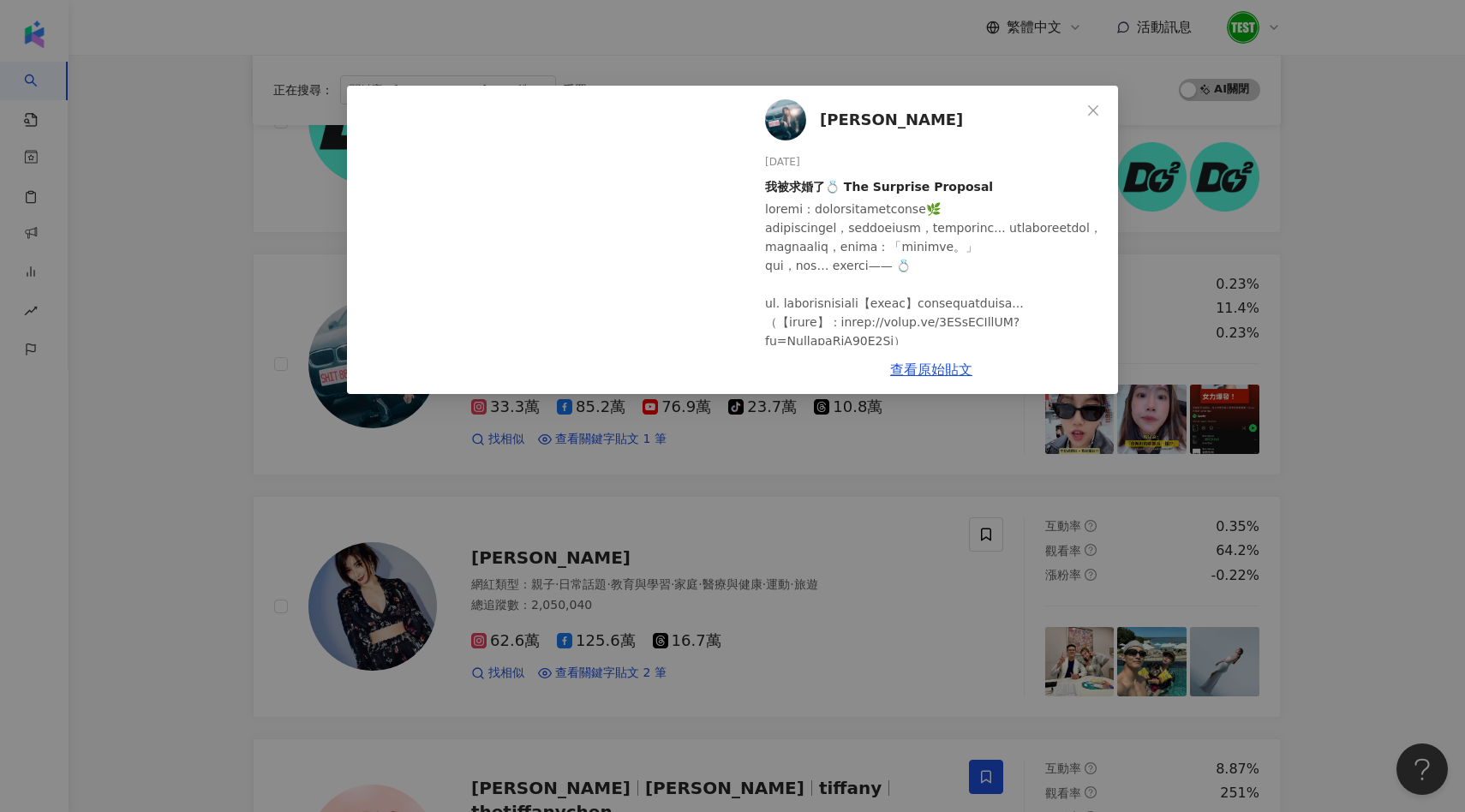
click at [670, 500] on div "[PERSON_NAME][DATE] 我被求婚了💍 The Surprise Proposal 694 79 1.1萬 查看原始貼文" at bounding box center [732, 406] width 1465 height 812
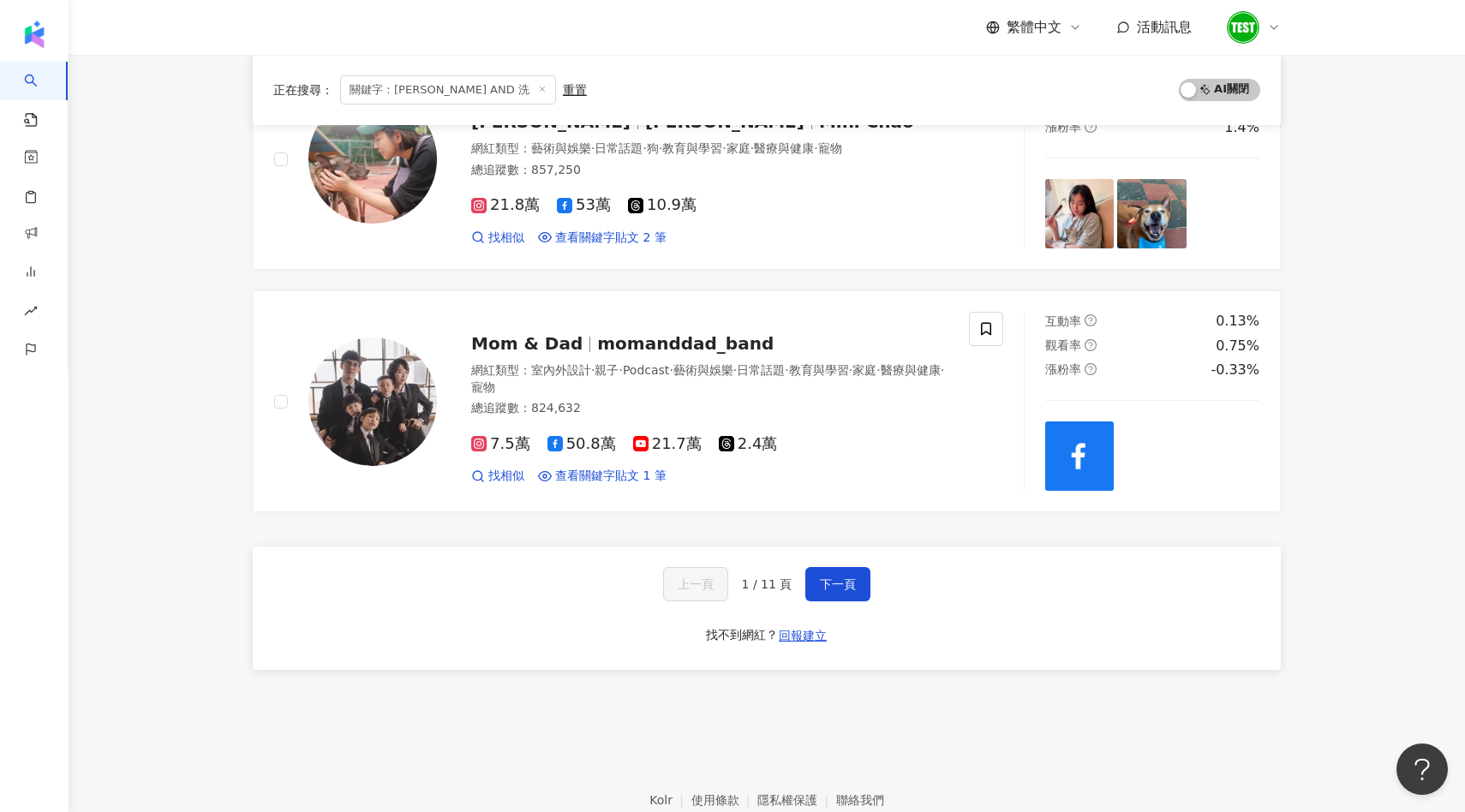
scroll to position [2631, 0]
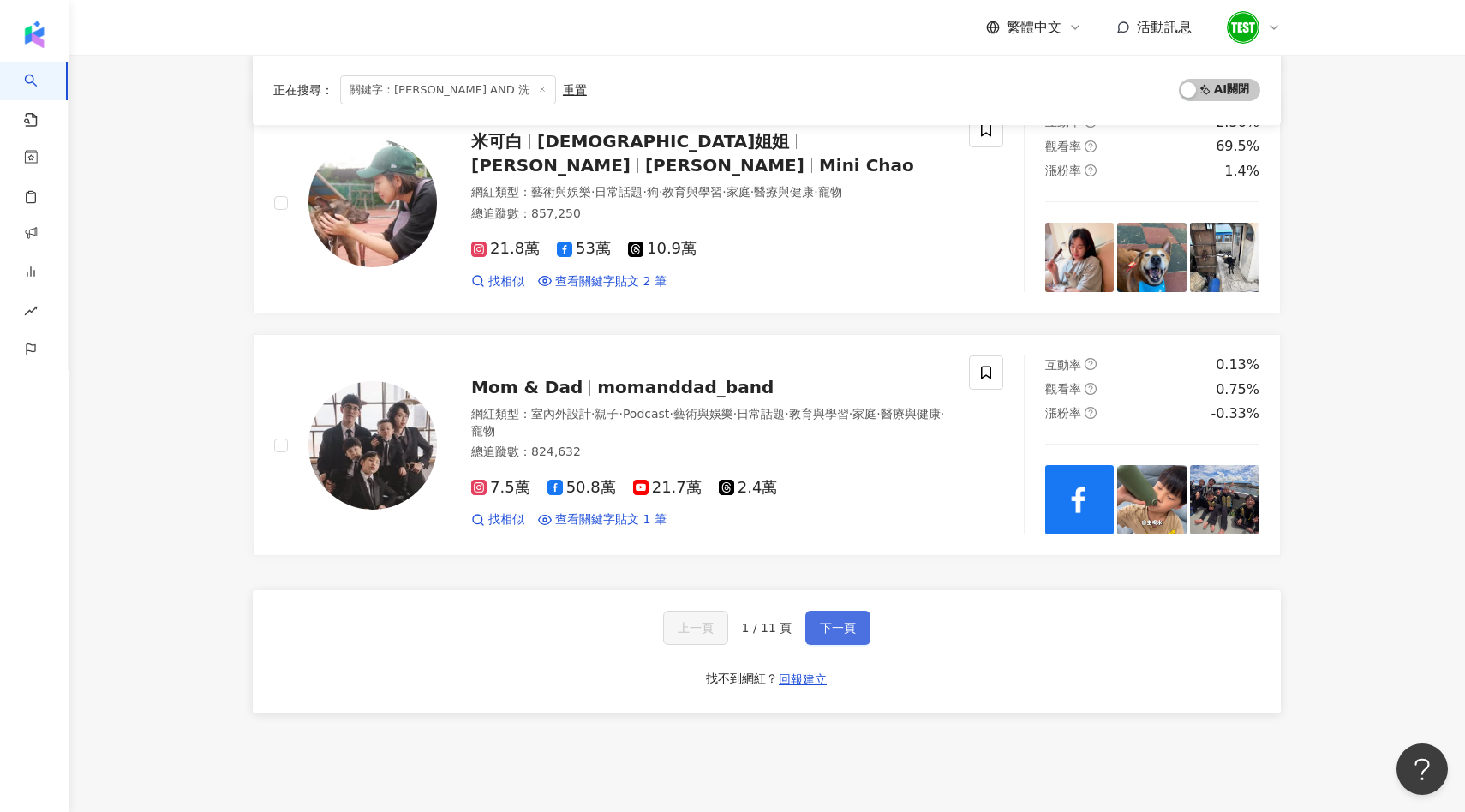
click at [843, 630] on span "下一頁" at bounding box center [838, 628] width 36 height 13
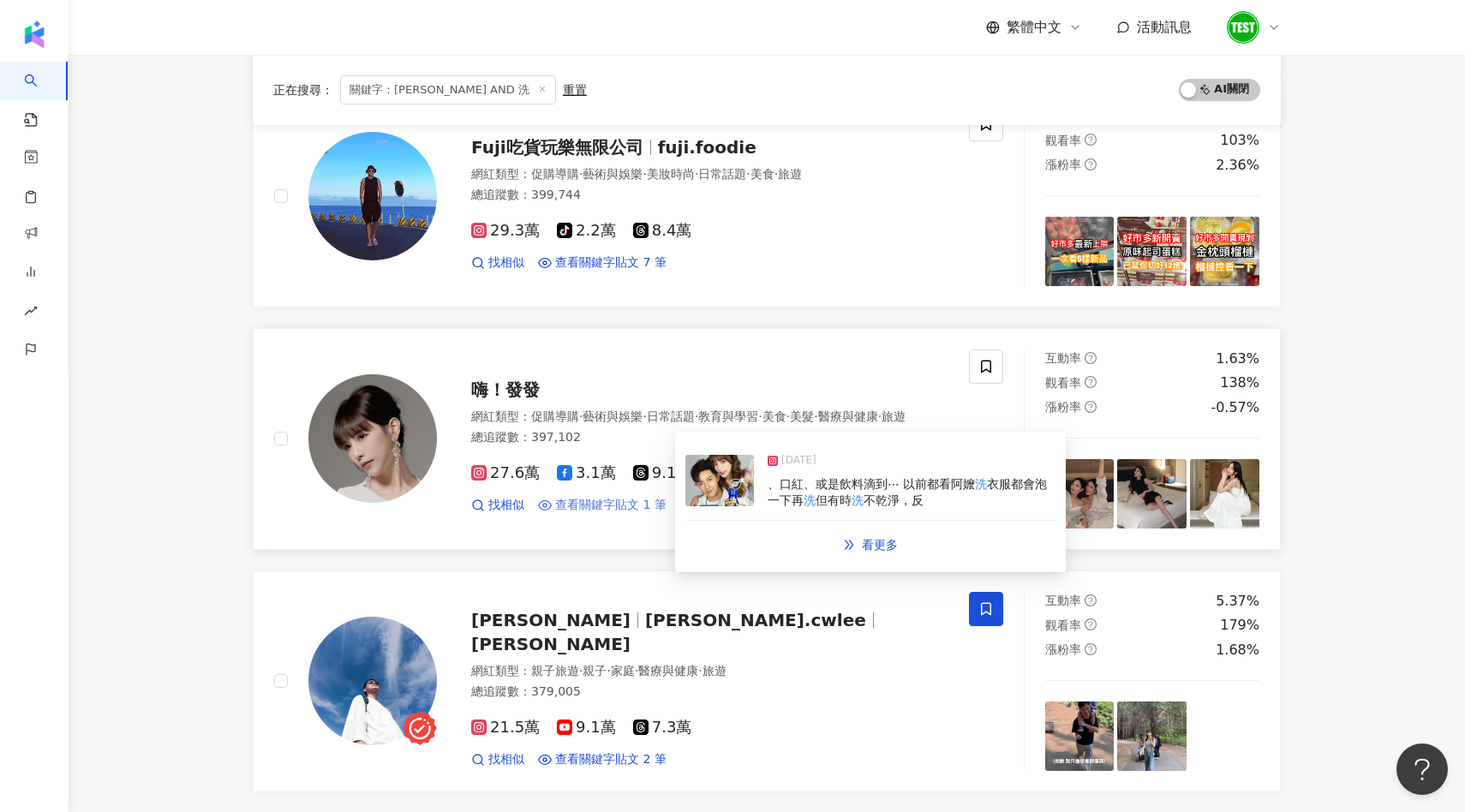
scroll to position [2369, 0]
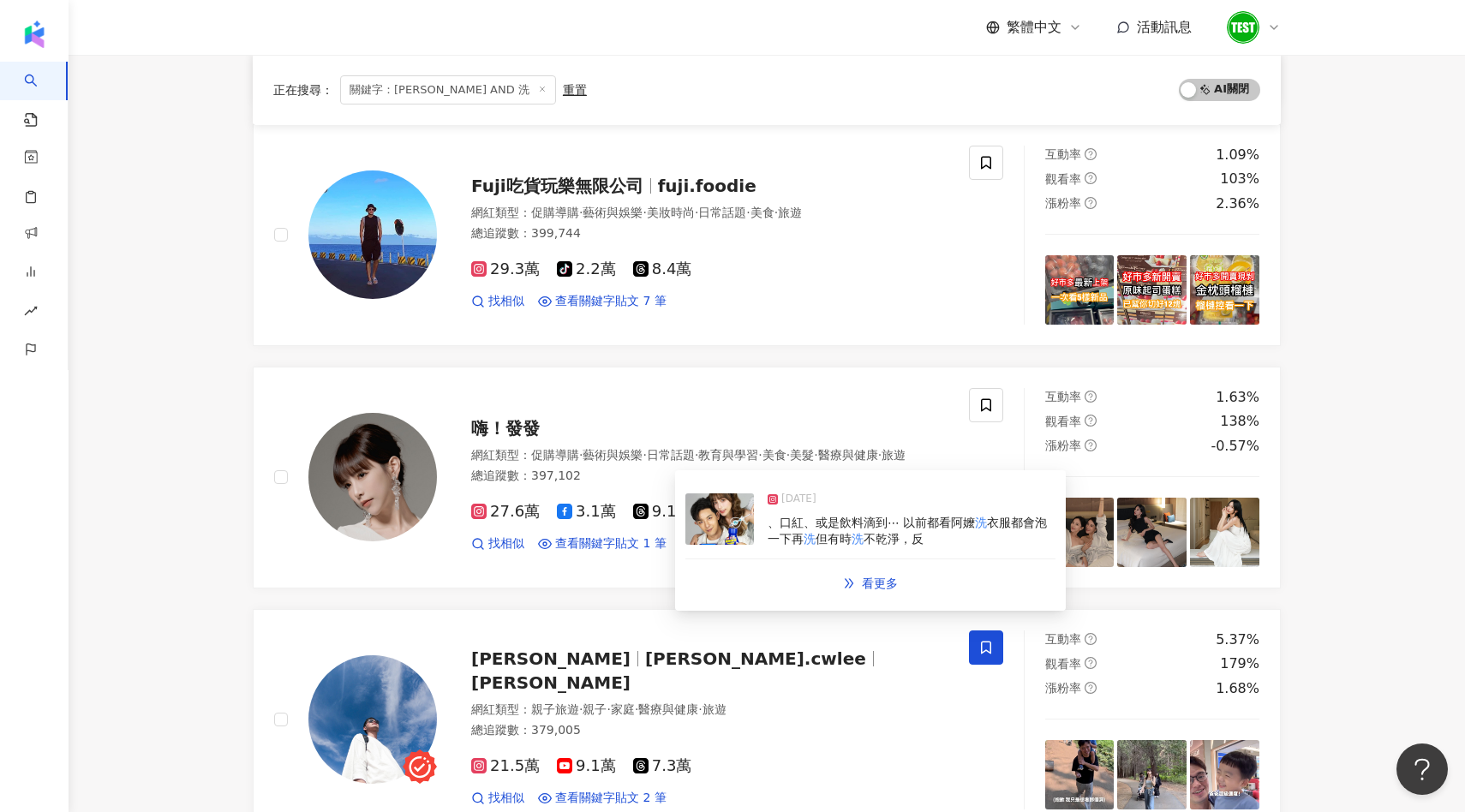
click at [729, 531] on img at bounding box center [719, 519] width 68 height 51
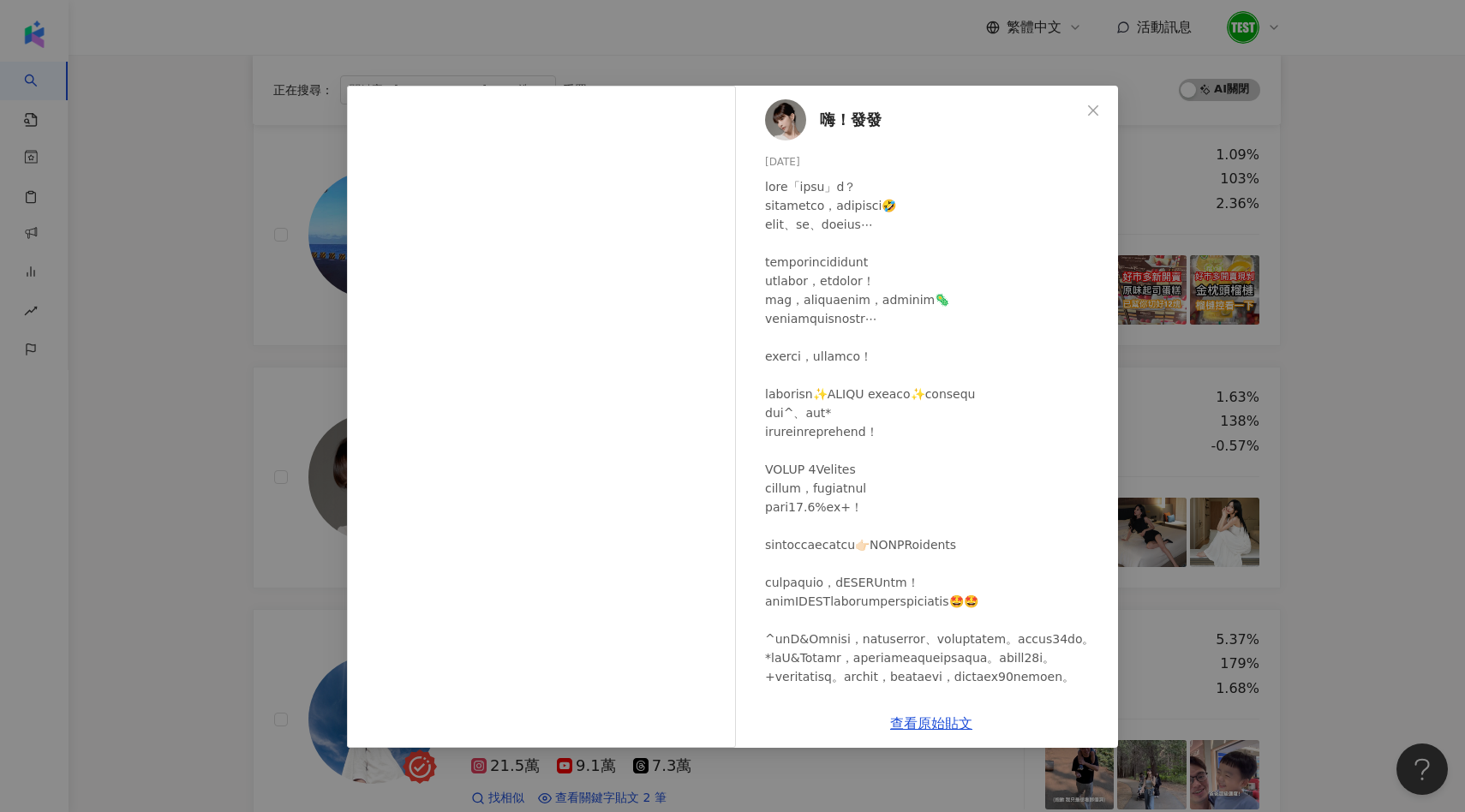
click at [290, 547] on div "嗨！發發 2024/9/9 7,355 123 126萬 查看原始貼文" at bounding box center [732, 406] width 1465 height 812
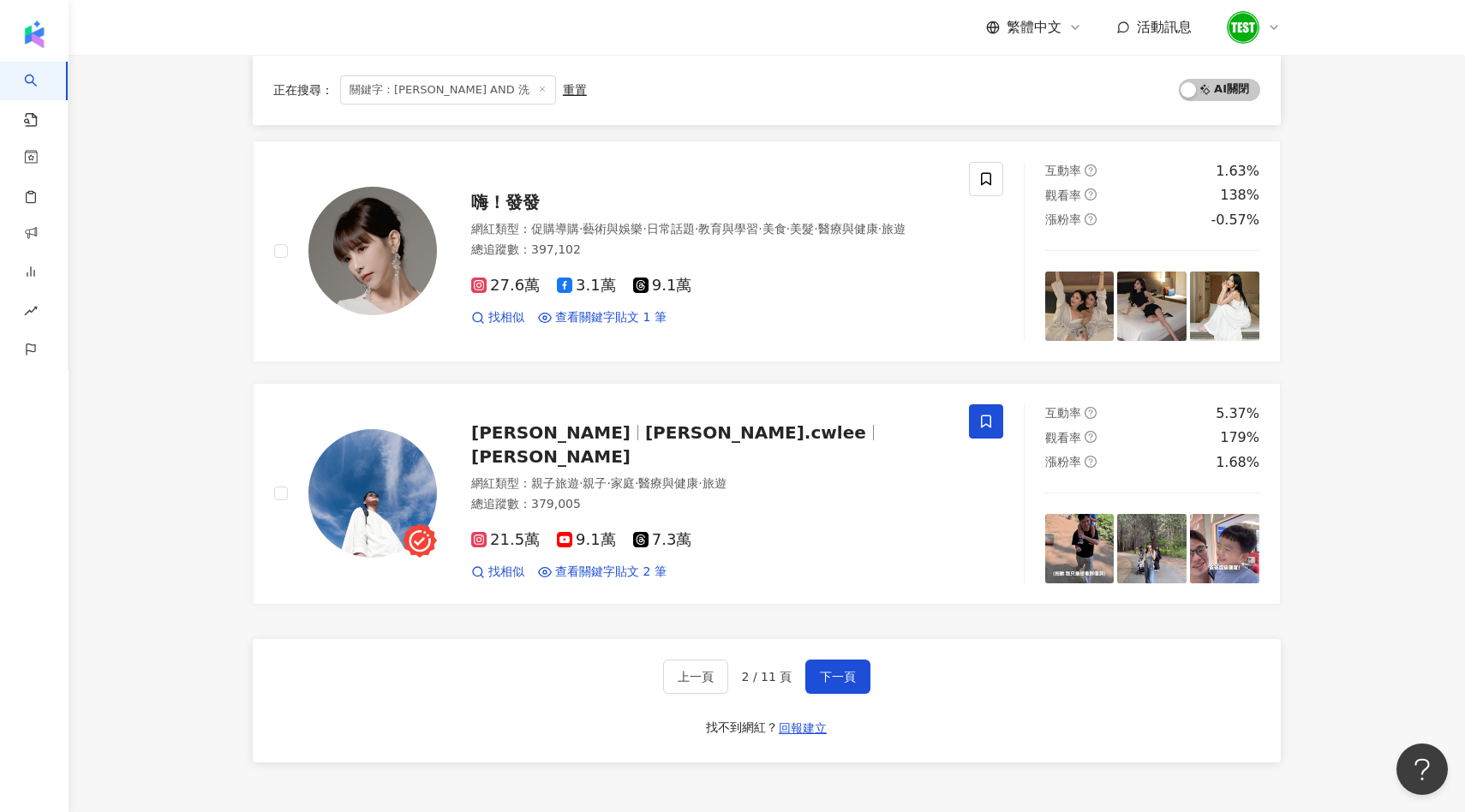
scroll to position [2608, 0]
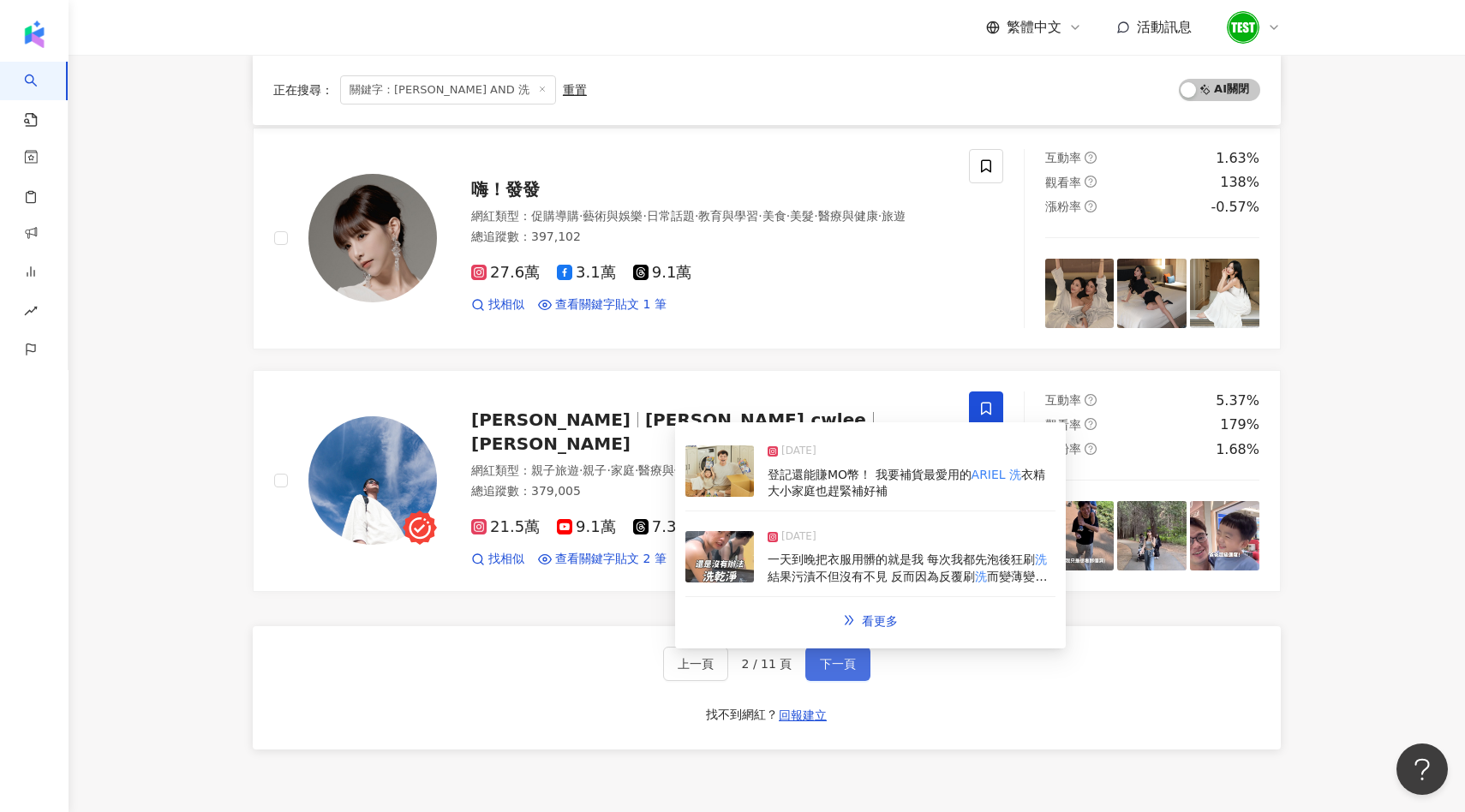
click at [817, 657] on button "下一頁" at bounding box center [838, 664] width 65 height 34
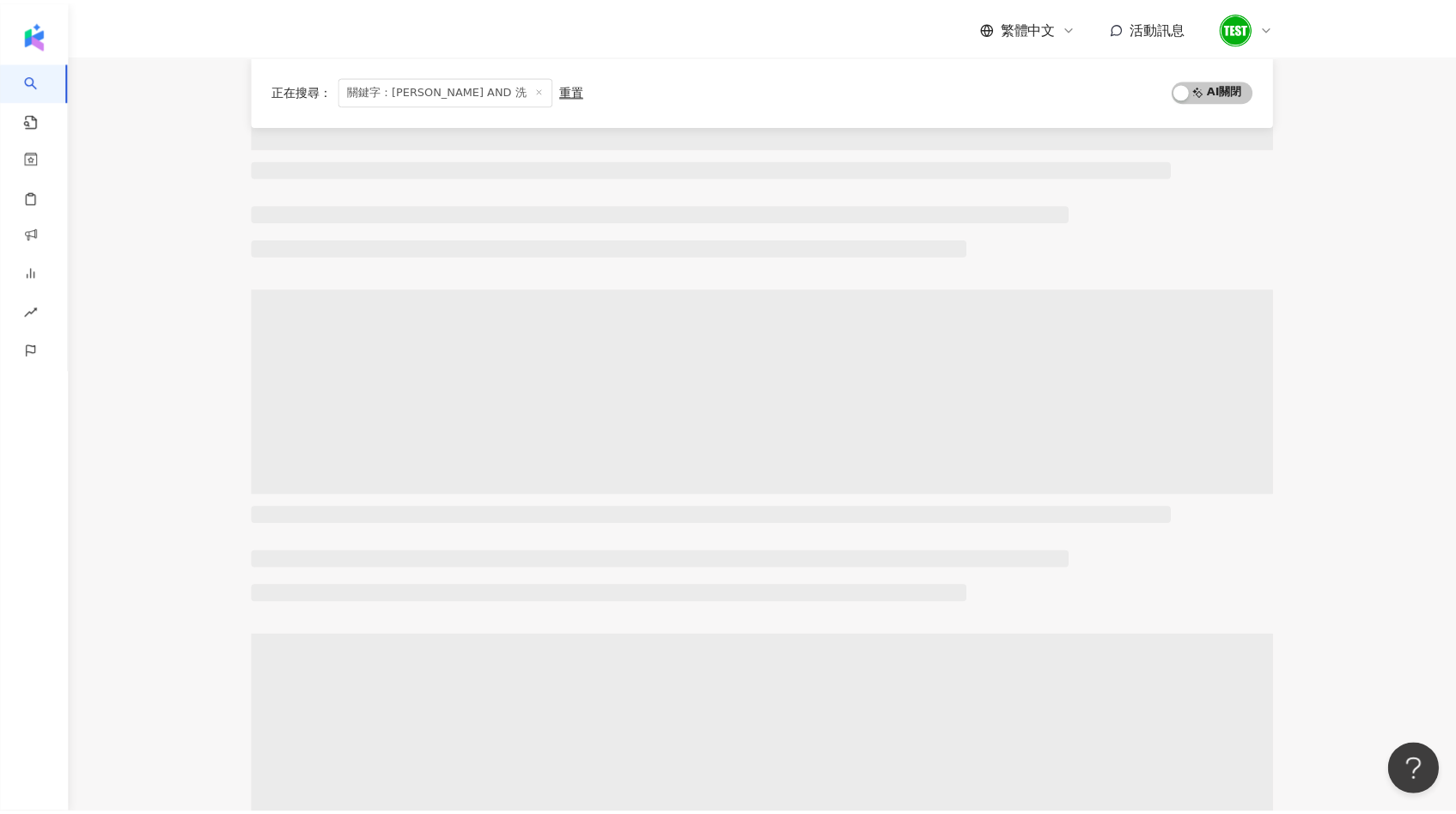
scroll to position [0, 0]
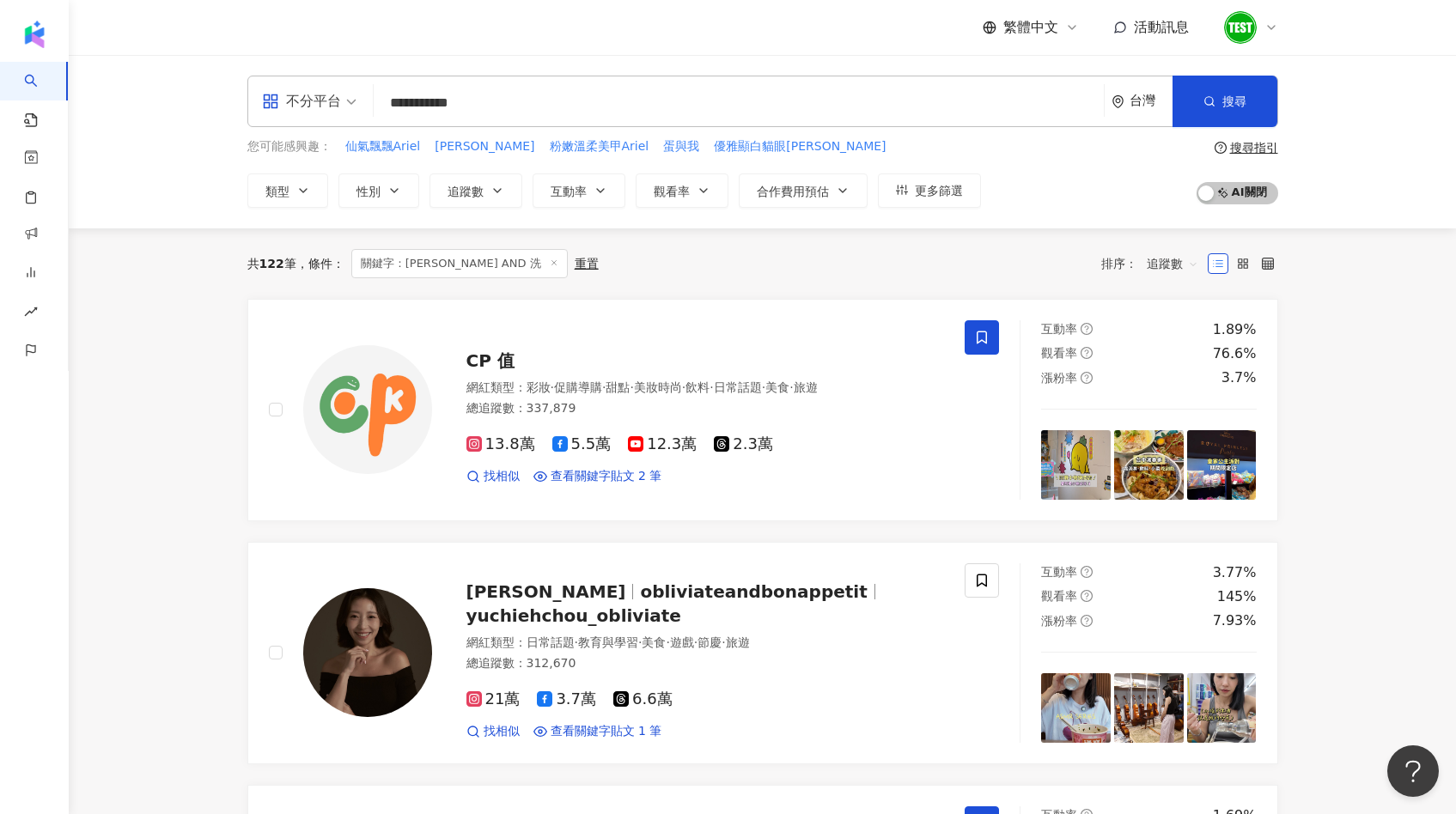
click at [1249, 20] on img at bounding box center [1241, 27] width 32 height 32
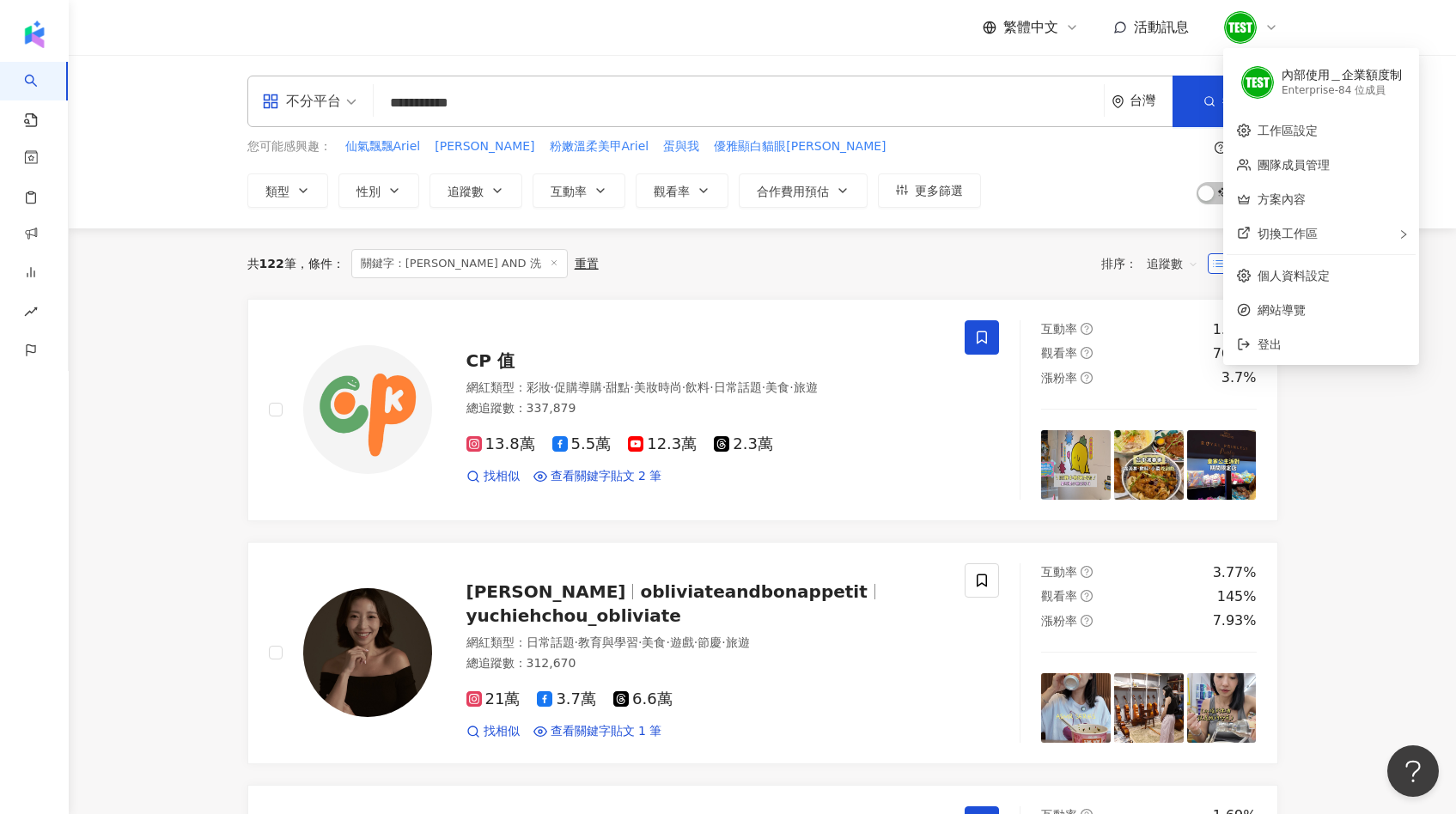
click at [1267, 28] on icon at bounding box center [1271, 27] width 14 height 14
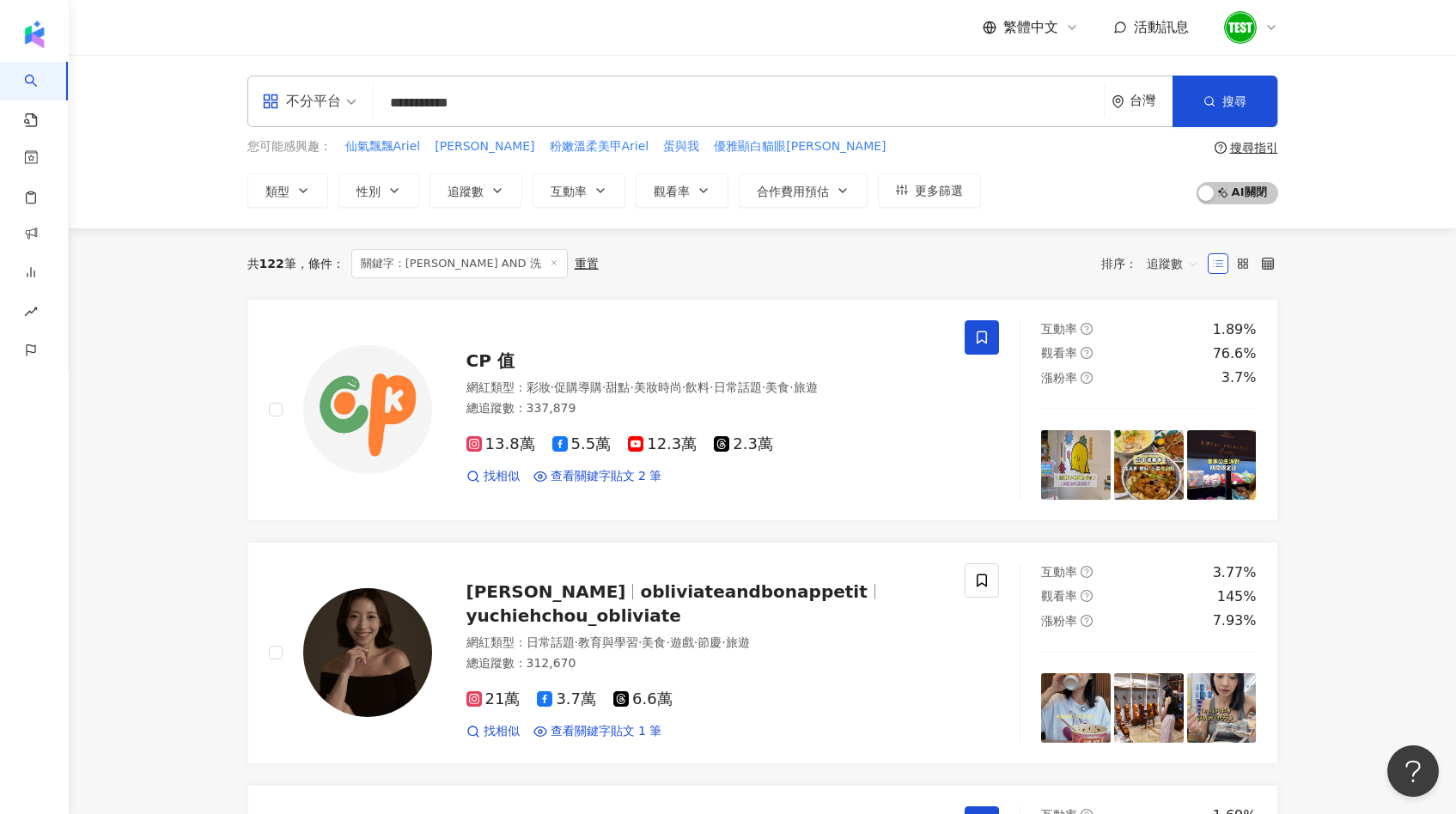
click at [1267, 28] on icon at bounding box center [1271, 27] width 14 height 14
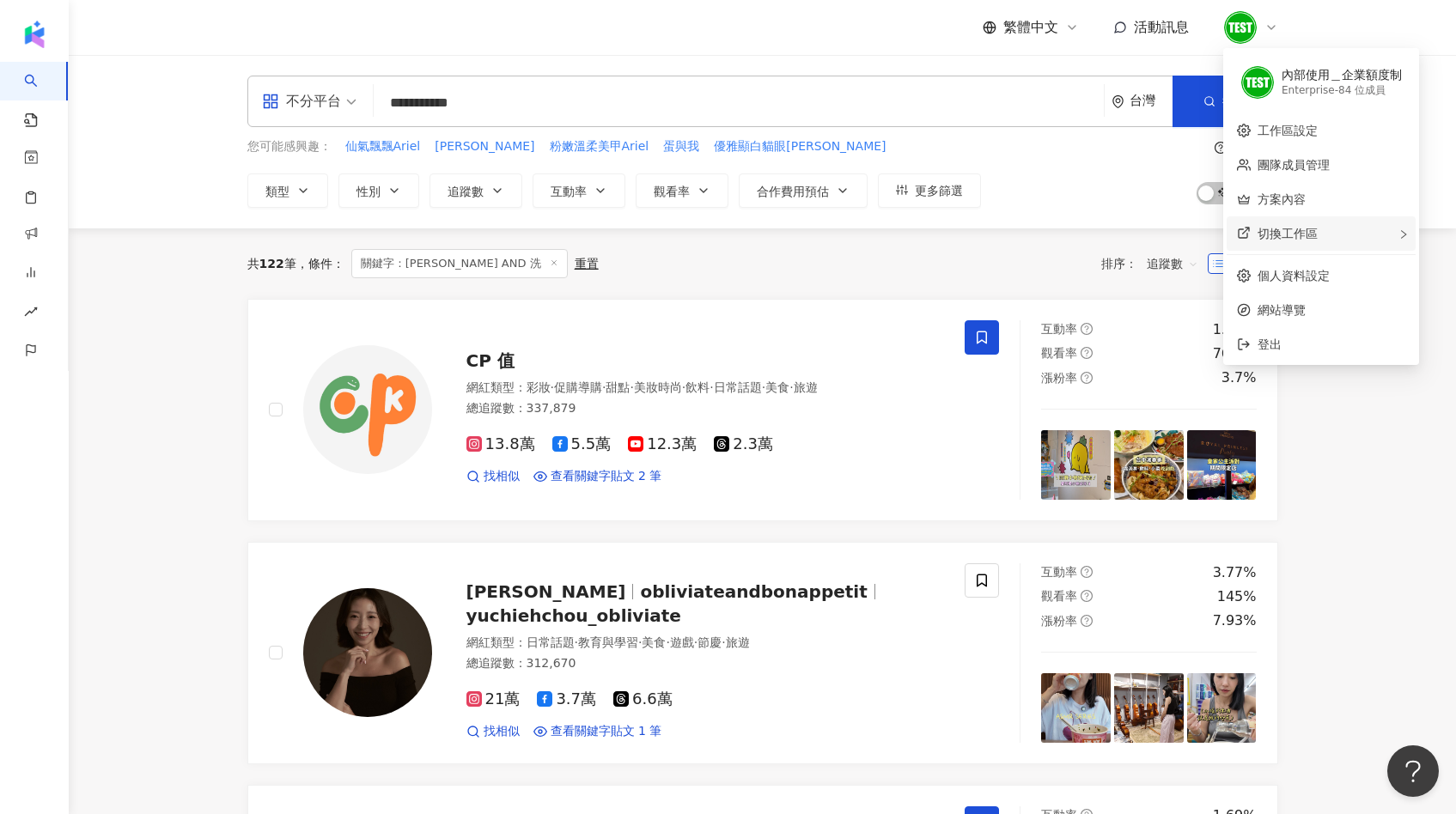
click at [1284, 224] on div "切換工作區" at bounding box center [1322, 233] width 189 height 34
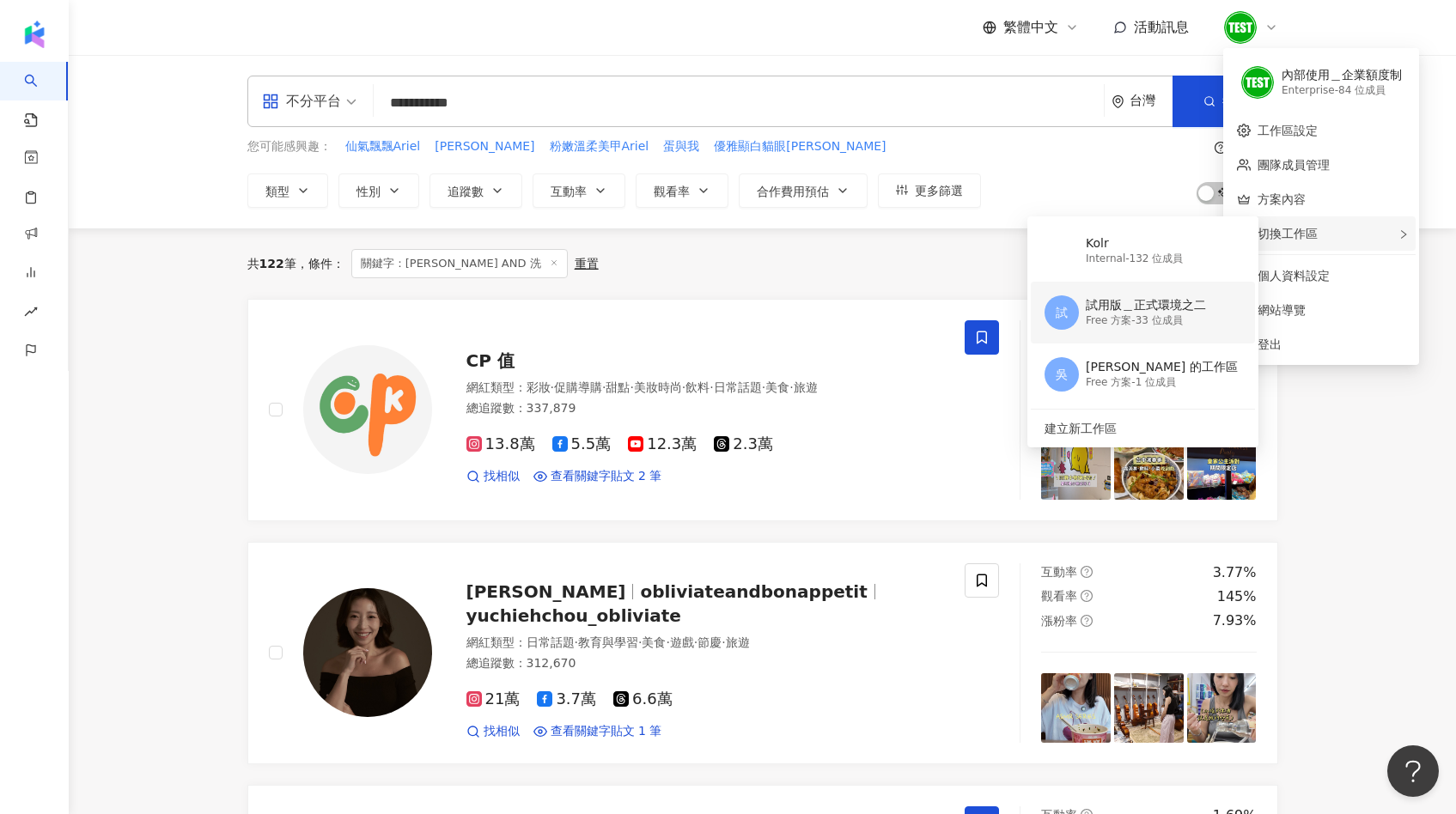
click at [1121, 316] on div "Free 方案 - 33 位成員" at bounding box center [1145, 321] width 120 height 14
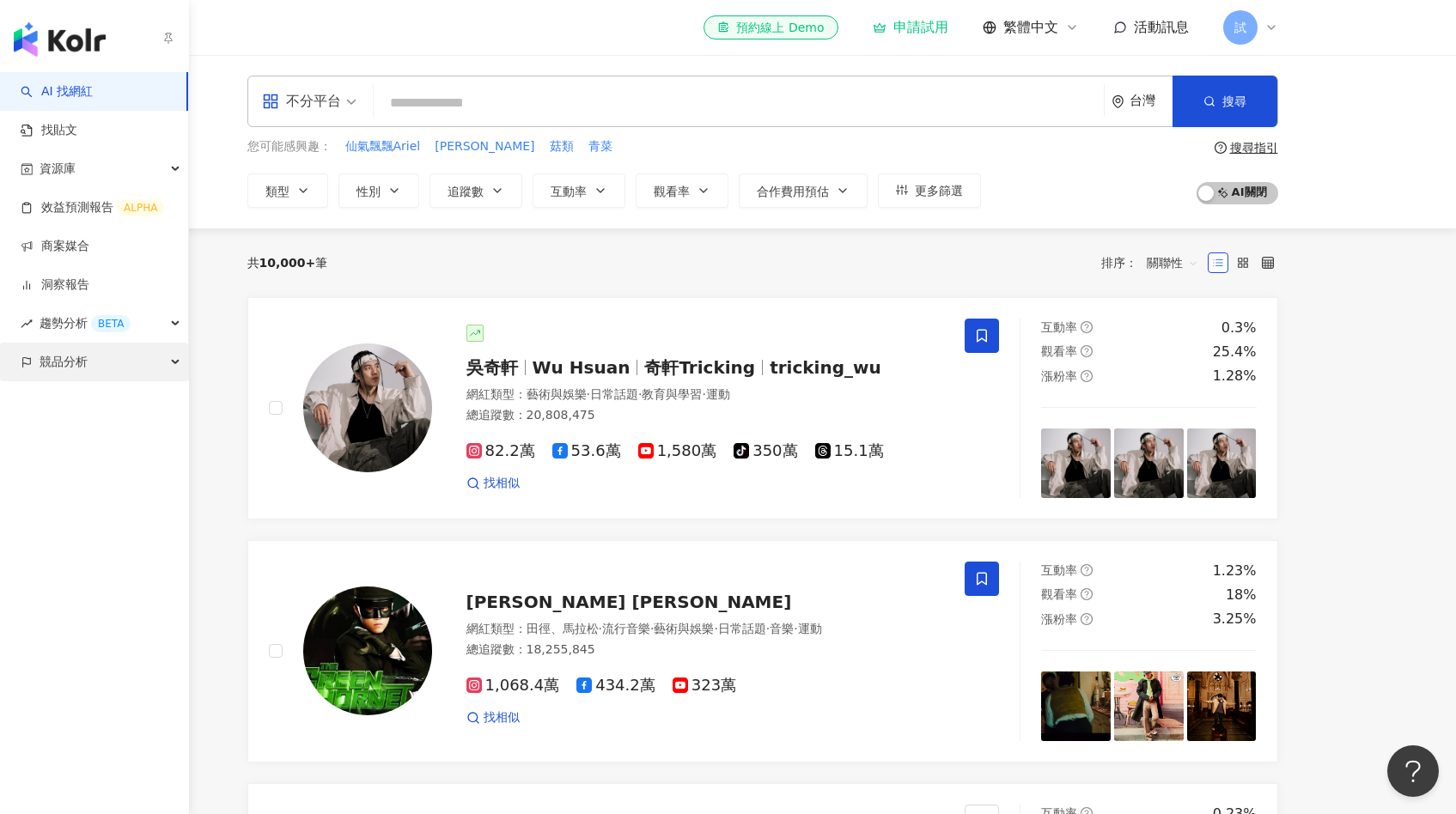
click at [93, 357] on div "競品分析" at bounding box center [94, 361] width 188 height 39
click at [103, 432] on link "關鍵字提及分析" at bounding box center [83, 439] width 84 height 17
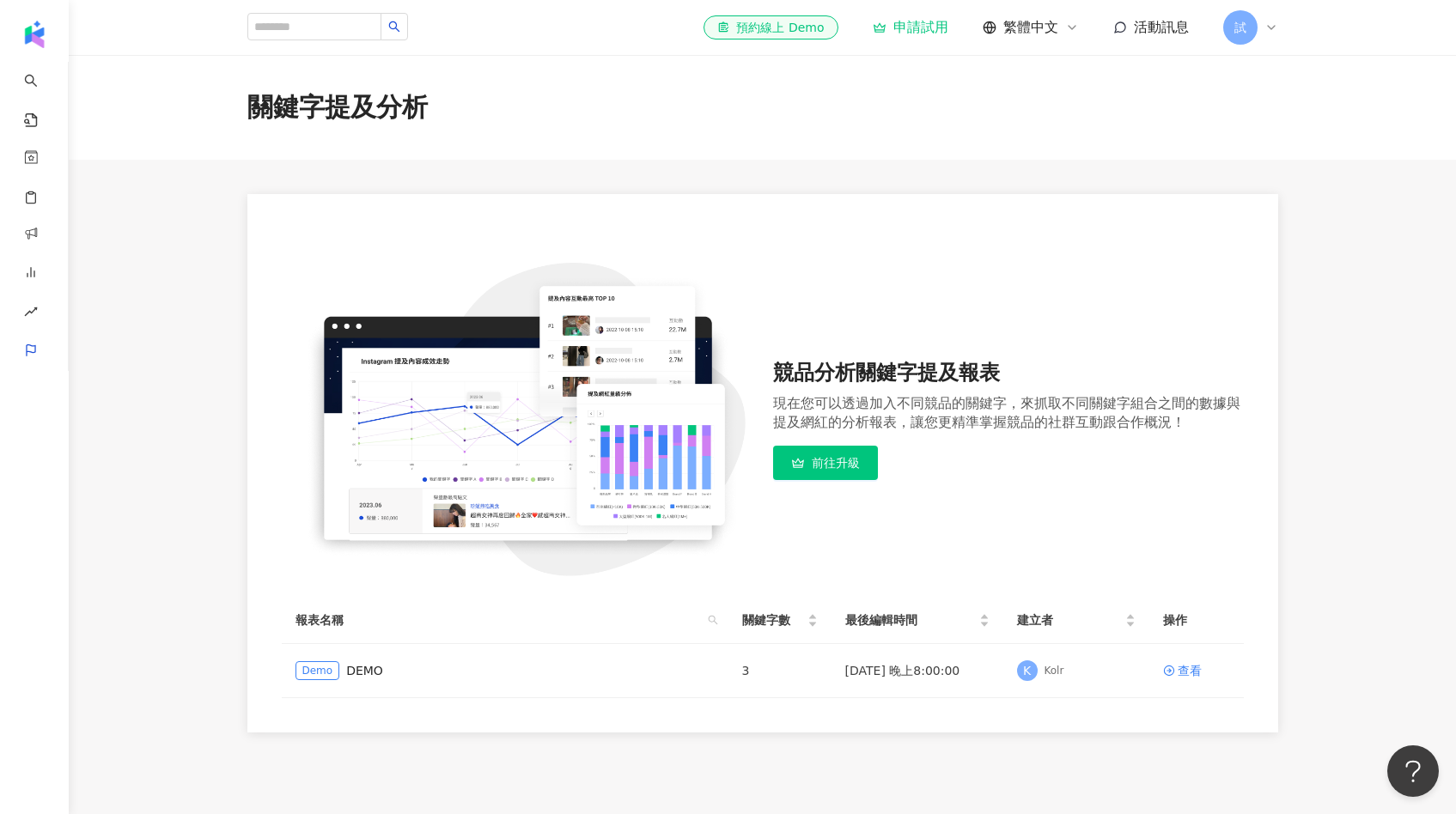
click at [1258, 24] on div "試" at bounding box center [1250, 27] width 55 height 34
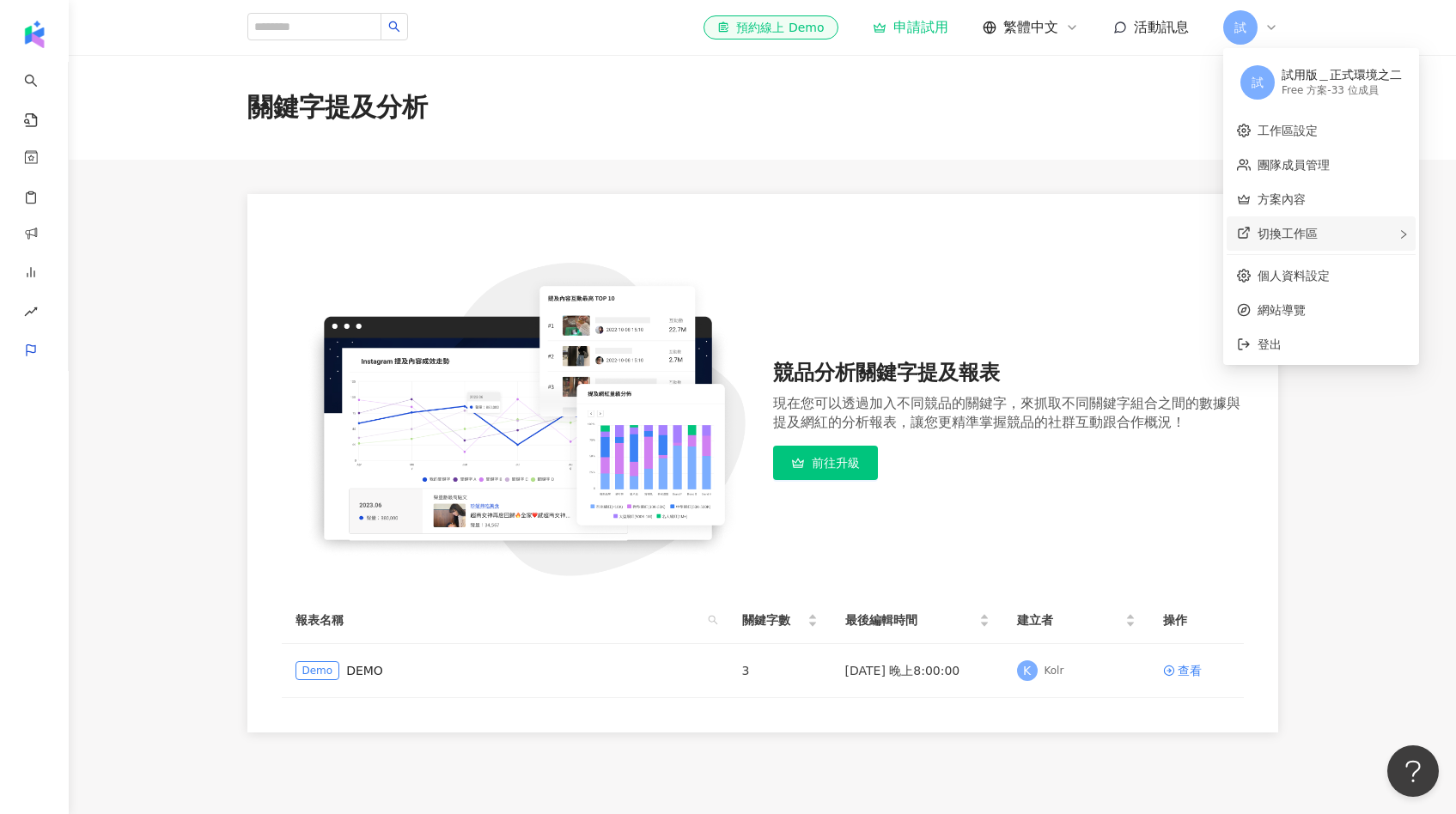
click at [1292, 224] on div "切換工作區" at bounding box center [1322, 233] width 189 height 34
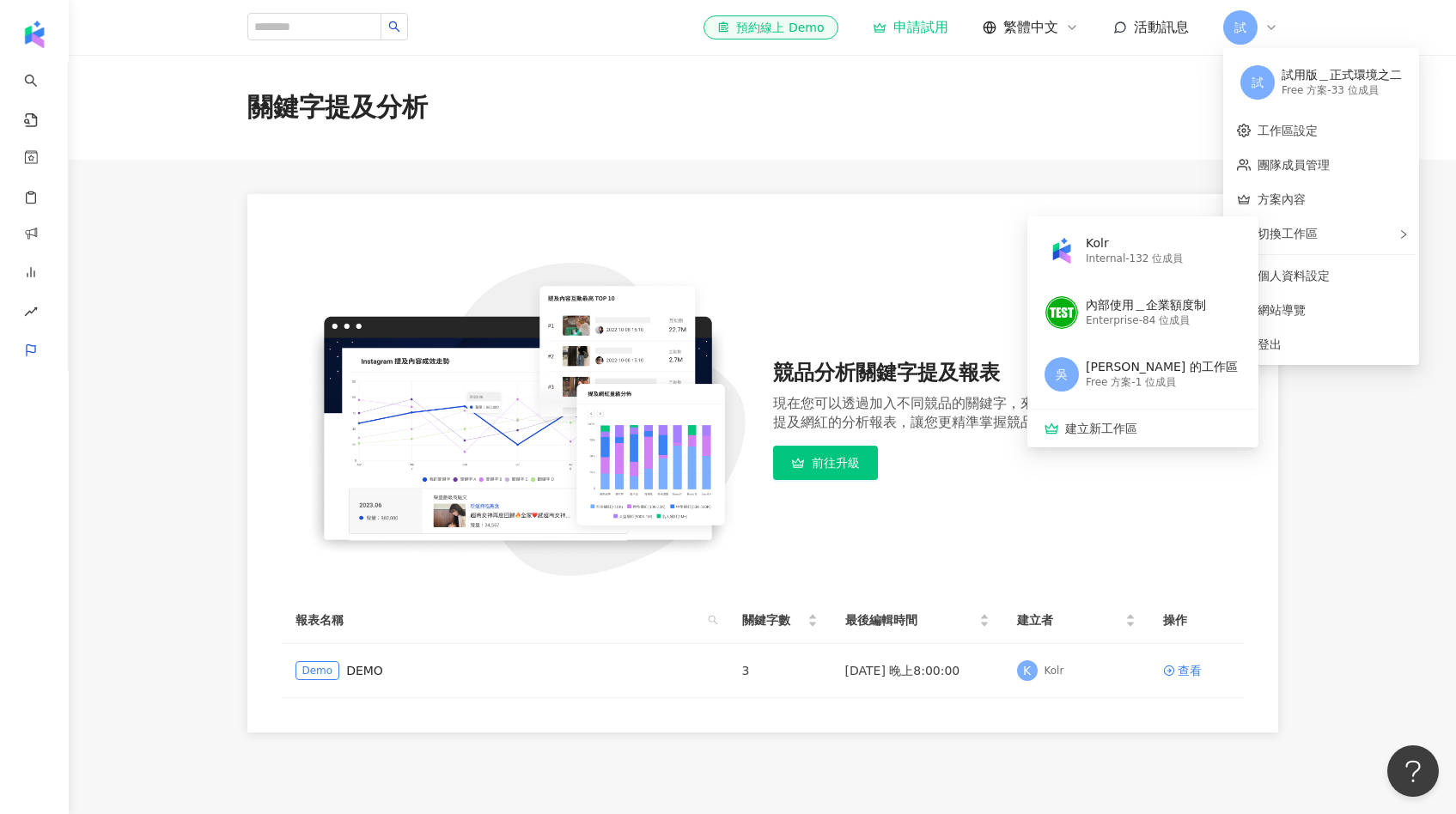
click at [143, 382] on main "關鍵字提及分析 競品分析關鍵字提及報表 現在您可以透過加入不同競品的關鍵字，來抓取不同關鍵字組合之間的數據與提及網紅的分析報表，讓您更精準掌握競品的社群互動跟…" at bounding box center [762, 394] width 1387 height 678
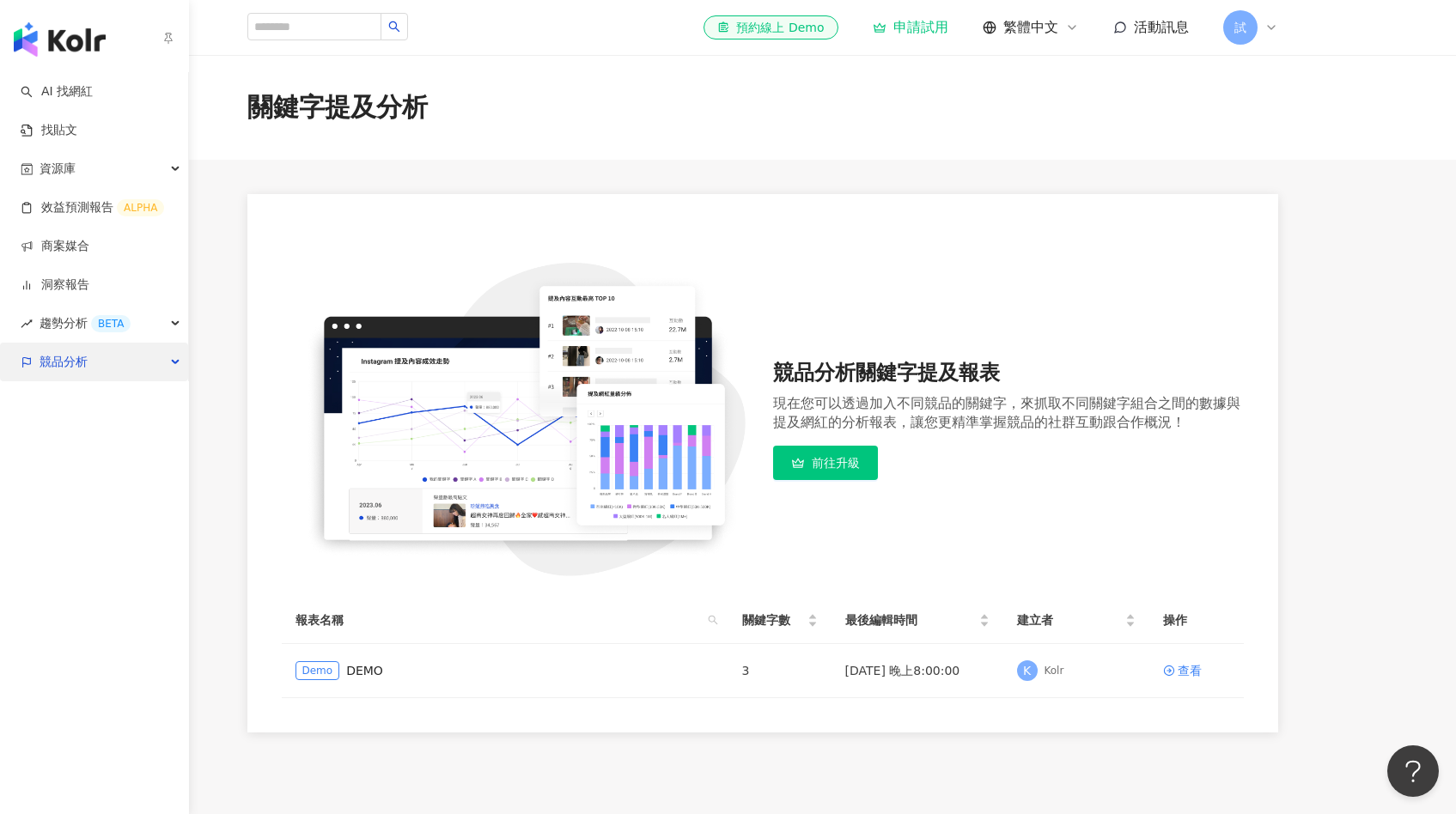
click at [72, 361] on span "競品分析" at bounding box center [63, 361] width 48 height 39
click at [78, 434] on link "關鍵字提及分析" at bounding box center [83, 439] width 84 height 17
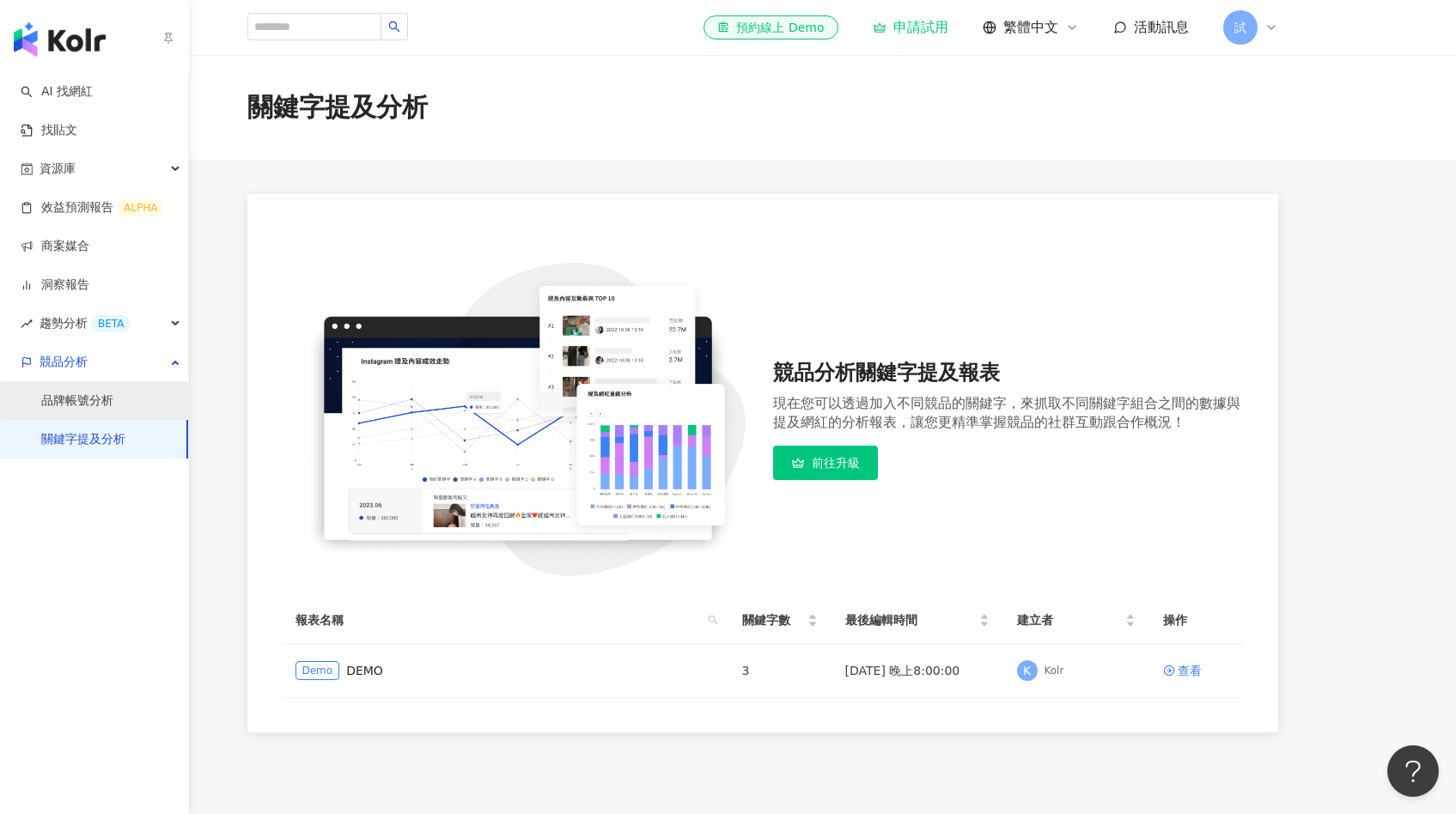
click at [92, 410] on link "品牌帳號分析" at bounding box center [78, 400] width 72 height 17
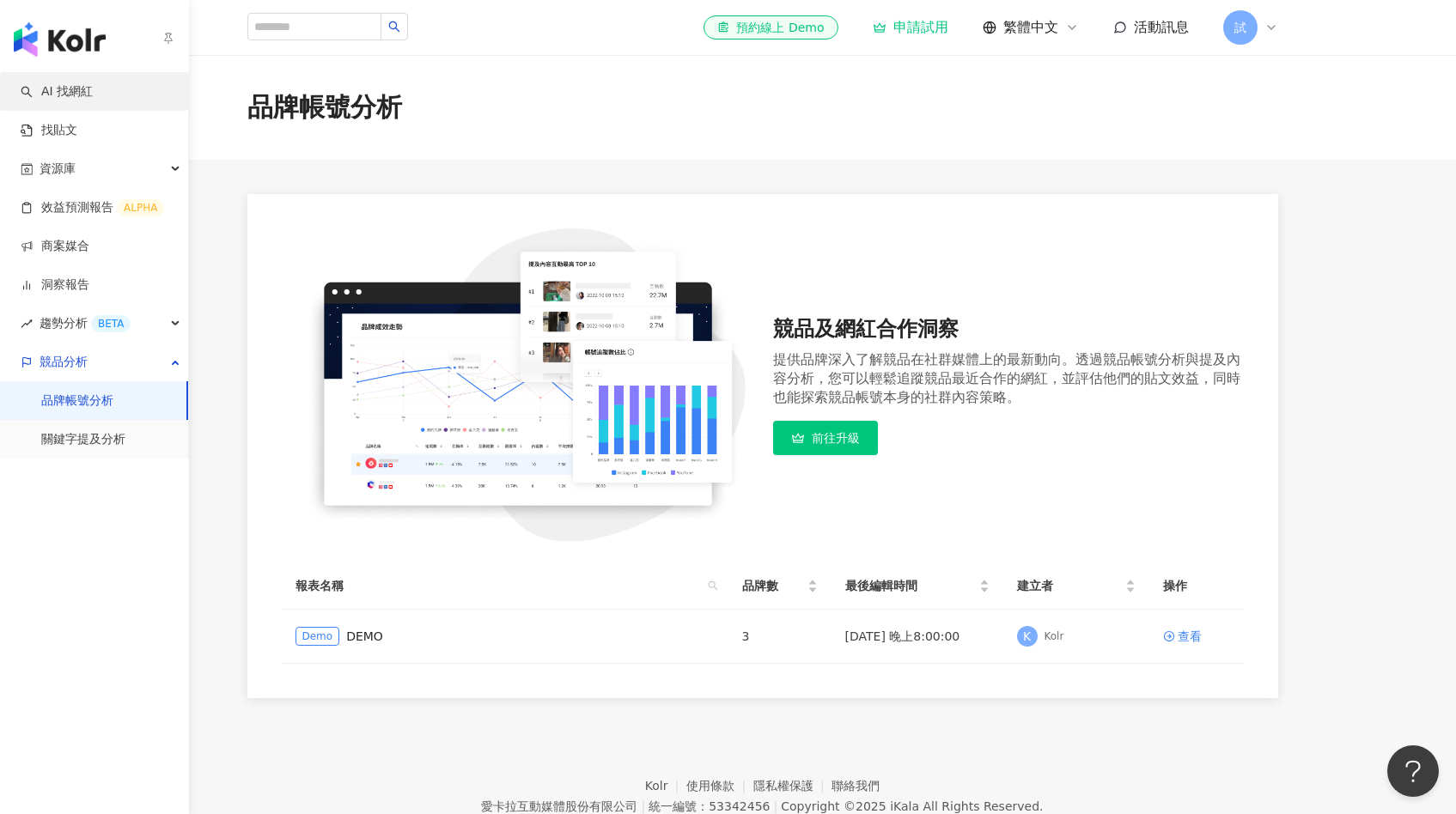
click at [93, 84] on link "AI 找網紅" at bounding box center [57, 91] width 72 height 17
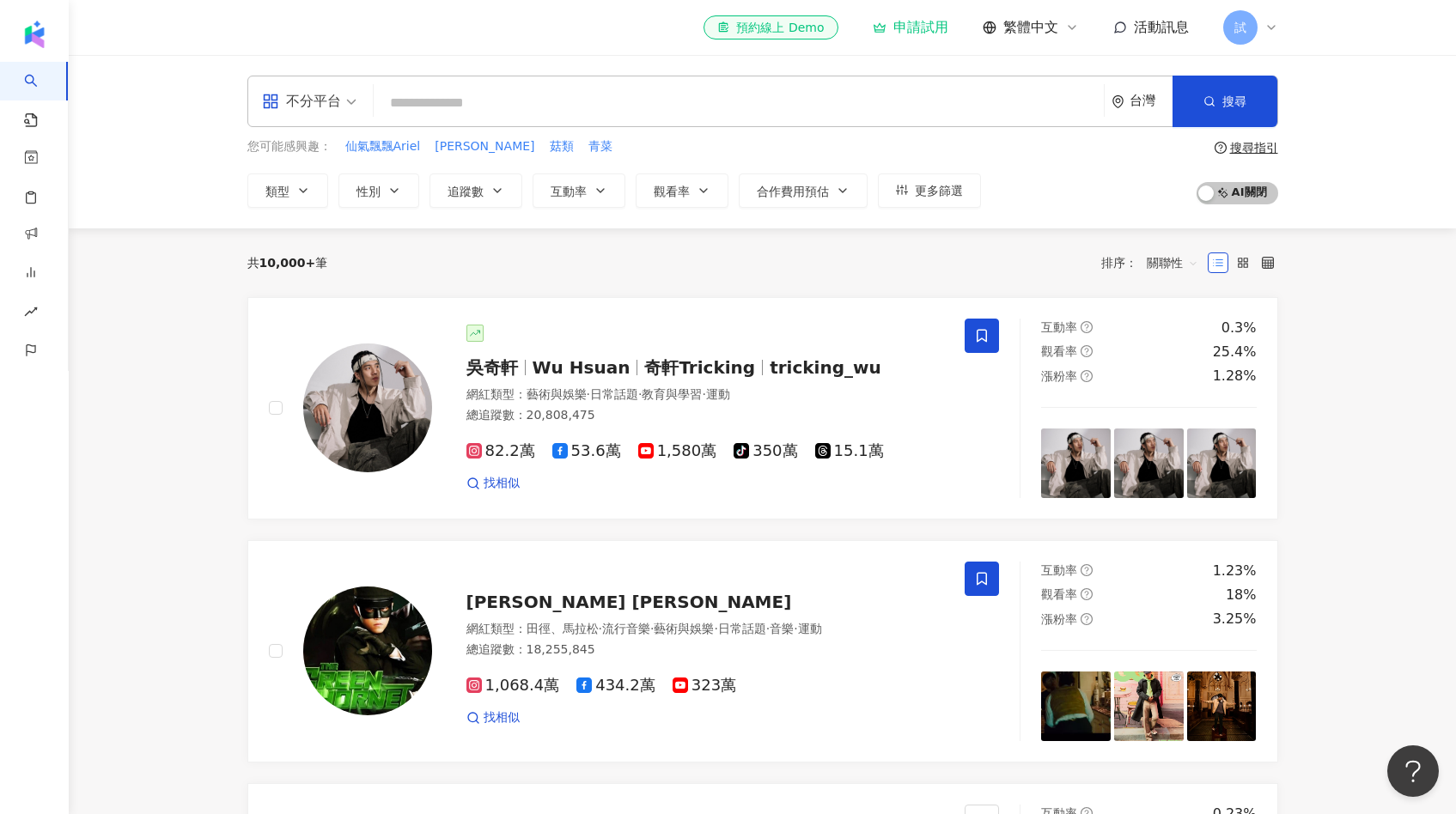
click at [1236, 19] on span "試" at bounding box center [1240, 27] width 12 height 19
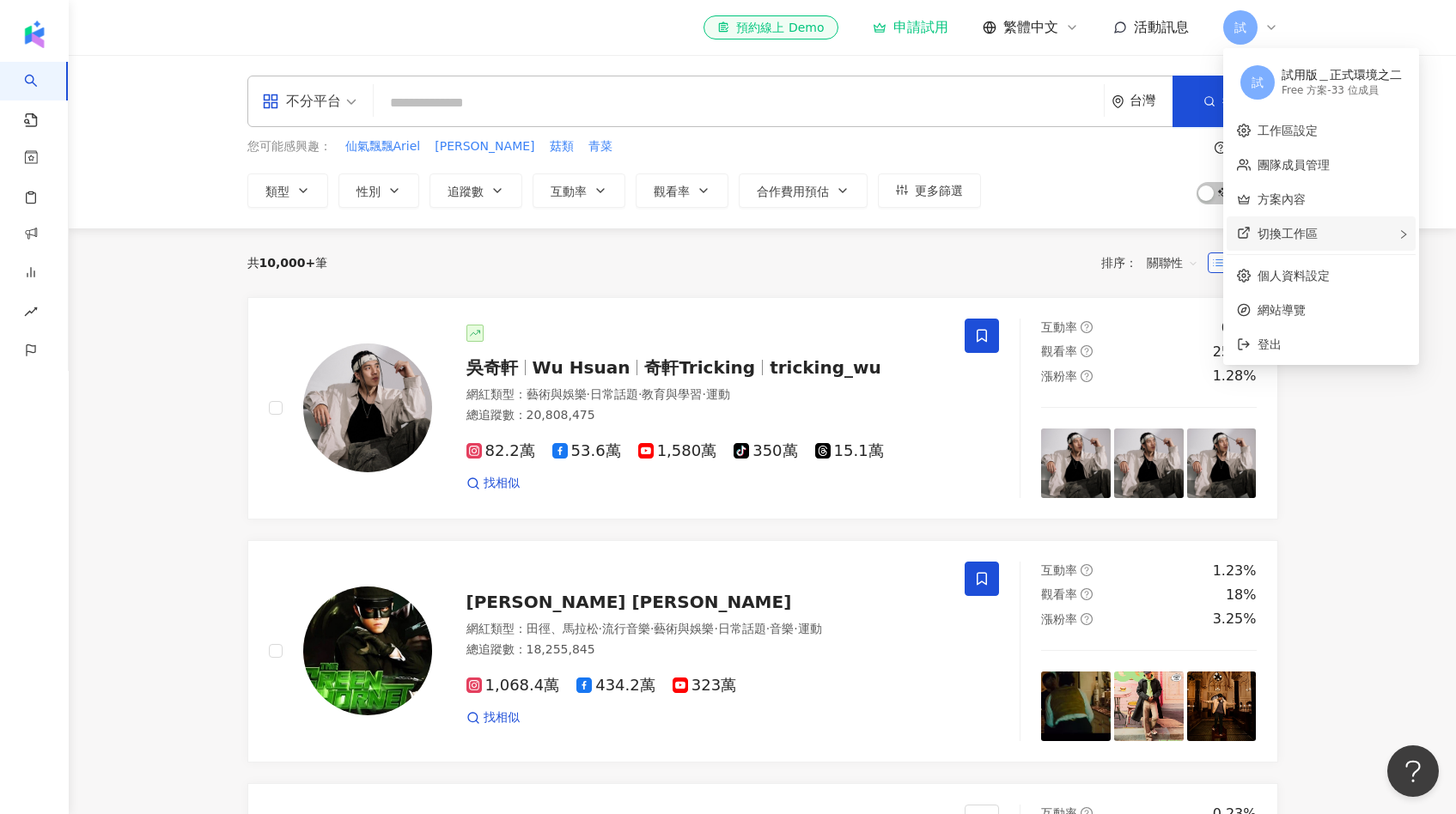
click at [1253, 236] on div "切換工作區 Kolr Internal - 132 位成員 內部使用＿企業額度制 Enterprise - 84 位成員 吳 吳意晴 的工作區 Free 方案…" at bounding box center [1322, 233] width 189 height 34
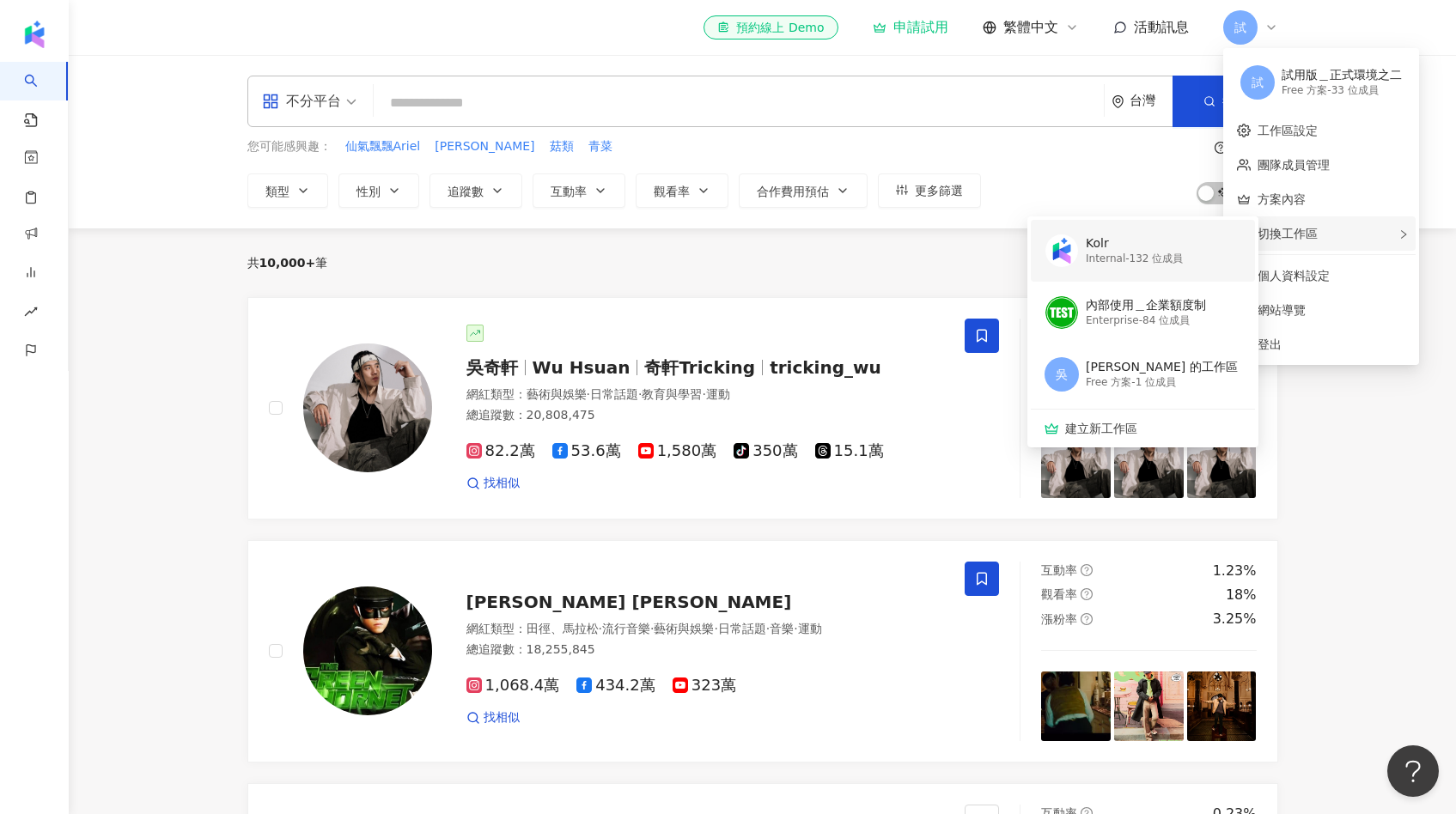
click at [1169, 244] on div "Kolr" at bounding box center [1134, 243] width 97 height 17
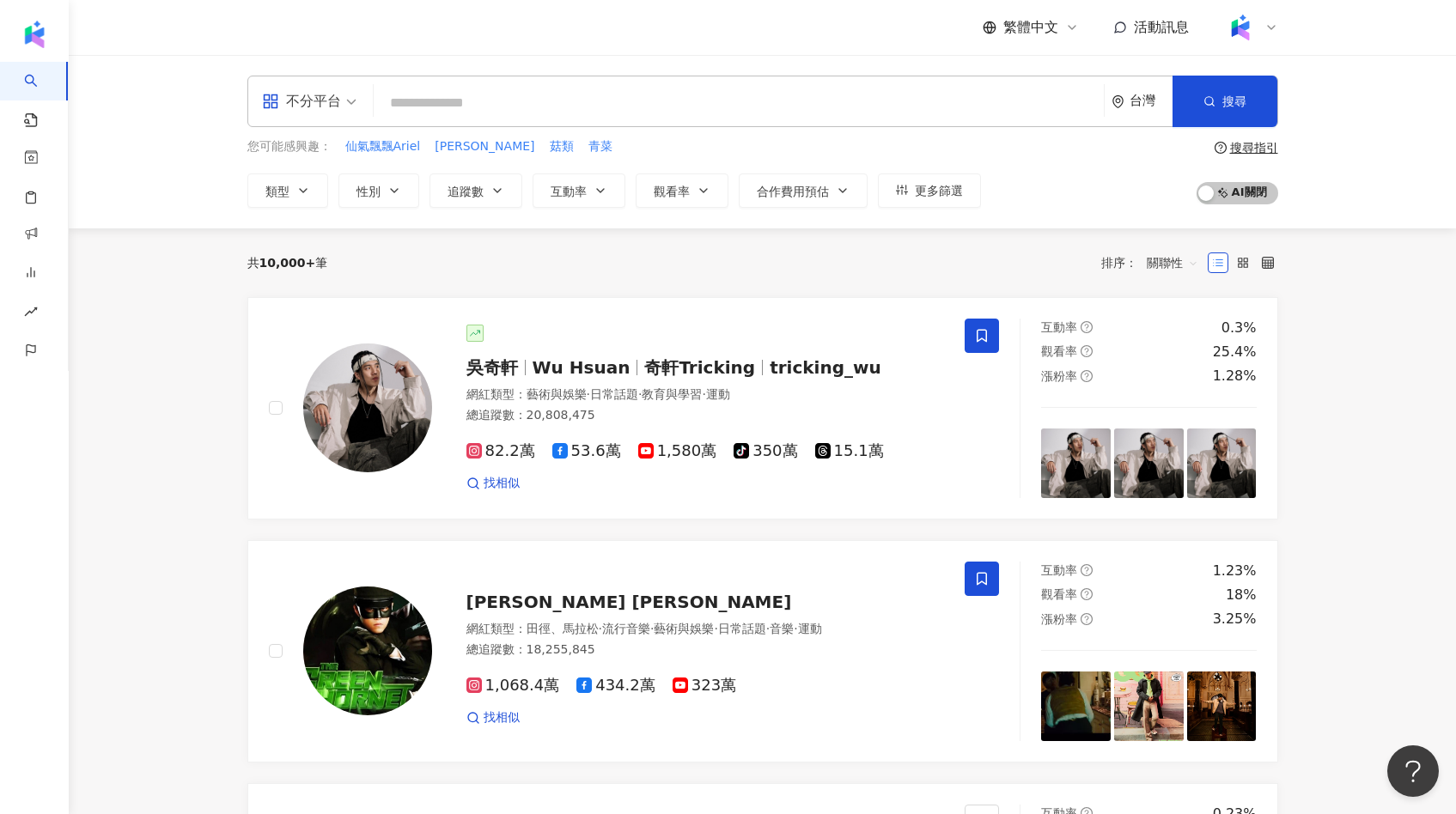
click at [1247, 36] on img at bounding box center [1241, 27] width 32 height 32
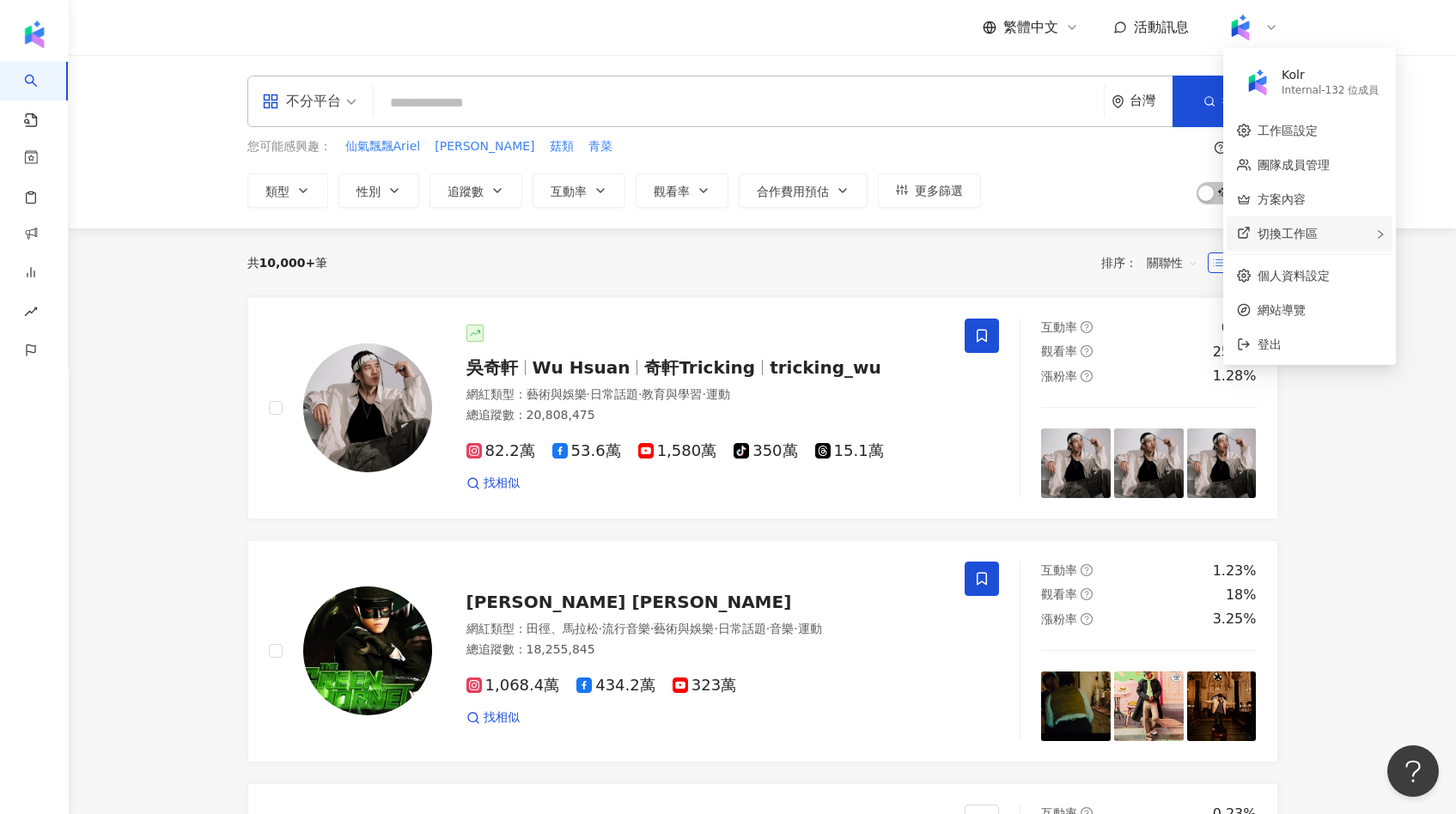
click at [1232, 228] on div "切換工作區" at bounding box center [1310, 233] width 166 height 34
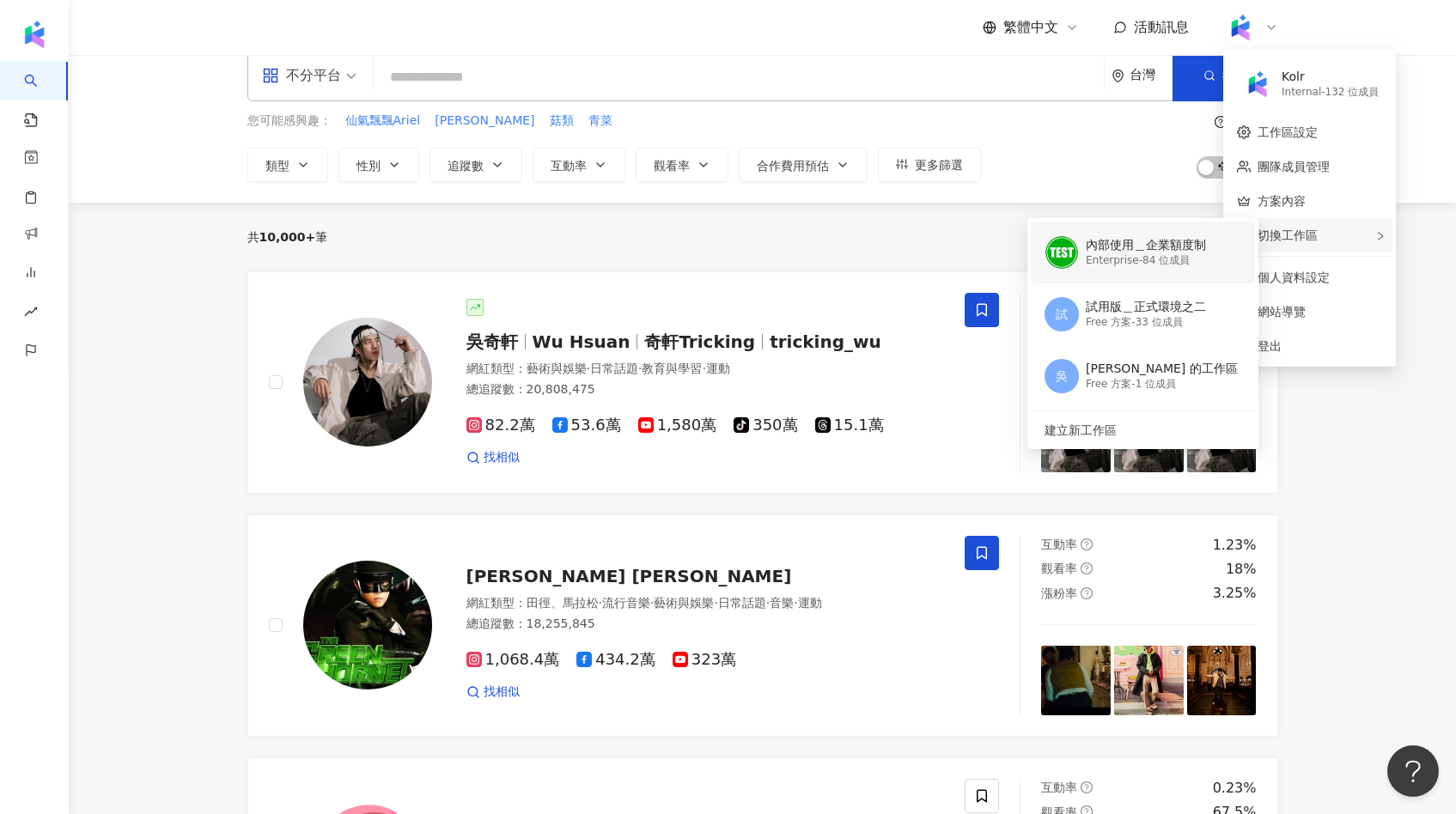
scroll to position [27, 0]
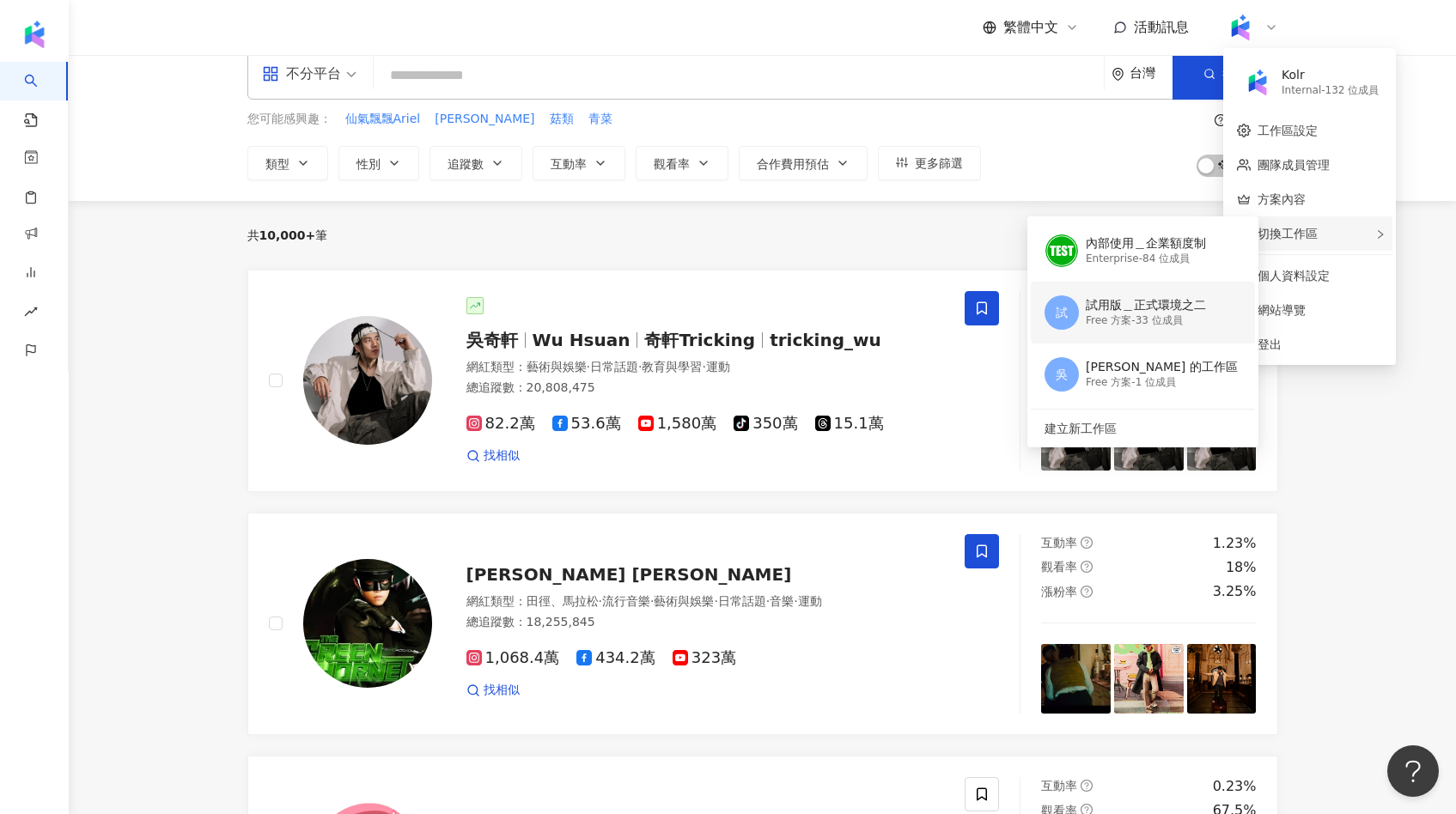
click at [1144, 317] on div "Free 方案 - 33 位成員" at bounding box center [1145, 321] width 120 height 14
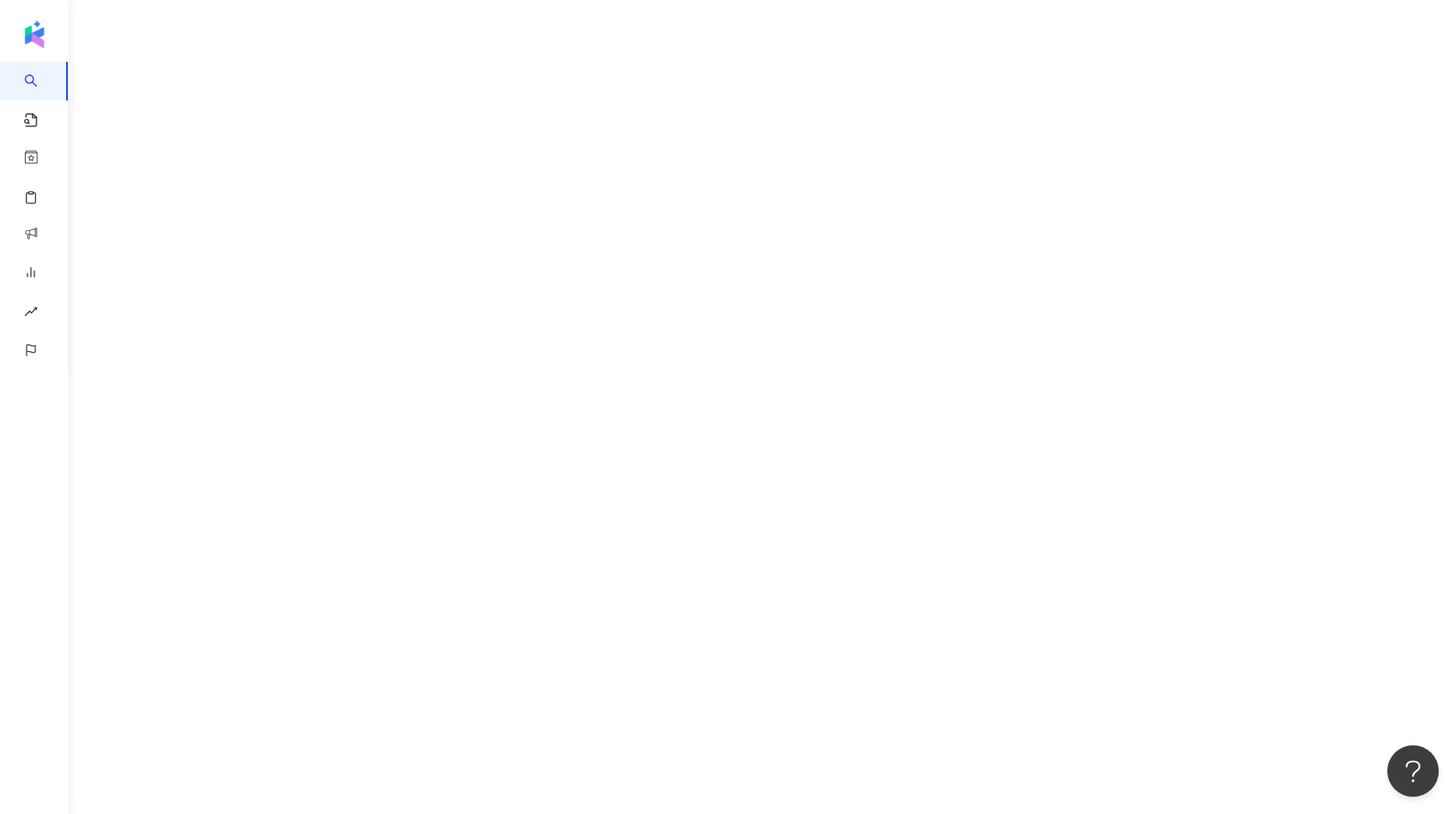
scroll to position [0, 0]
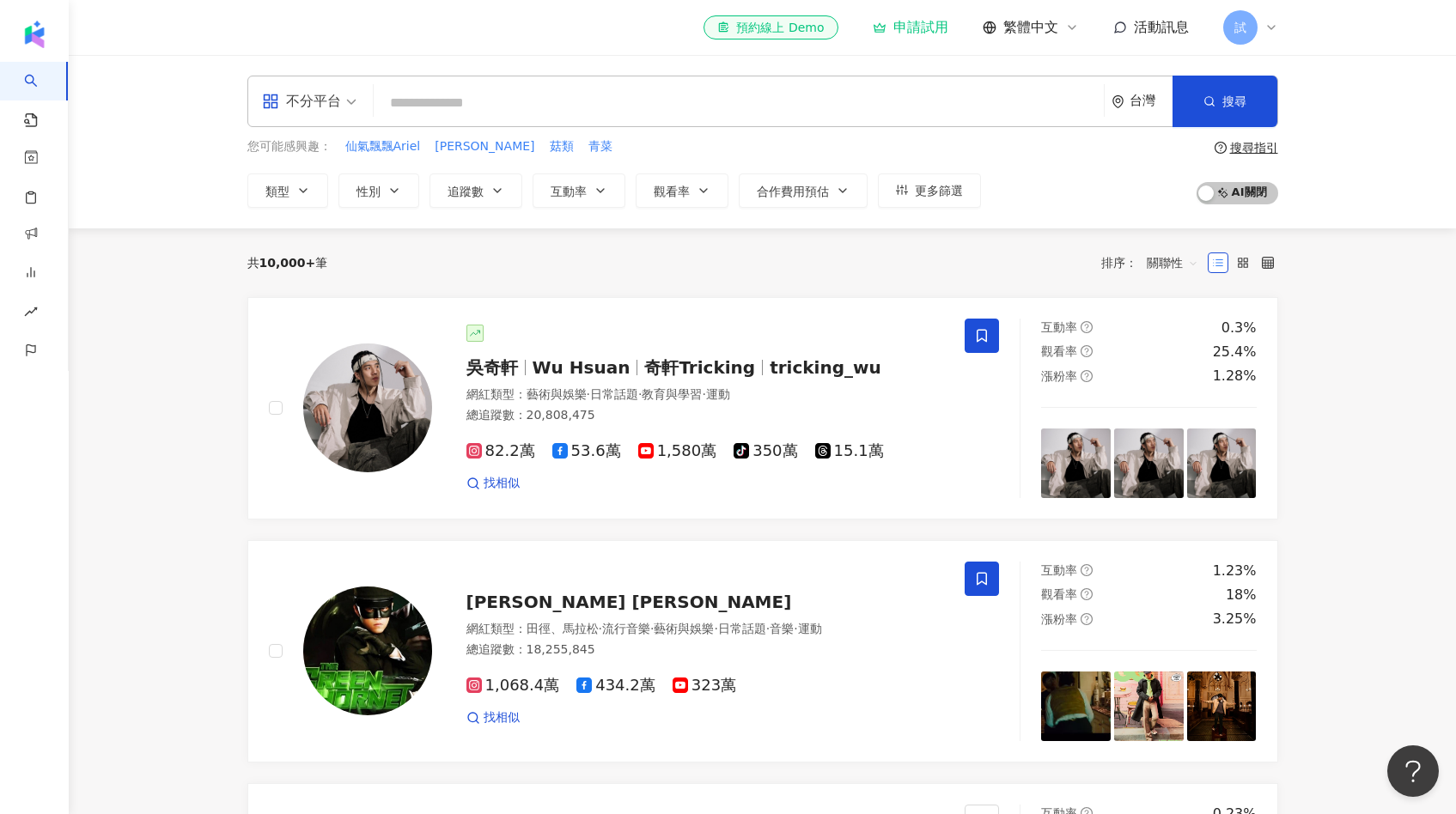
click at [1266, 32] on icon at bounding box center [1271, 27] width 14 height 14
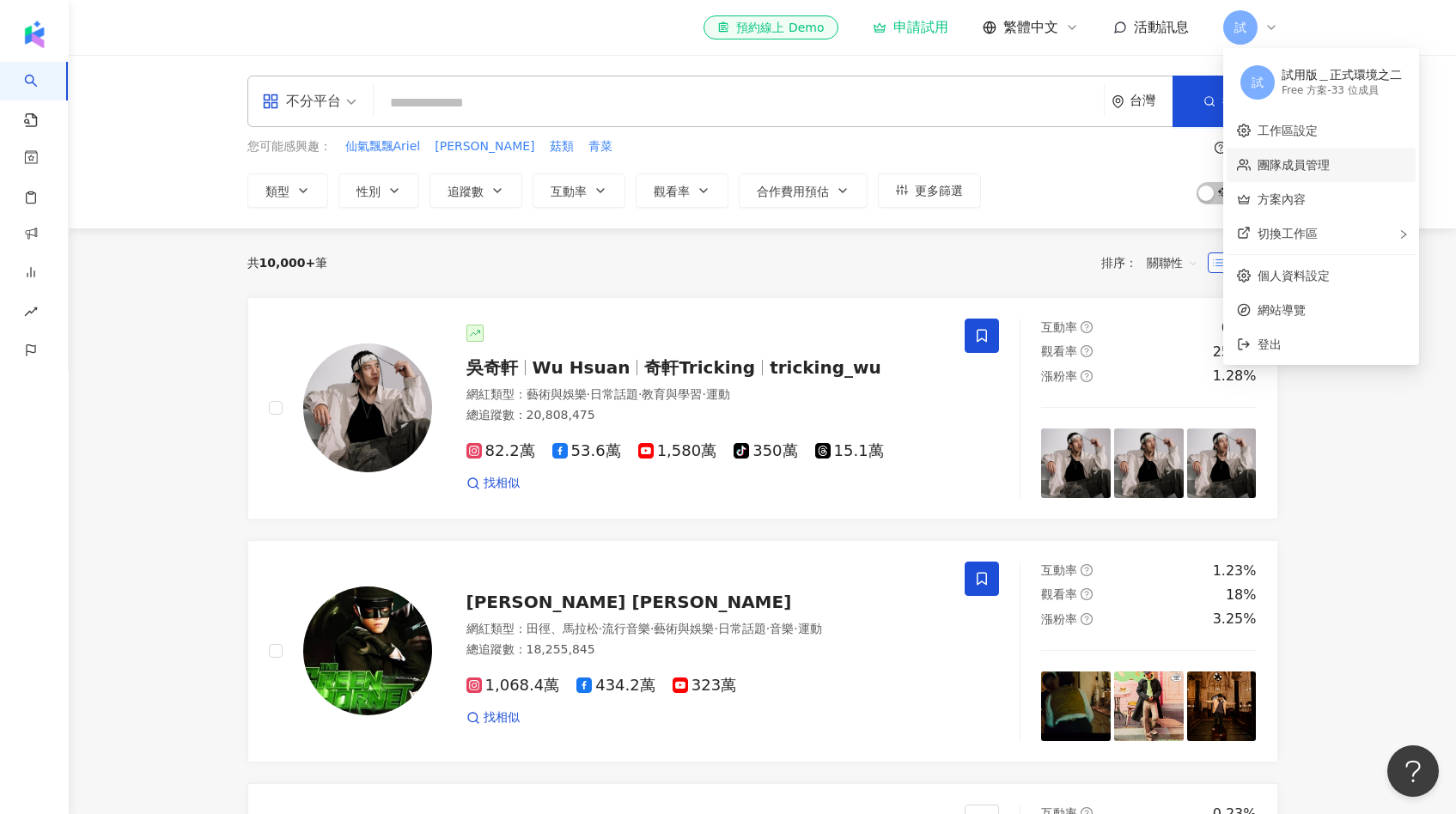
click at [1296, 168] on link "團隊成員管理" at bounding box center [1294, 164] width 72 height 14
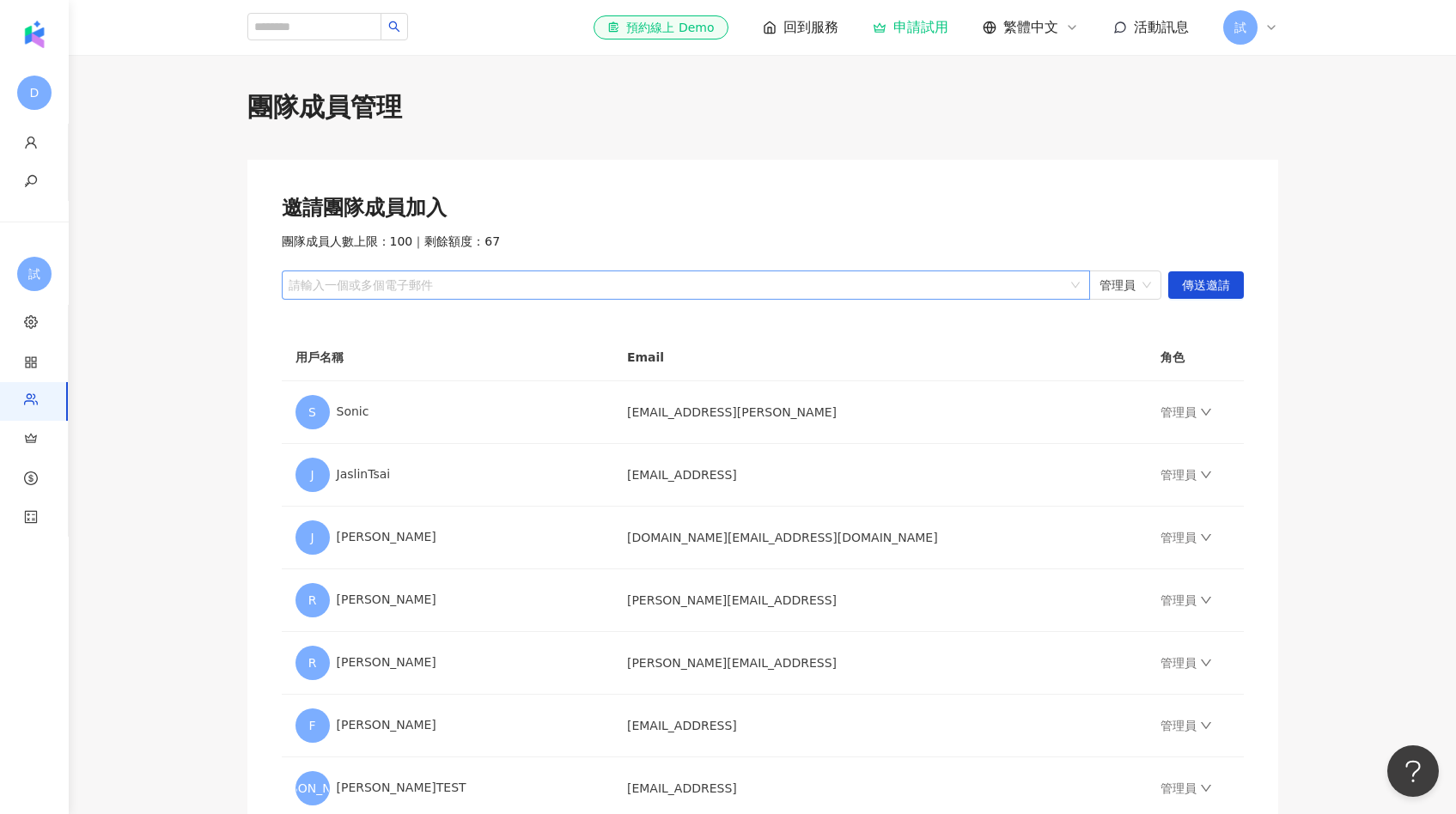
click at [620, 279] on div at bounding box center [676, 286] width 783 height 13
click at [1221, 32] on div "el-icon-cs 預約線上 Demo 回到服務 申請試用 繁體中文 活動訊息 試" at bounding box center [935, 27] width 683 height 34
click at [1244, 35] on span "試" at bounding box center [1240, 27] width 12 height 19
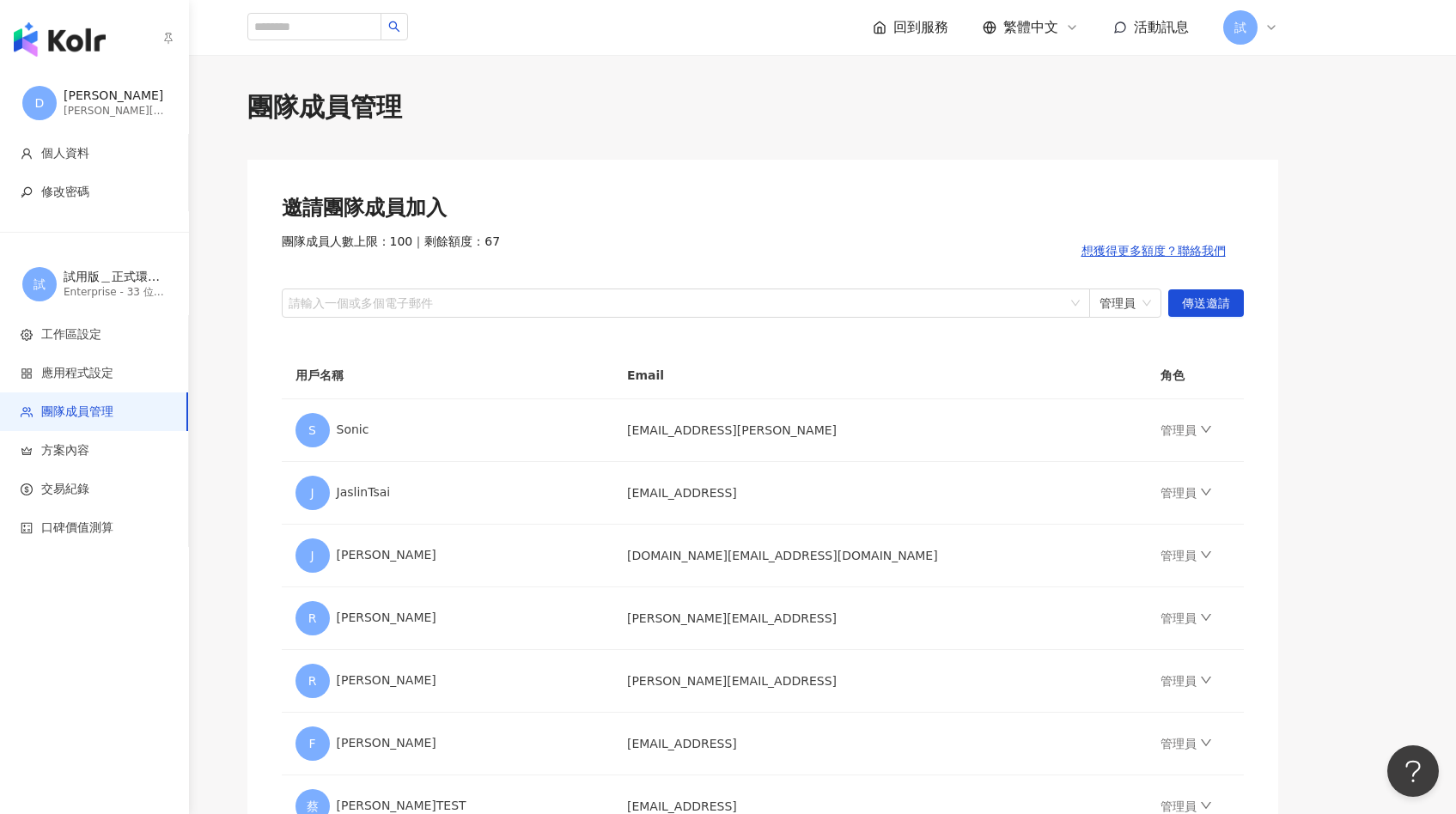
click at [66, 41] on img "button" at bounding box center [60, 40] width 92 height 34
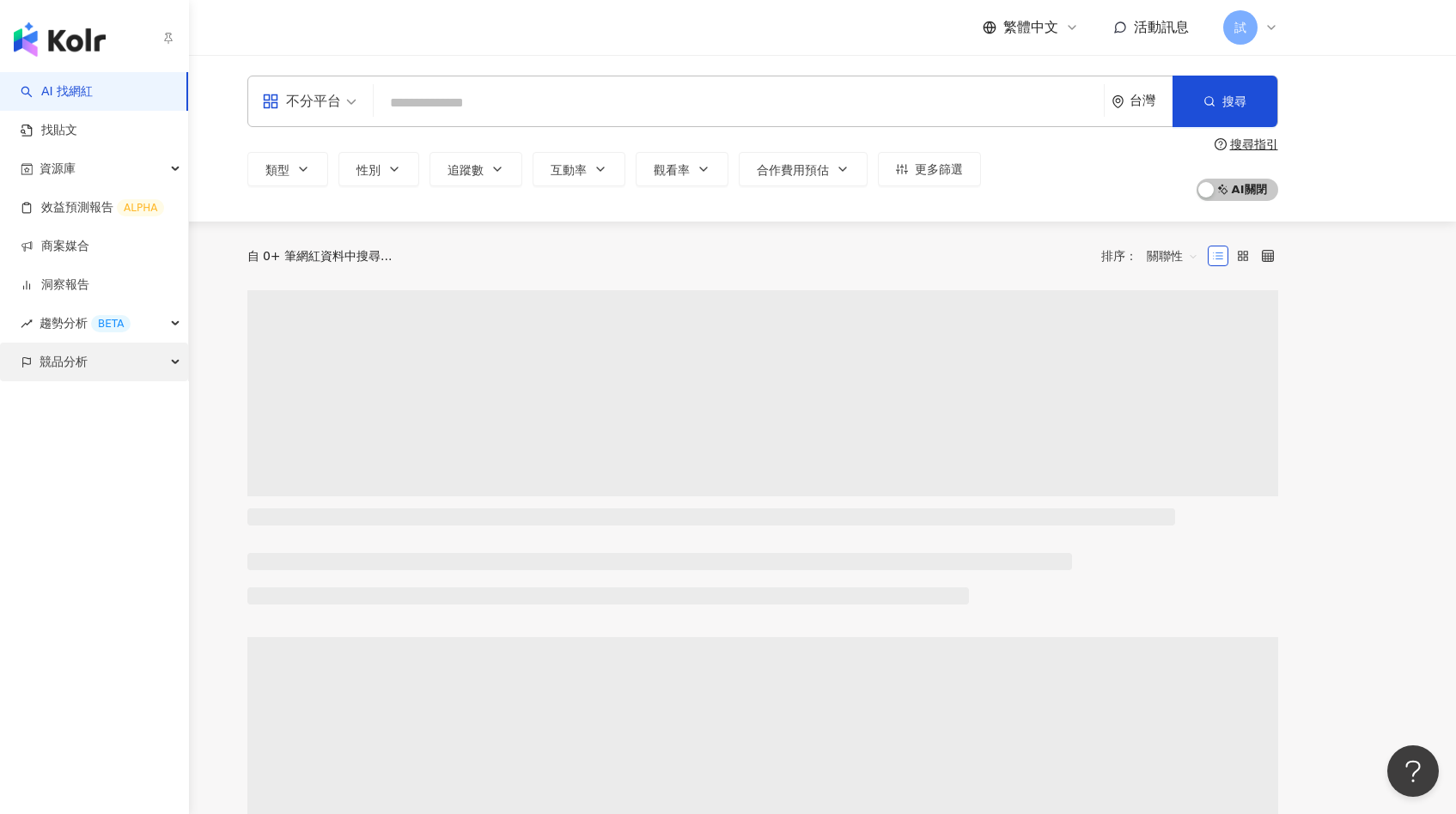
click at [78, 354] on span "競品分析" at bounding box center [63, 361] width 48 height 39
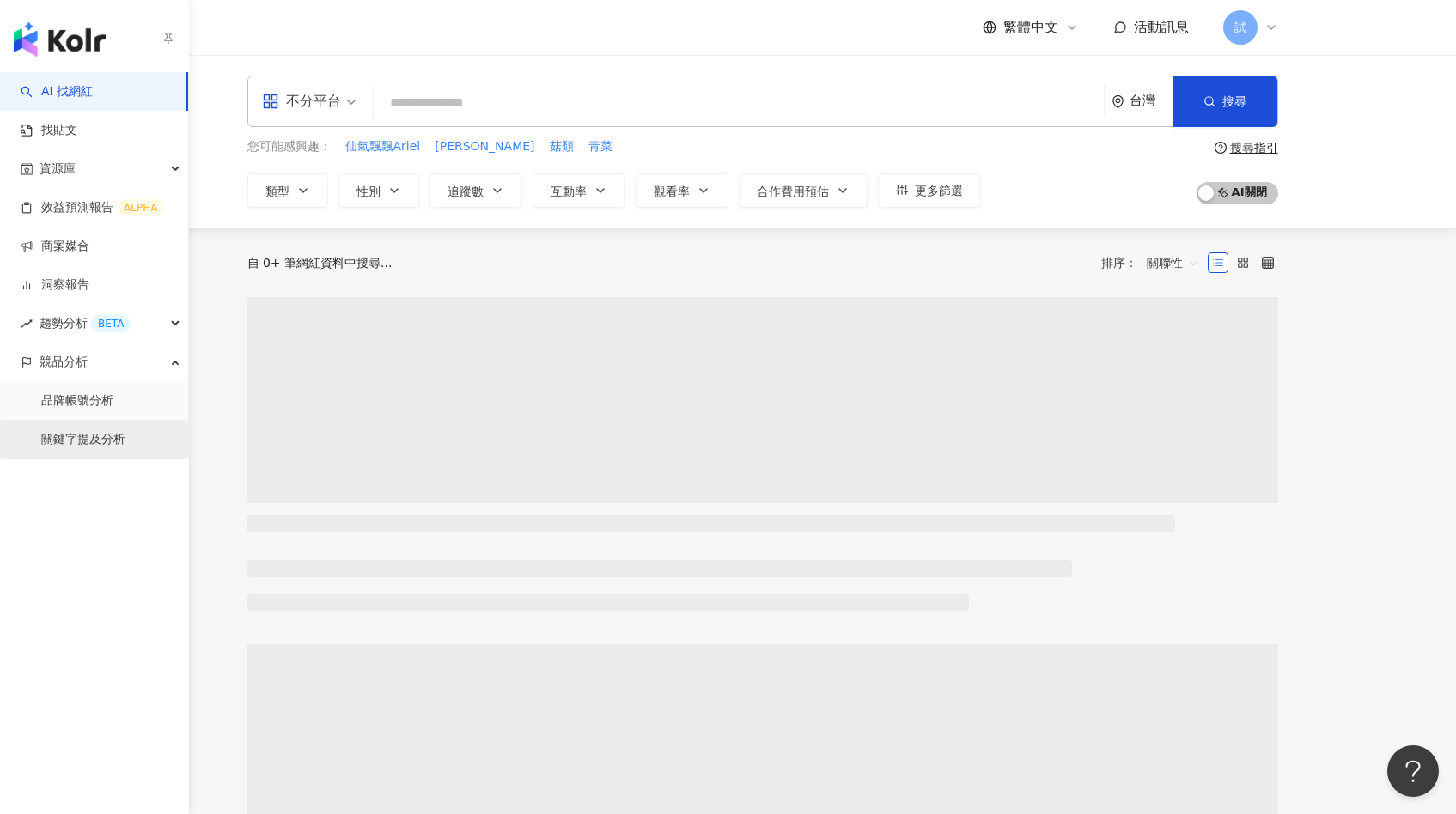
click at [105, 431] on link "關鍵字提及分析" at bounding box center [83, 439] width 84 height 17
